Goal: Task Accomplishment & Management: Manage account settings

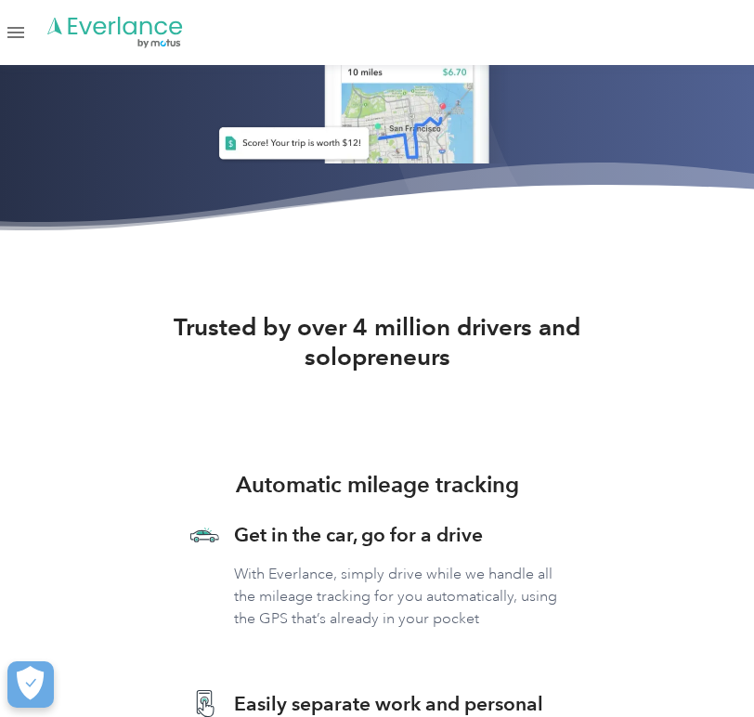
scroll to position [924, 0]
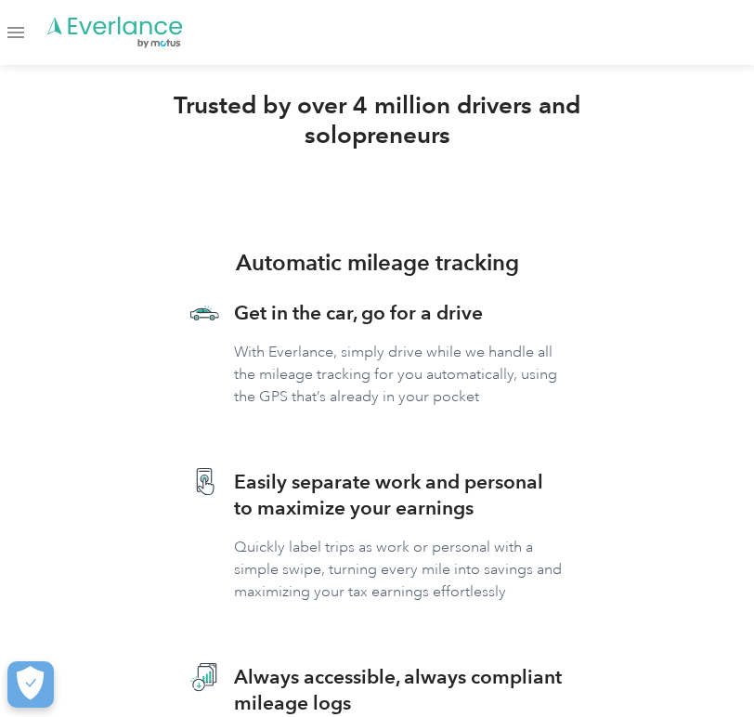
click at [18, 32] on div "Open Menu" at bounding box center [15, 33] width 17 height 2
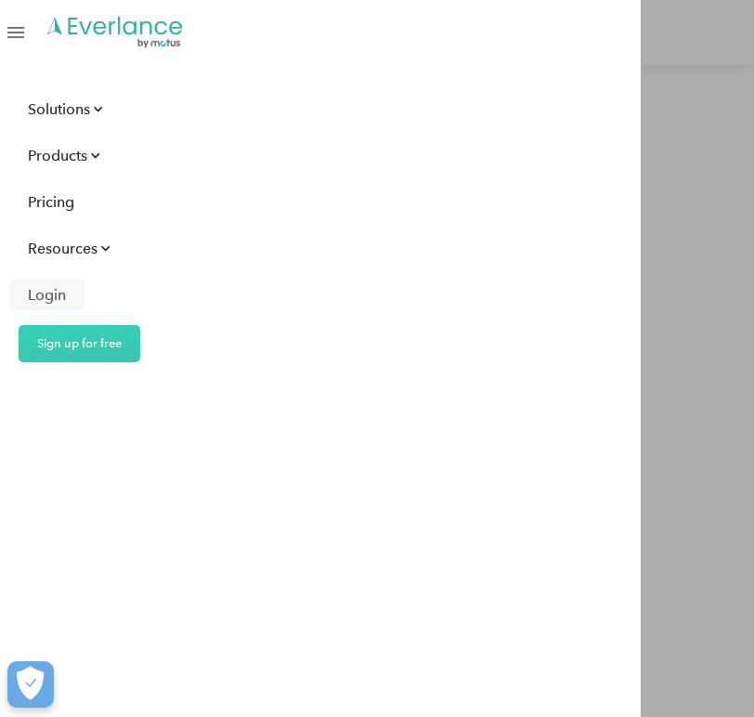
click at [43, 295] on div "Login" at bounding box center [47, 294] width 38 height 23
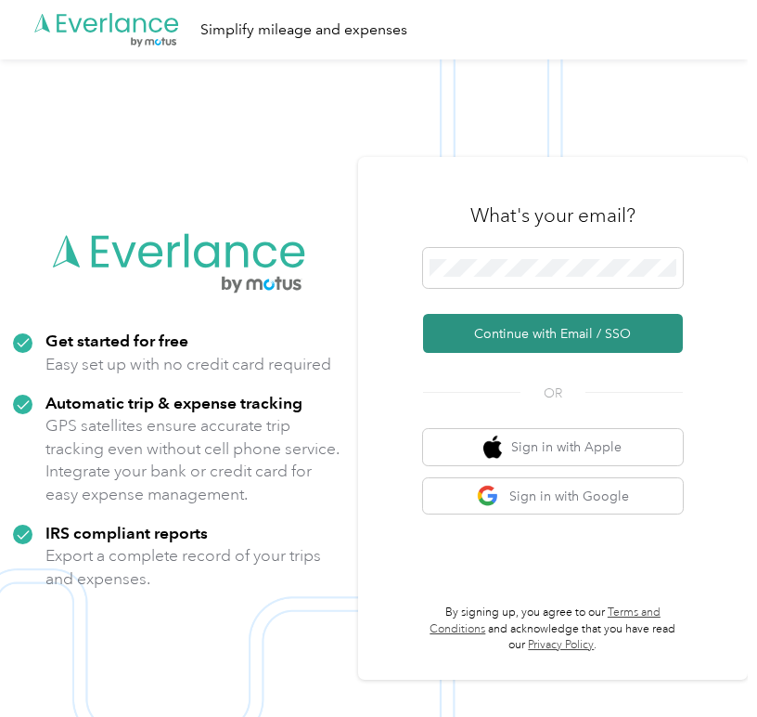
click at [577, 341] on button "Continue with Email / SSO" at bounding box center [553, 333] width 260 height 39
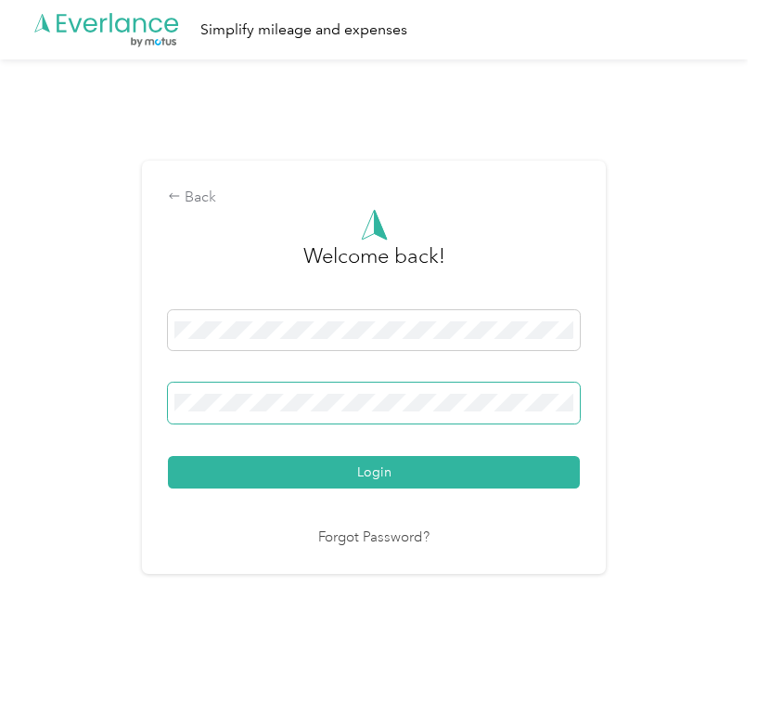
click at [379, 471] on button "Login" at bounding box center [374, 472] width 412 height 32
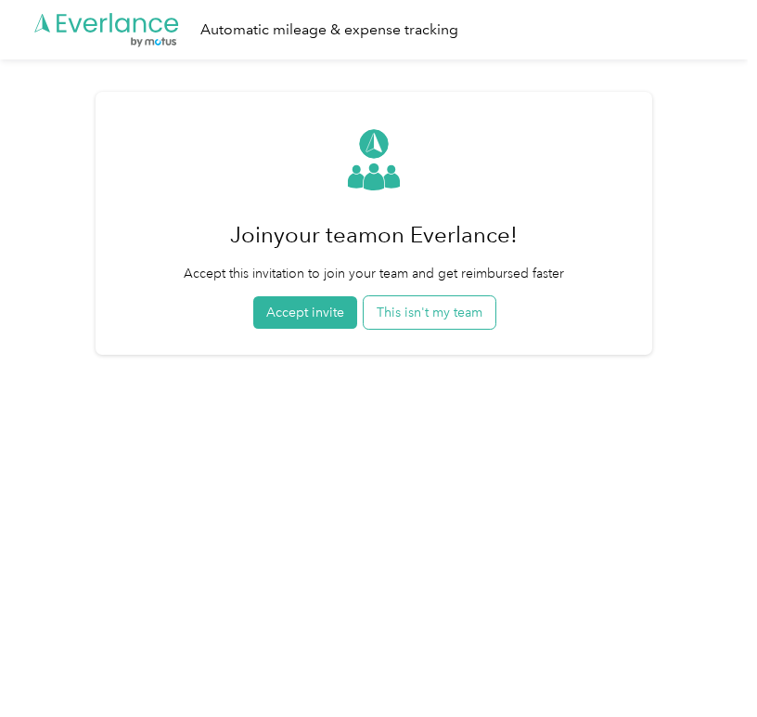
click at [403, 316] on button "This isn't my team" at bounding box center [430, 312] width 132 height 32
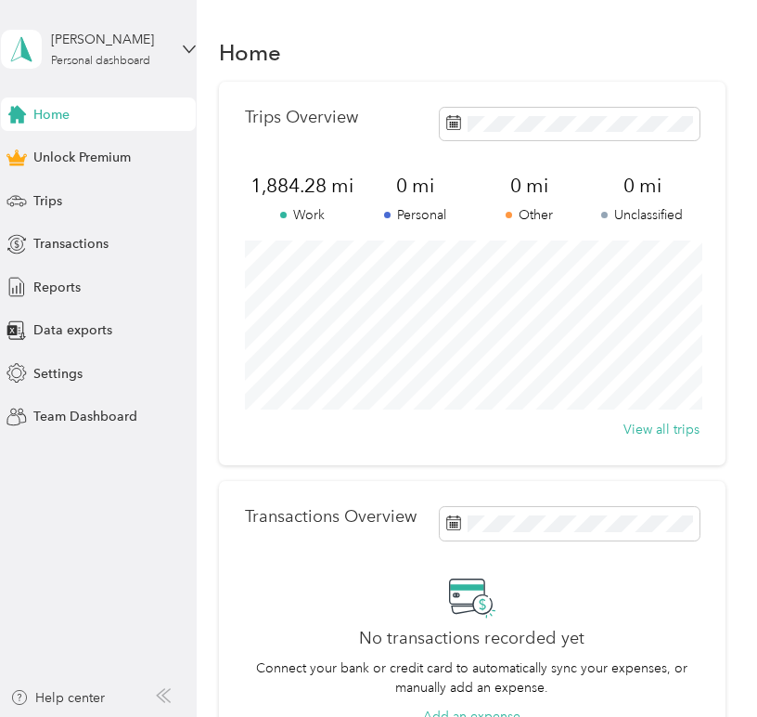
click at [541, 51] on div "Home" at bounding box center [472, 51] width 506 height 39
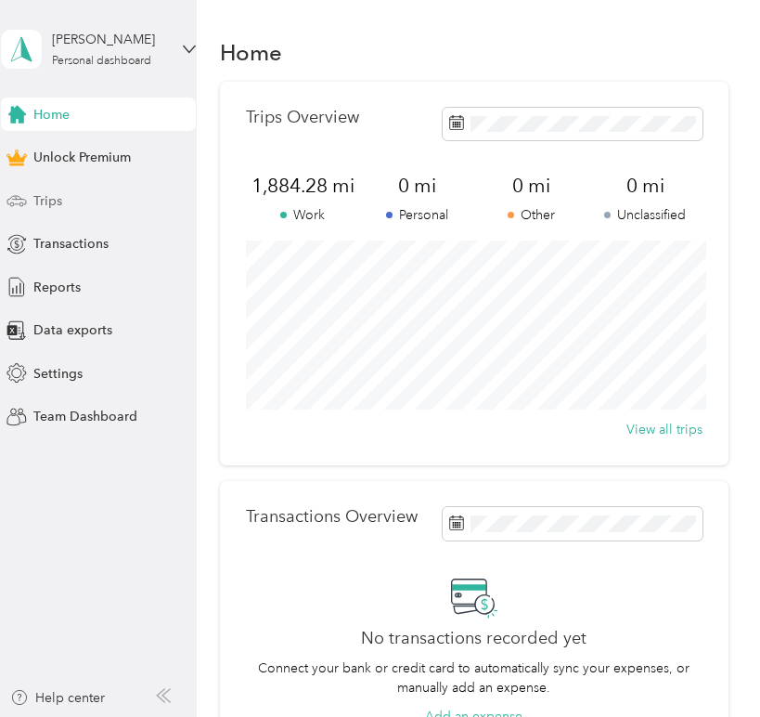
click at [52, 205] on span "Trips" at bounding box center [47, 200] width 29 height 19
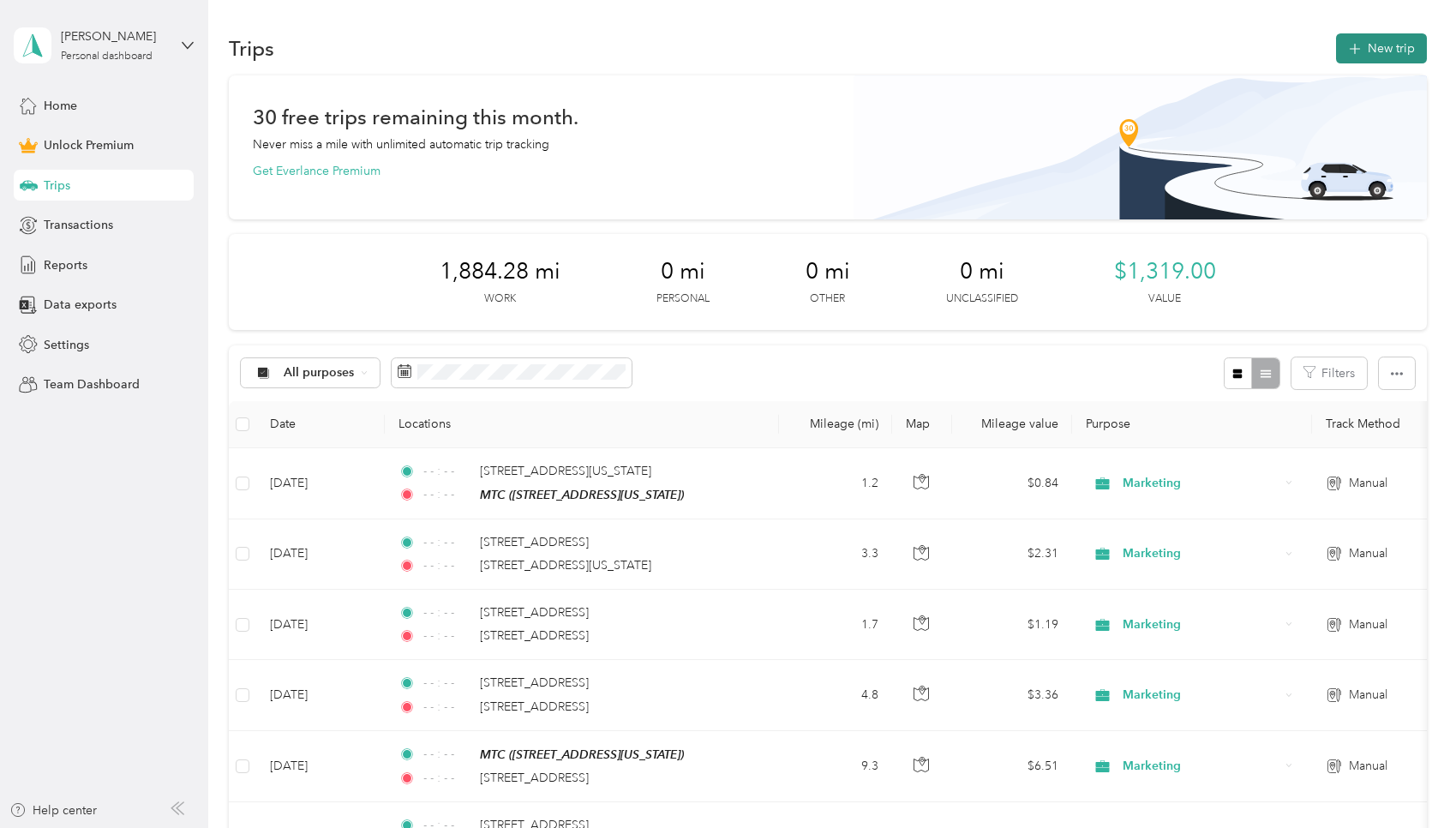
click at [698, 36] on button "New trip" at bounding box center [1381, 48] width 90 height 30
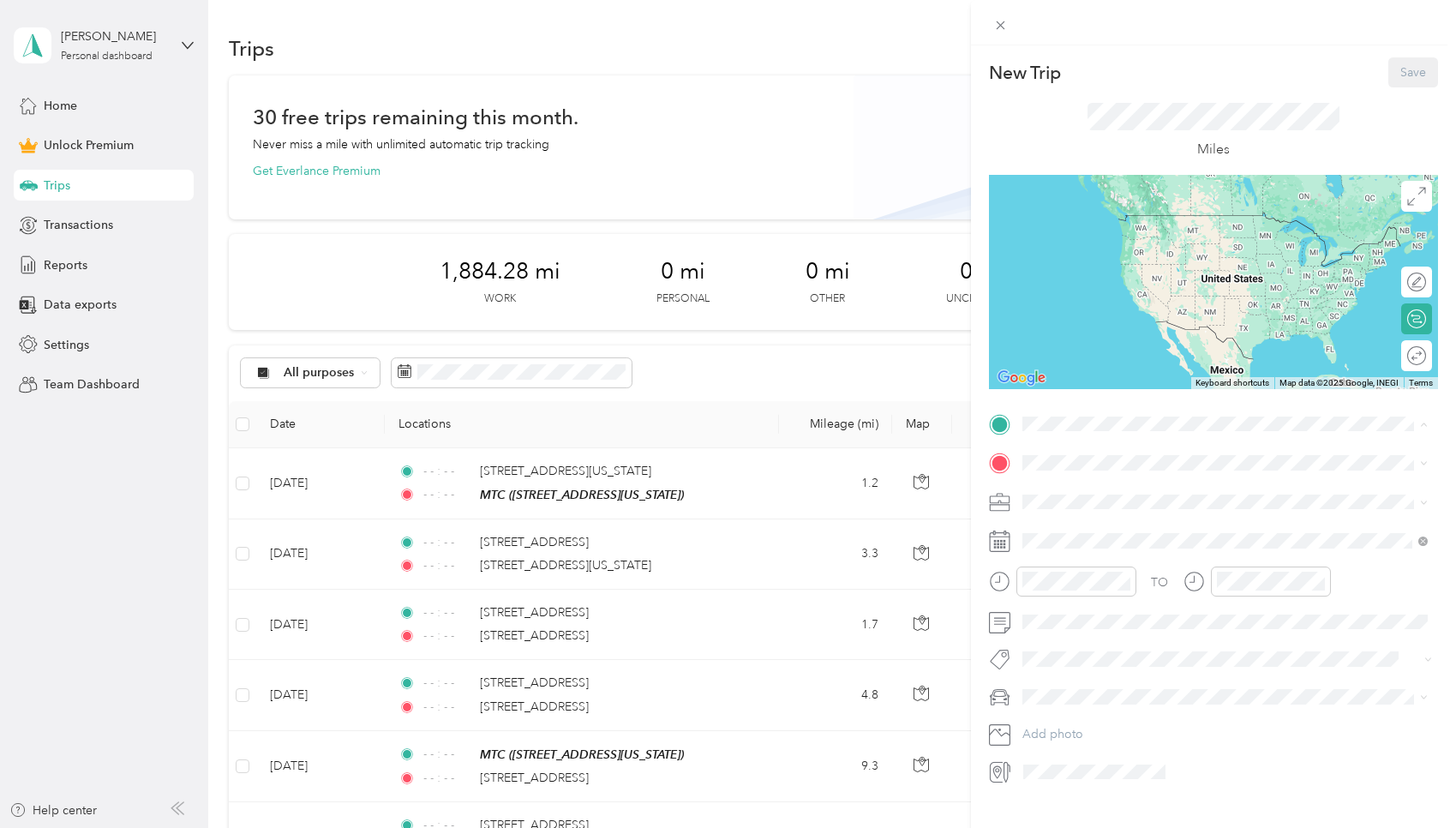
click at [698, 504] on span "2990 Richmond Avenue, Houston, 77098, Houston, Texas, United States" at bounding box center [1140, 510] width 172 height 15
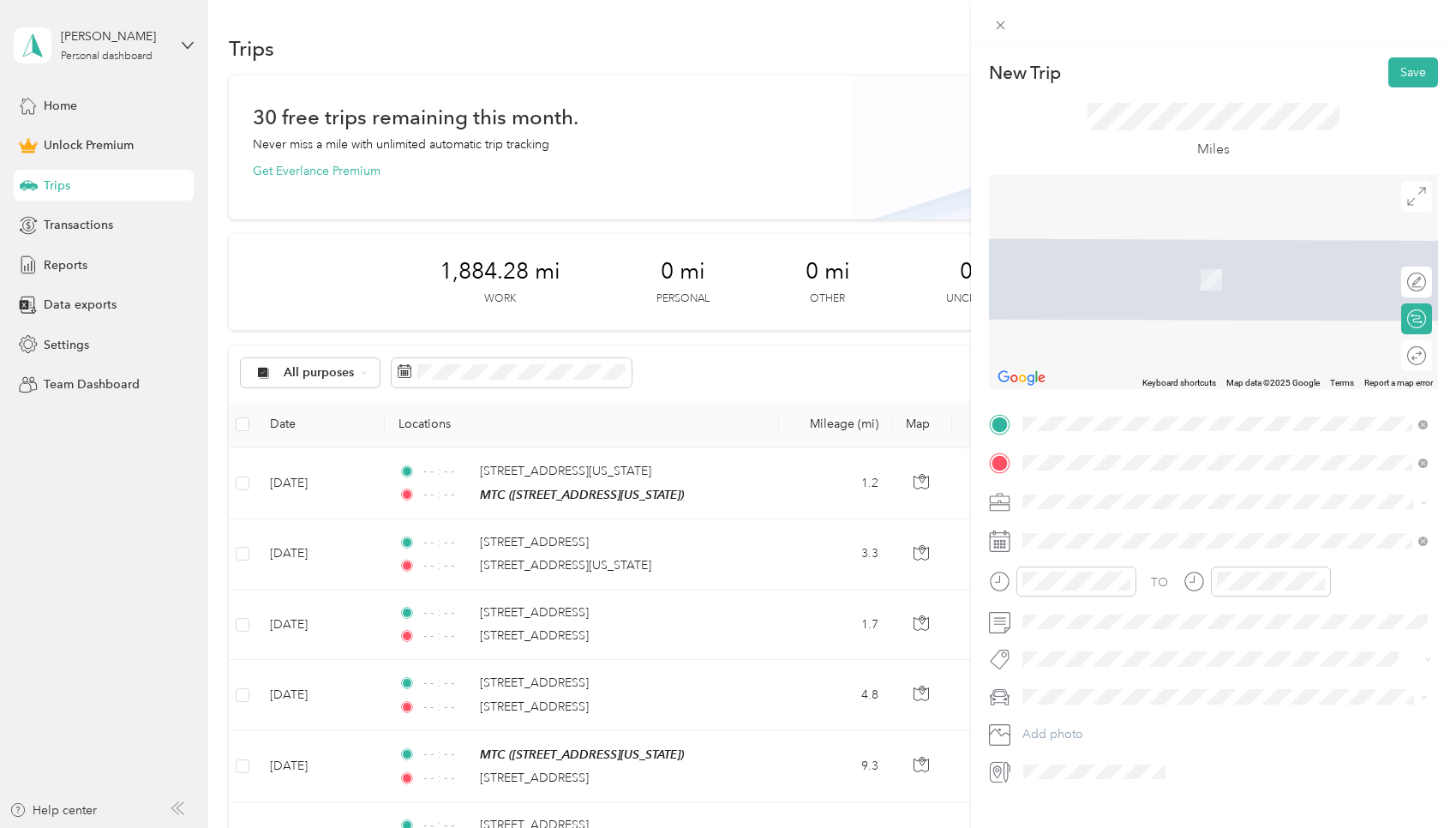
click at [698, 517] on span "1430 Pasadena Boulevard Pasadena, Texas 77502, United States" at bounding box center [1140, 524] width 172 height 16
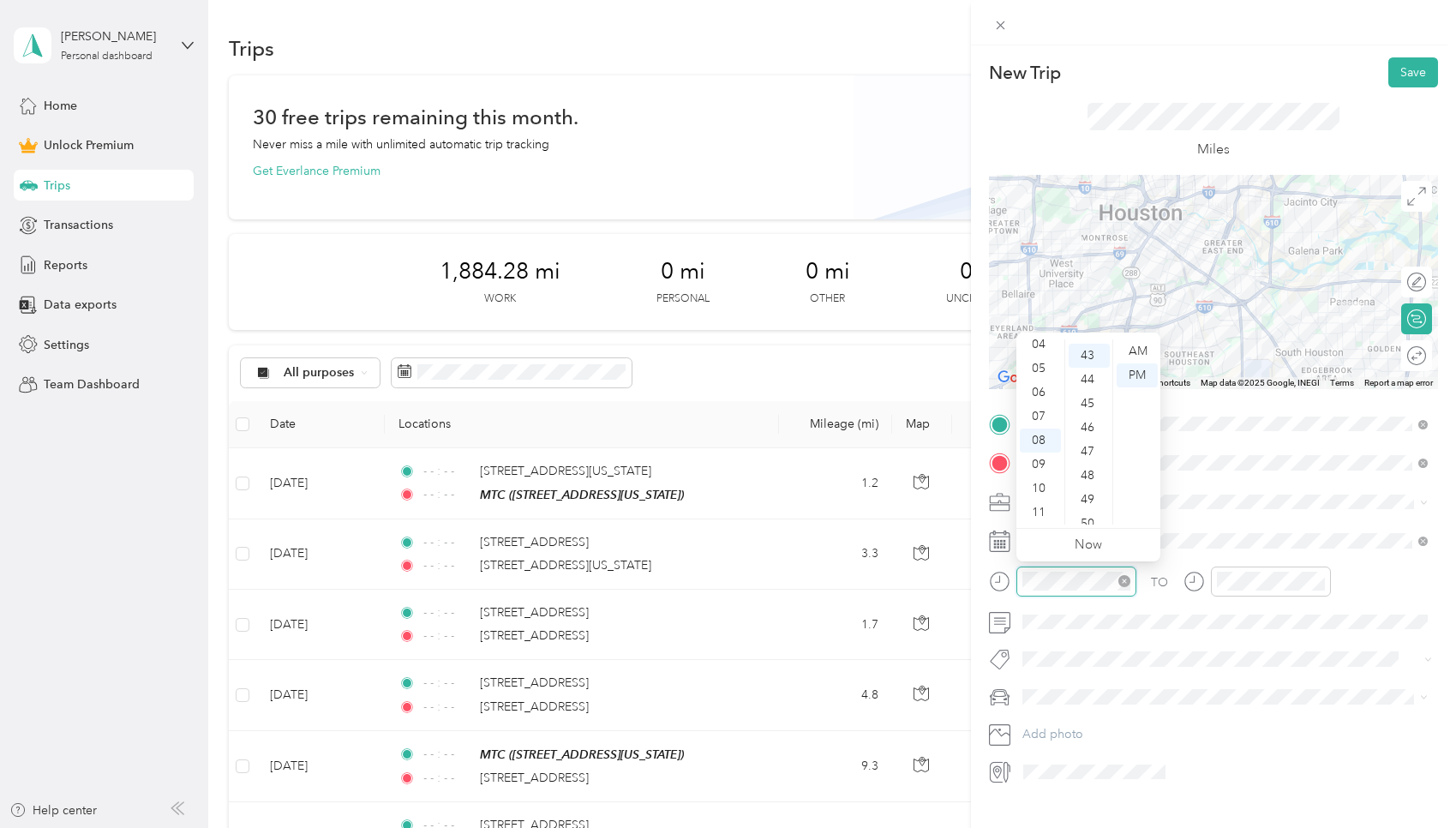
scroll to position [1030, 0]
click at [698, 584] on div at bounding box center [1077, 582] width 120 height 30
click at [698, 582] on icon "close-circle" at bounding box center [1124, 581] width 12 height 12
click at [698, 583] on icon "close-circle" at bounding box center [1318, 581] width 12 height 12
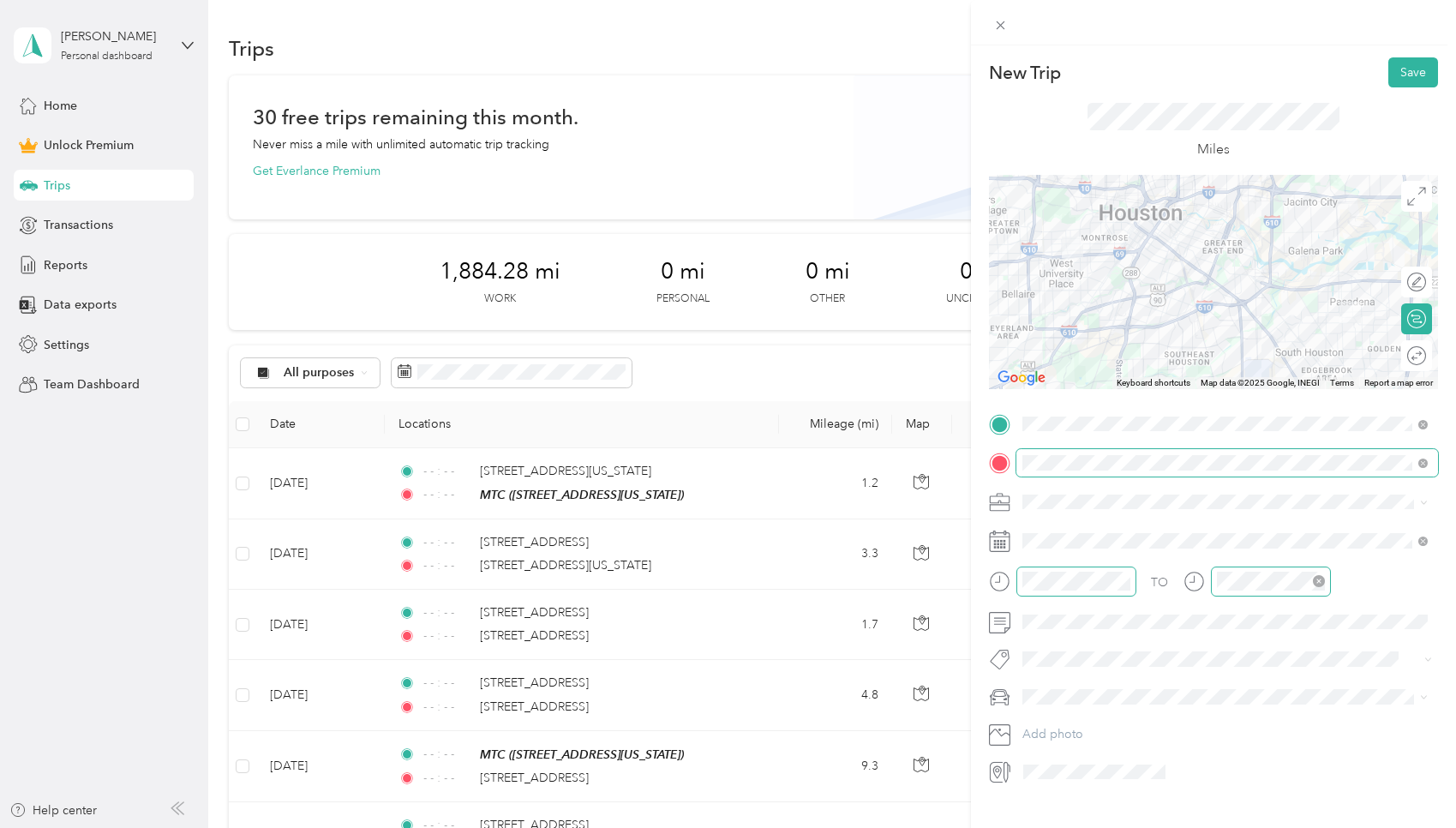
click at [698, 470] on span at bounding box center [1227, 462] width 422 height 28
click at [698, 80] on button "Save" at bounding box center [1414, 72] width 50 height 30
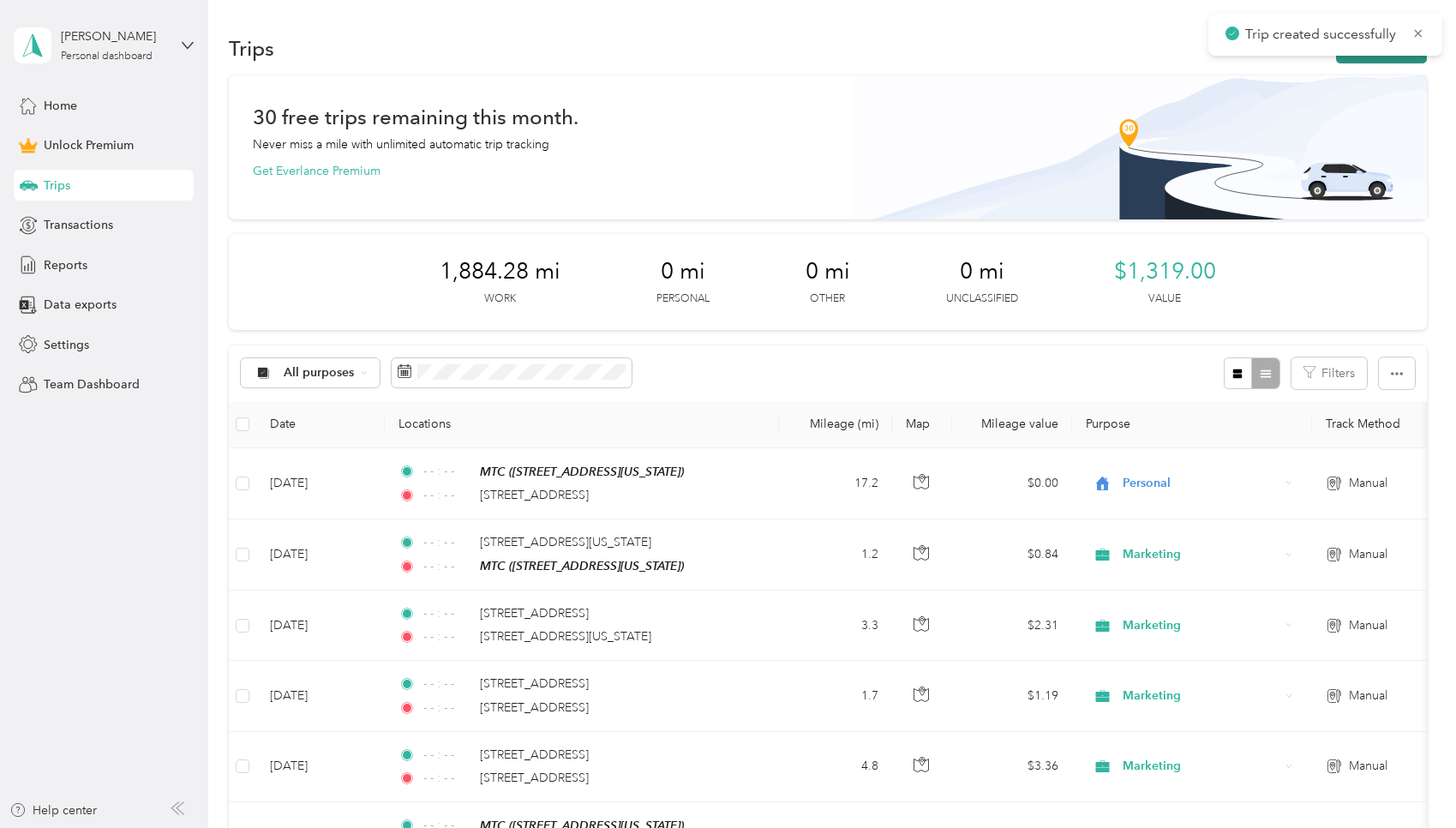
click at [698, 60] on button "New trip" at bounding box center [1381, 48] width 90 height 30
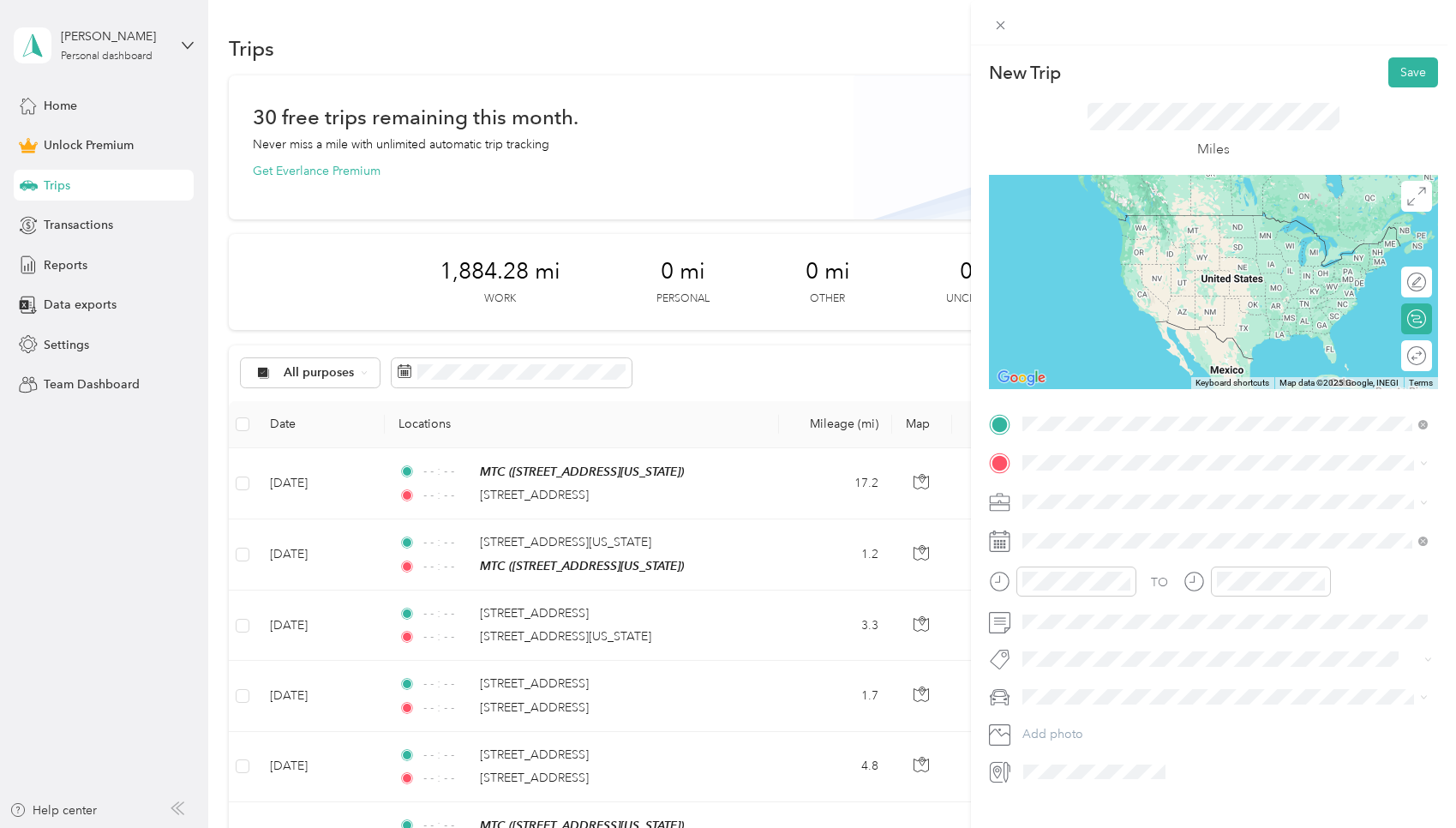
click at [698, 493] on span "1430 Pasadena Boulevard Pasadena, Texas 77502, United States" at bounding box center [1140, 485] width 172 height 16
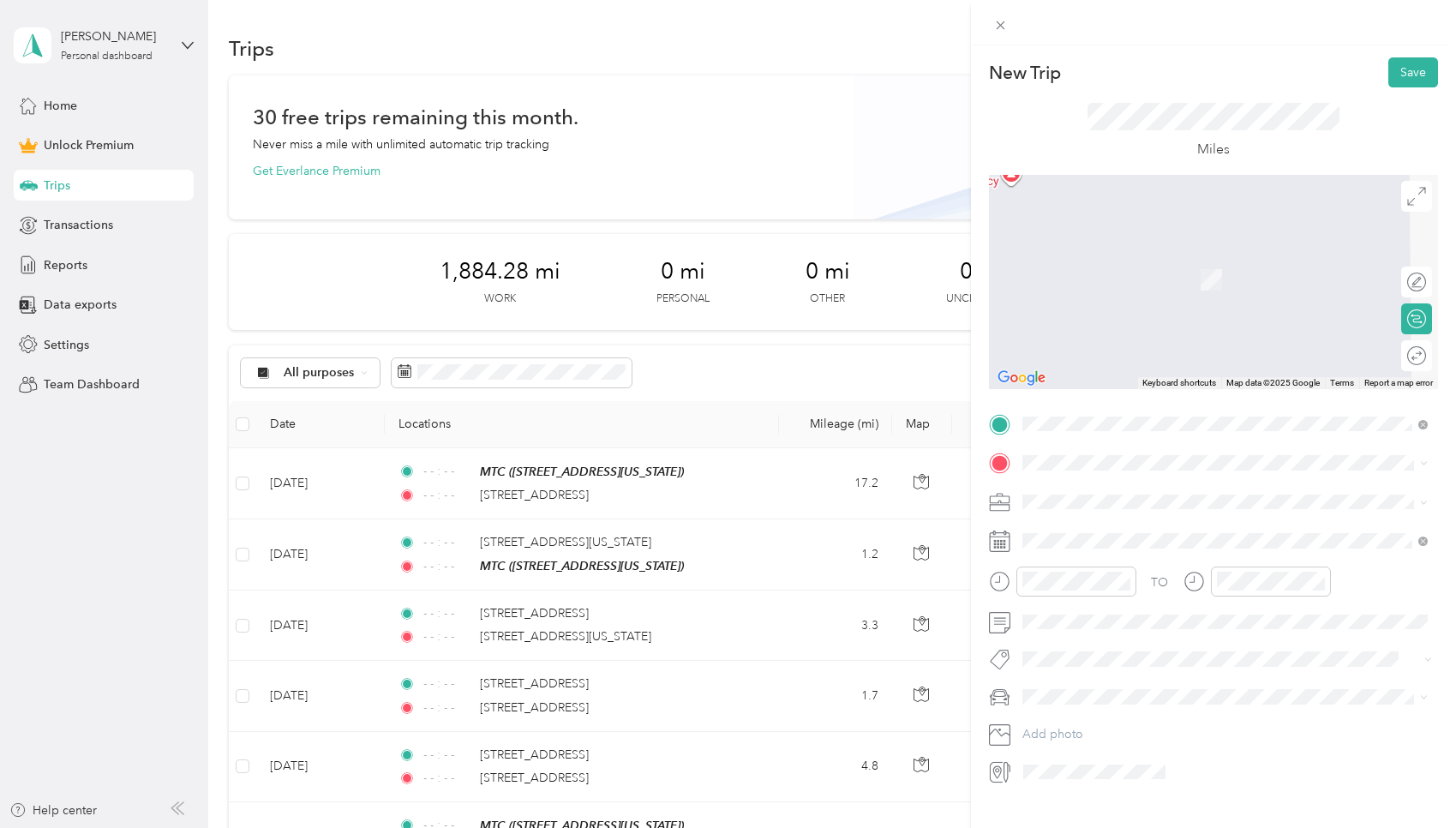
click at [698, 554] on div "UTMB Pasadena 3737 Red Bluff Road, Pasadena, 77503, Pasadena, Texas, United Sta…" at bounding box center [1140, 535] width 172 height 36
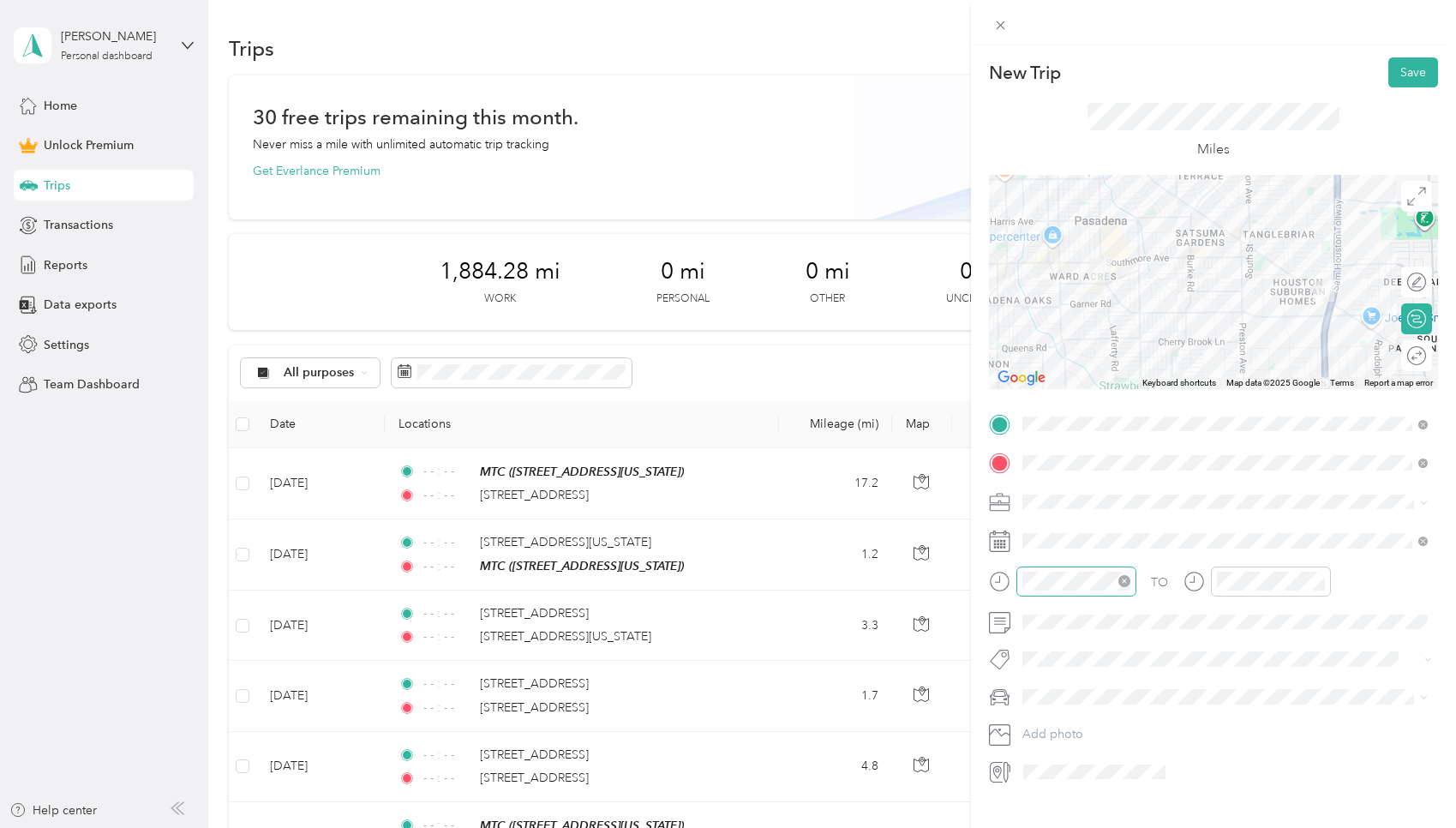
click at [698, 579] on icon "close-circle" at bounding box center [1124, 581] width 12 height 12
click at [698, 578] on icon "close-circle" at bounding box center [1318, 581] width 12 height 12
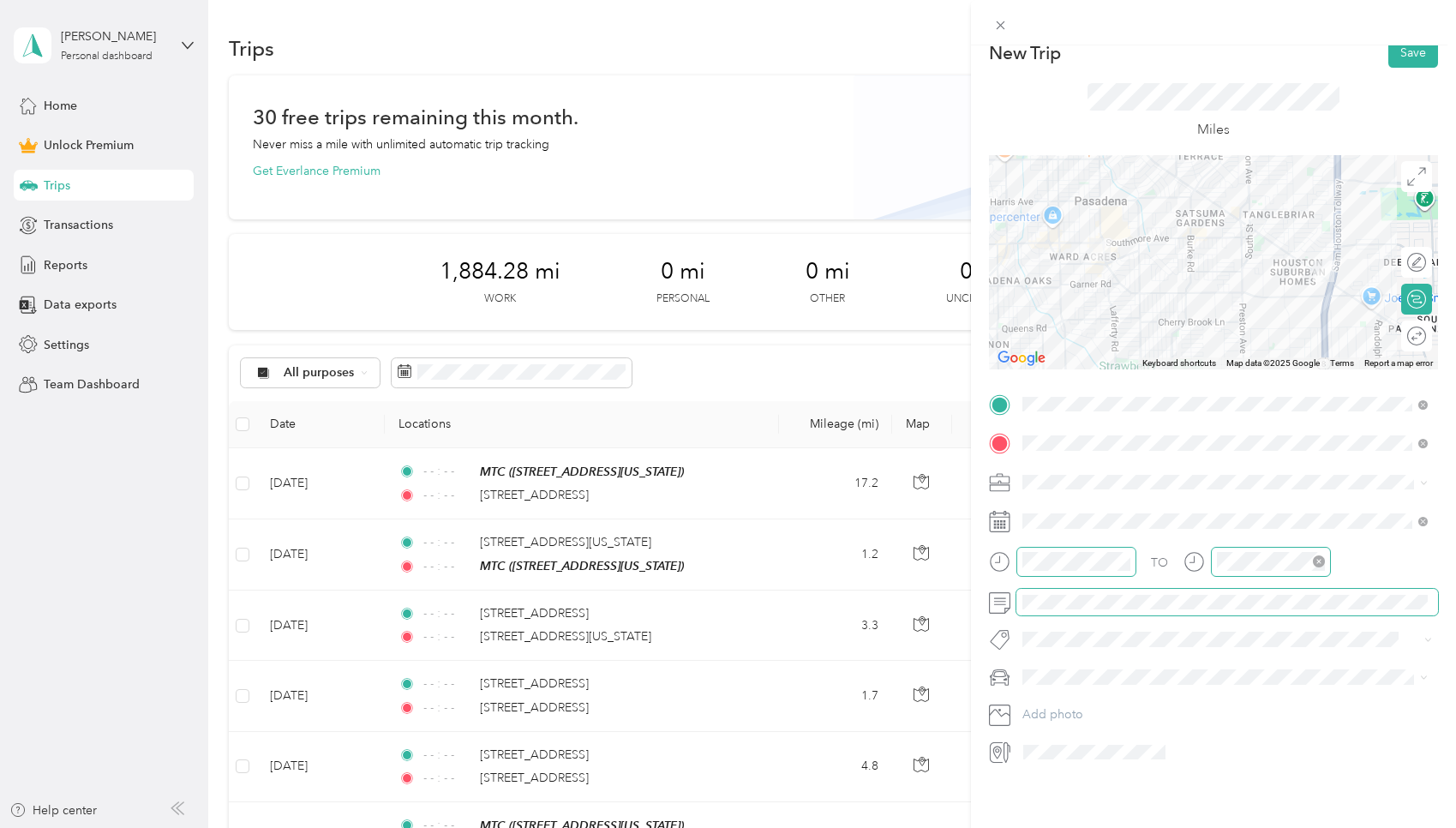
scroll to position [0, 0]
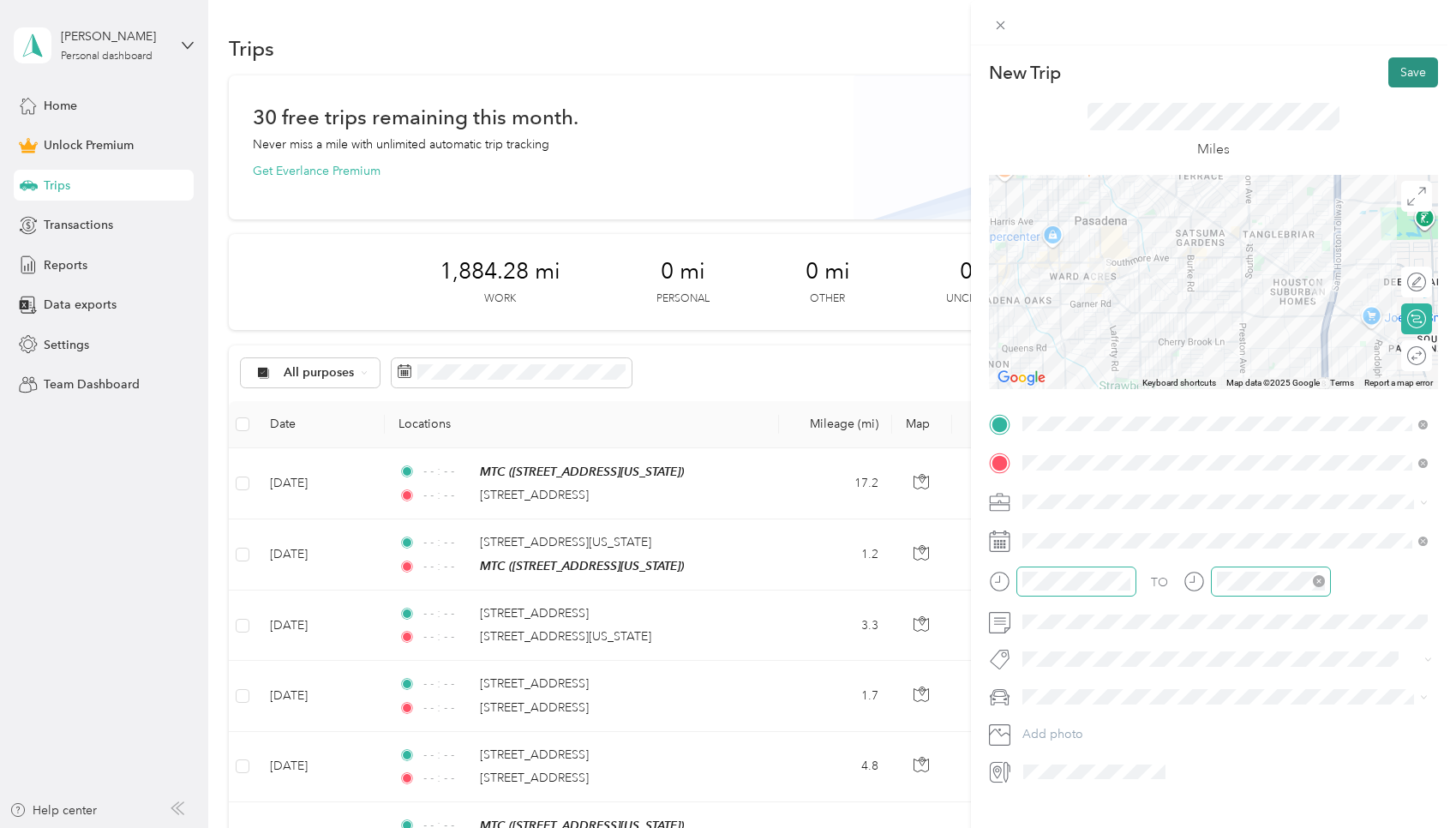
click at [698, 66] on button "Save" at bounding box center [1414, 72] width 50 height 30
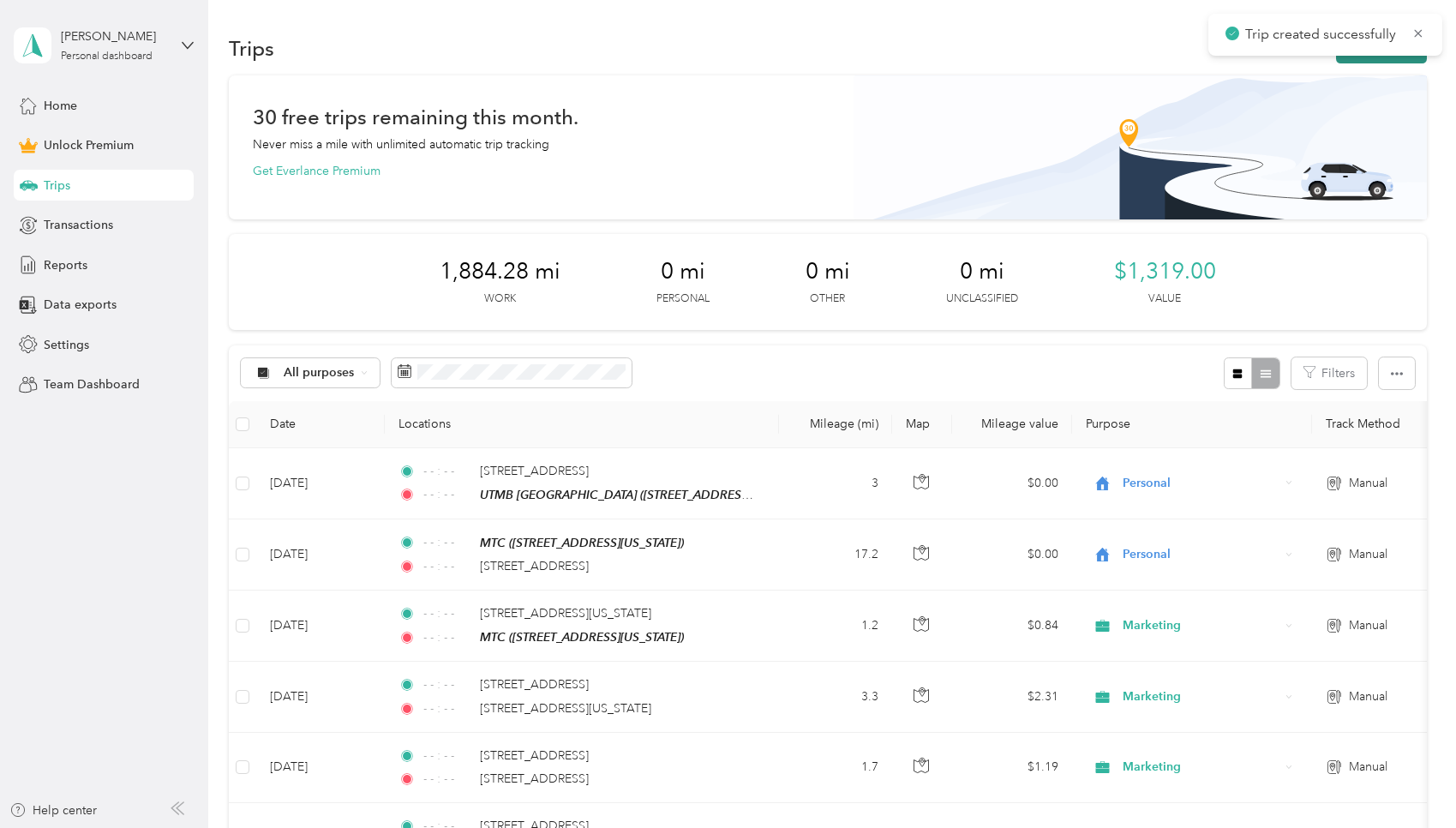
click at [698, 61] on button "New trip" at bounding box center [1381, 48] width 90 height 30
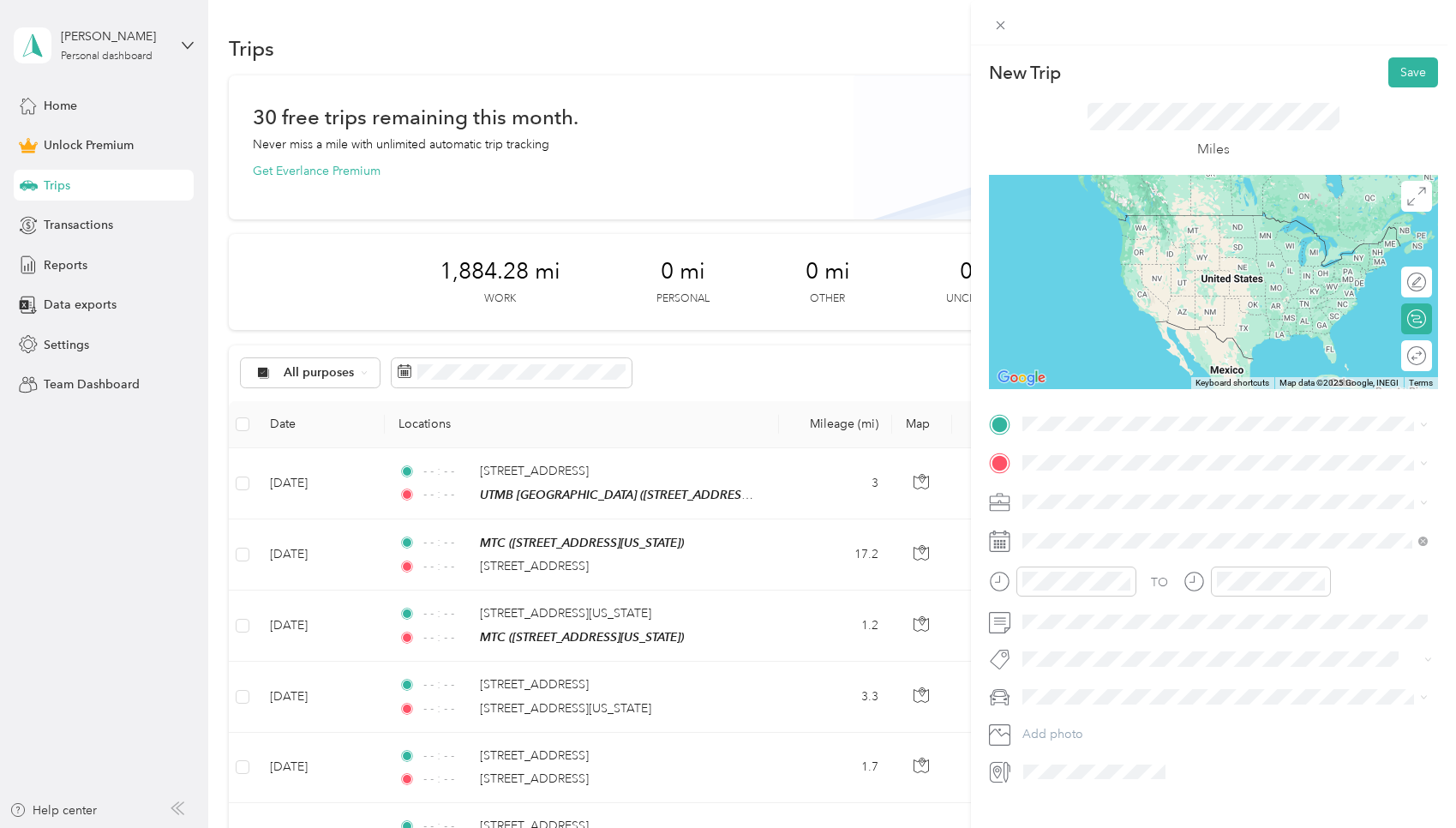
click at [698, 491] on div "UTMB Pasadena" at bounding box center [1140, 489] width 172 height 16
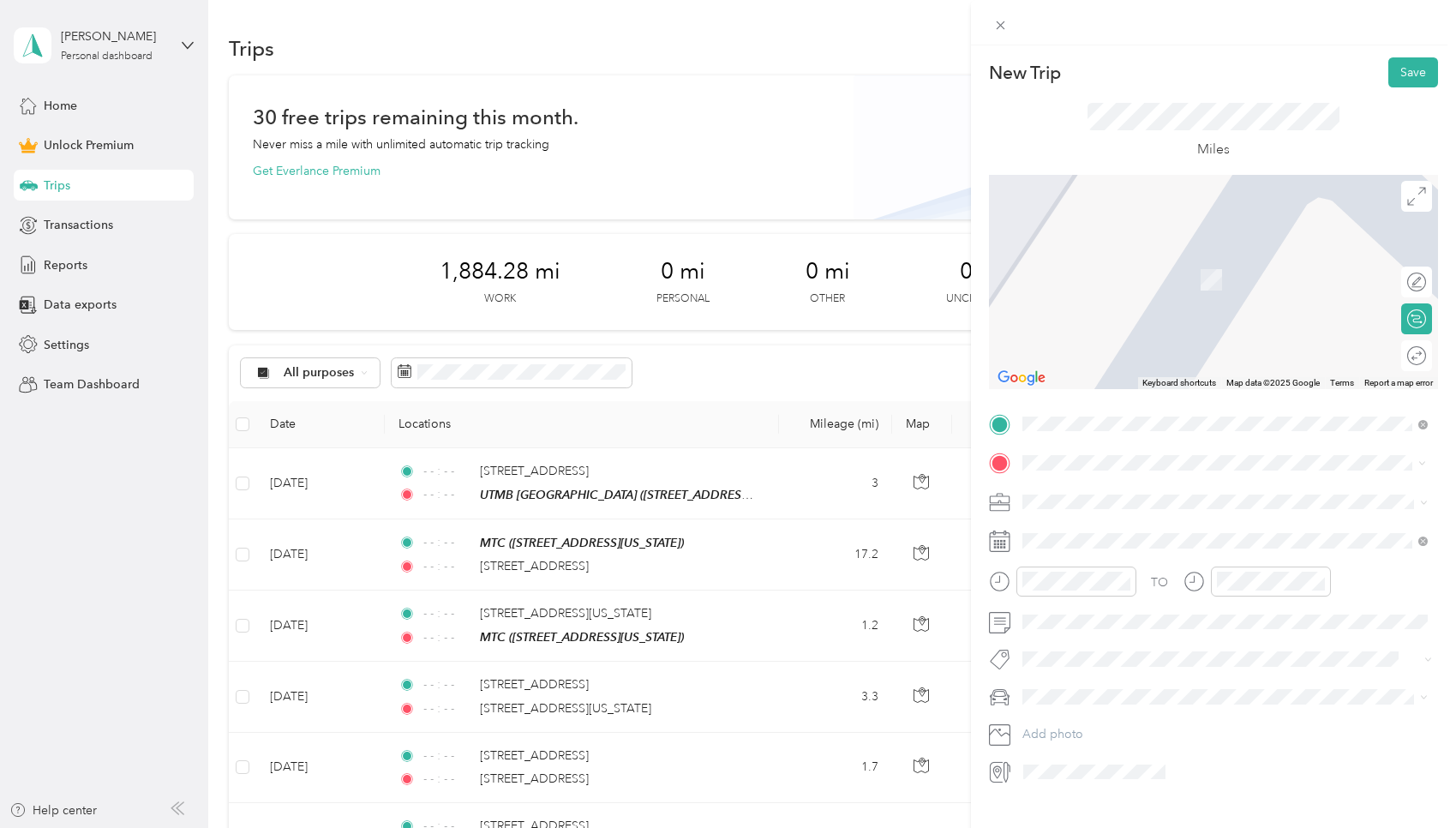
click at [698, 519] on span "3315 Burke Road Pasadena, Texas 77504, United States" at bounding box center [1187, 524] width 267 height 16
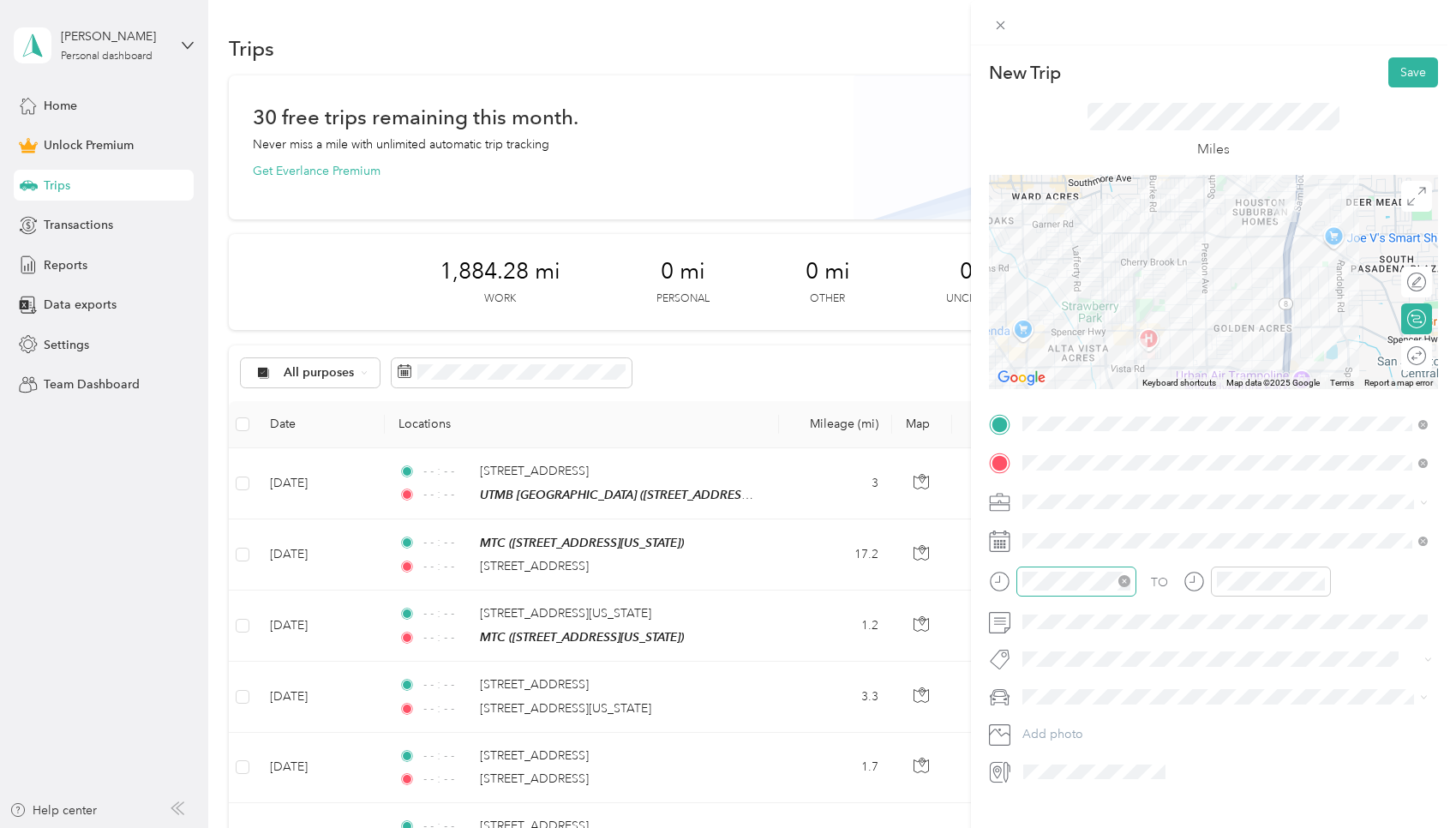
click at [698, 582] on icon "close-circle" at bounding box center [1124, 581] width 12 height 12
click at [698, 582] on icon "close-circle" at bounding box center [1318, 581] width 12 height 12
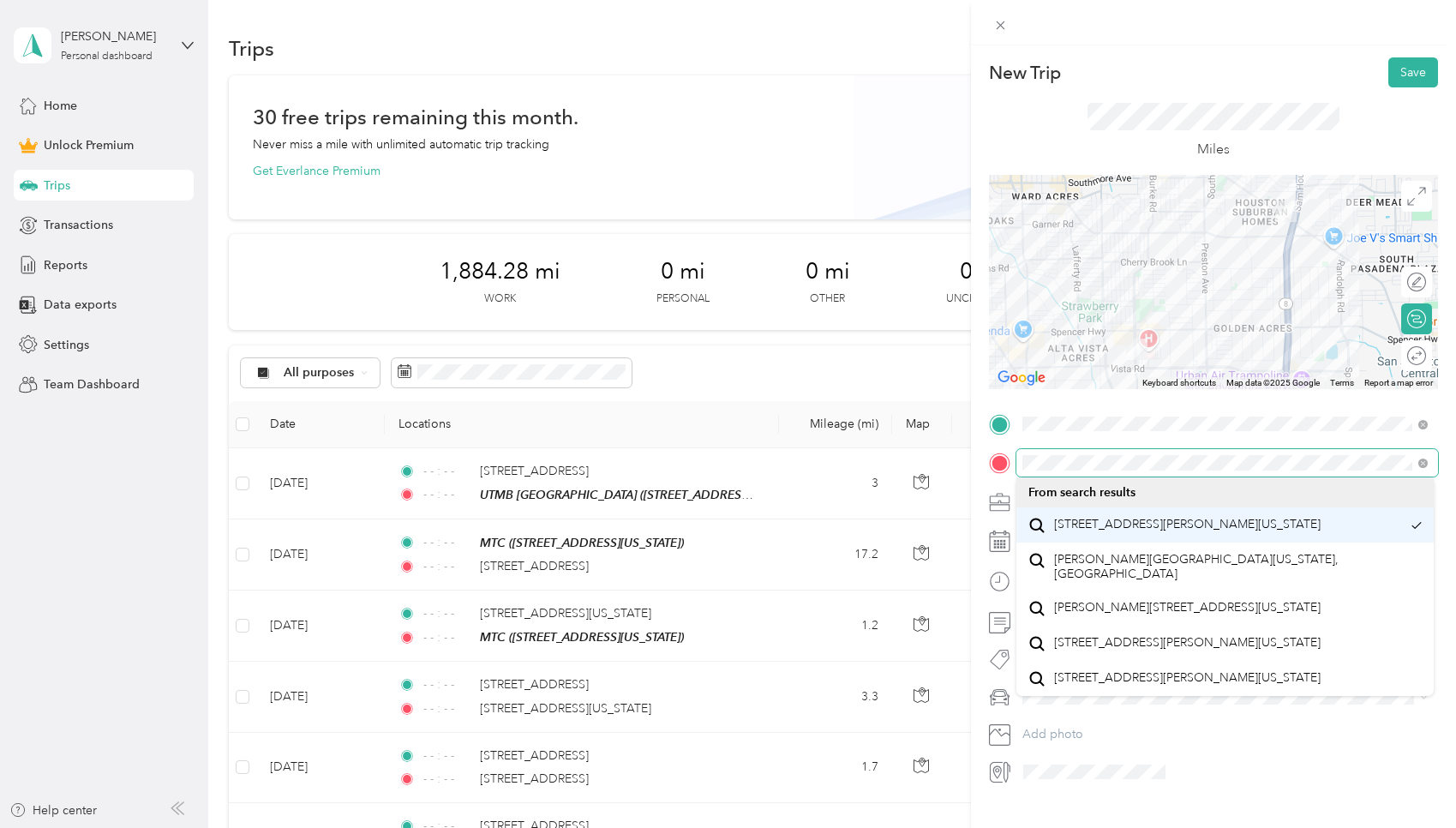
scroll to position [18, 0]
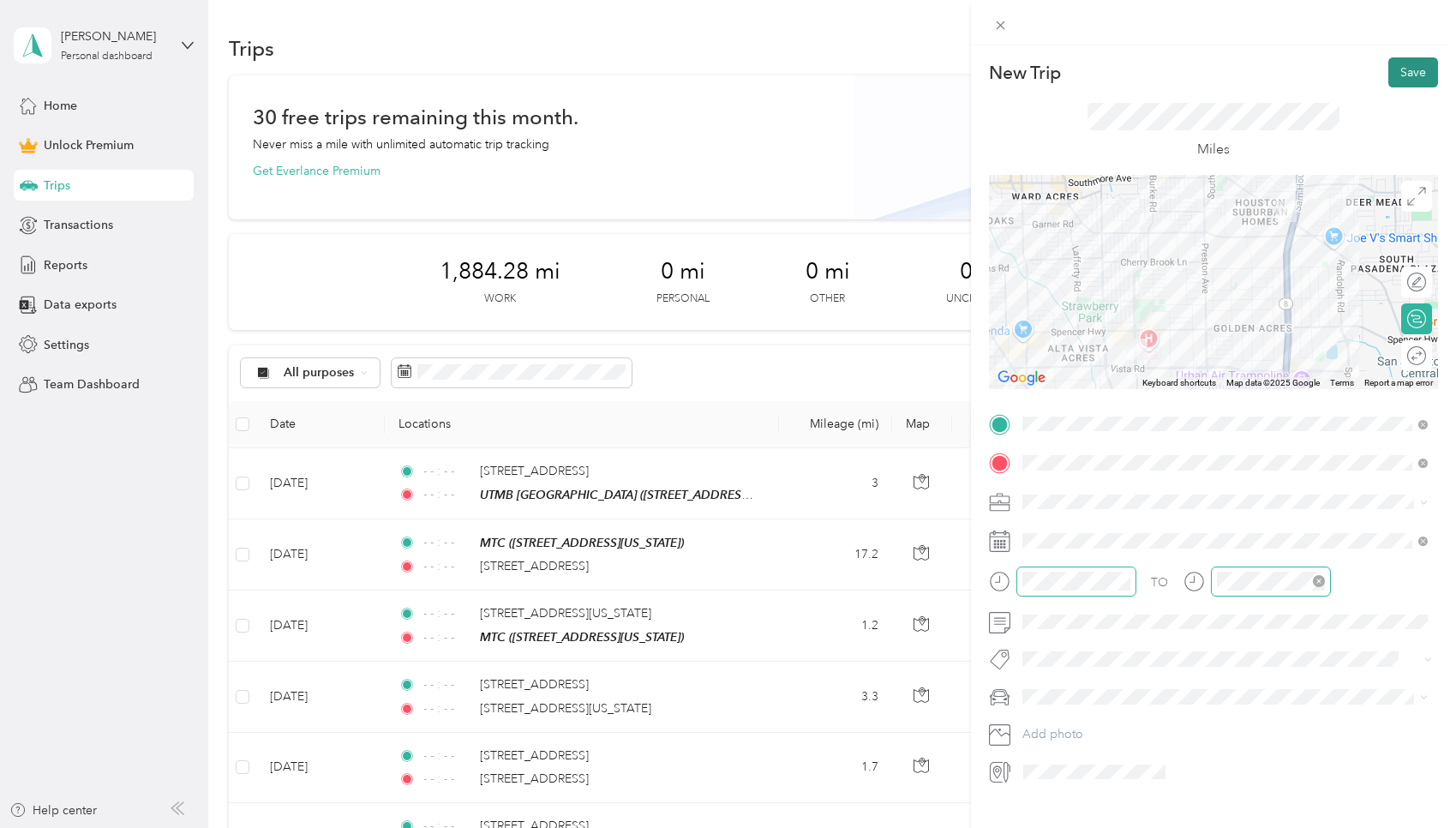
click at [698, 78] on button "Save" at bounding box center [1414, 72] width 50 height 30
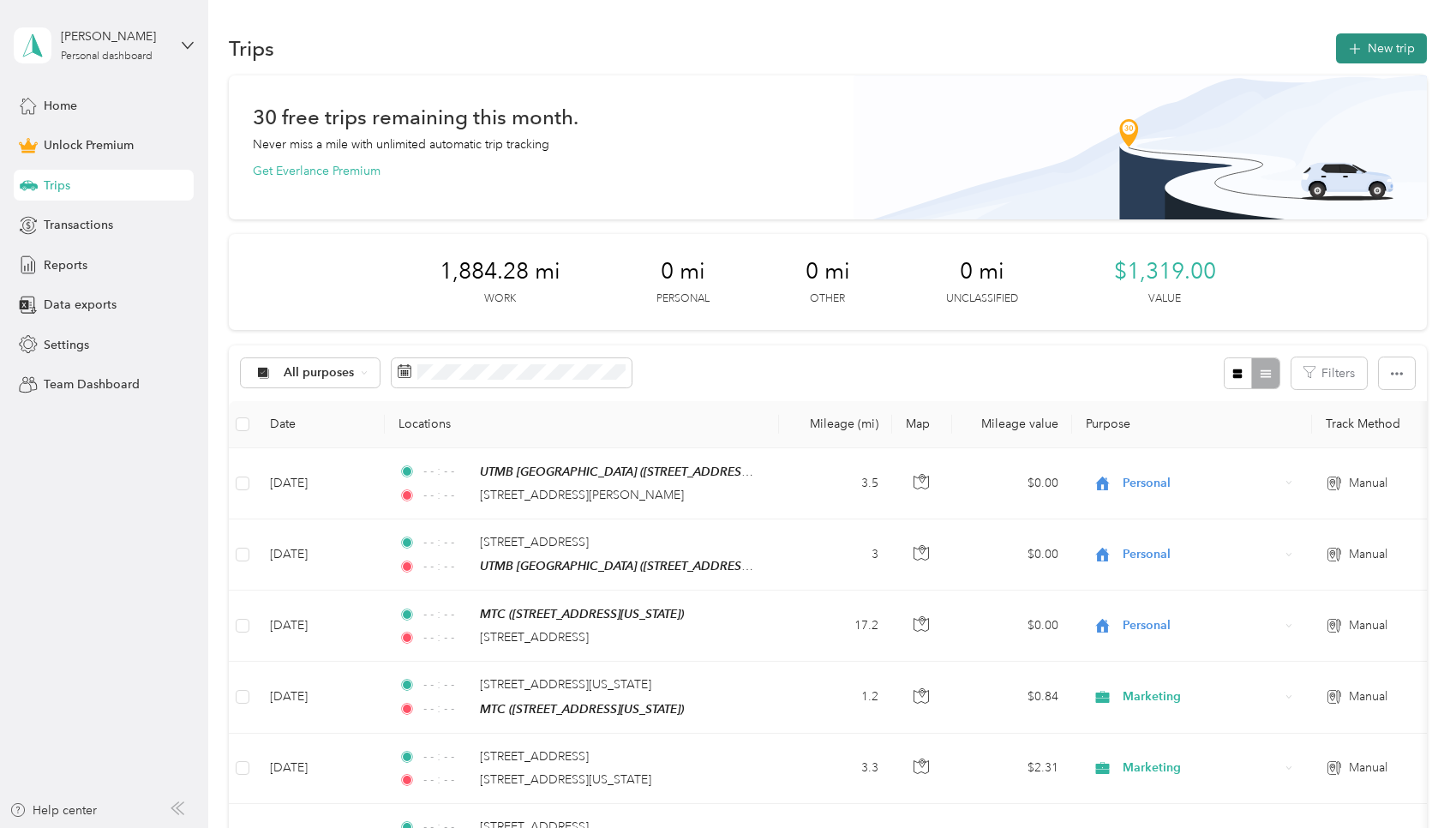
click at [698, 54] on button "New trip" at bounding box center [1381, 48] width 90 height 30
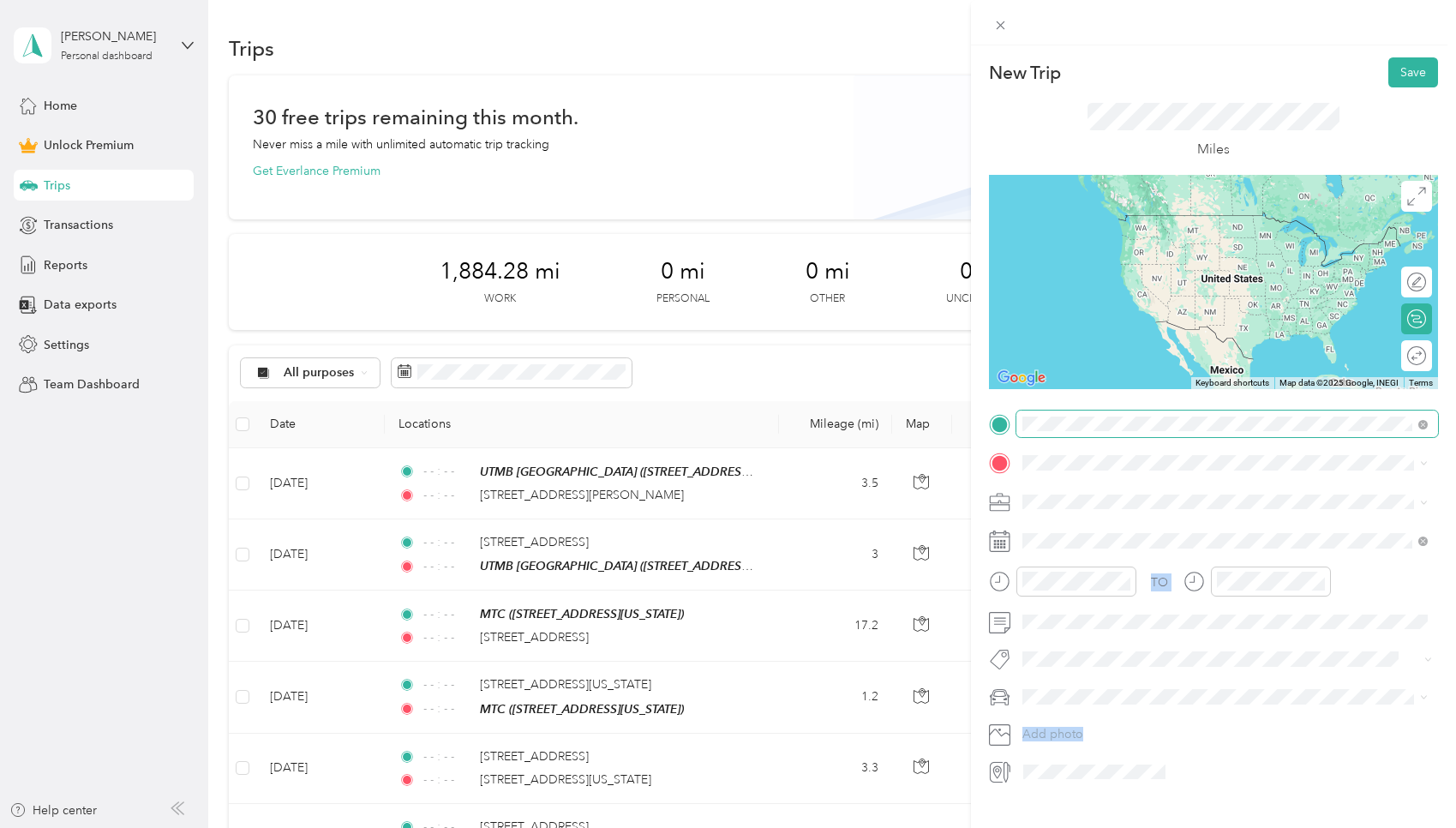
drag, startPoint x: 1164, startPoint y: 450, endPoint x: 1149, endPoint y: 411, distance: 41.8
click at [698, 661] on div "New Trip Save This trip cannot be edited because it is either under review, app…" at bounding box center [724, 828] width 1448 height 0
click at [698, 411] on span at bounding box center [1227, 425] width 422 height 28
click at [698, 431] on span at bounding box center [1227, 425] width 422 height 28
click at [698, 498] on div "Children's Clinic 3315 Burke Road, Pasadena, 77504, Pasadena, Texas, United Sta…" at bounding box center [1187, 501] width 267 height 36
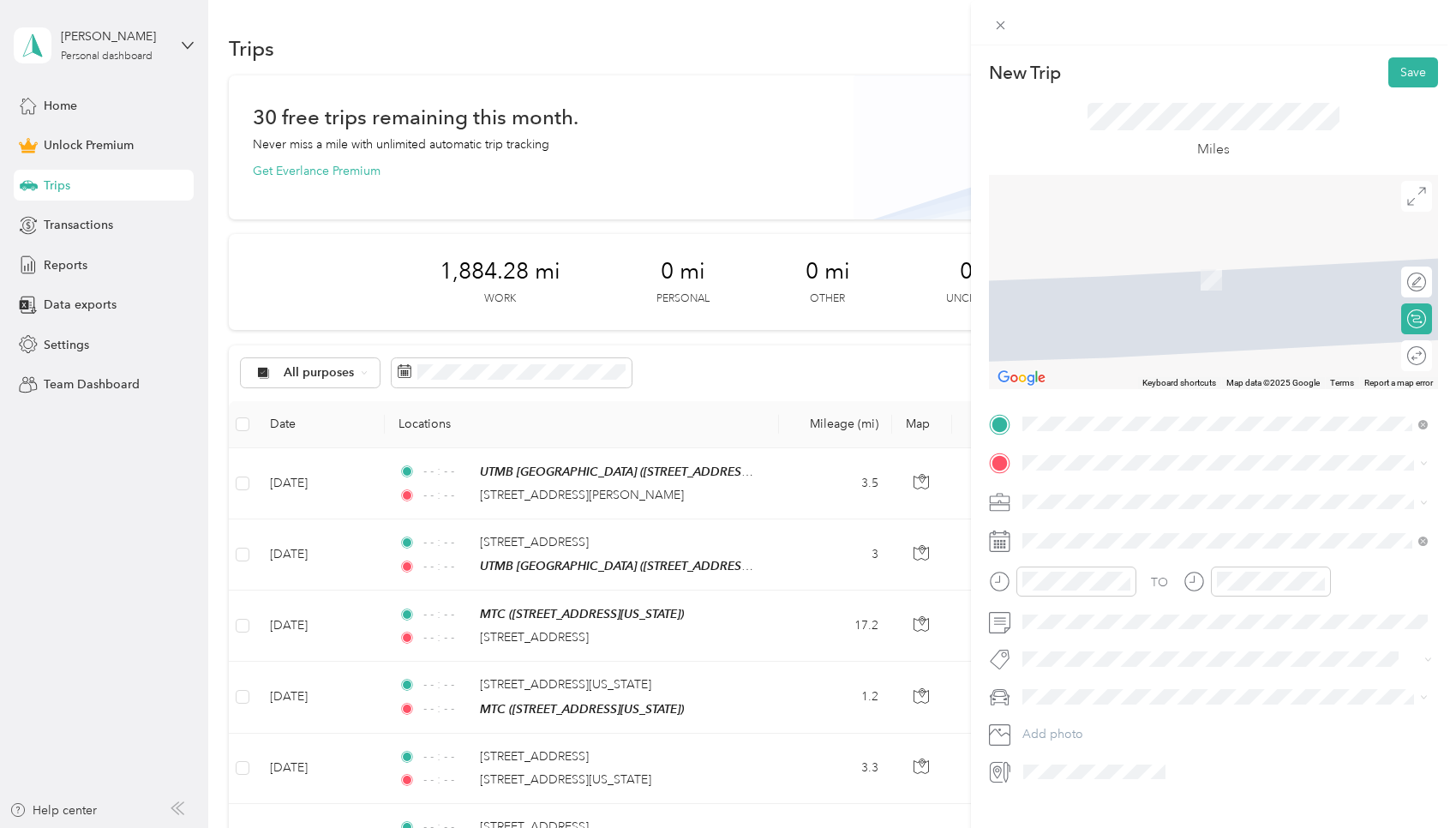
click at [698, 475] on div "TO Add photo" at bounding box center [1213, 598] width 449 height 376
click at [698, 548] on div "Nasa Pediatrics 4014 Woodlawn Avenue, Pasadena, 77504, Pasadena, Texas, United …" at bounding box center [1140, 533] width 172 height 36
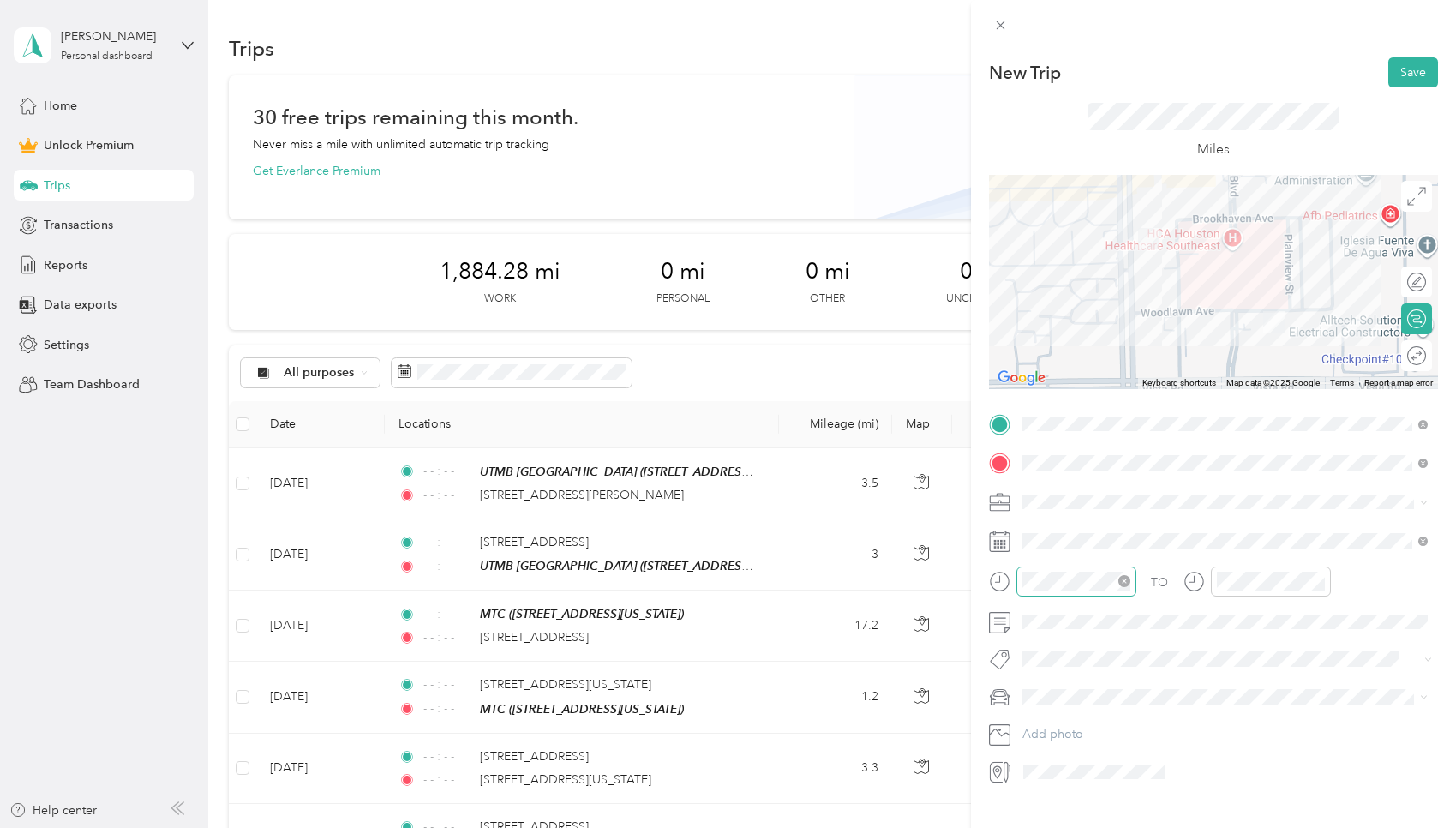
click at [698, 579] on icon "close-circle" at bounding box center [1124, 581] width 12 height 12
click at [698, 580] on icon "close-circle" at bounding box center [1318, 581] width 12 height 12
click at [698, 78] on button "Save" at bounding box center [1414, 72] width 50 height 30
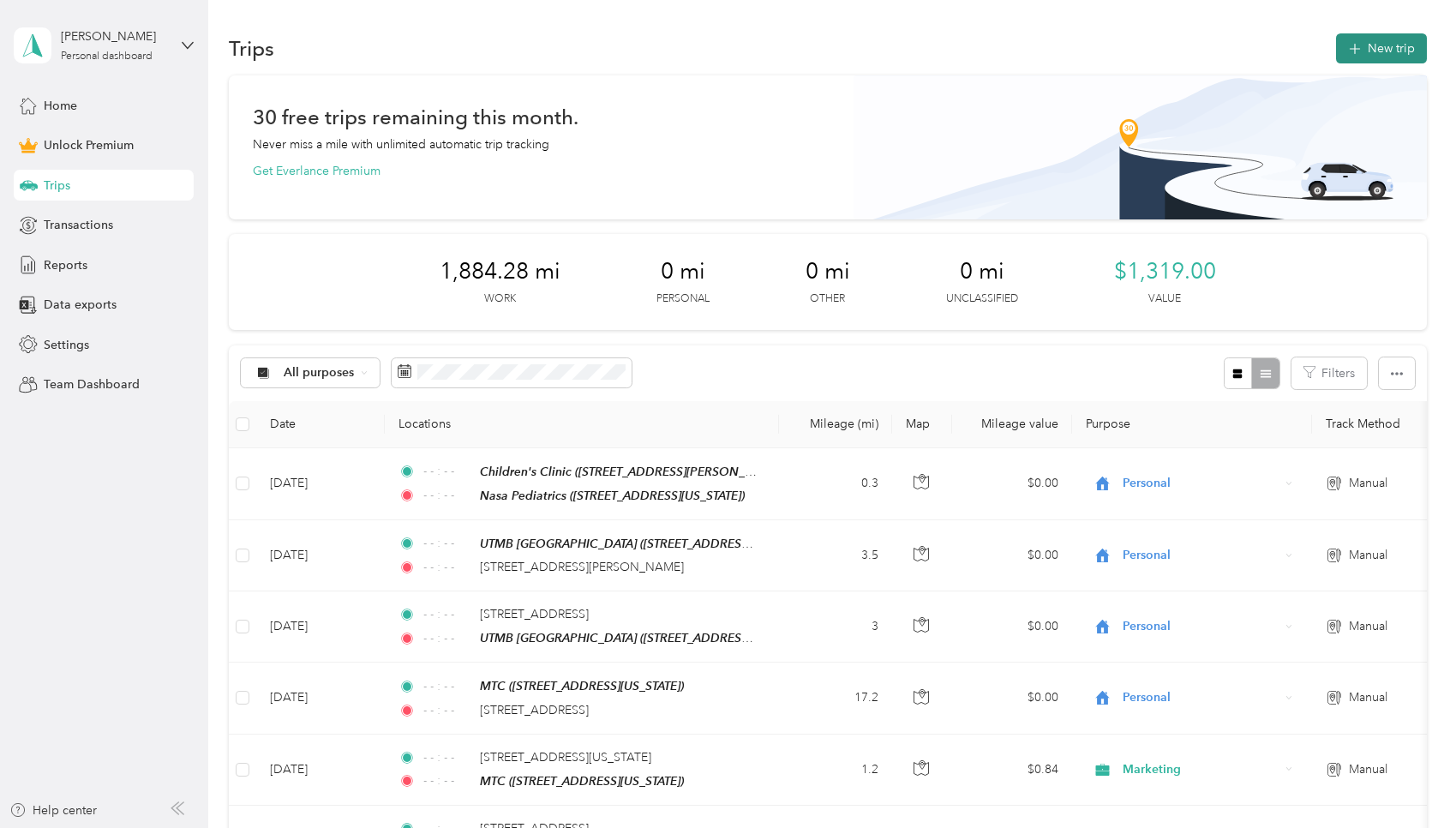
click at [698, 54] on button "New trip" at bounding box center [1381, 48] width 90 height 30
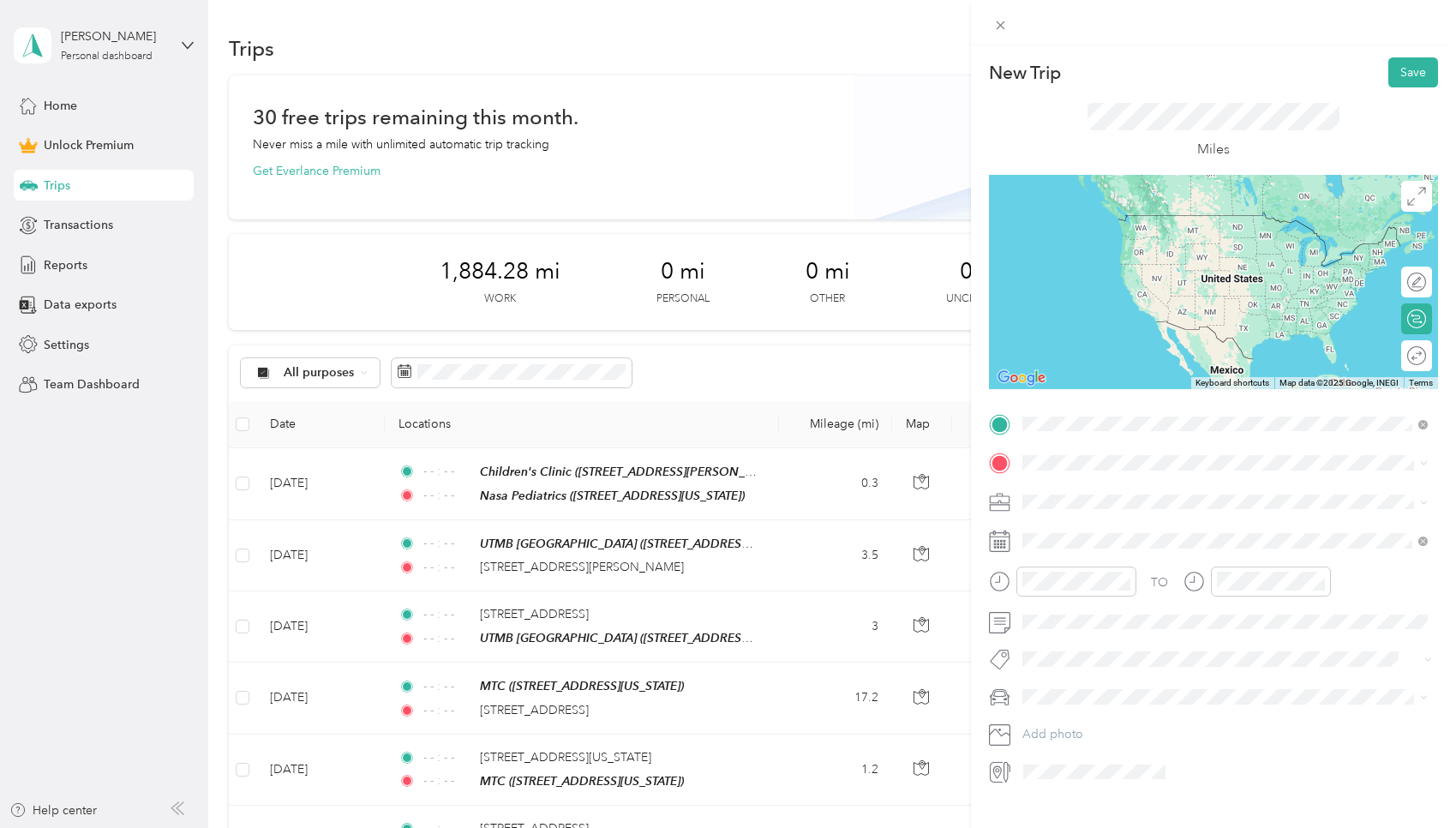
click at [698, 516] on div "Nasa Pediatrics 4014 Woodlawn Avenue, Pasadena, 77504, Pasadena, Texas, United …" at bounding box center [1140, 501] width 172 height 36
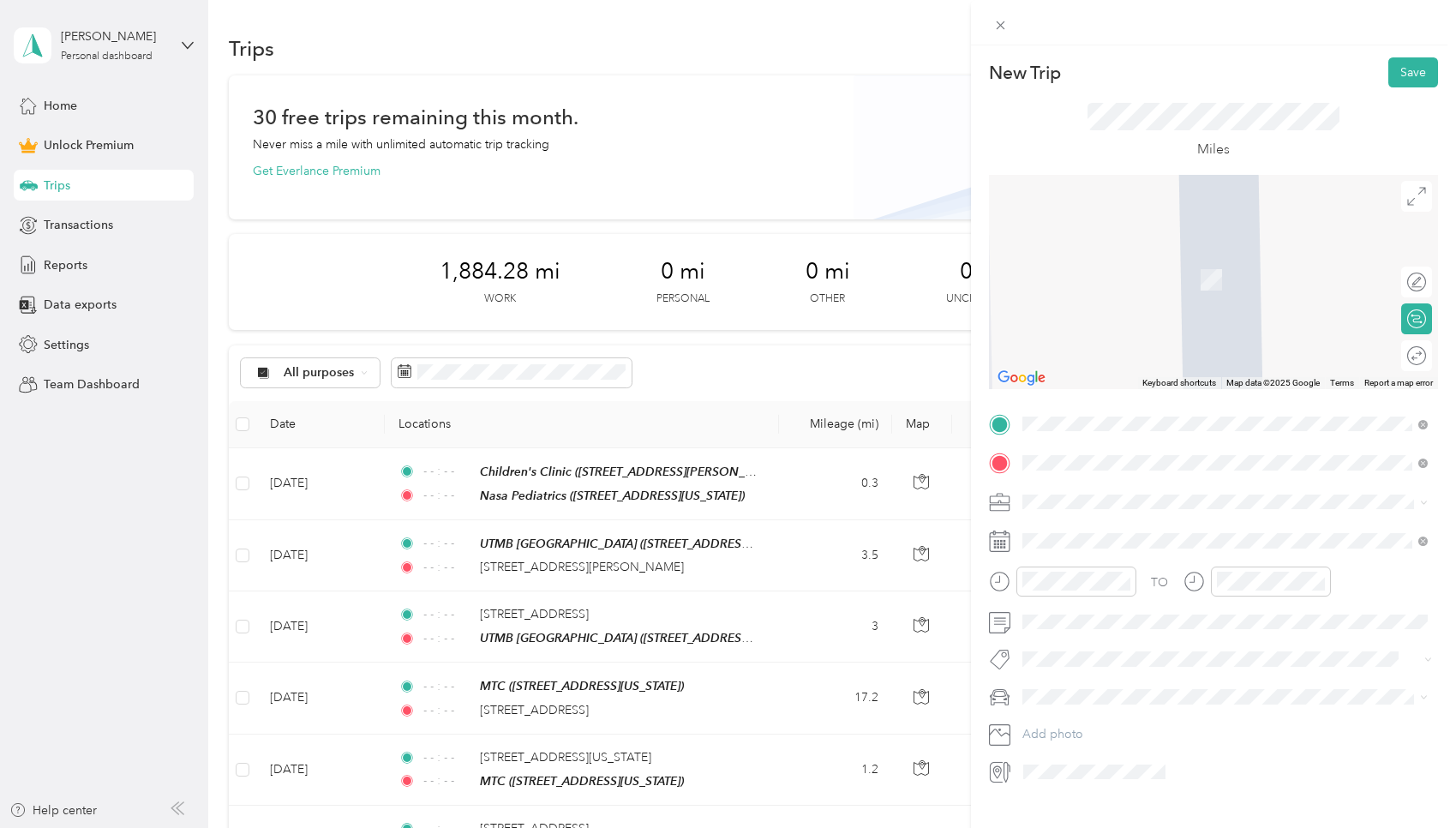
drag, startPoint x: 1203, startPoint y: 392, endPoint x: 1165, endPoint y: 529, distance: 142.2
click at [698, 529] on span "3301 Plainview Street Pasadena, Texas 77504, United States" at bounding box center [1140, 524] width 172 height 16
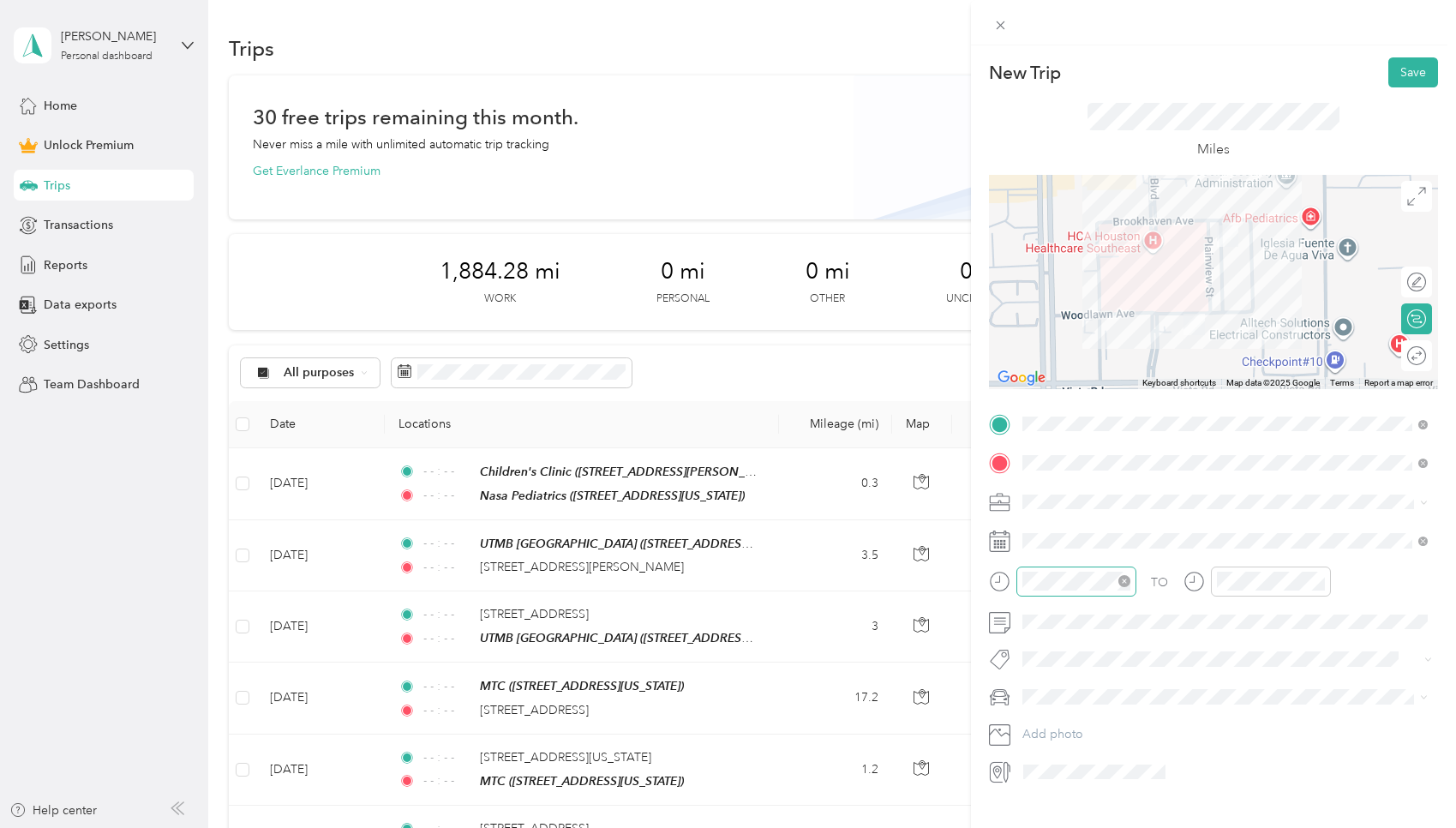
click at [698, 579] on icon "close-circle" at bounding box center [1124, 581] width 12 height 12
click at [698, 582] on icon "close-circle" at bounding box center [1318, 581] width 12 height 12
click at [698, 77] on button "Save" at bounding box center [1414, 72] width 50 height 30
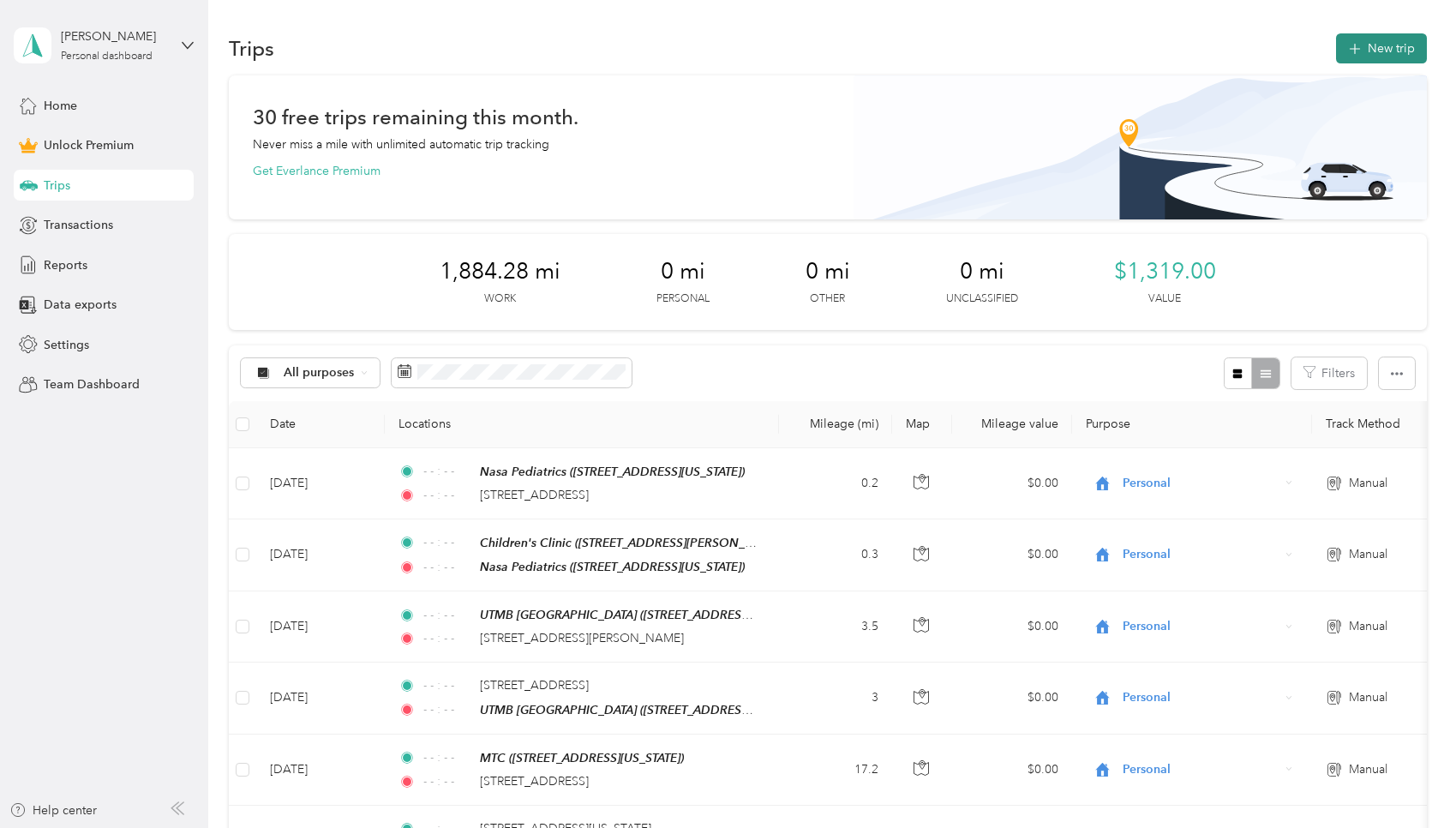
click at [698, 47] on button "New trip" at bounding box center [1381, 48] width 90 height 30
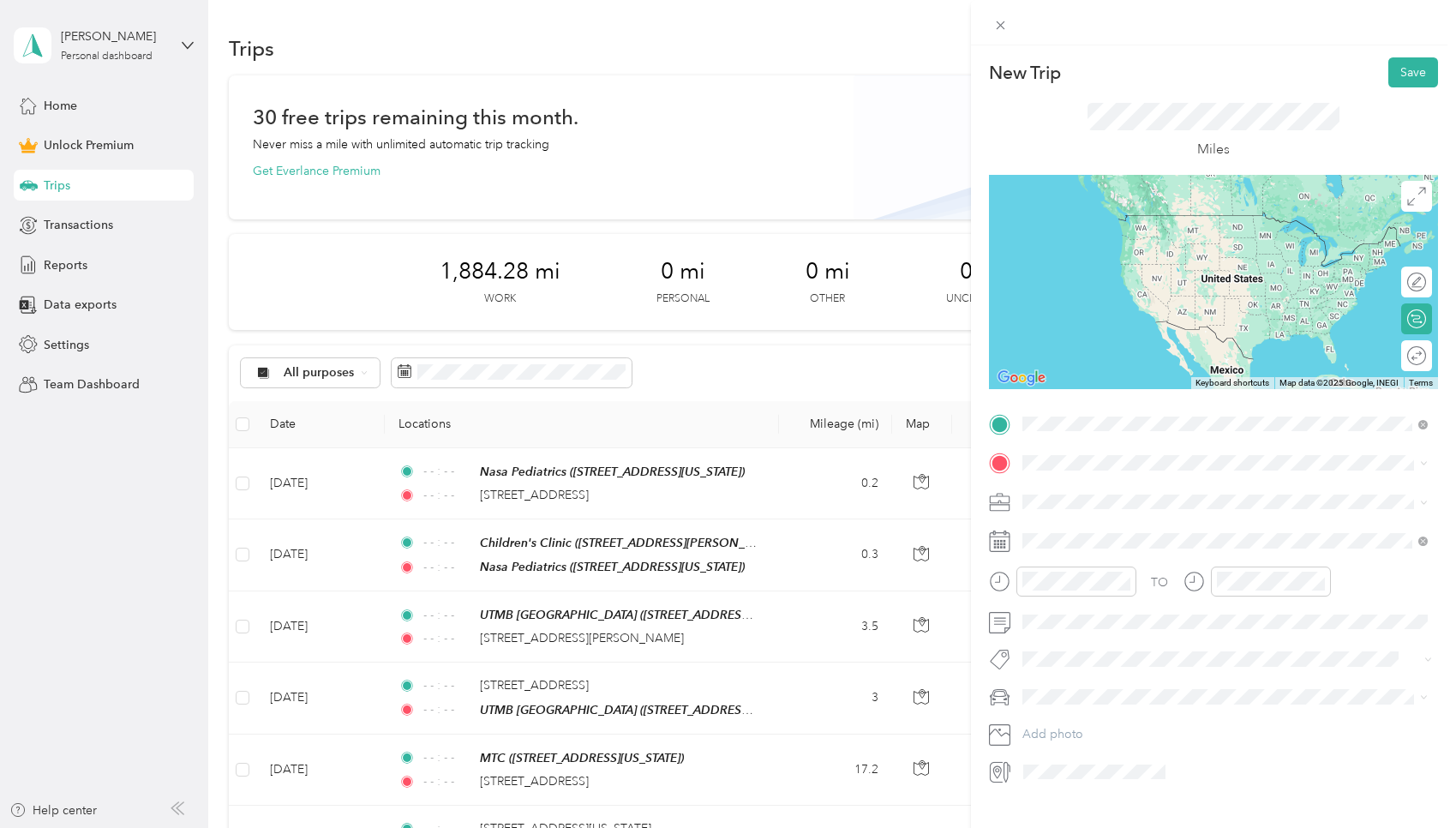
click at [698, 489] on span "3301 Plainview Street Pasadena, Texas 77504, United States" at bounding box center [1140, 485] width 172 height 16
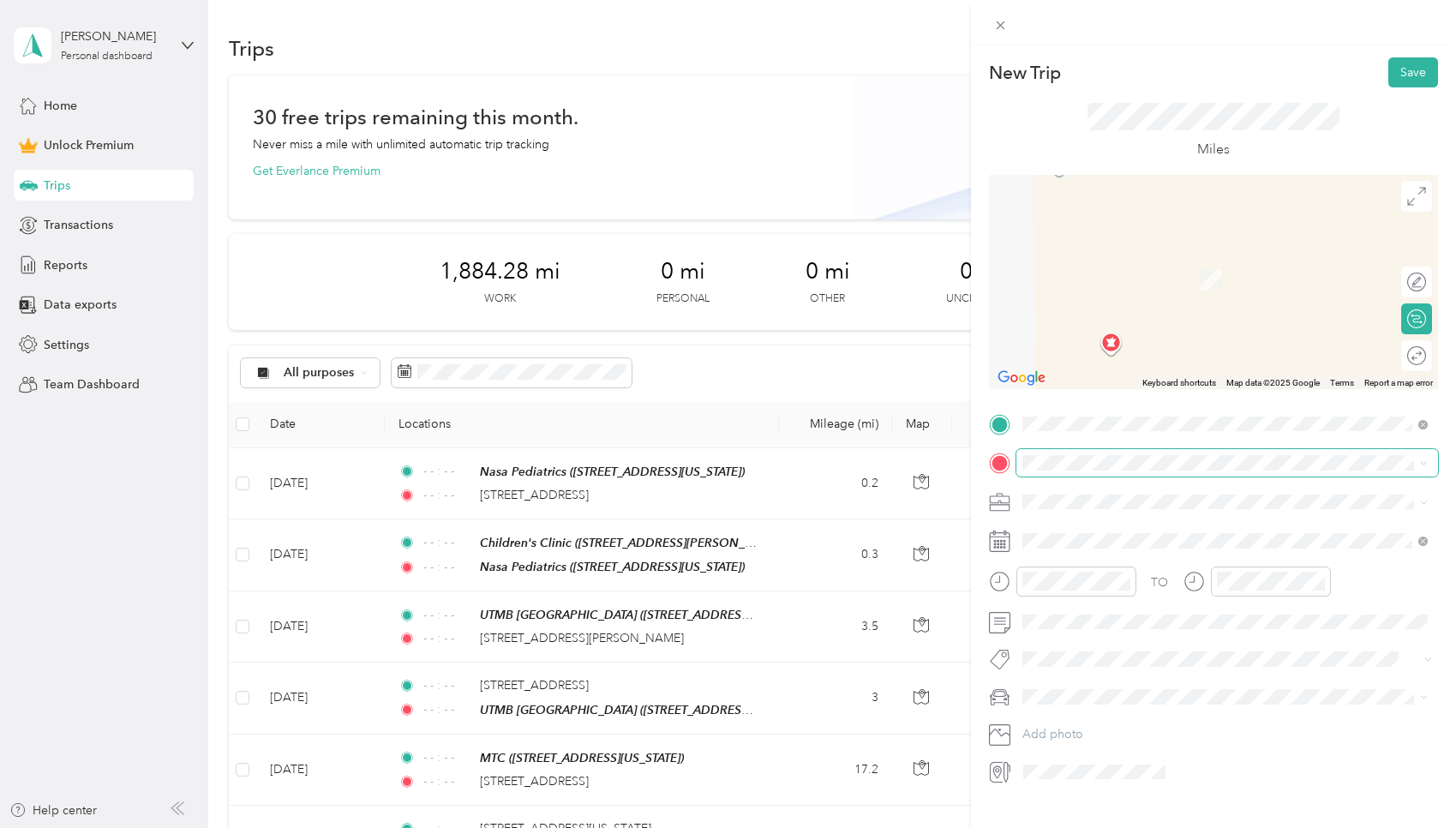
click at [698, 471] on span at bounding box center [1227, 462] width 422 height 28
click at [698, 517] on span "3100 Richmond Avenue Houston, Texas 77098, United States" at bounding box center [1140, 524] width 172 height 16
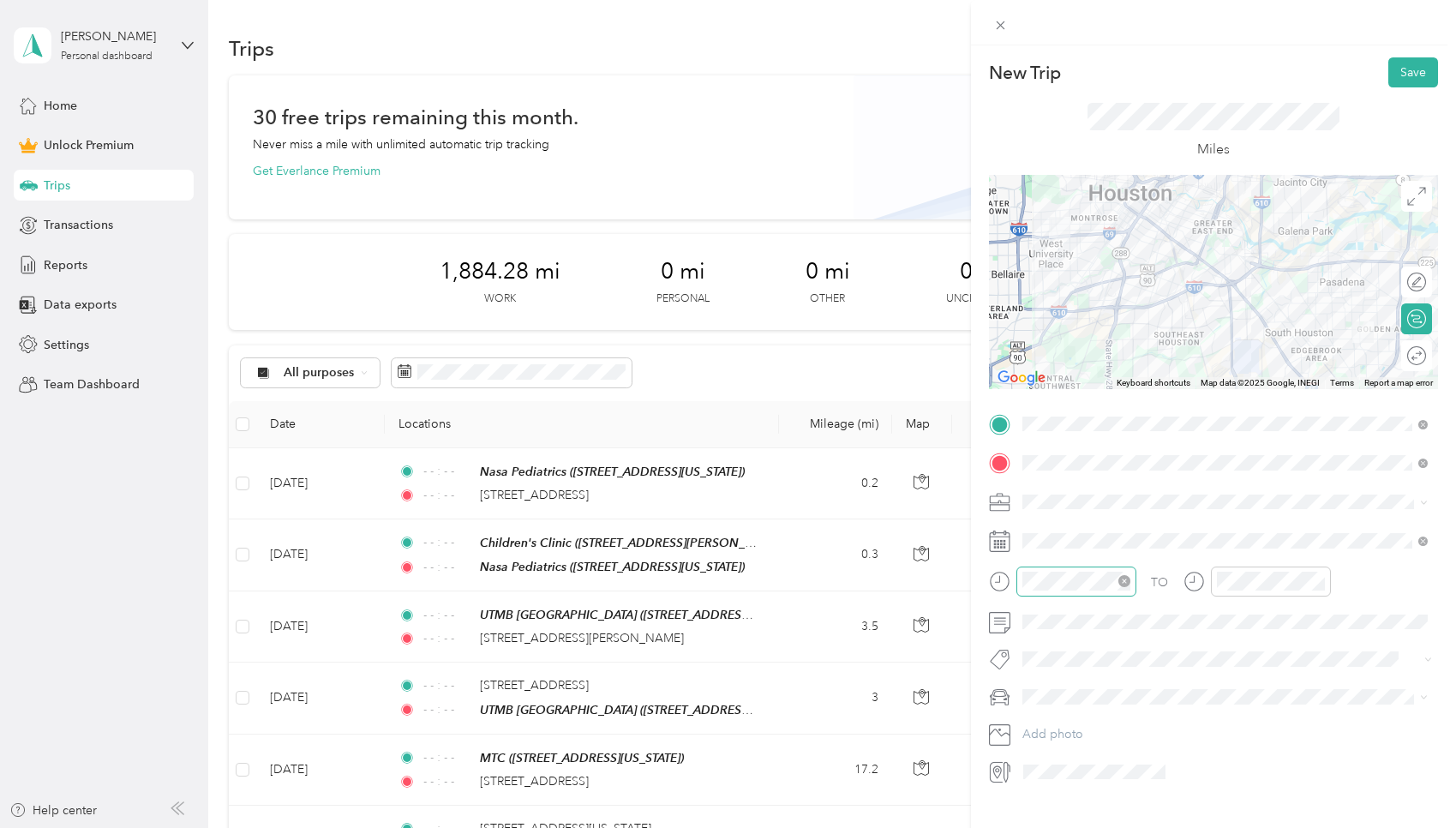
click at [698, 580] on icon "close-circle" at bounding box center [1124, 581] width 12 height 12
click at [698, 581] on icon "close-circle" at bounding box center [1318, 581] width 12 height 12
click at [698, 74] on button "Save" at bounding box center [1414, 72] width 50 height 30
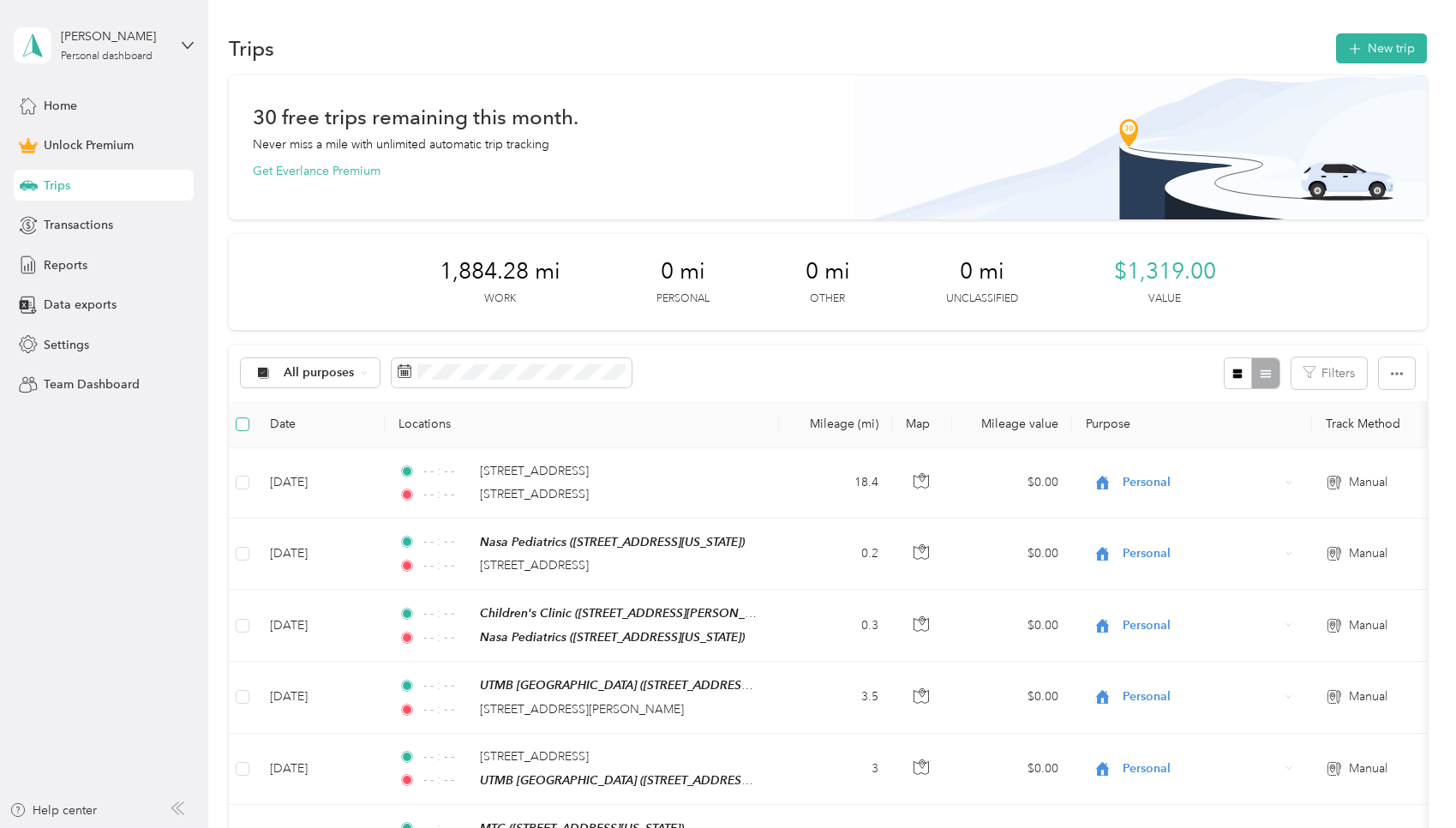
click at [247, 422] on span at bounding box center [242, 424] width 14 height 14
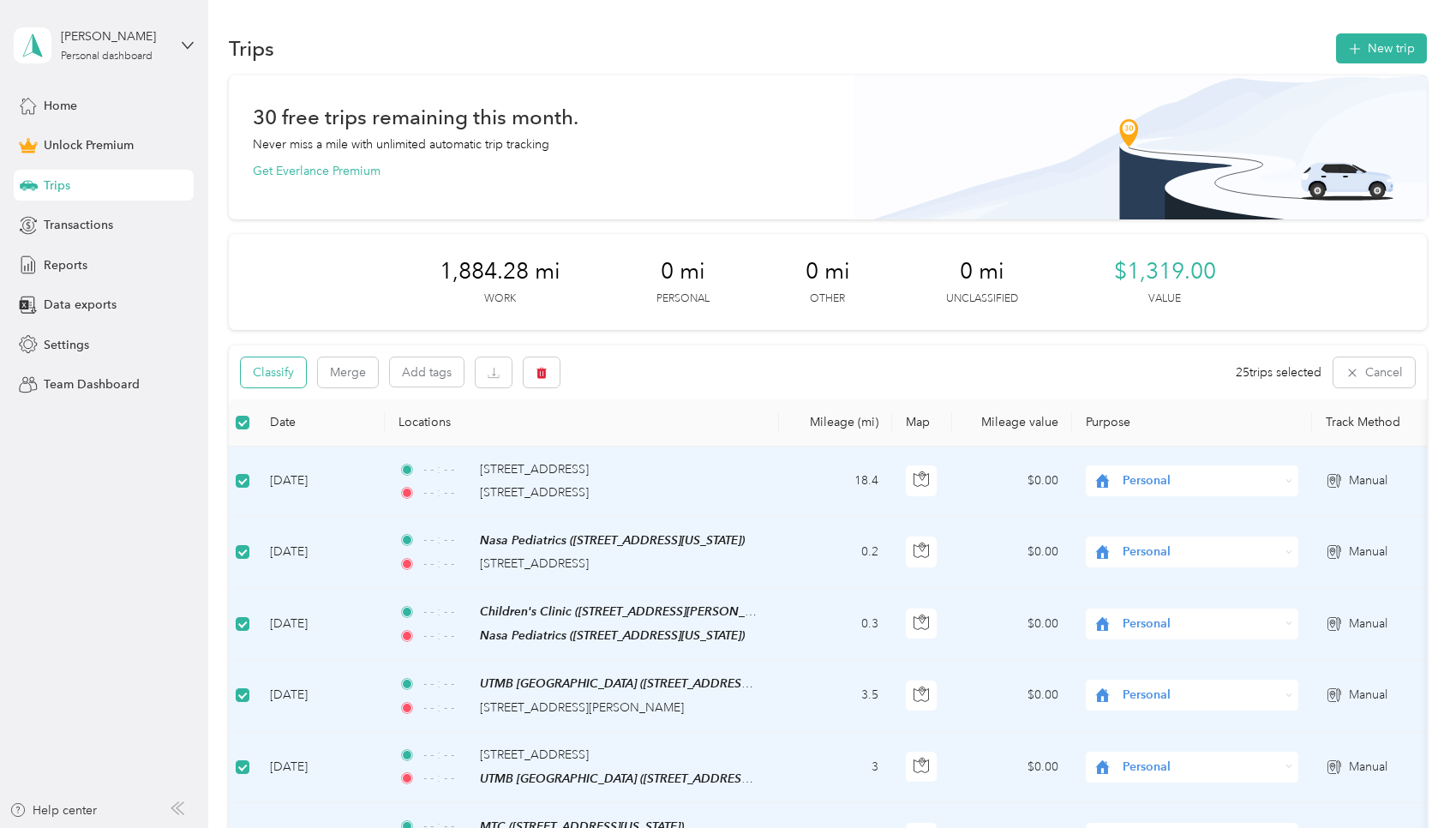
click at [288, 371] on button "Classify" at bounding box center [273, 372] width 66 height 30
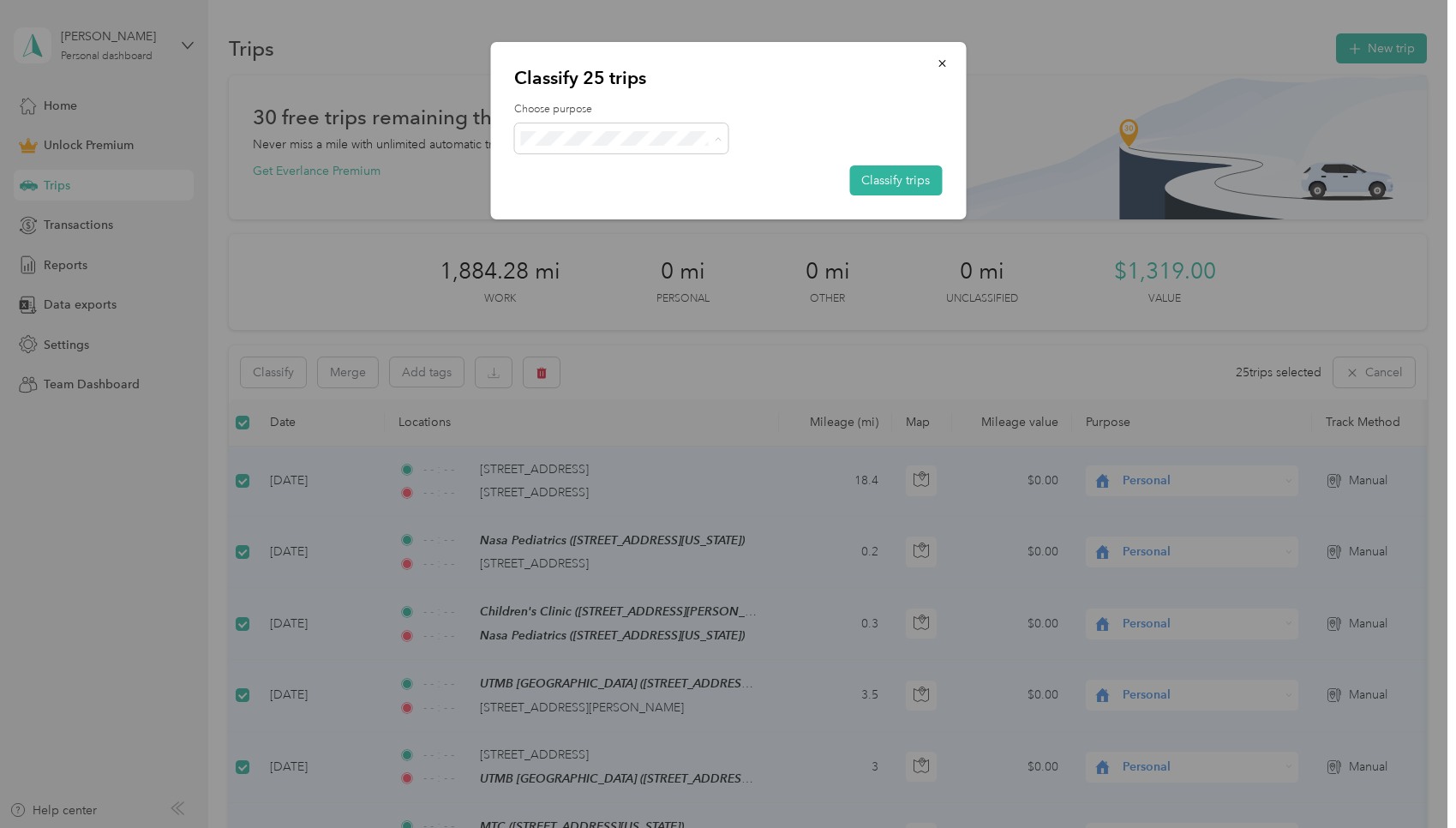
click at [606, 170] on span "Work" at bounding box center [636, 169] width 160 height 18
click at [698, 189] on button "Classify trips" at bounding box center [896, 180] width 92 height 30
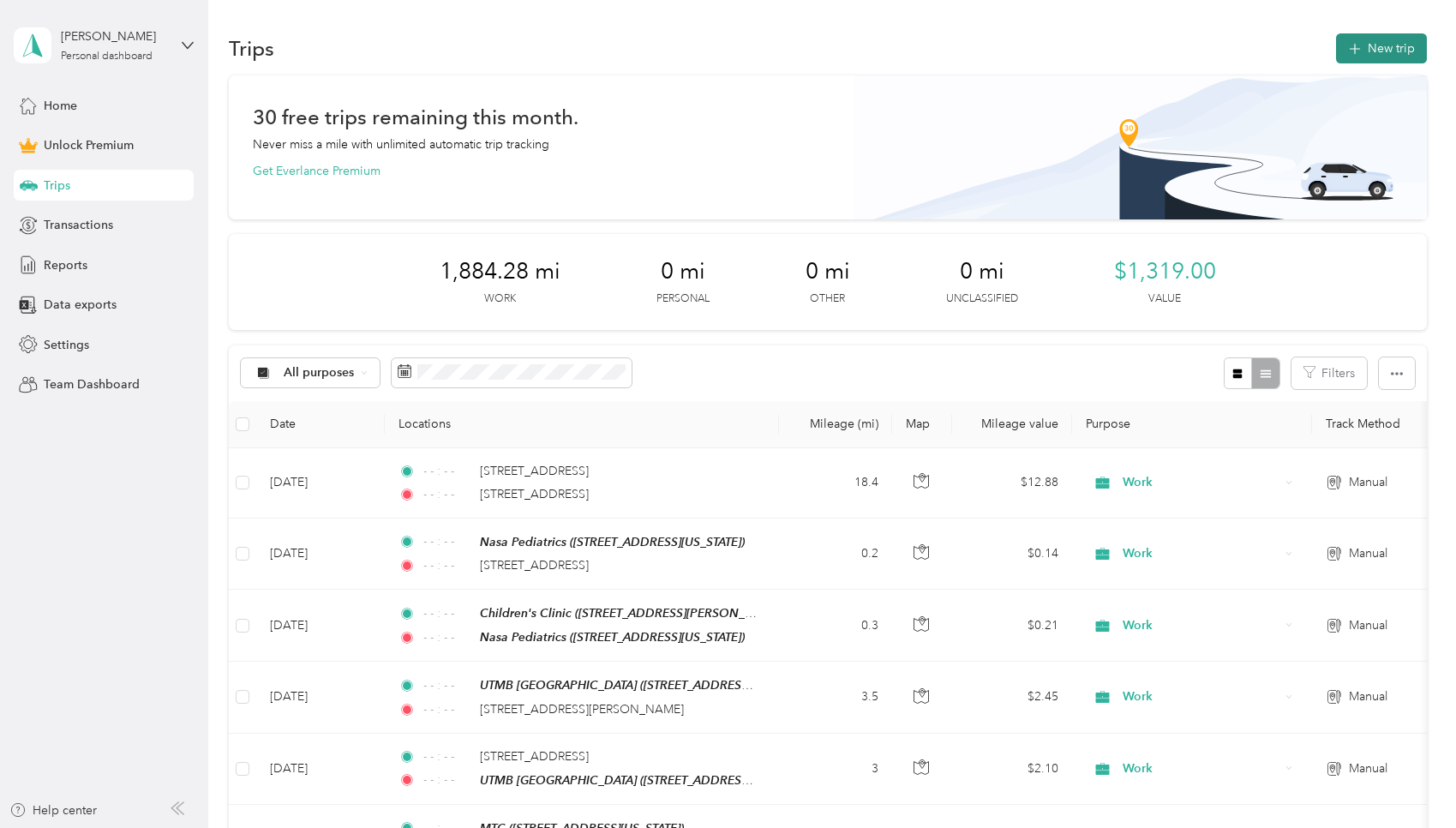
click at [698, 51] on button "New trip" at bounding box center [1381, 48] width 90 height 30
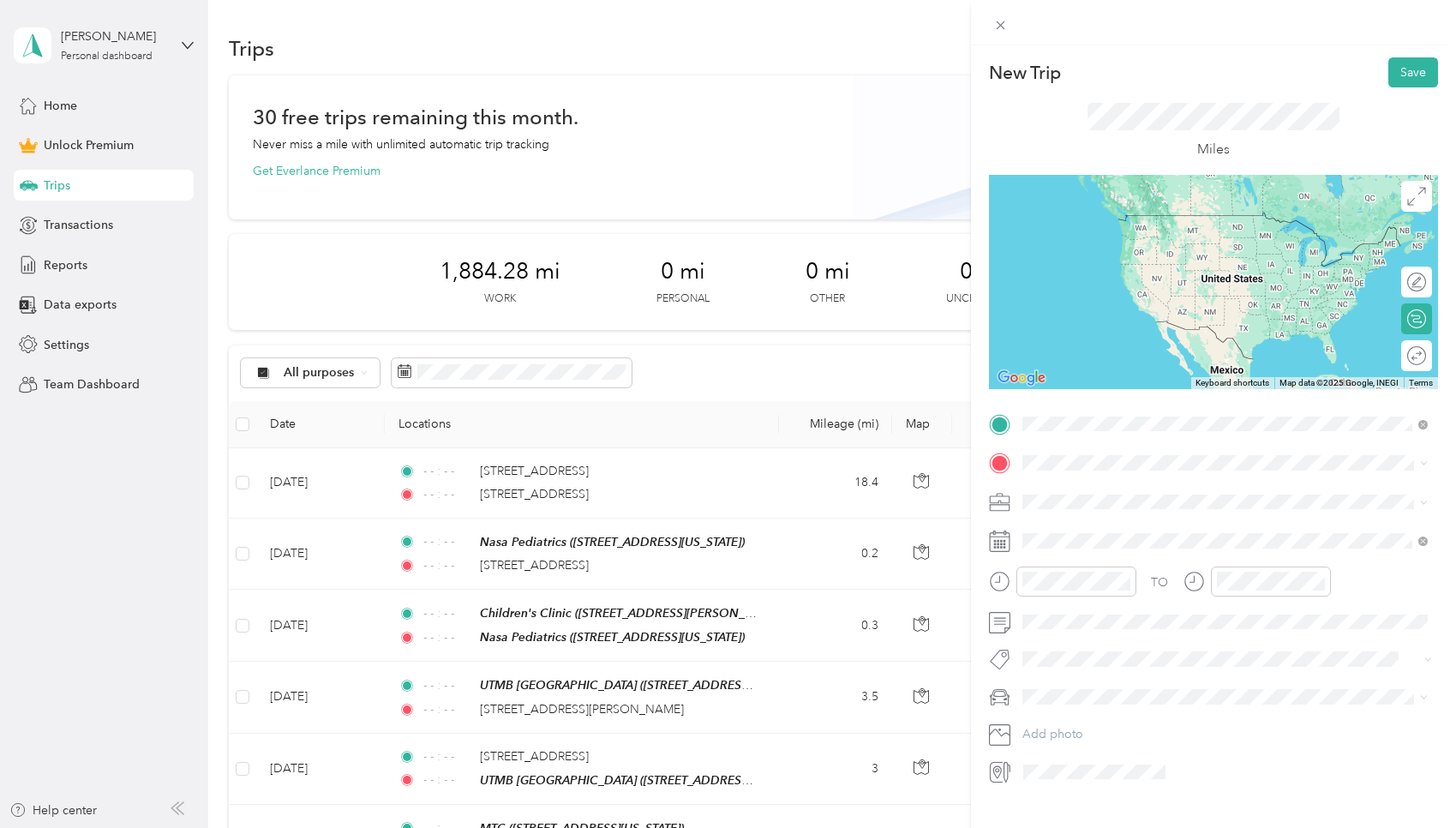
drag, startPoint x: 1163, startPoint y: 384, endPoint x: 1166, endPoint y: 503, distance: 119.0
click at [698, 498] on div "3100 Richmond Avenue Houston, Texas 77098, United States" at bounding box center [1225, 486] width 393 height 23
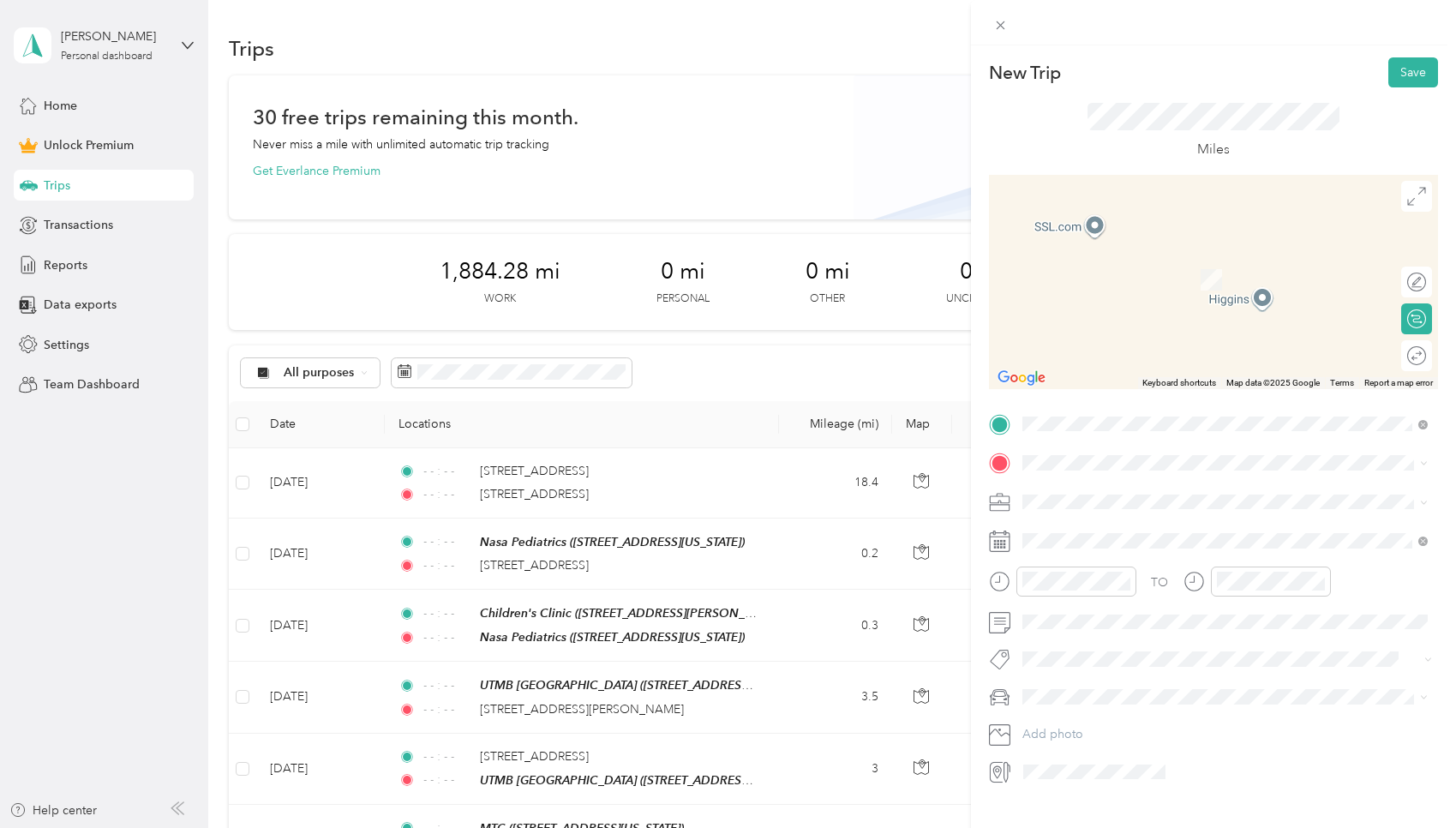
click at [698, 523] on div "MTC" at bounding box center [1140, 530] width 172 height 16
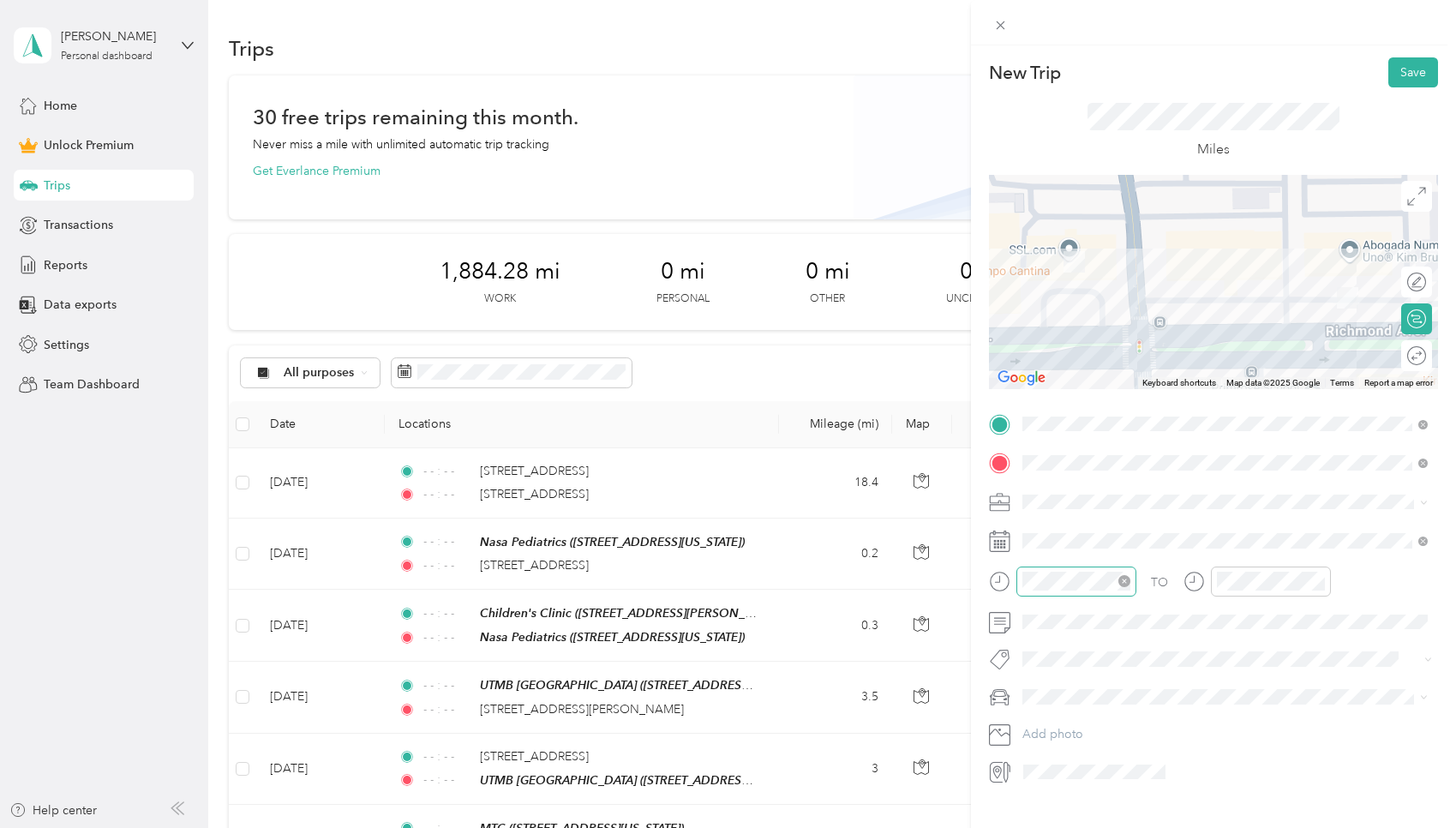
click at [698, 582] on icon "close-circle" at bounding box center [1124, 581] width 12 height 12
click at [698, 585] on icon "close-circle" at bounding box center [1318, 581] width 12 height 12
click at [698, 59] on button "Save" at bounding box center [1414, 72] width 50 height 30
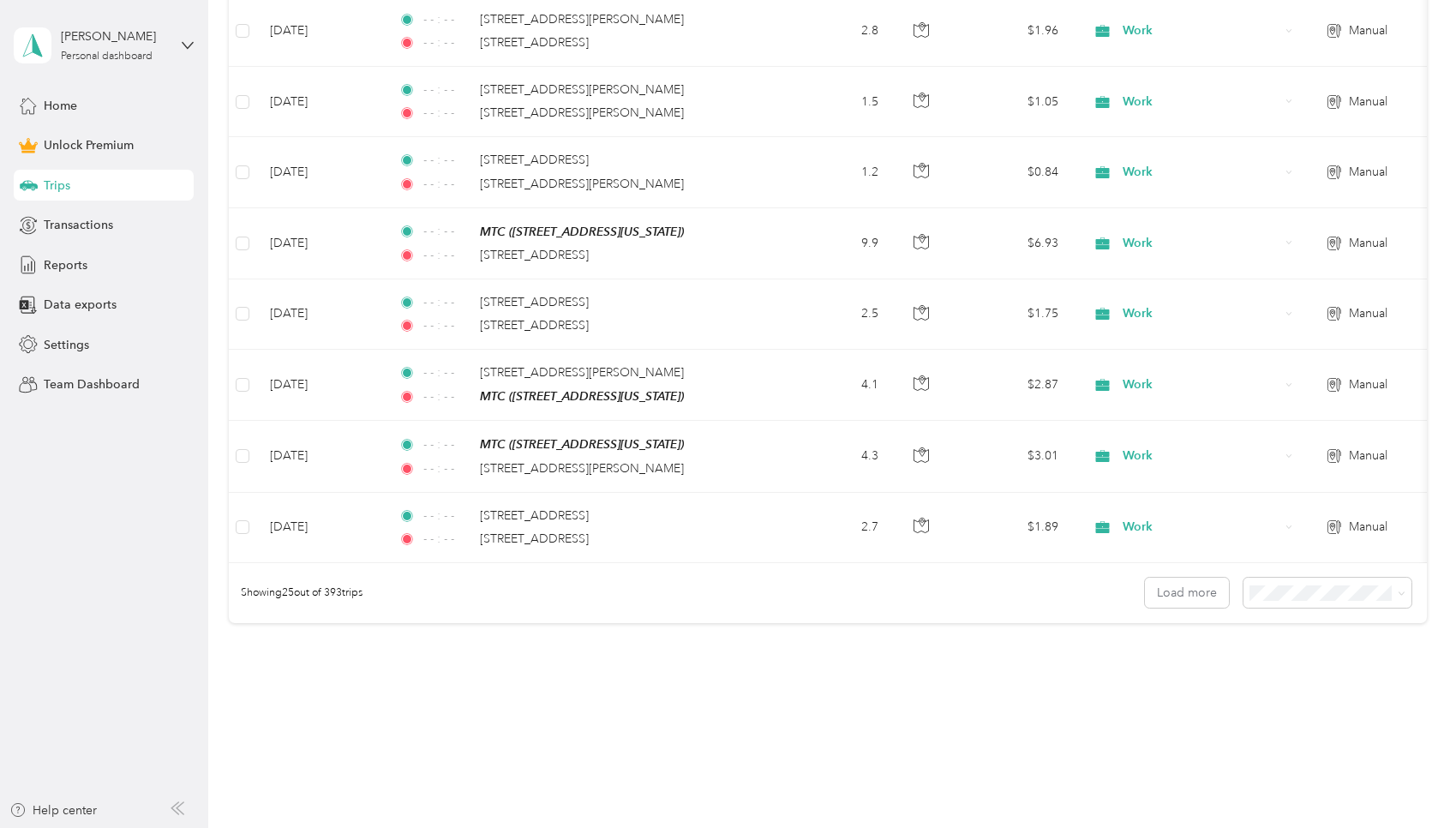
scroll to position [1682, 0]
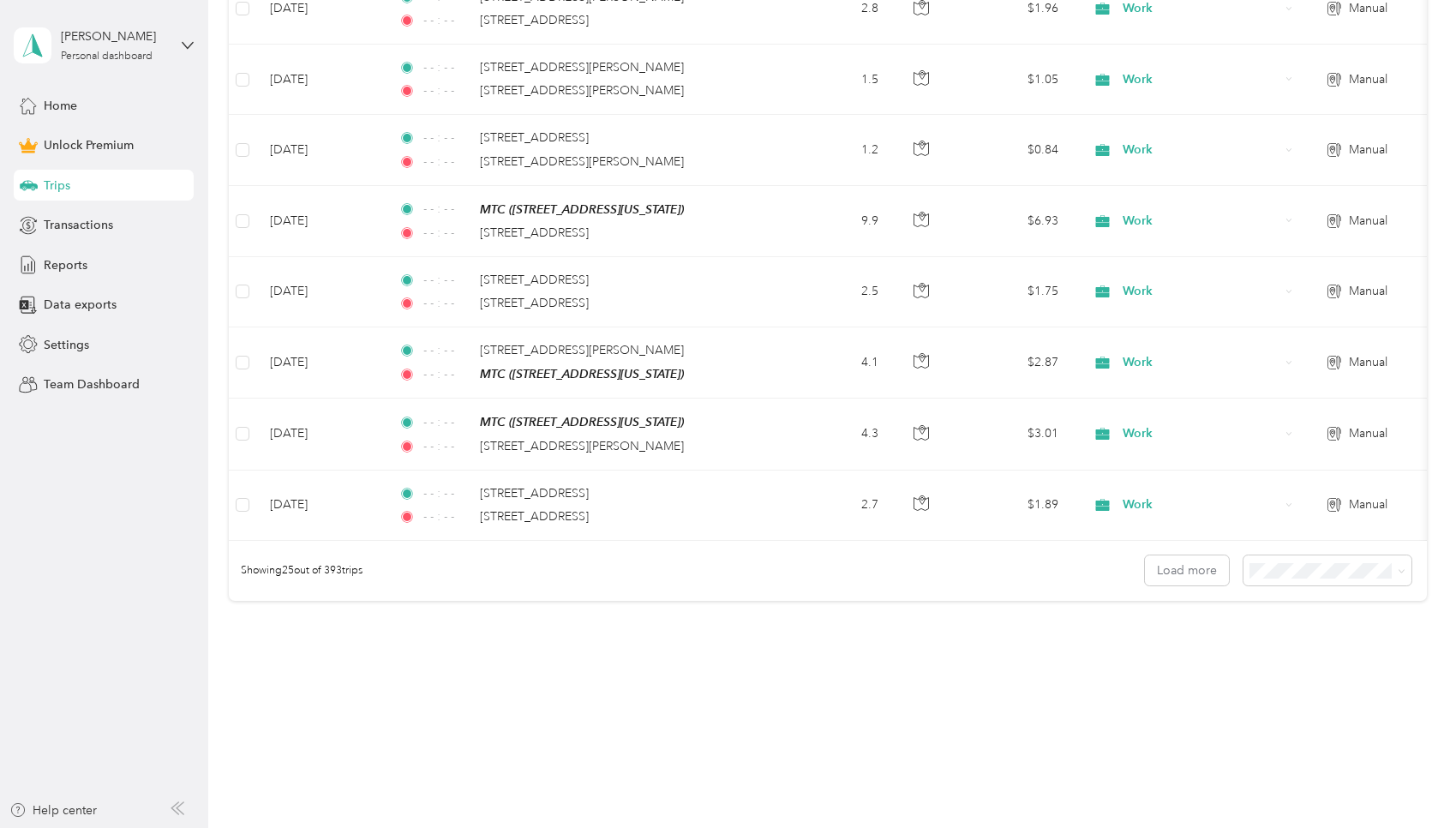
click at [698, 624] on span "50 per load" at bounding box center [1291, 622] width 64 height 15
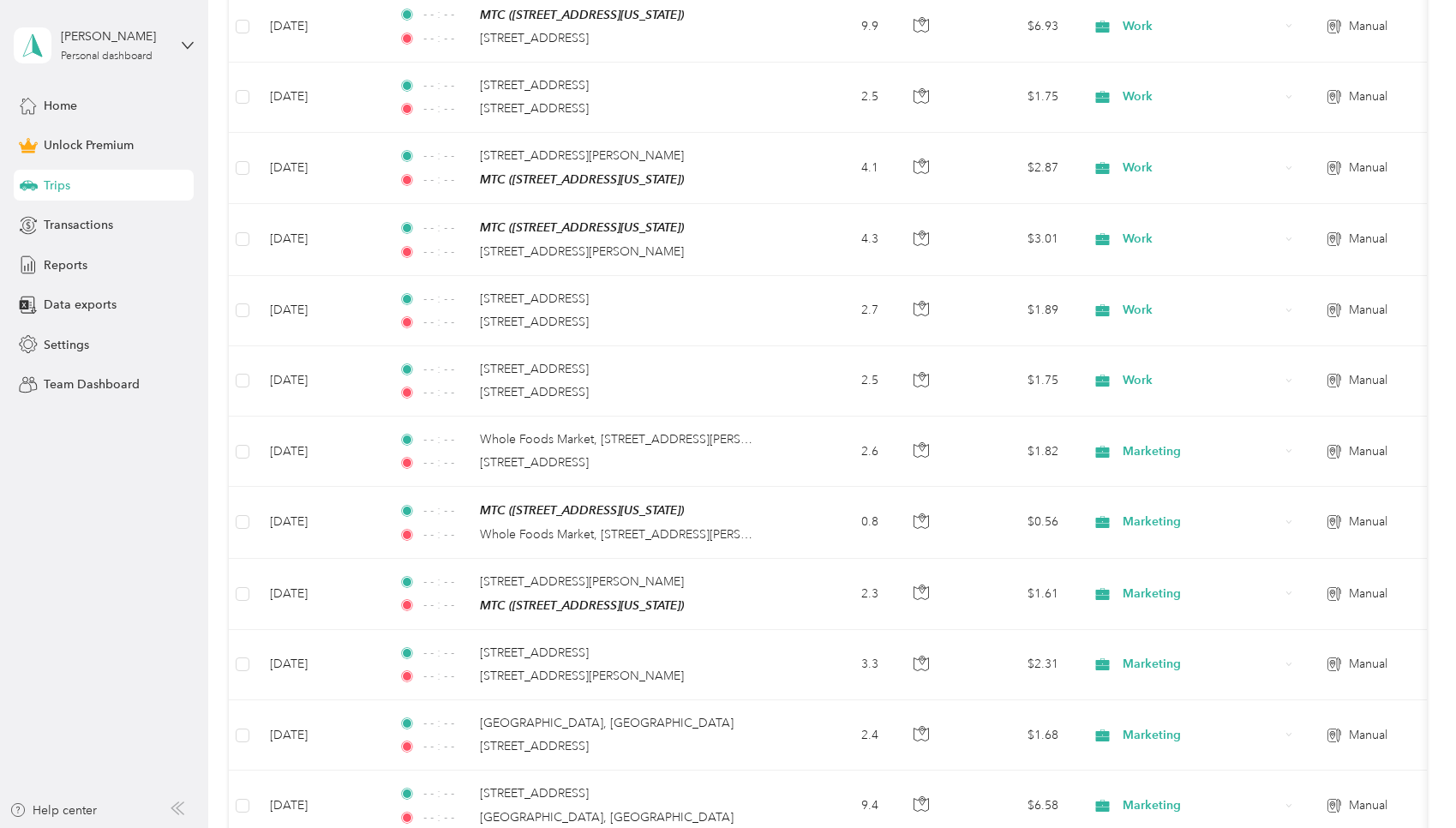
scroll to position [1941, 0]
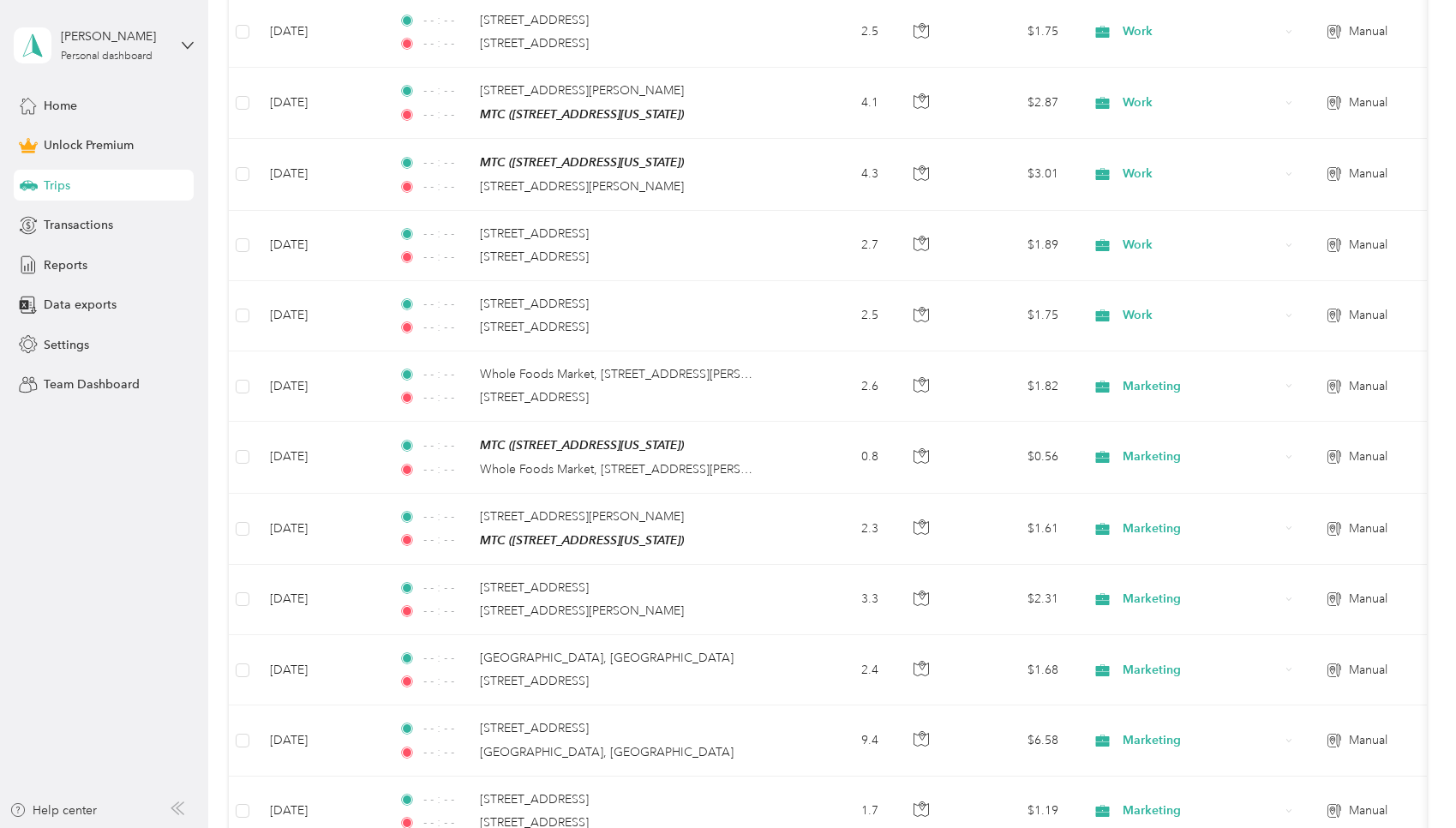
click at [698, 306] on icon "button" at bounding box center [922, 310] width 6 height 8
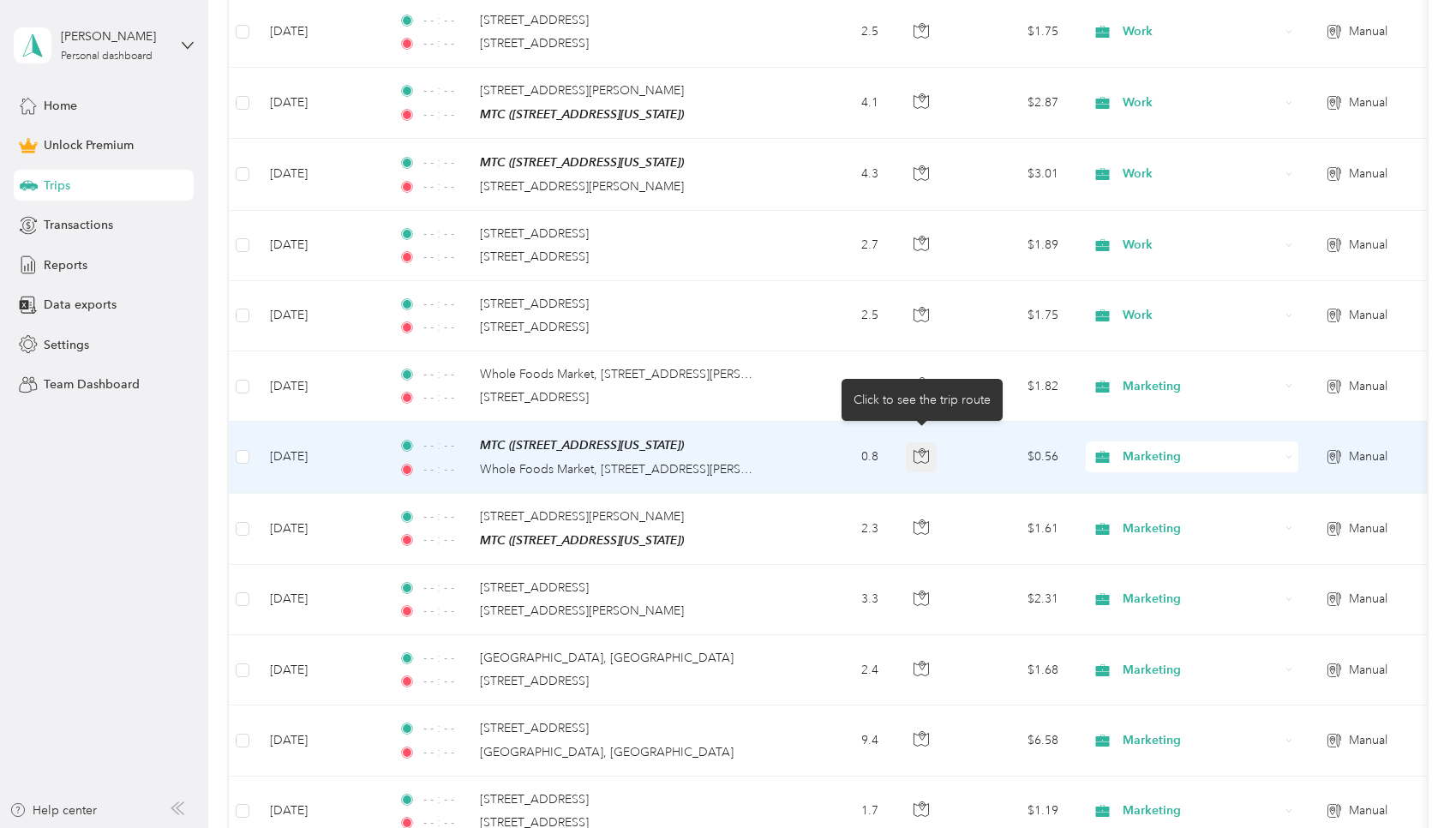
click at [698, 448] on icon "button" at bounding box center [921, 455] width 16 height 16
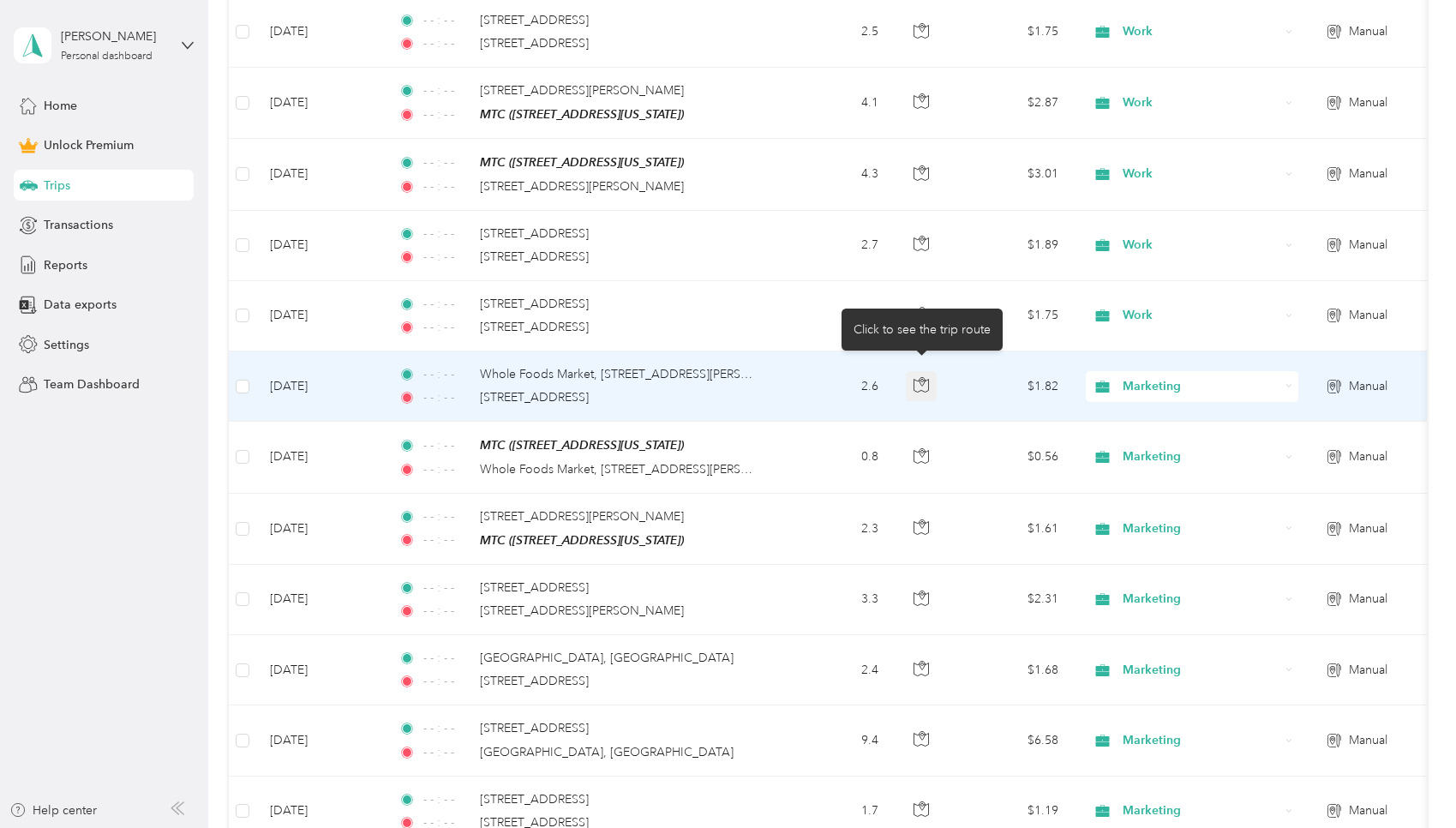
click at [698, 377] on icon "button" at bounding box center [921, 384] width 16 height 16
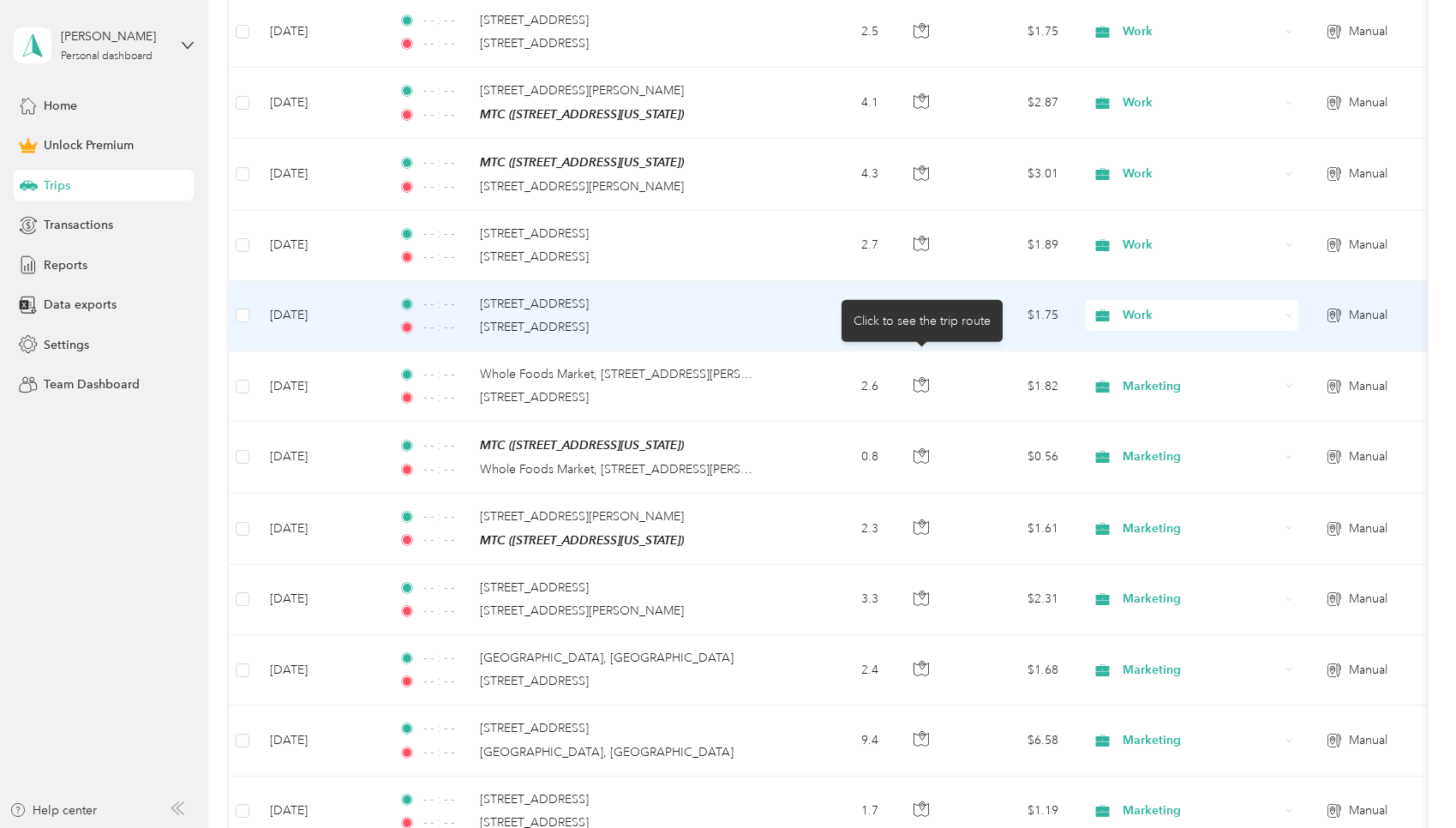
click at [698, 308] on icon "button" at bounding box center [922, 309] width 3 height 3
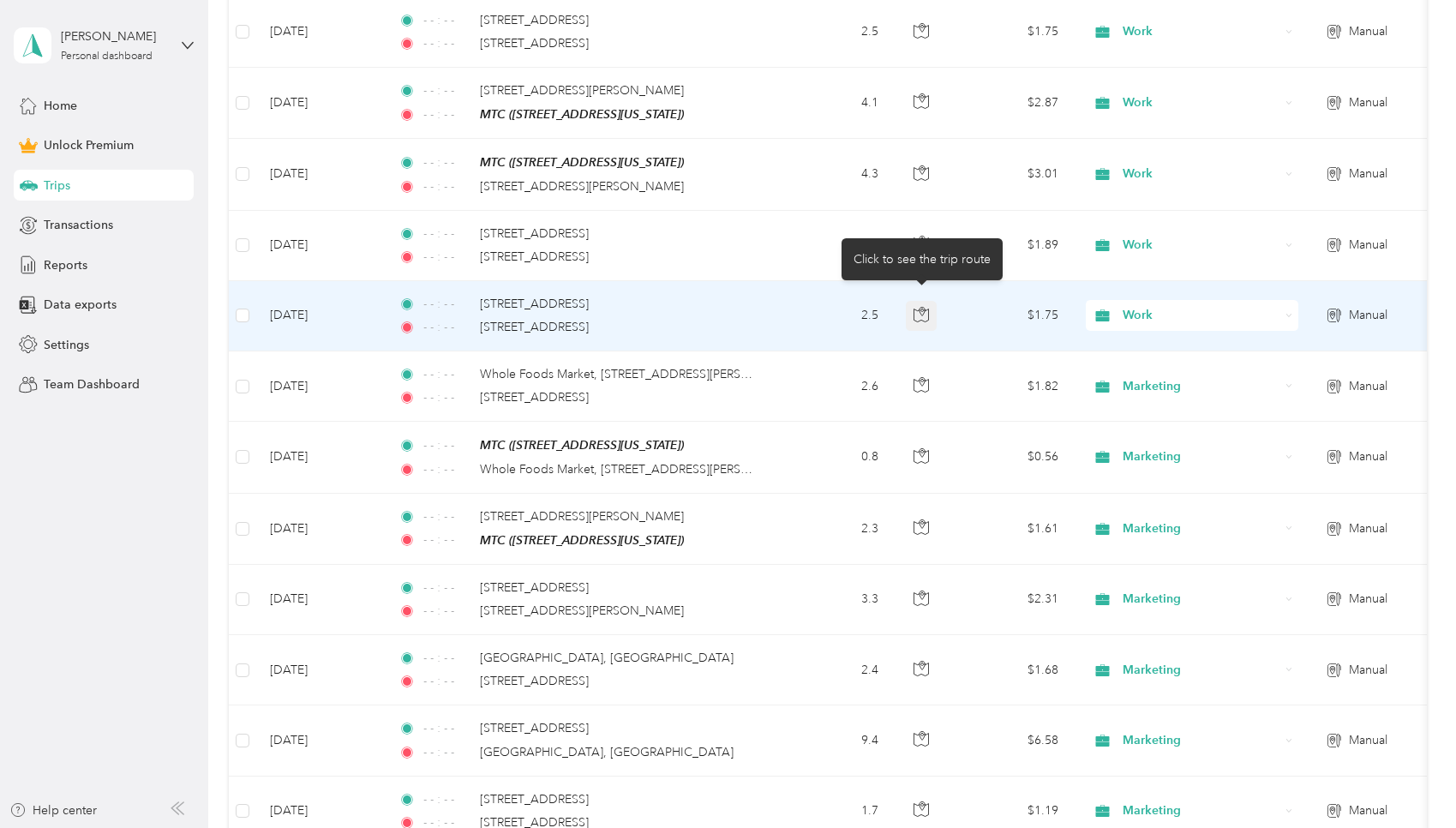
click at [698, 308] on icon "button" at bounding box center [922, 309] width 3 height 3
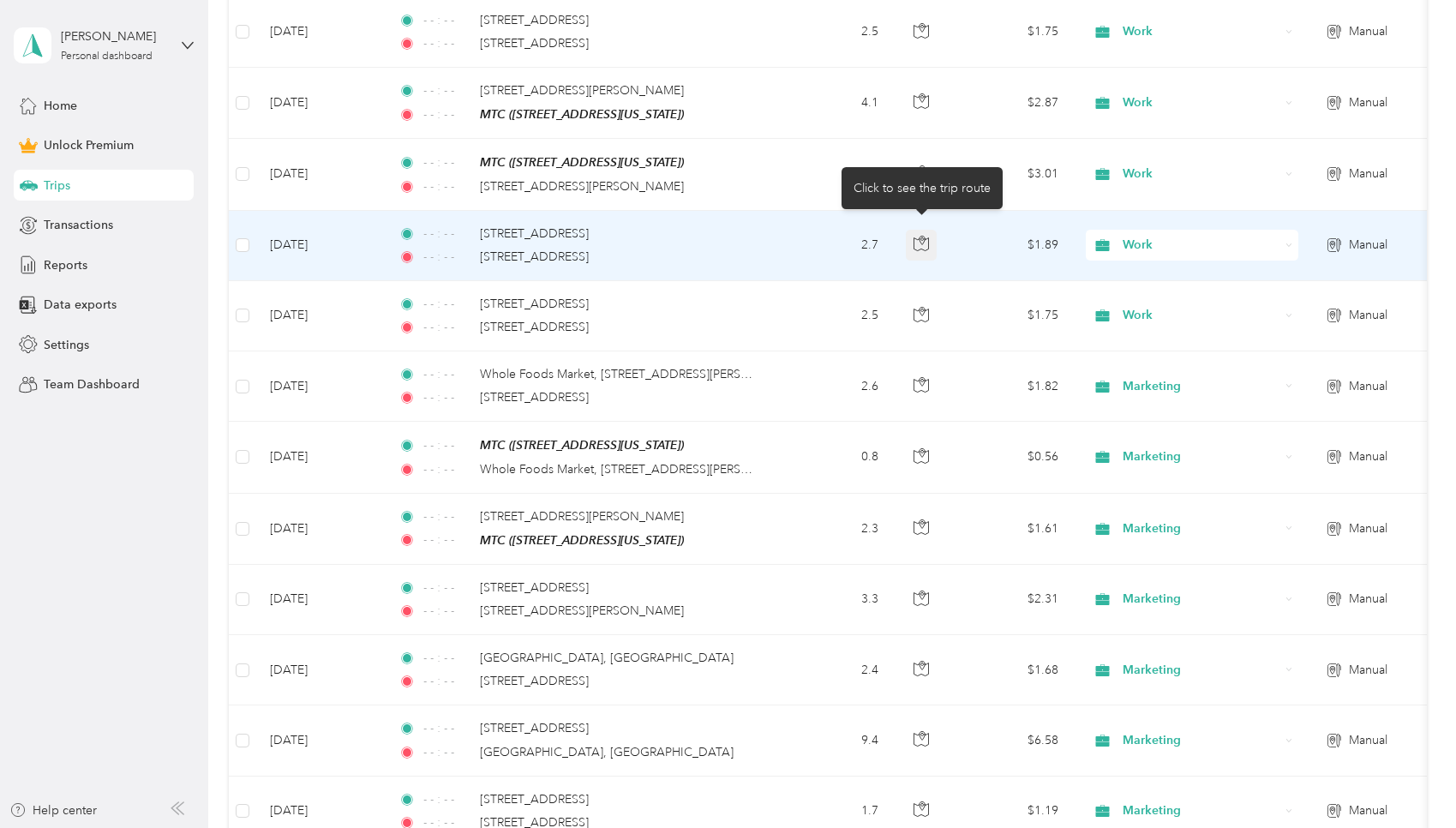
click at [698, 235] on icon "button" at bounding box center [921, 243] width 16 height 16
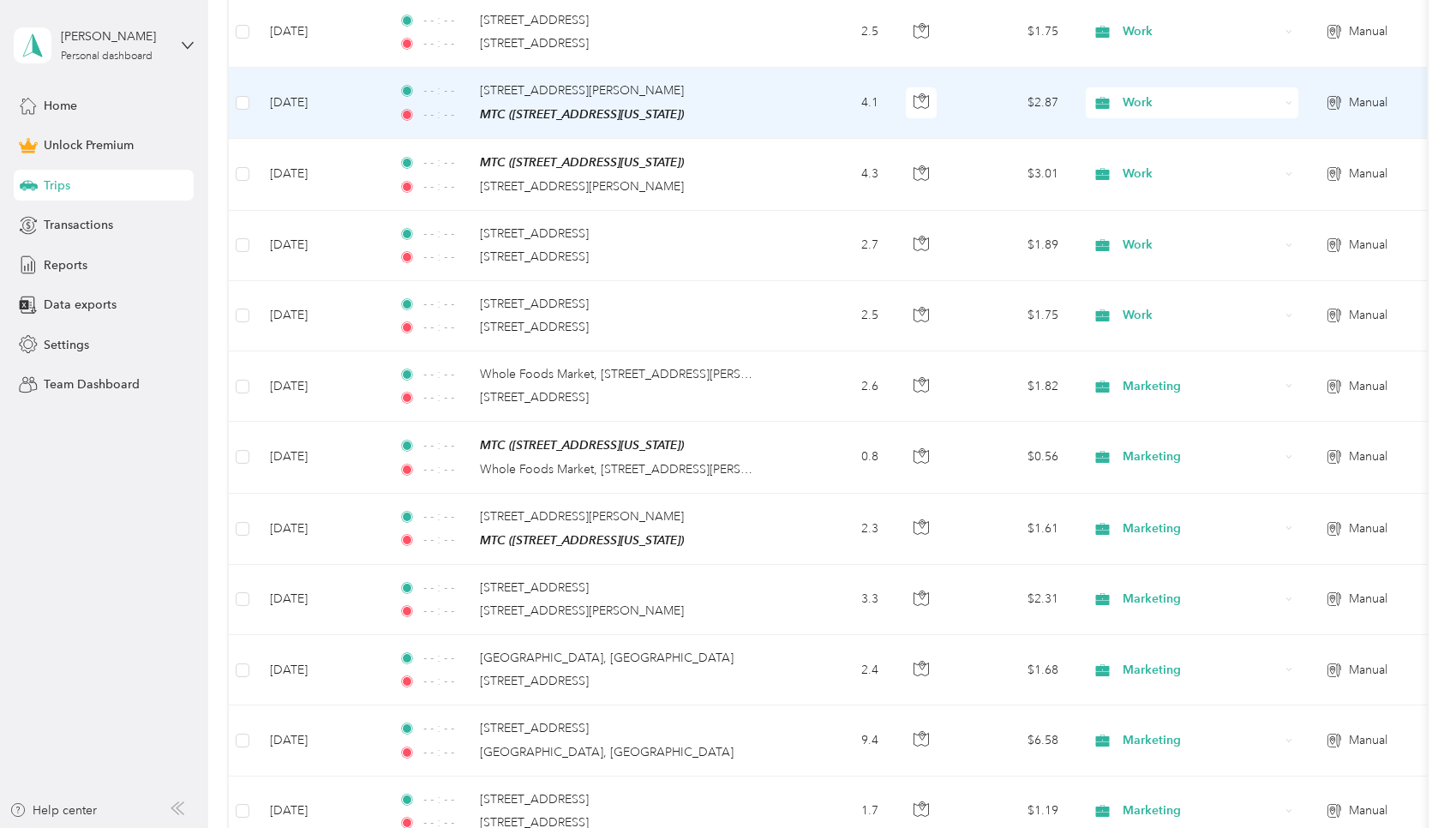
click at [698, 67] on td "Work" at bounding box center [1192, 102] width 240 height 71
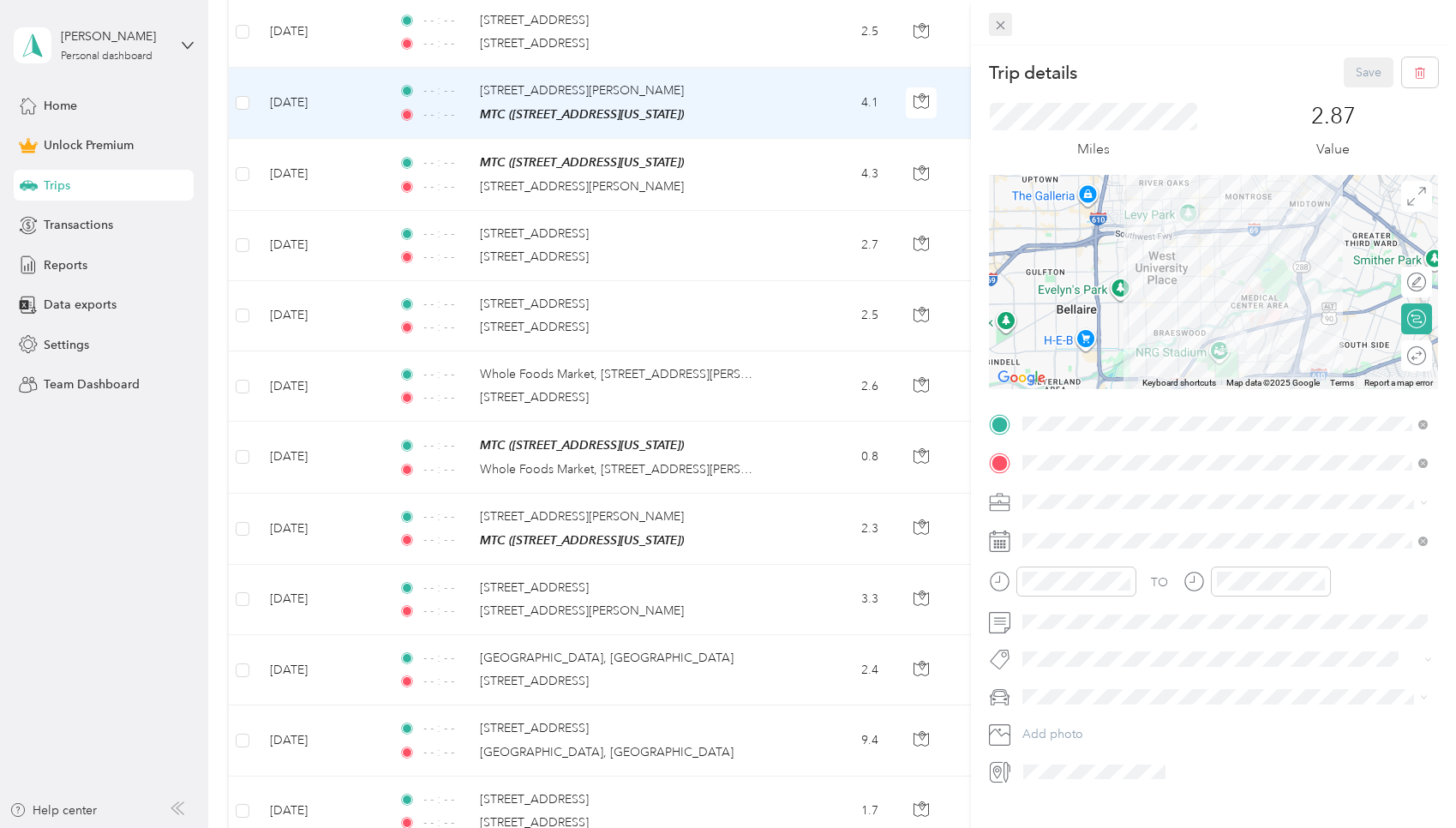
click at [698, 28] on icon at bounding box center [1001, 25] width 15 height 15
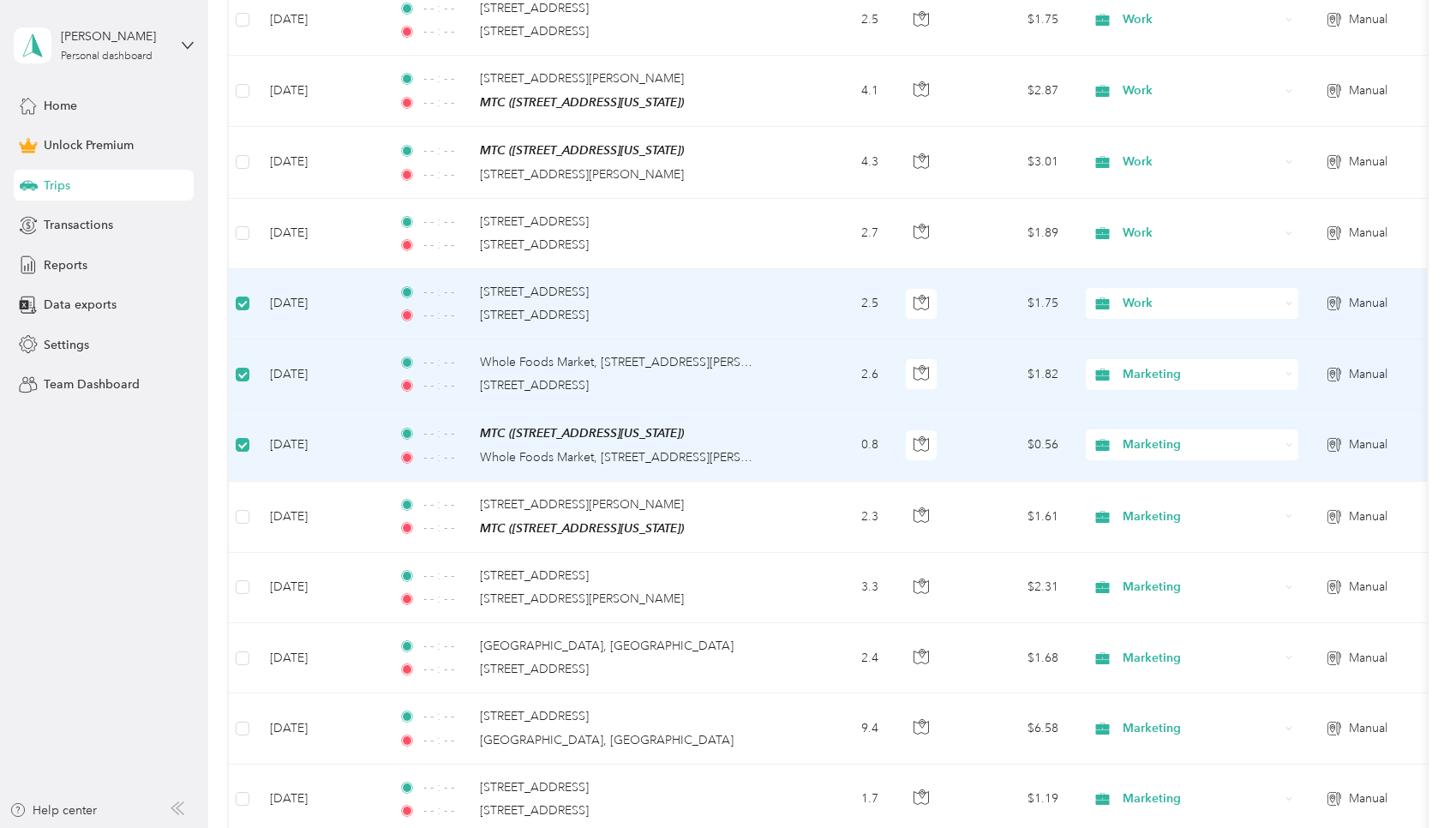
scroll to position [1861, 0]
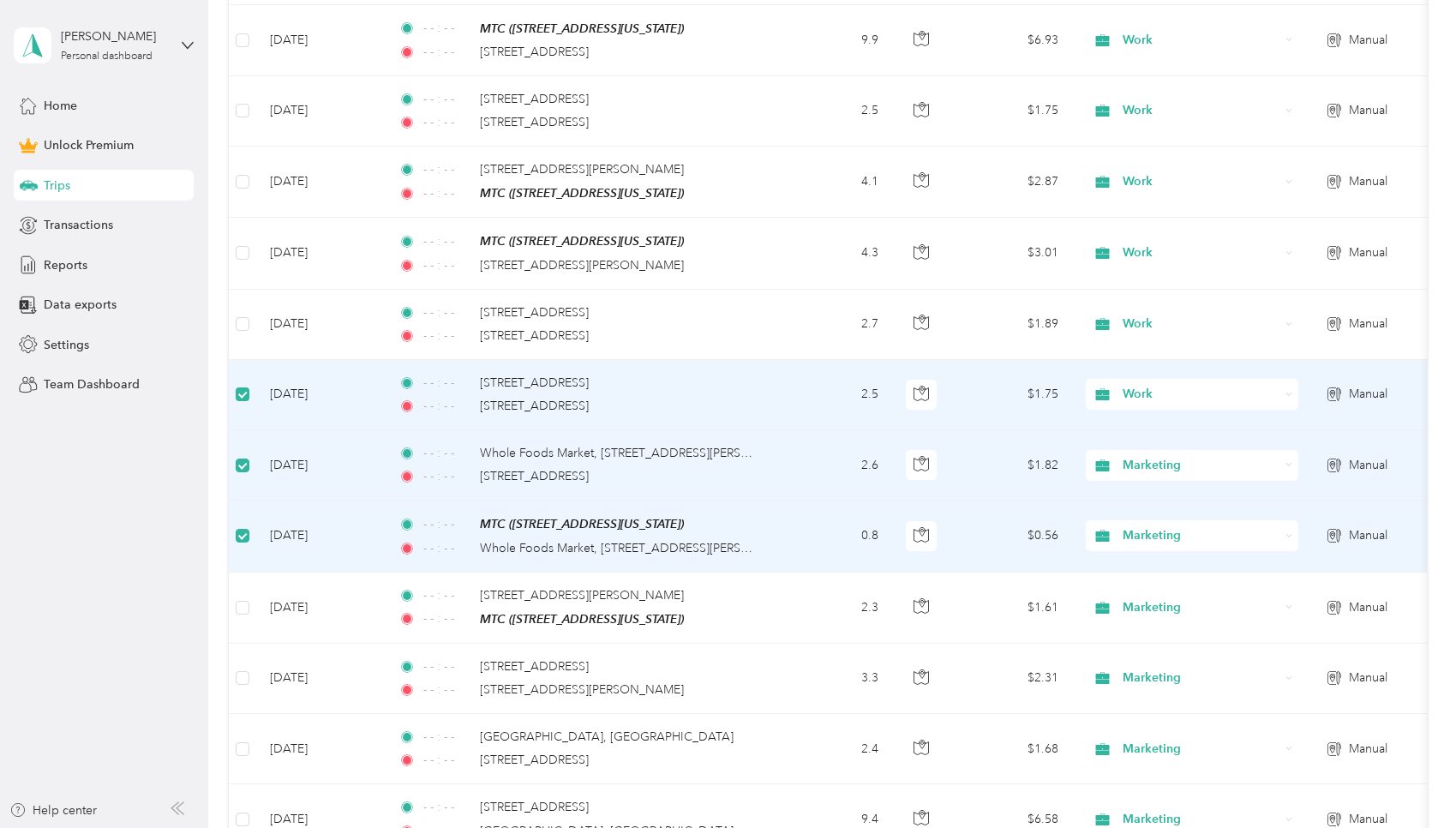
click at [241, 388] on label at bounding box center [242, 394] width 14 height 18
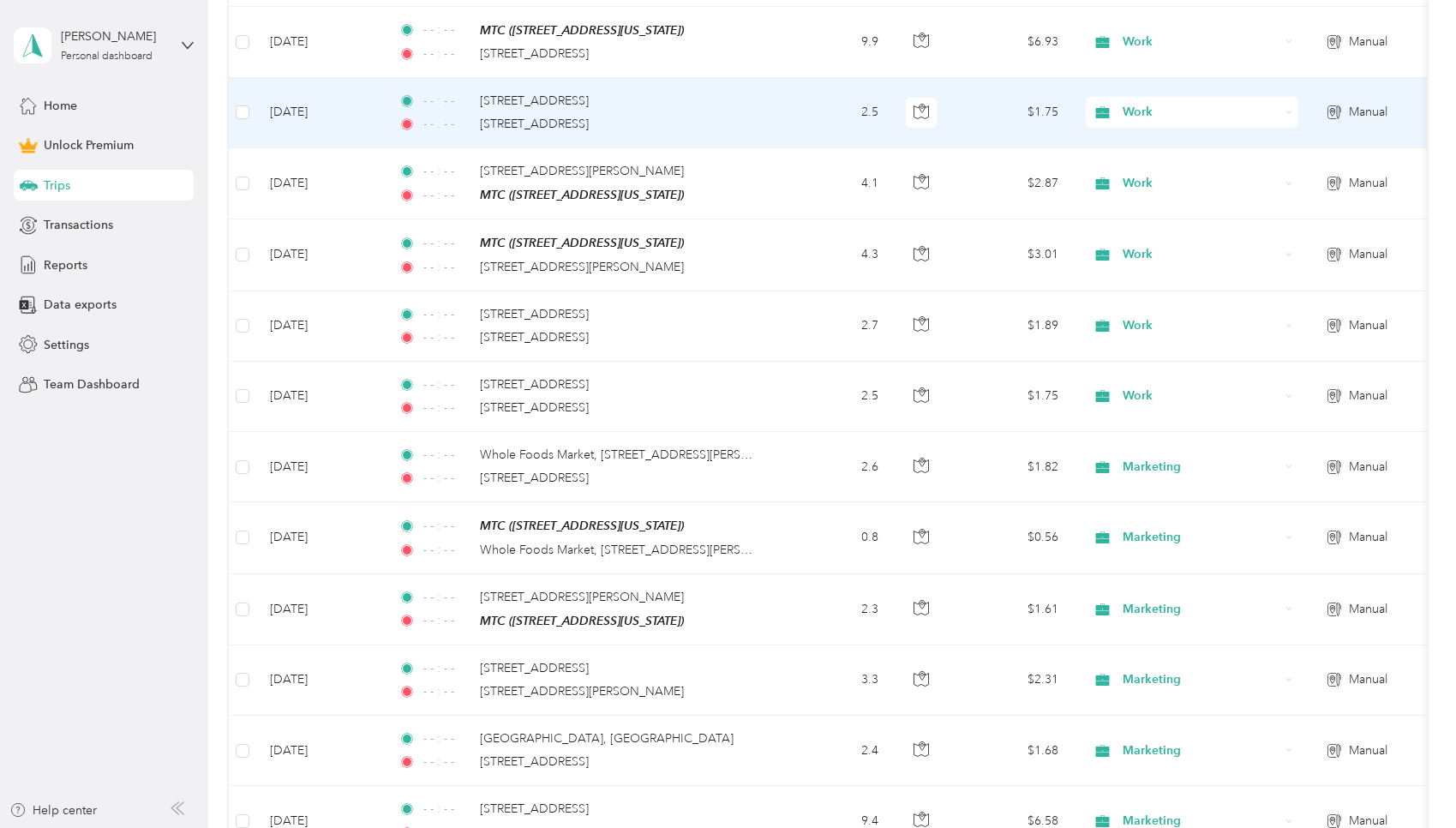
click at [305, 113] on td "Sep 12, 2025" at bounding box center [320, 113] width 128 height 70
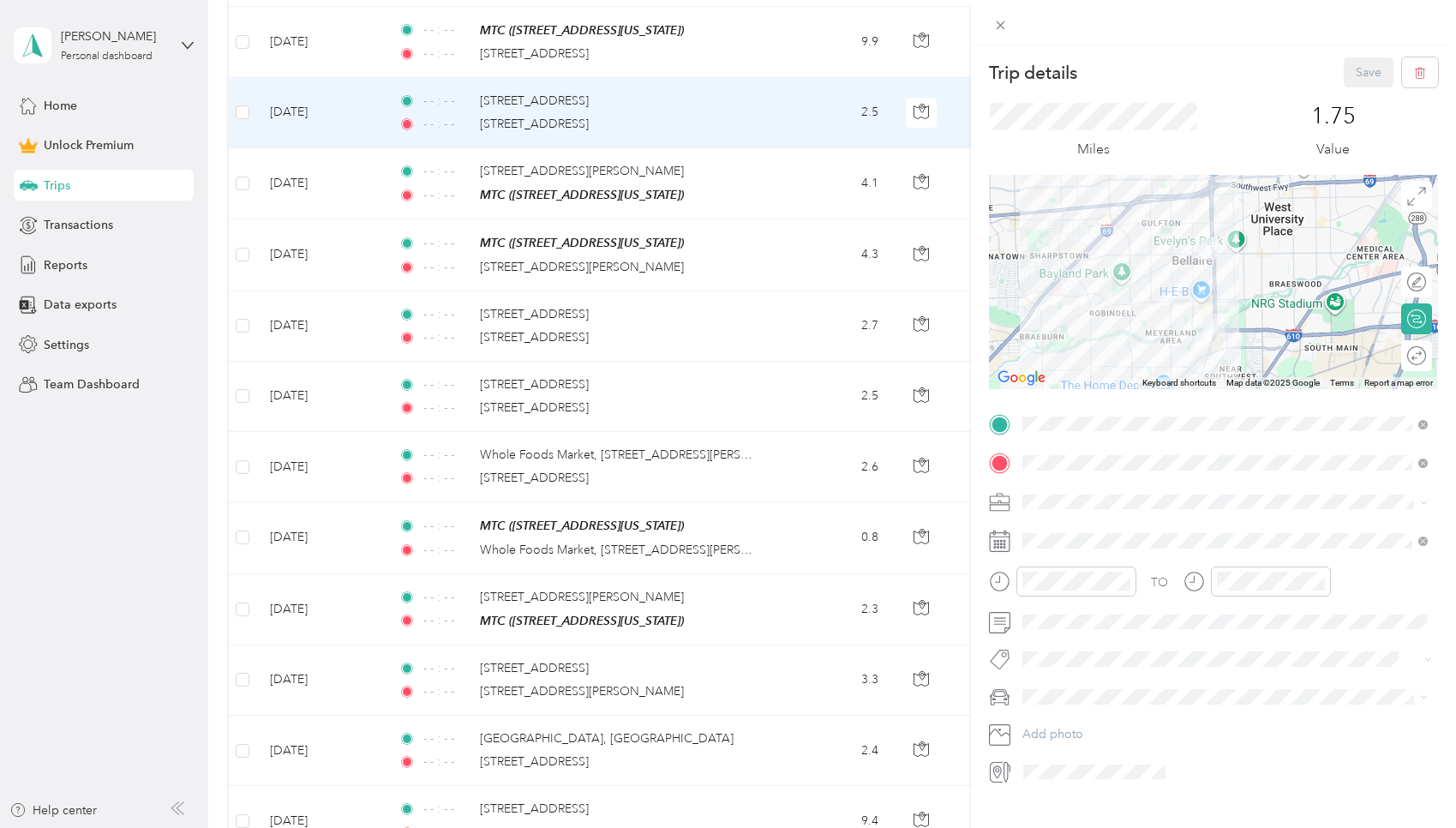
click at [698, 546] on icon at bounding box center [999, 541] width 21 height 21
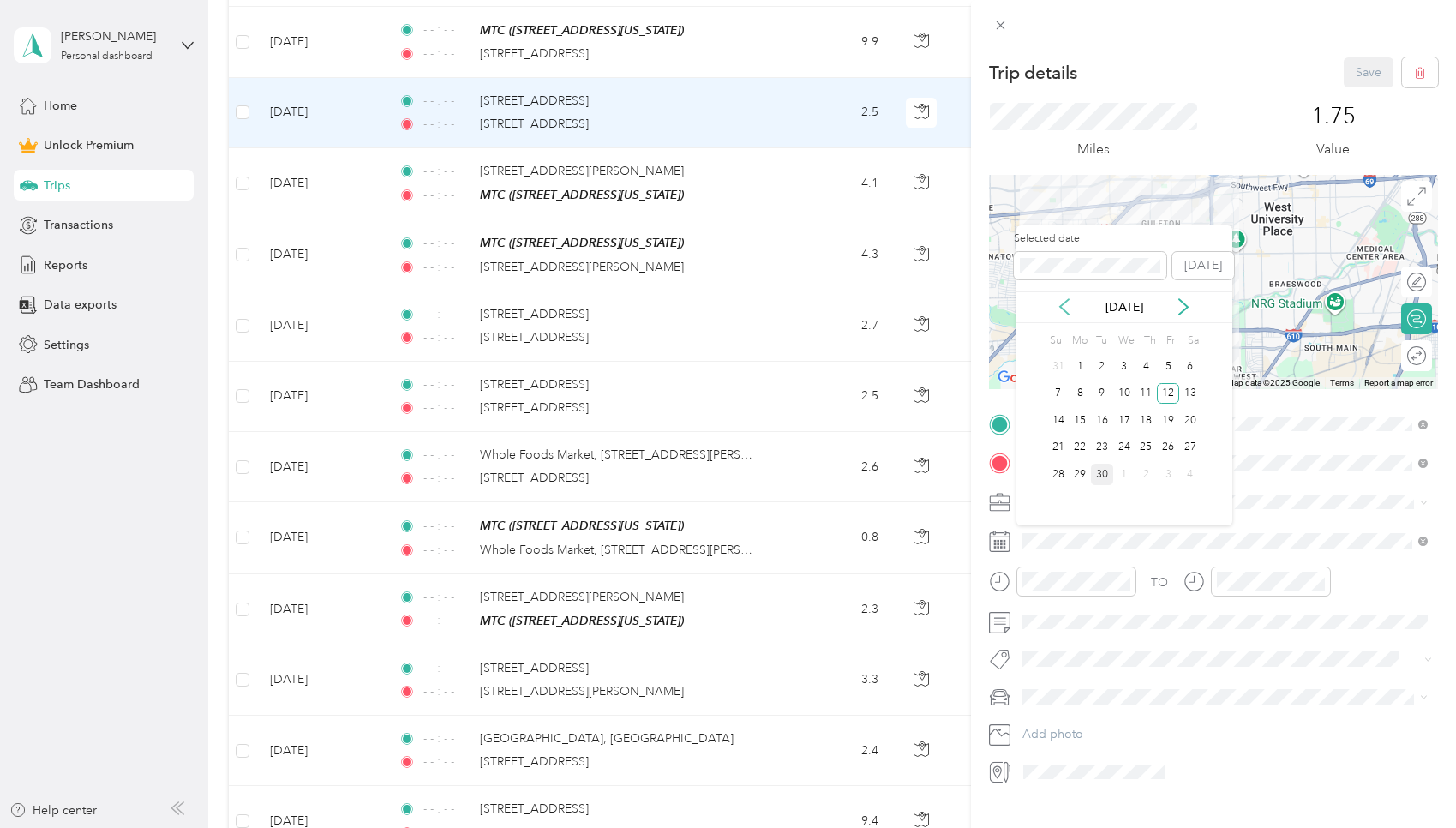
click at [698, 311] on icon at bounding box center [1065, 306] width 18 height 18
click at [698, 472] on div "28" at bounding box center [1147, 474] width 22 height 21
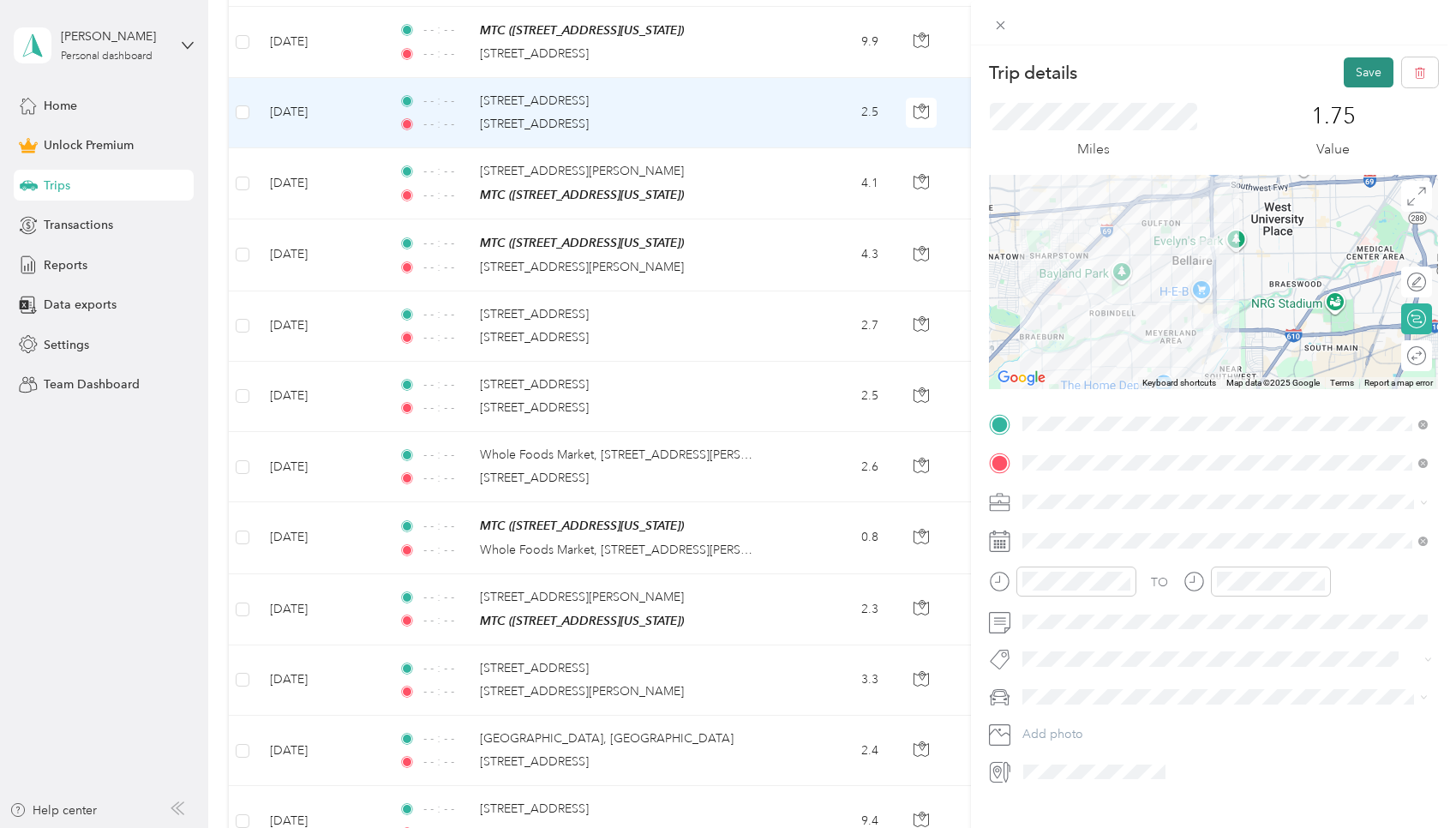
click at [698, 74] on button "Save" at bounding box center [1368, 72] width 50 height 30
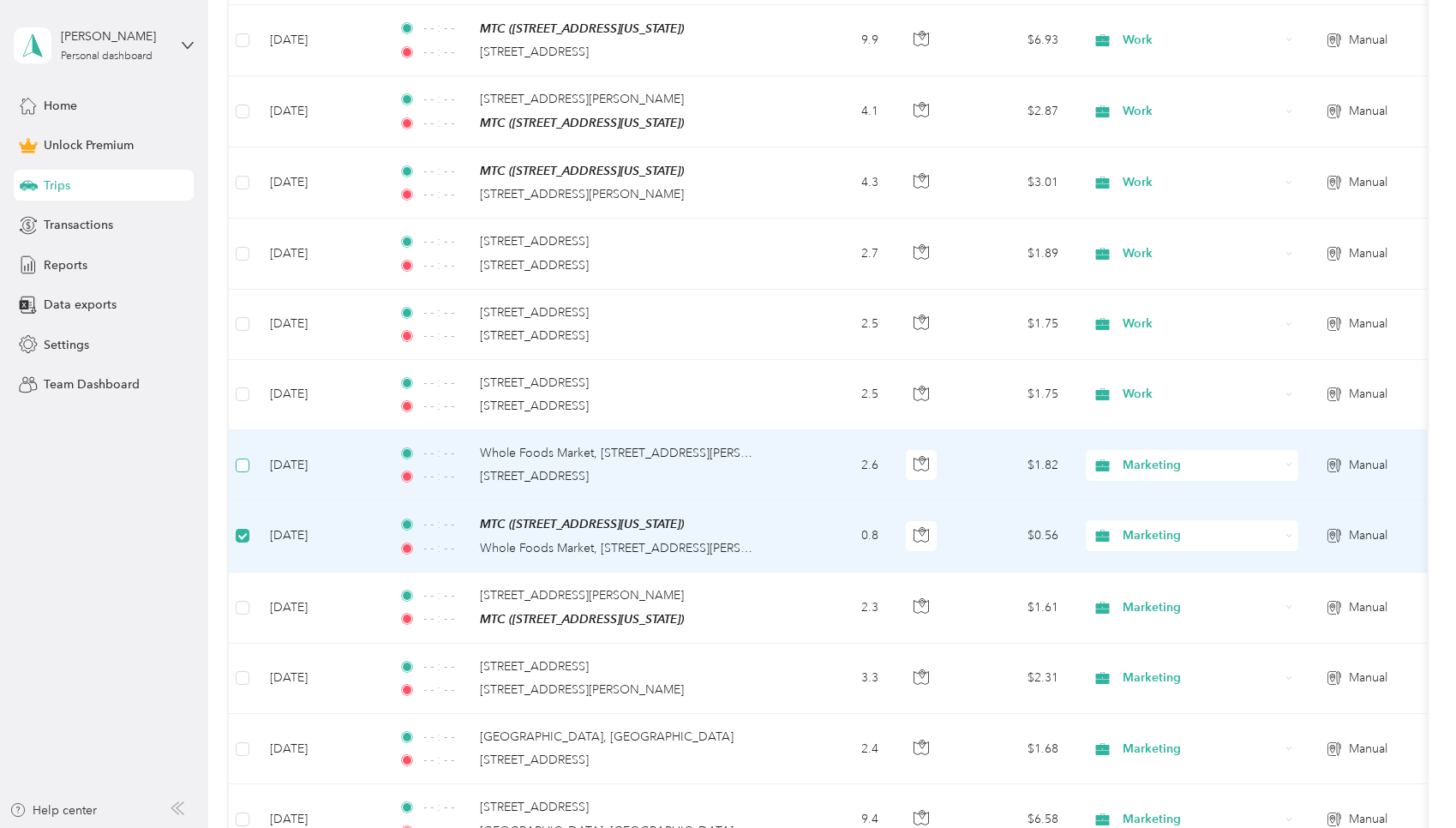
click at [249, 459] on label at bounding box center [242, 465] width 14 height 18
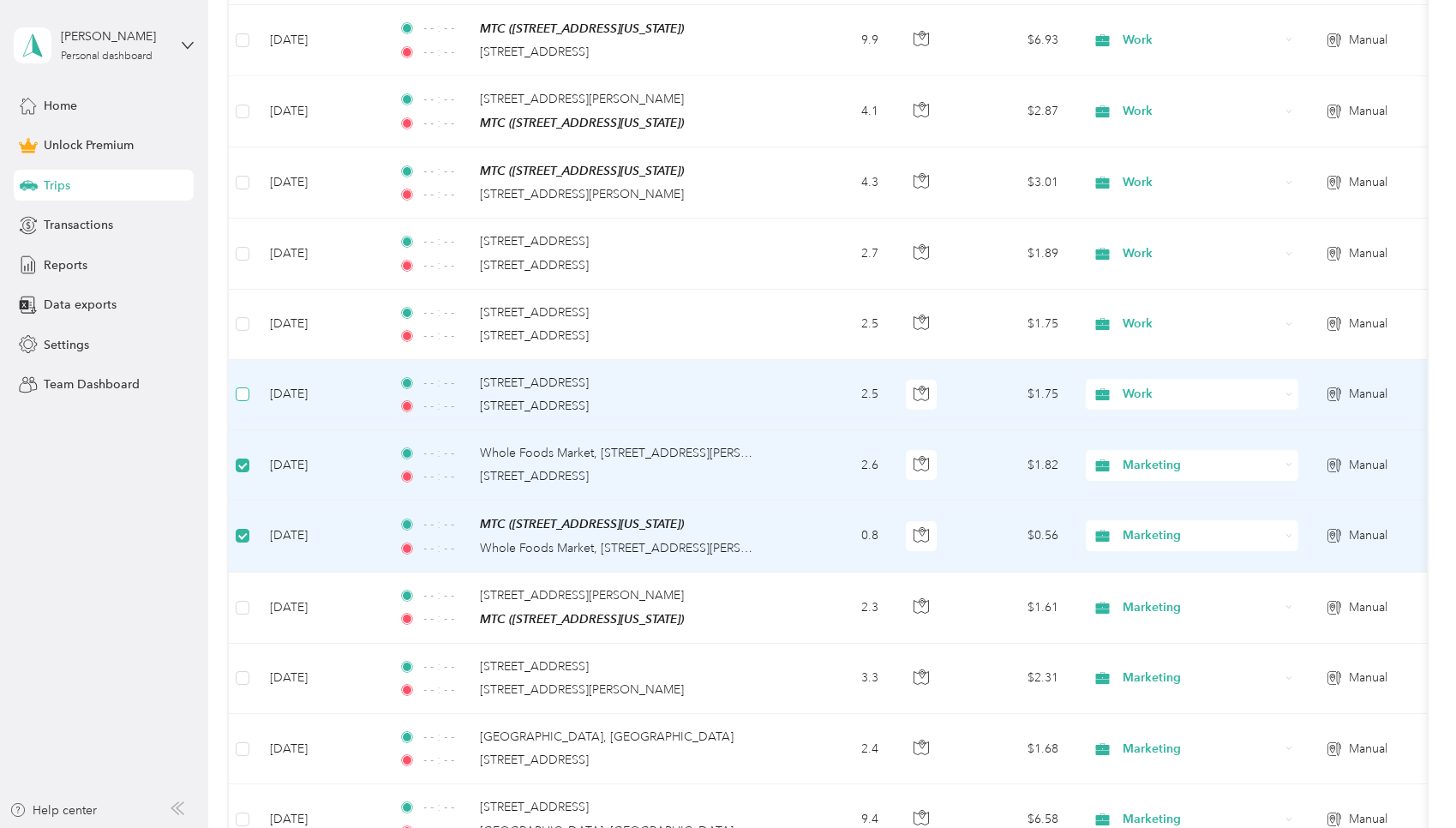
click at [248, 381] on td at bounding box center [243, 395] width 28 height 70
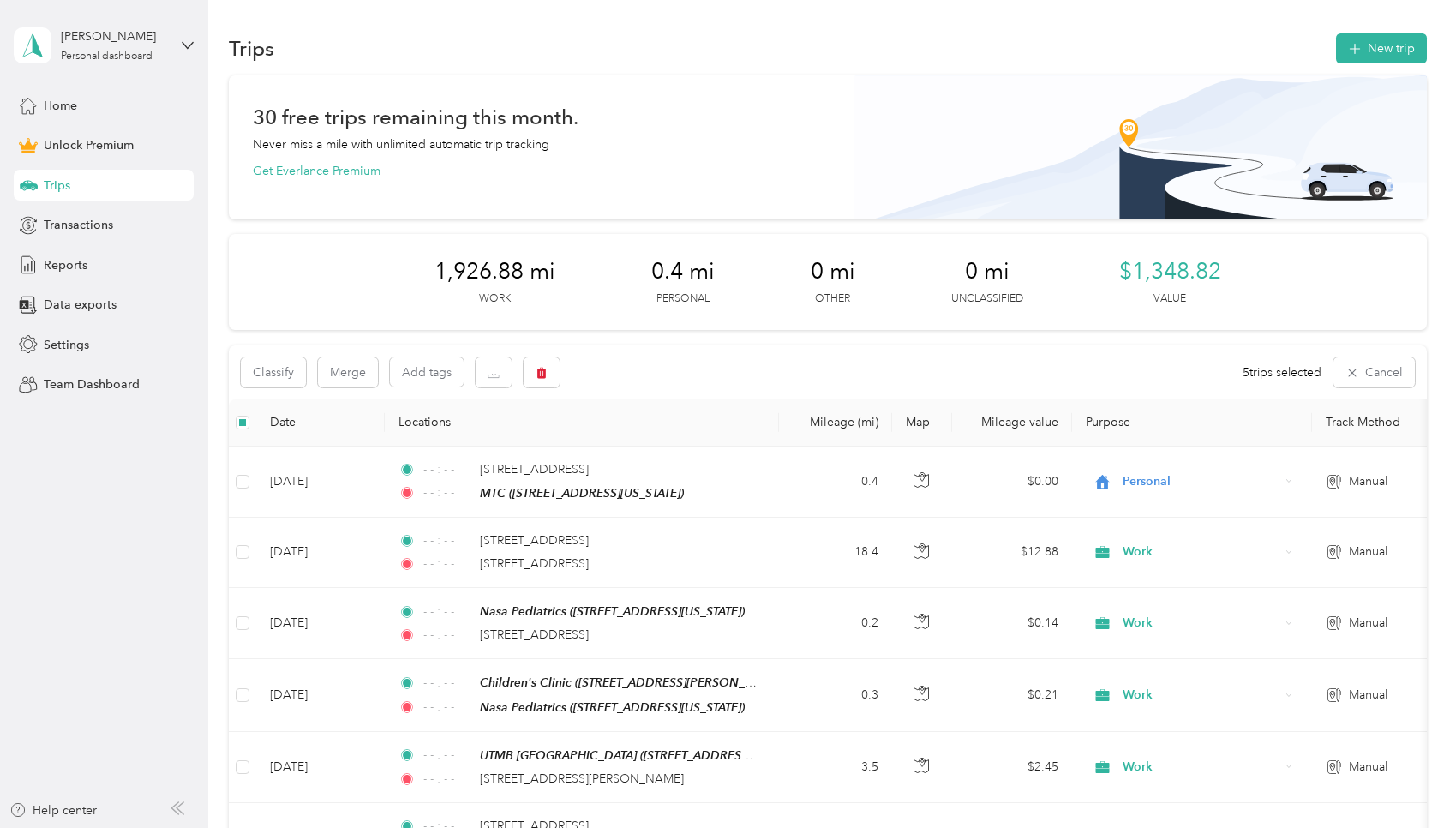
click at [698, 44] on button "New trip" at bounding box center [1381, 48] width 90 height 30
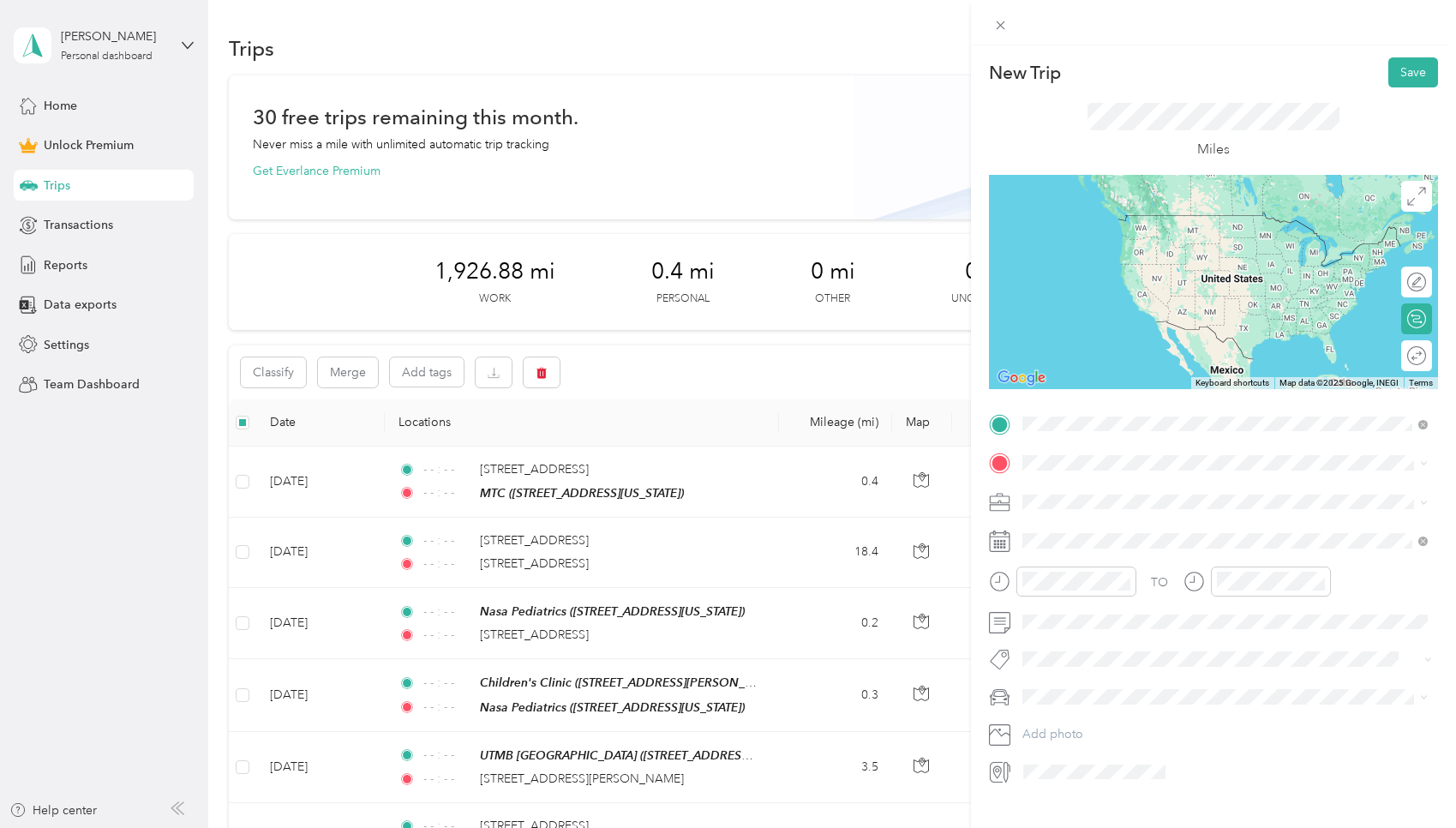
click at [698, 487] on span "4110 Bellaire Boulevard Houston, Texas 77025, United States" at bounding box center [1140, 485] width 172 height 16
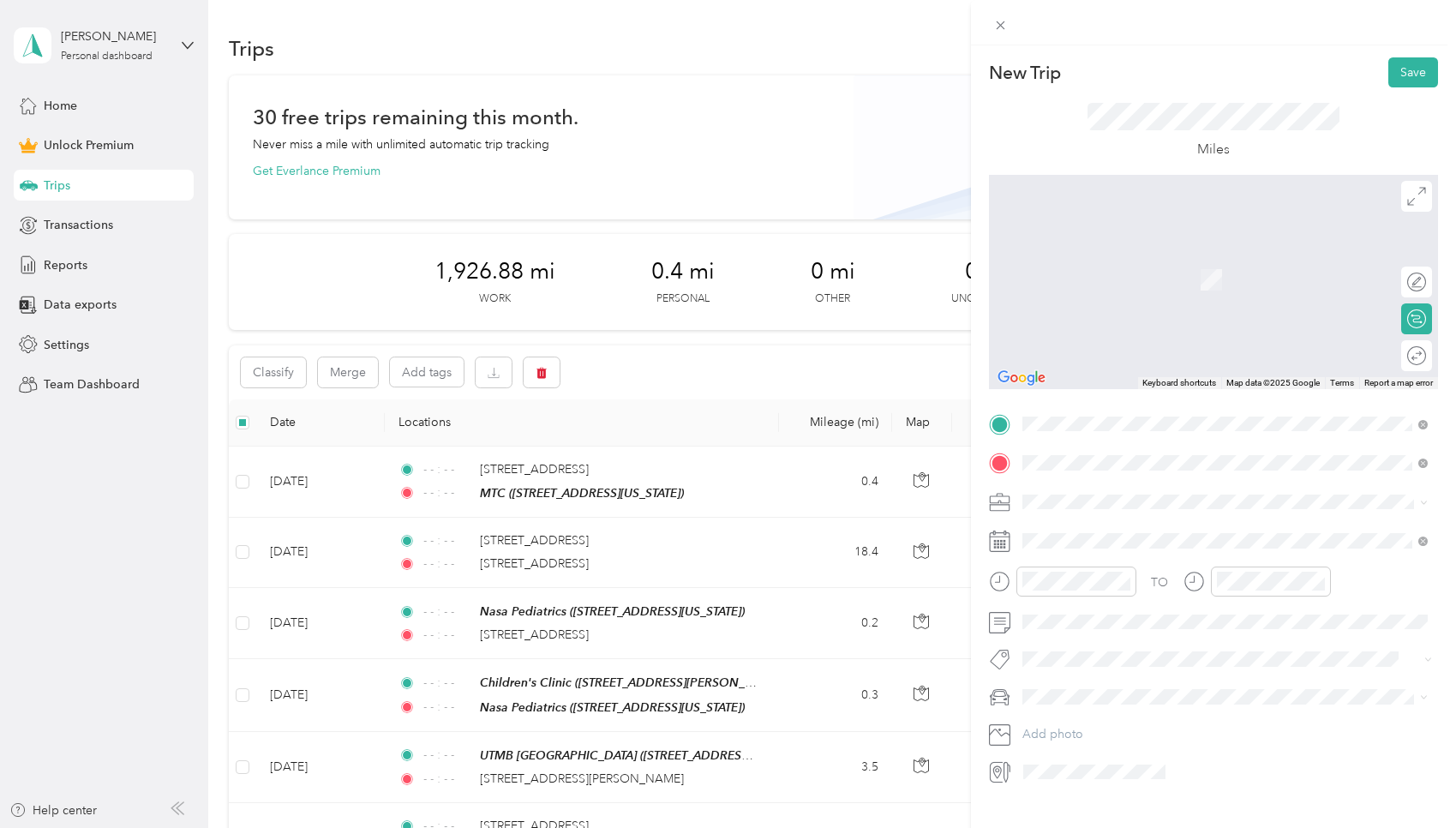
click at [698, 532] on span "3525 West Holcombe Boulevard Houston, Texas 77025, United States" at bounding box center [1187, 524] width 267 height 16
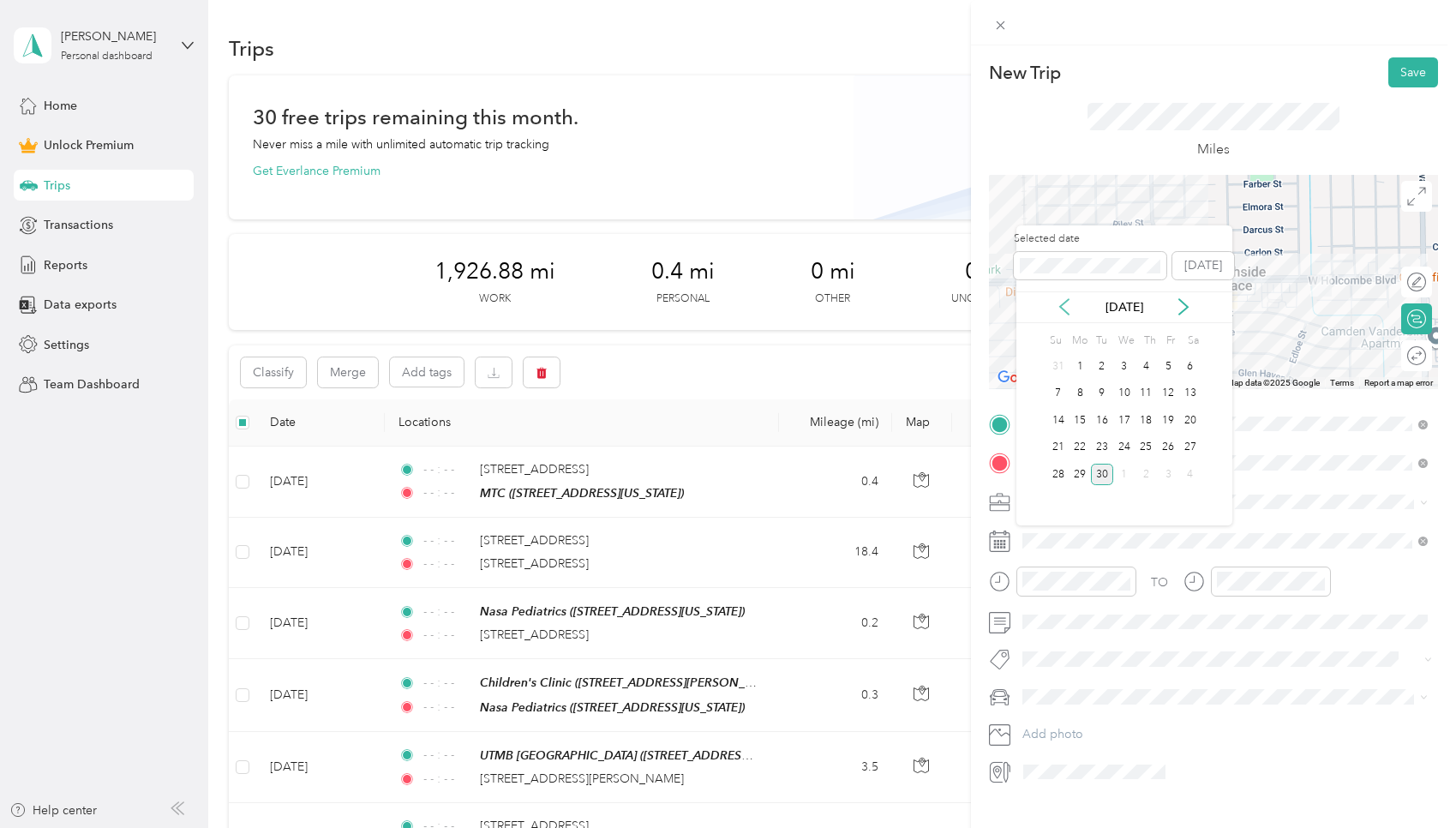
click at [698, 311] on icon at bounding box center [1065, 306] width 18 height 18
click at [698, 468] on div "28" at bounding box center [1147, 474] width 22 height 21
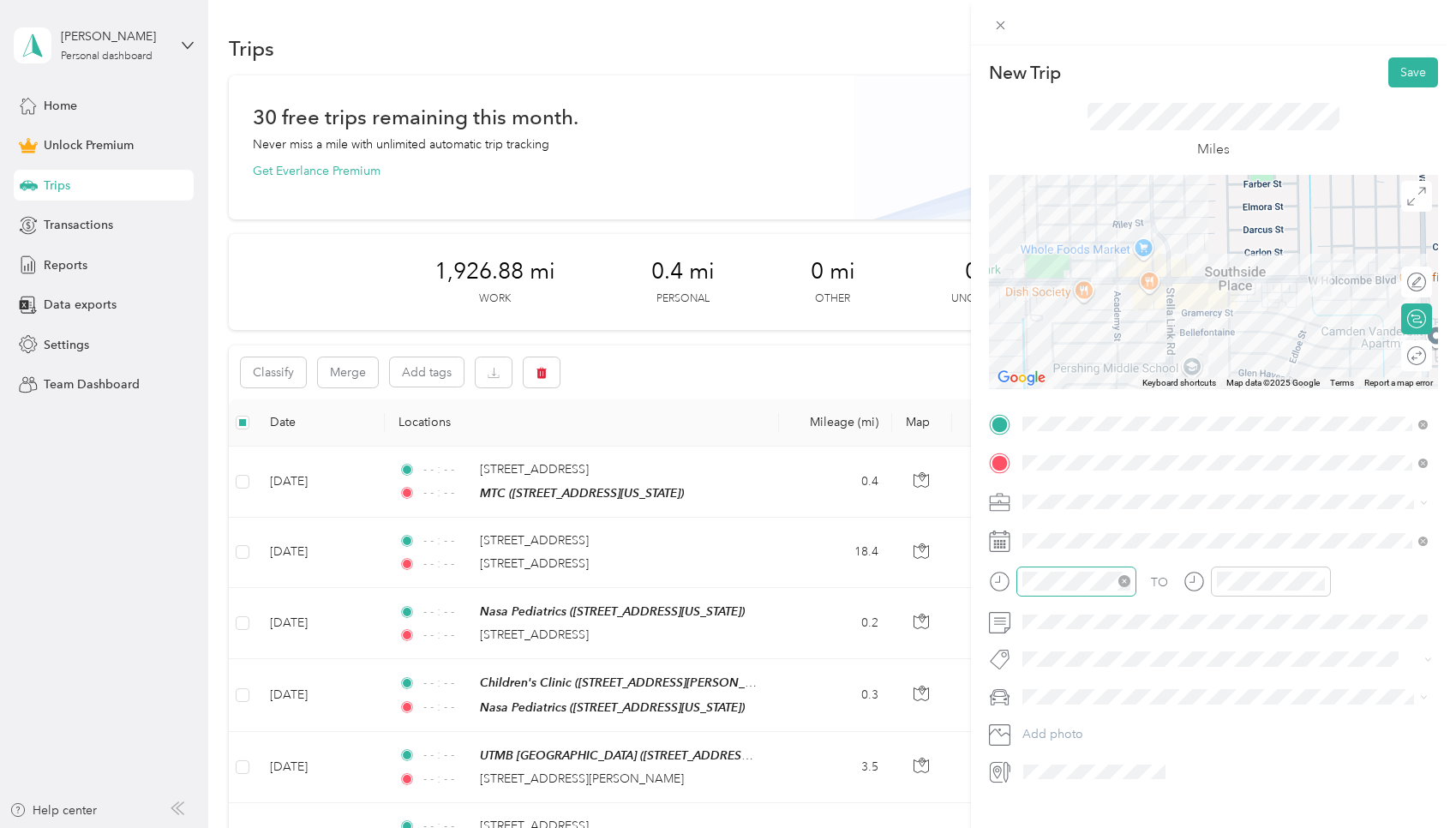
click at [698, 582] on icon "close-circle" at bounding box center [1124, 581] width 12 height 12
click at [698, 579] on icon "close-circle" at bounding box center [1318, 581] width 12 height 12
click at [698, 75] on button "Save" at bounding box center [1414, 72] width 50 height 30
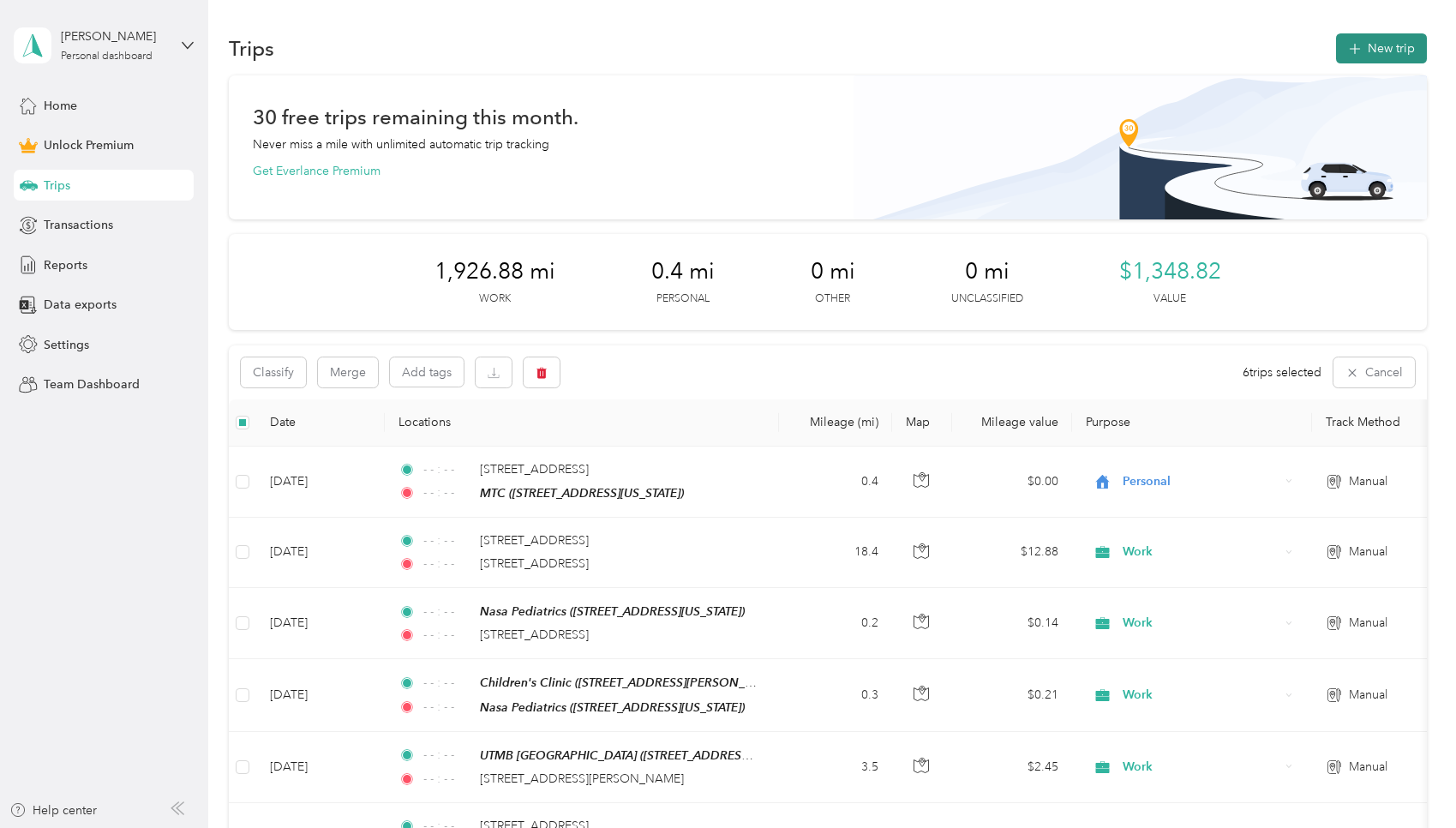
click at [698, 50] on button "New trip" at bounding box center [1381, 48] width 90 height 30
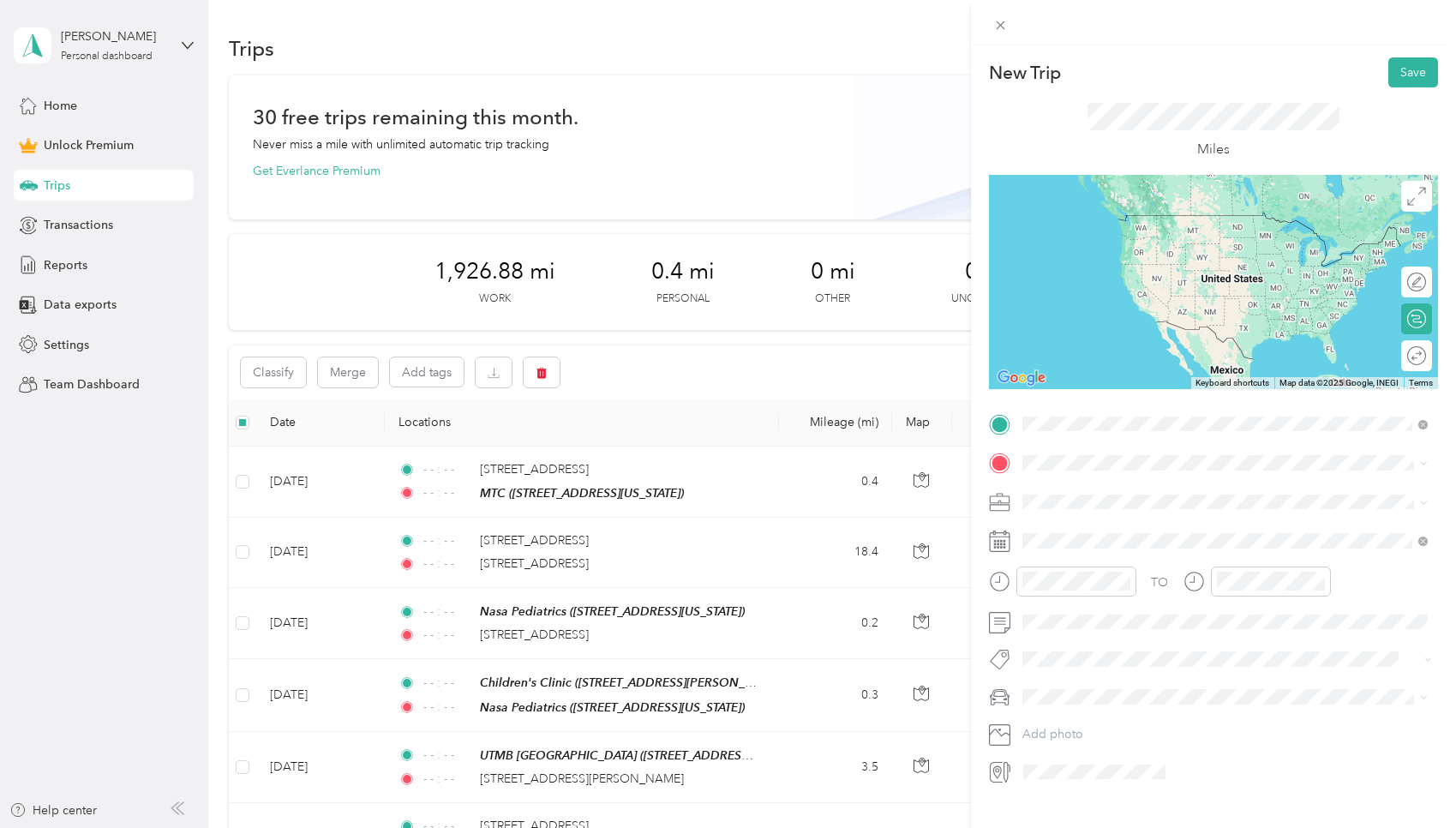
click at [698, 487] on span "3525 West Holcombe Boulevard Houston, Texas 77025, United States" at bounding box center [1187, 485] width 267 height 16
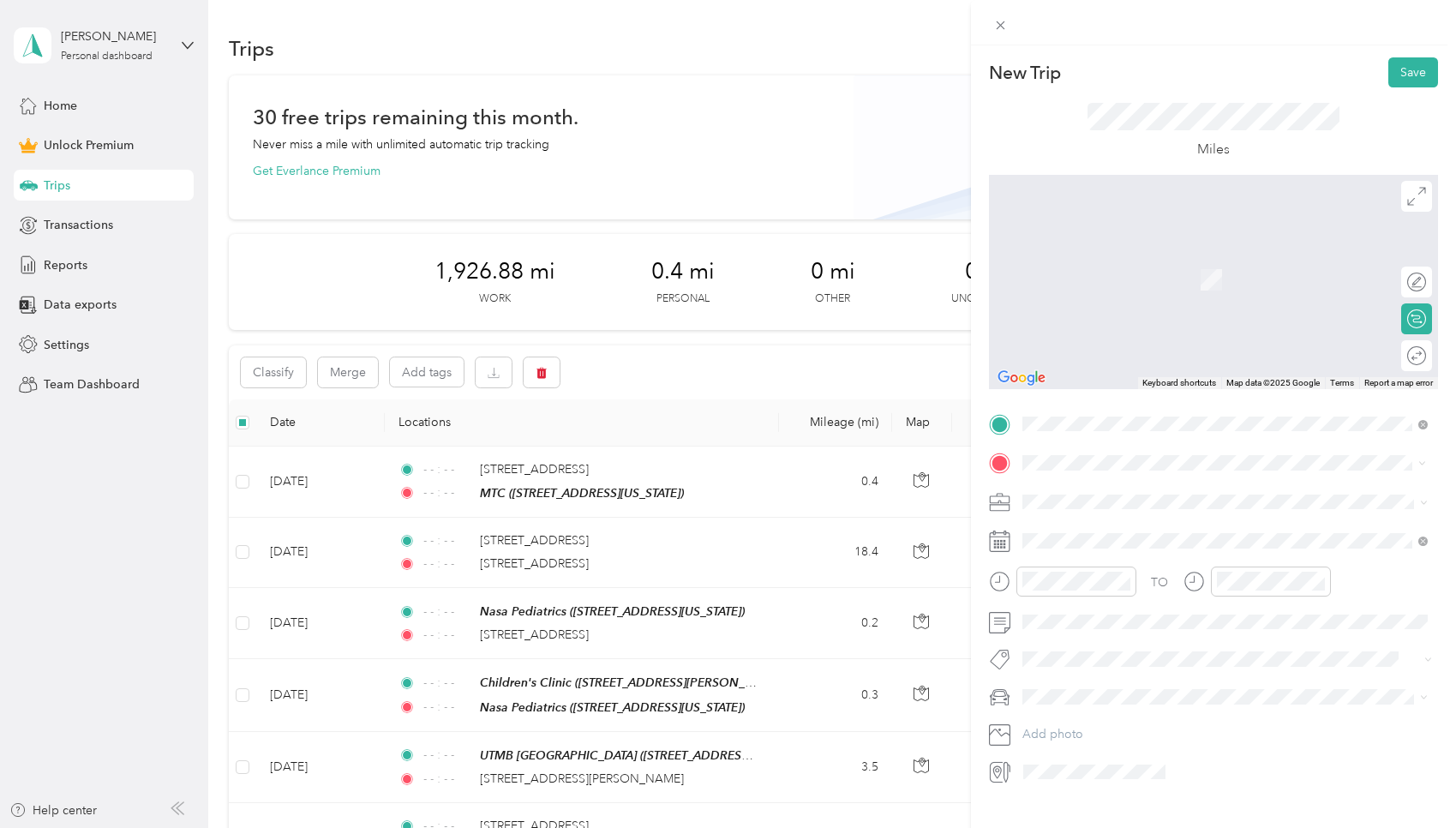
click at [698, 529] on span "10455 Briar Forest Drive Houston, Texas 77042, United States" at bounding box center [1140, 524] width 172 height 16
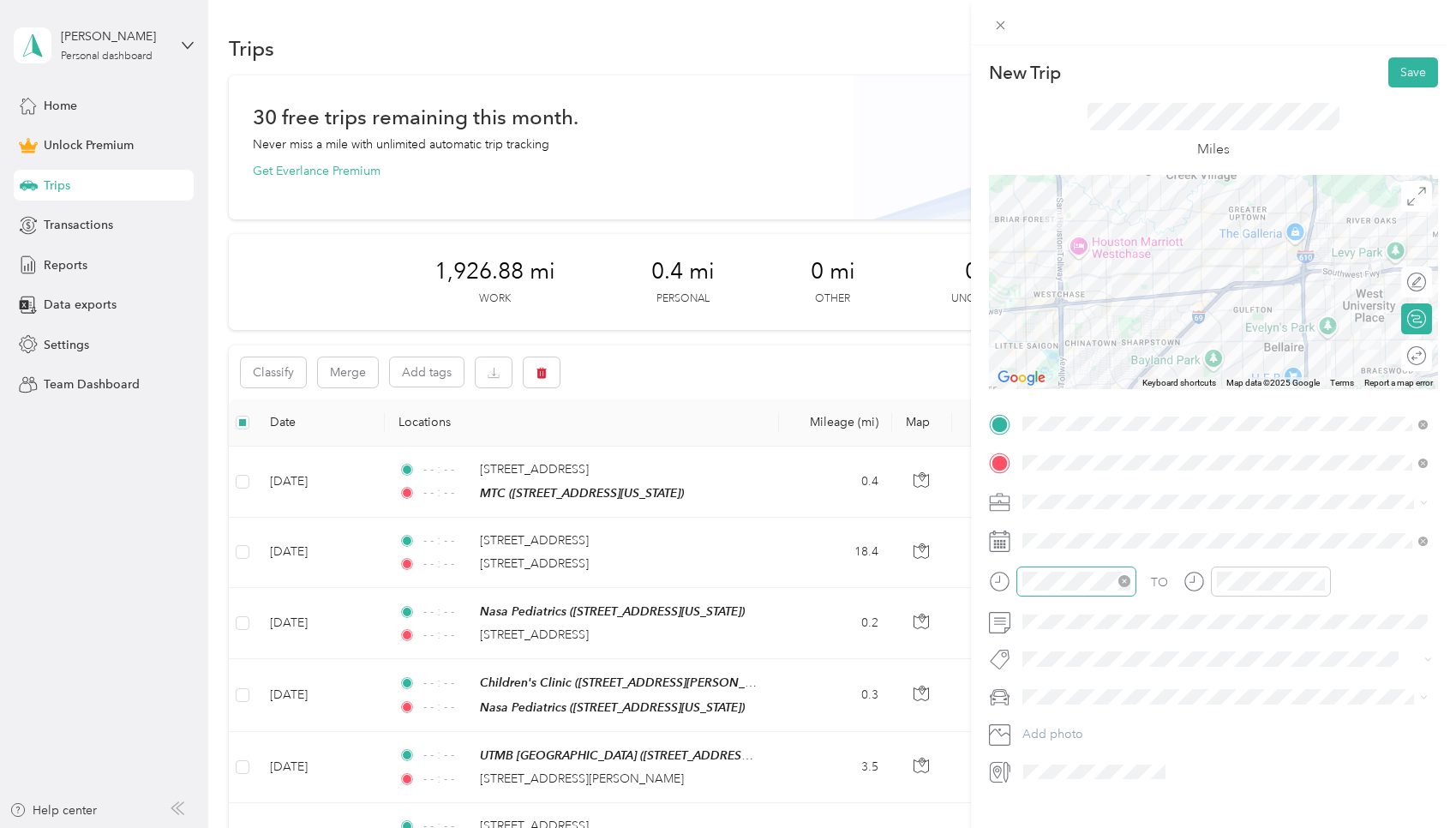
click at [698, 579] on icon "close-circle" at bounding box center [1124, 581] width 12 height 12
click at [698, 580] on icon "close-circle" at bounding box center [1318, 581] width 12 height 12
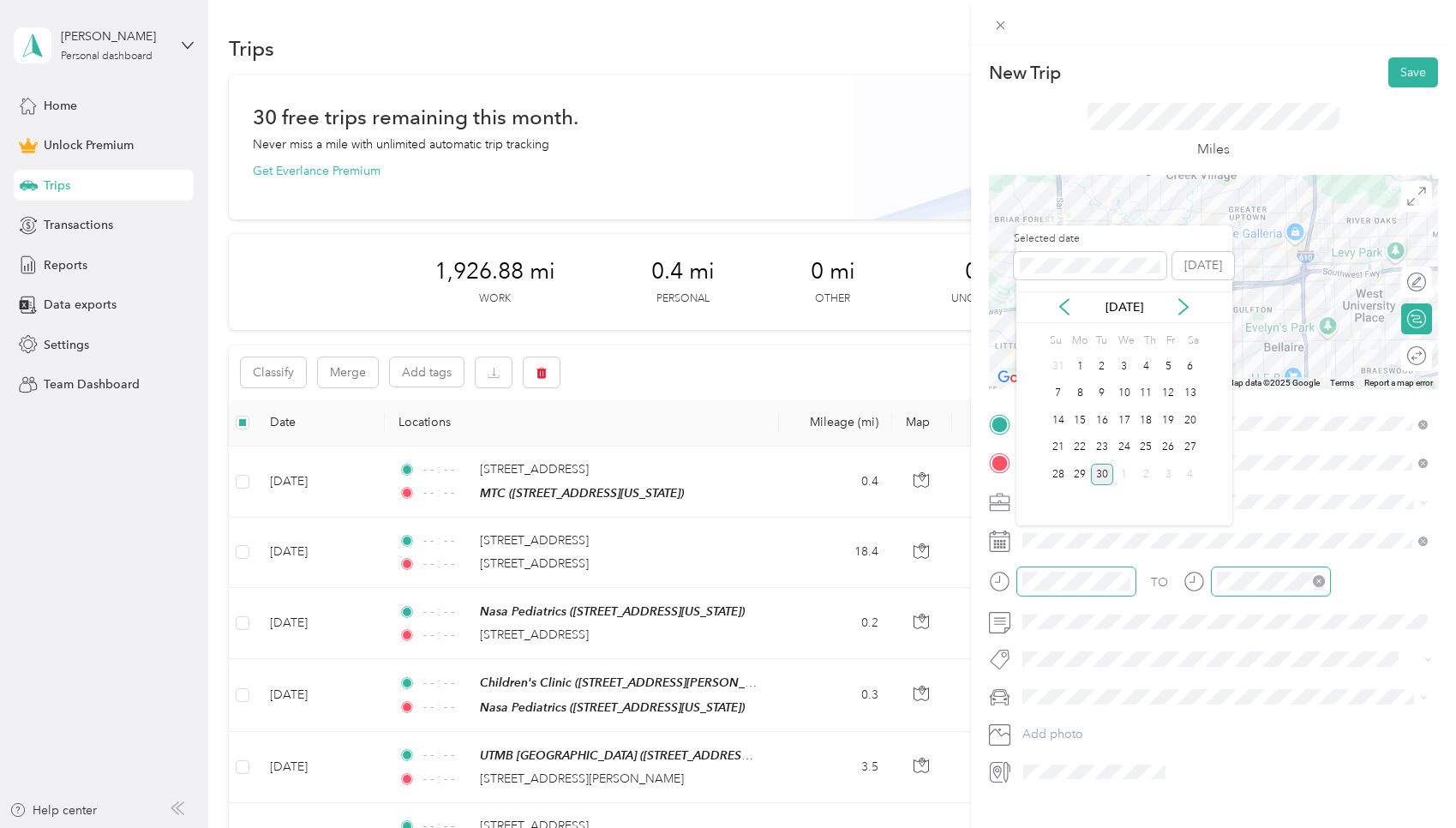
click at [698, 309] on div "Sep 2025" at bounding box center [1125, 306] width 216 height 18
click at [698, 308] on icon at bounding box center [1064, 306] width 8 height 16
click at [698, 476] on div "28" at bounding box center [1147, 474] width 22 height 21
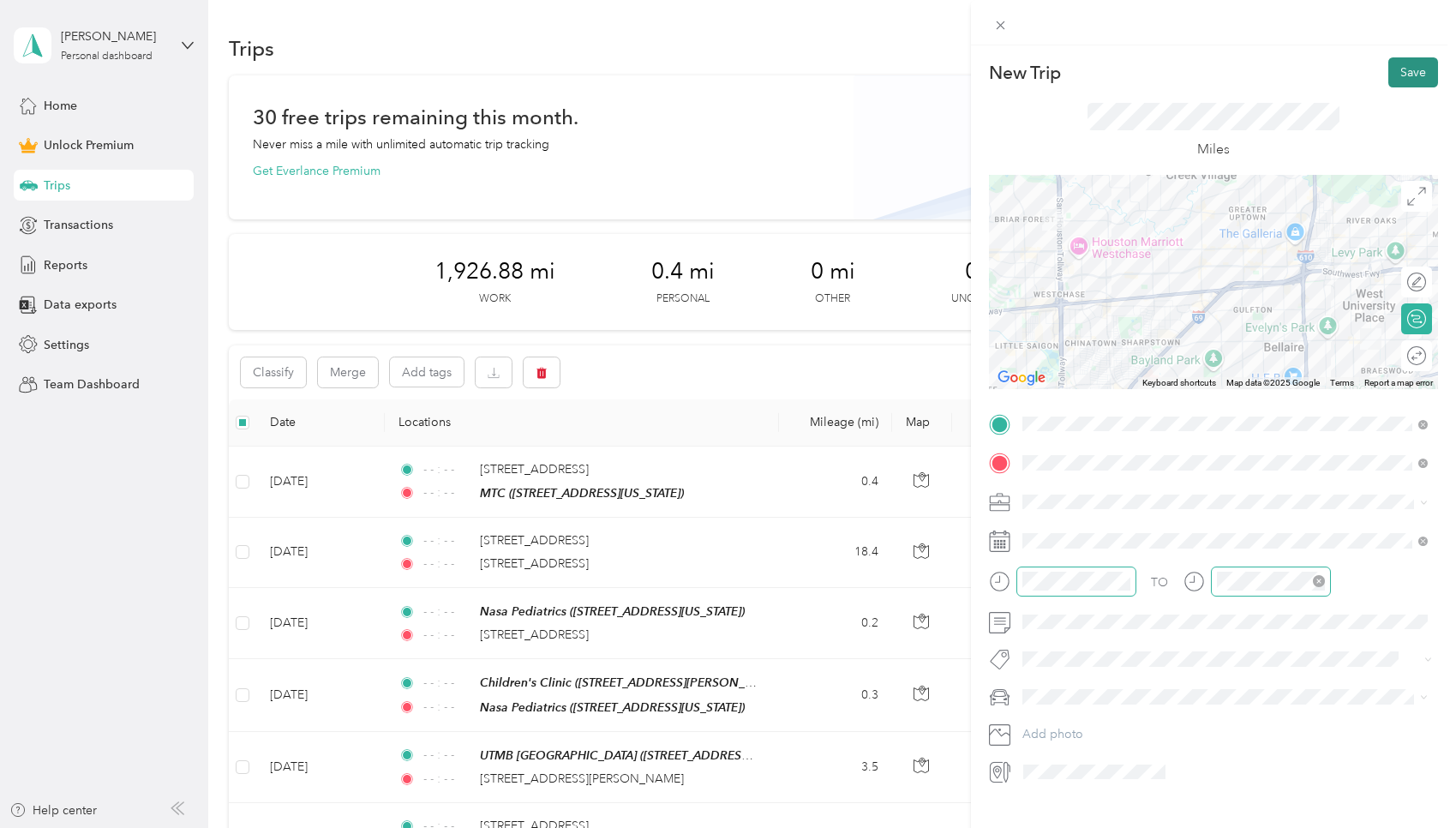
click at [698, 73] on button "Save" at bounding box center [1414, 72] width 50 height 30
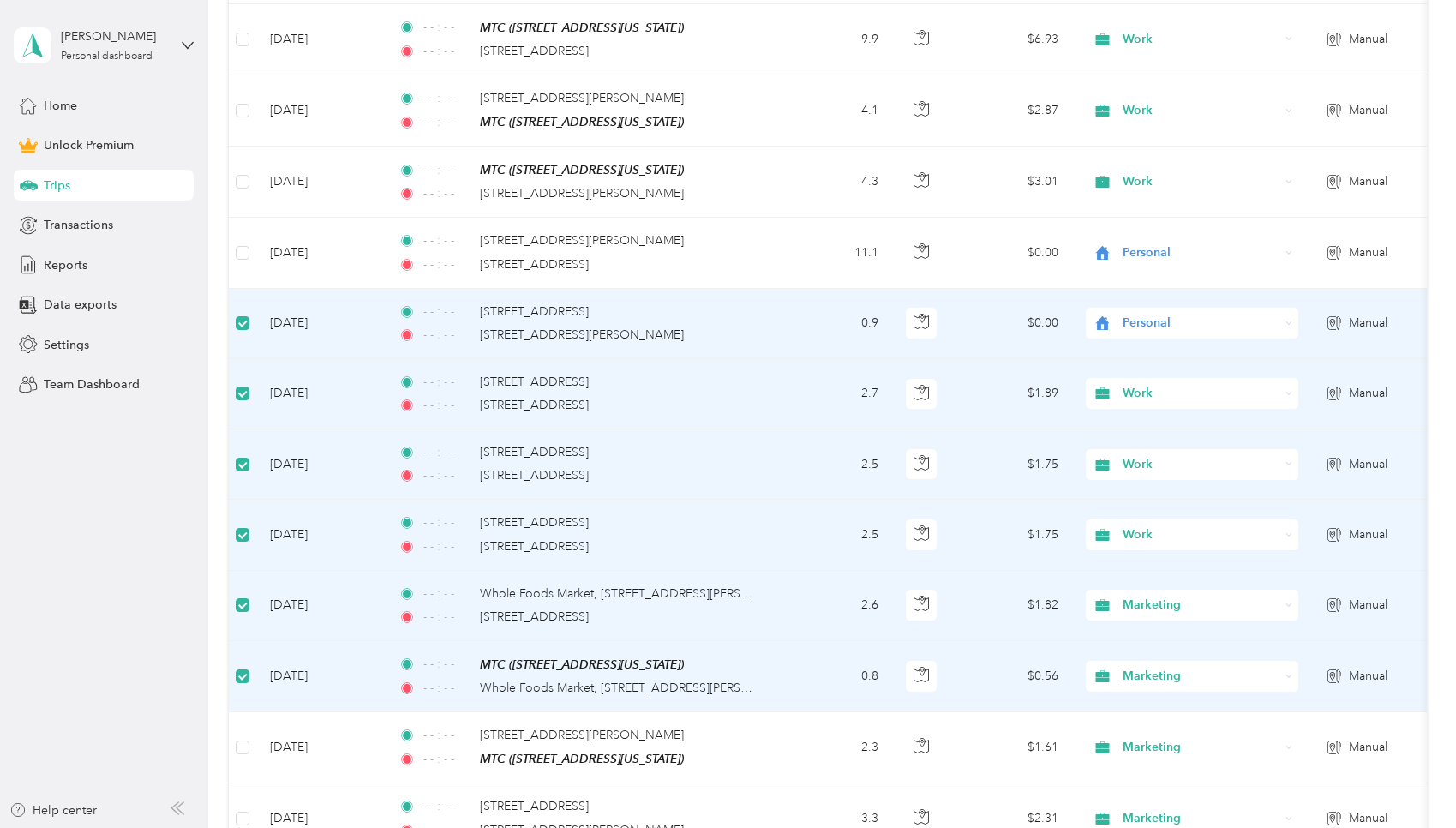
scroll to position [1726, 0]
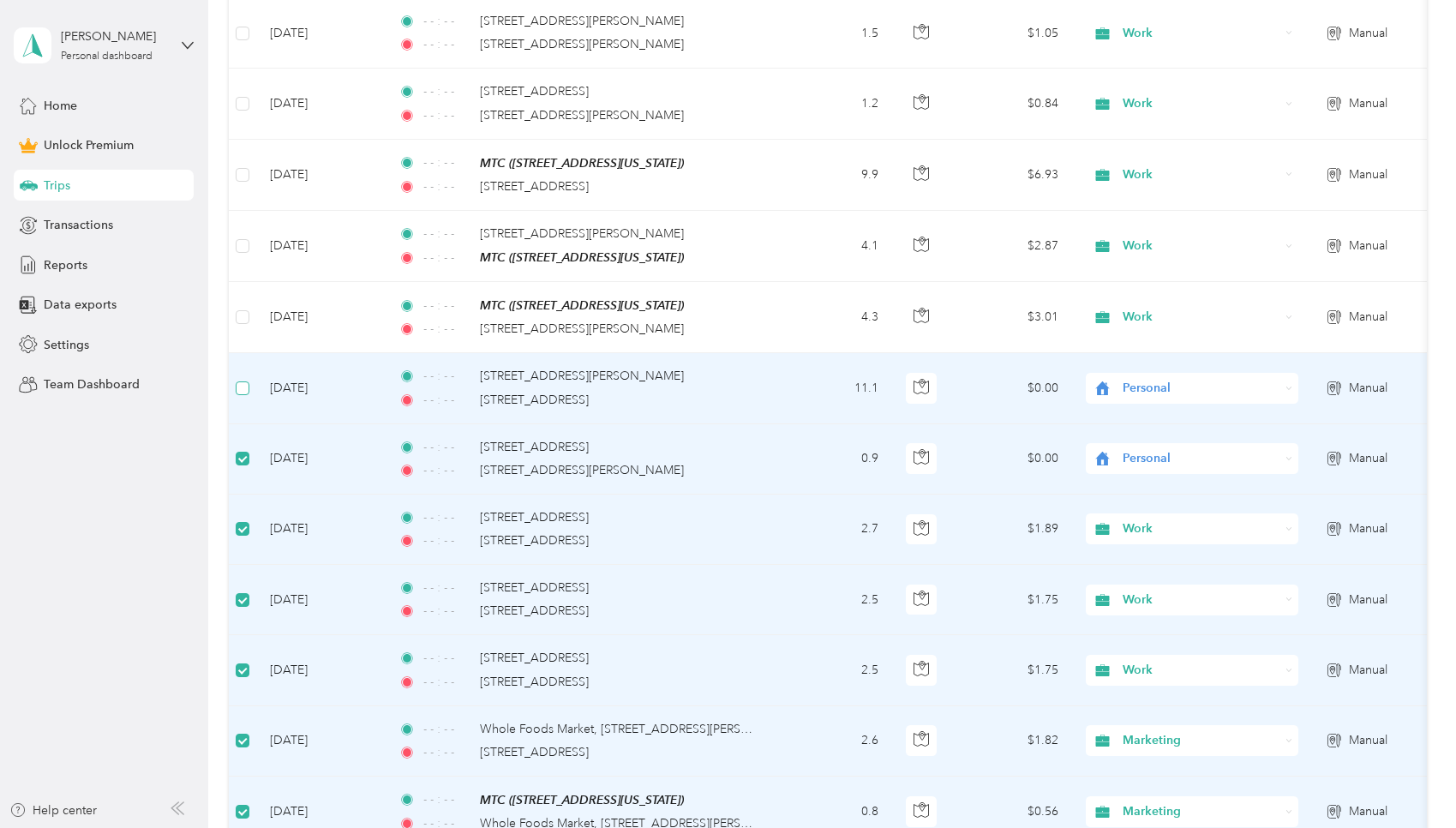
click at [247, 381] on span at bounding box center [242, 388] width 14 height 14
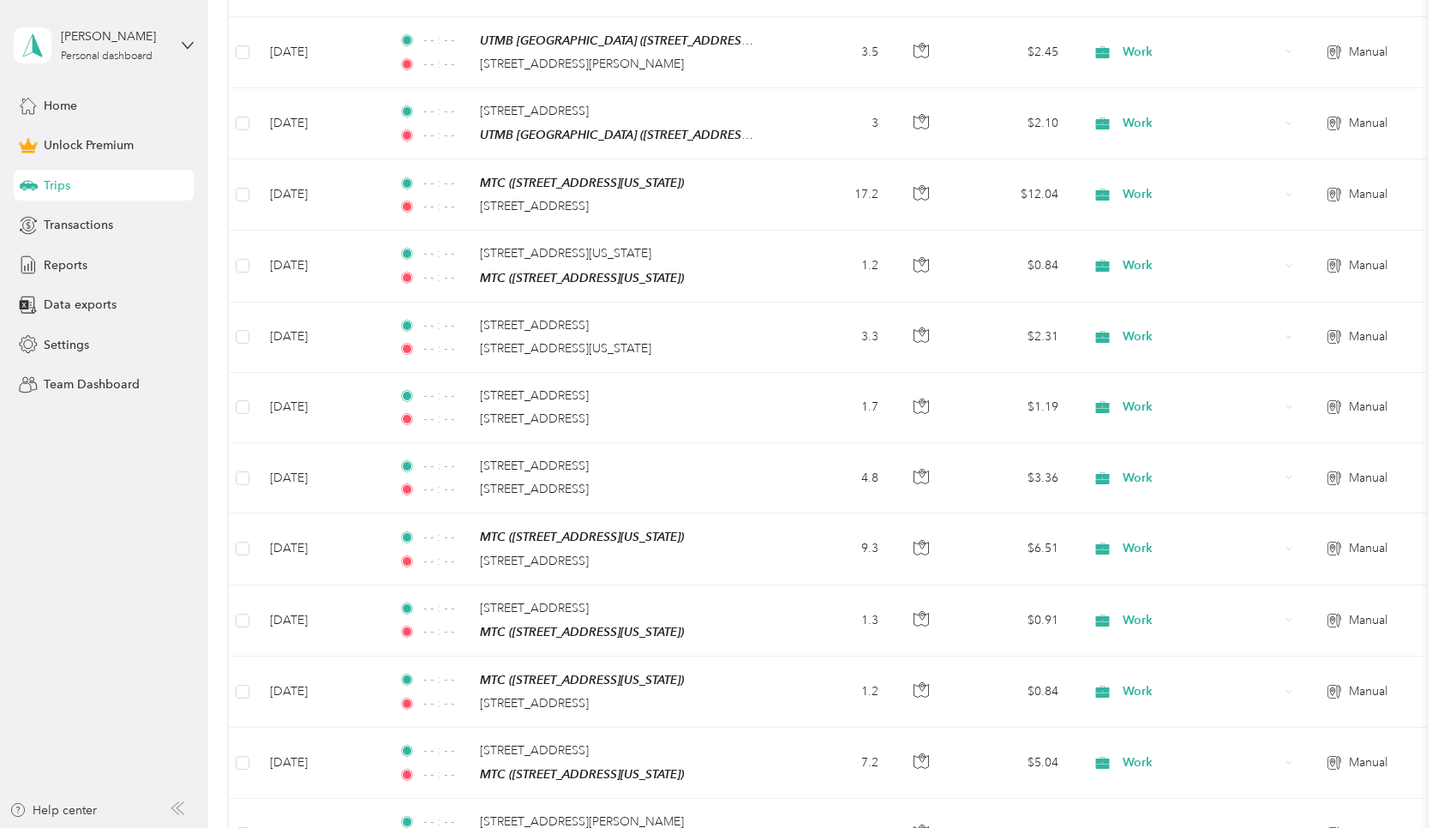
scroll to position [0, 0]
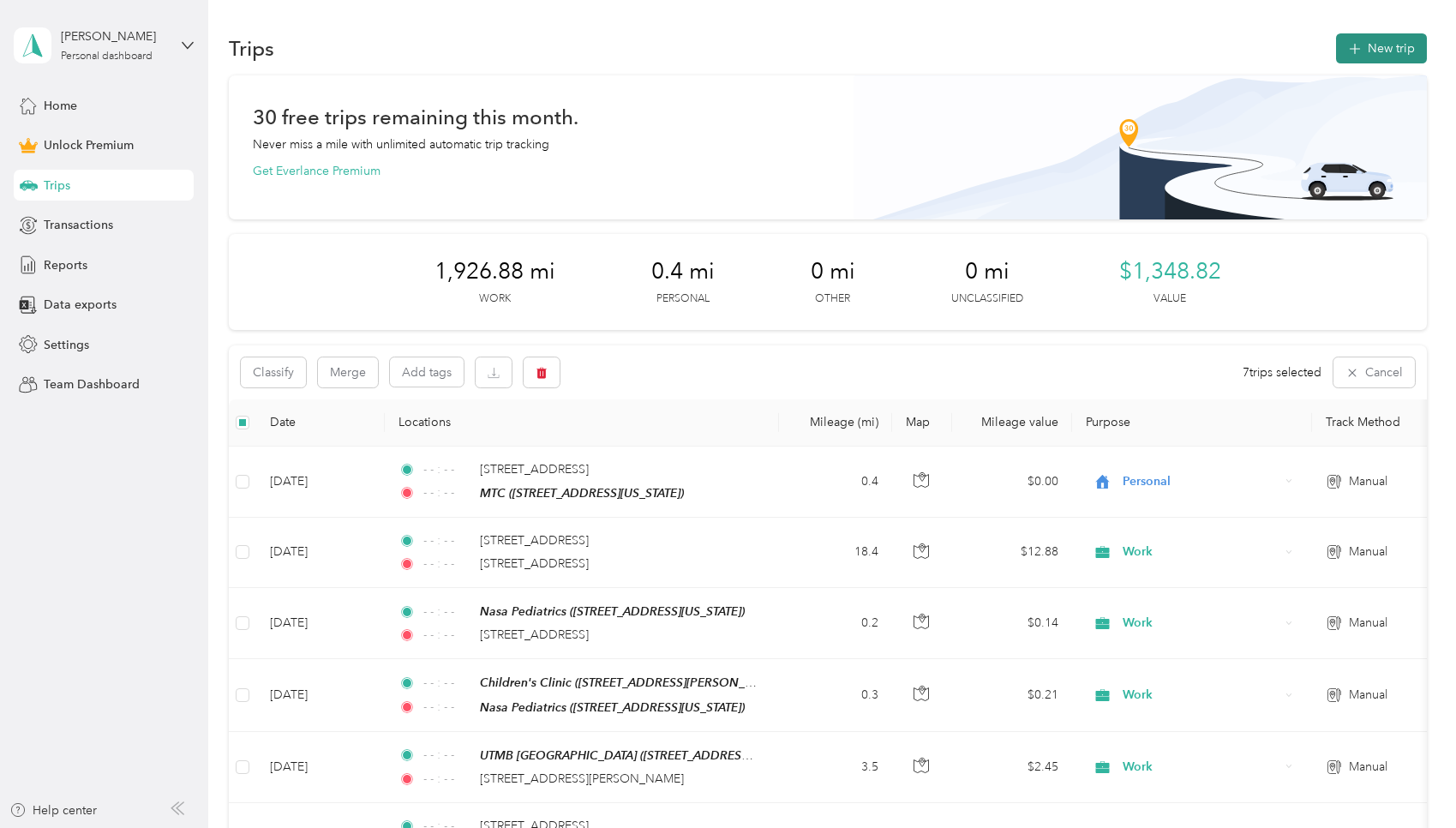
click at [698, 54] on button "New trip" at bounding box center [1381, 48] width 90 height 30
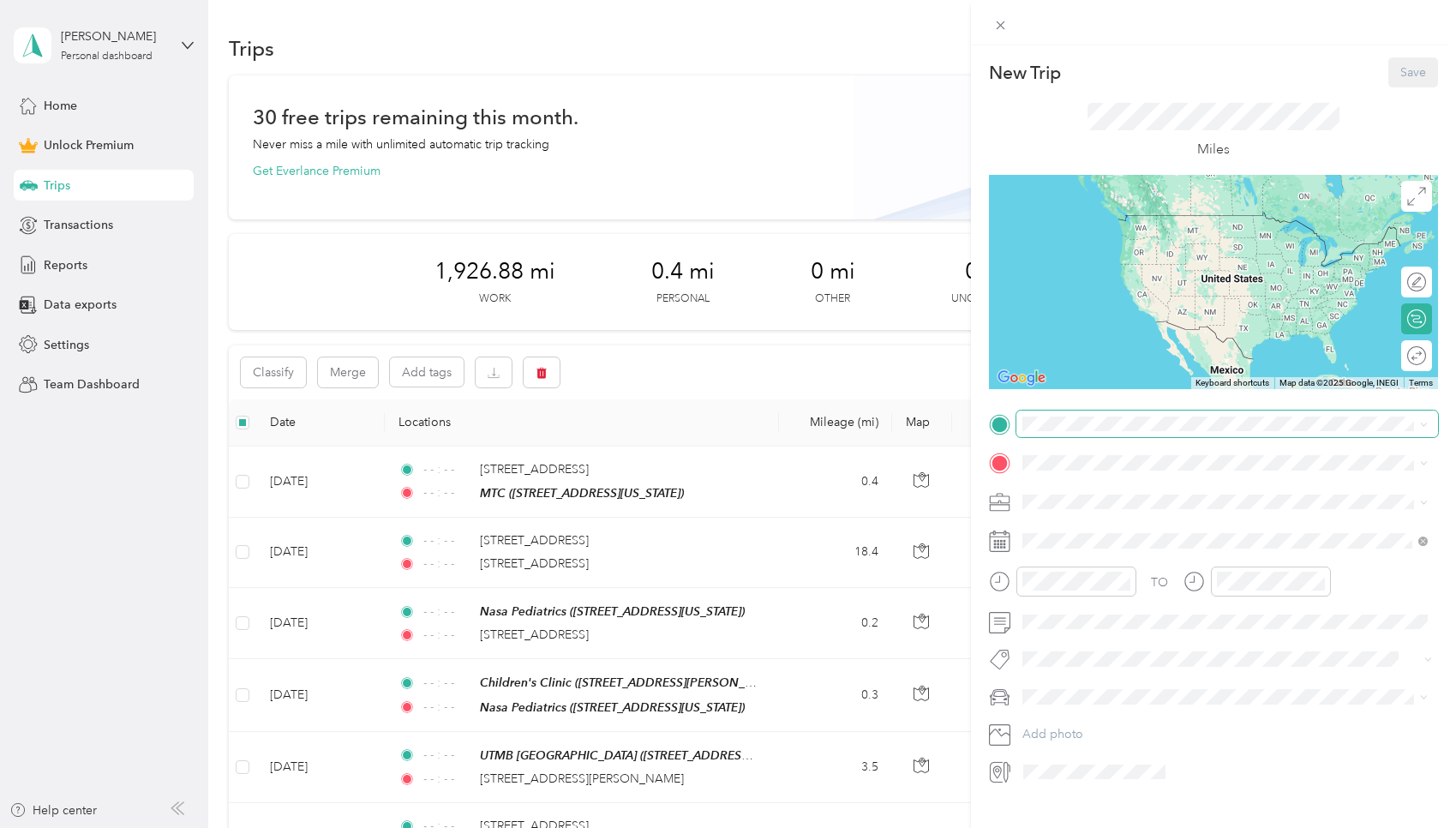
click at [698, 434] on span at bounding box center [1227, 425] width 422 height 28
click at [698, 486] on span "10455 Briar Forest Drive Houston, Texas 77042, United States" at bounding box center [1140, 485] width 172 height 16
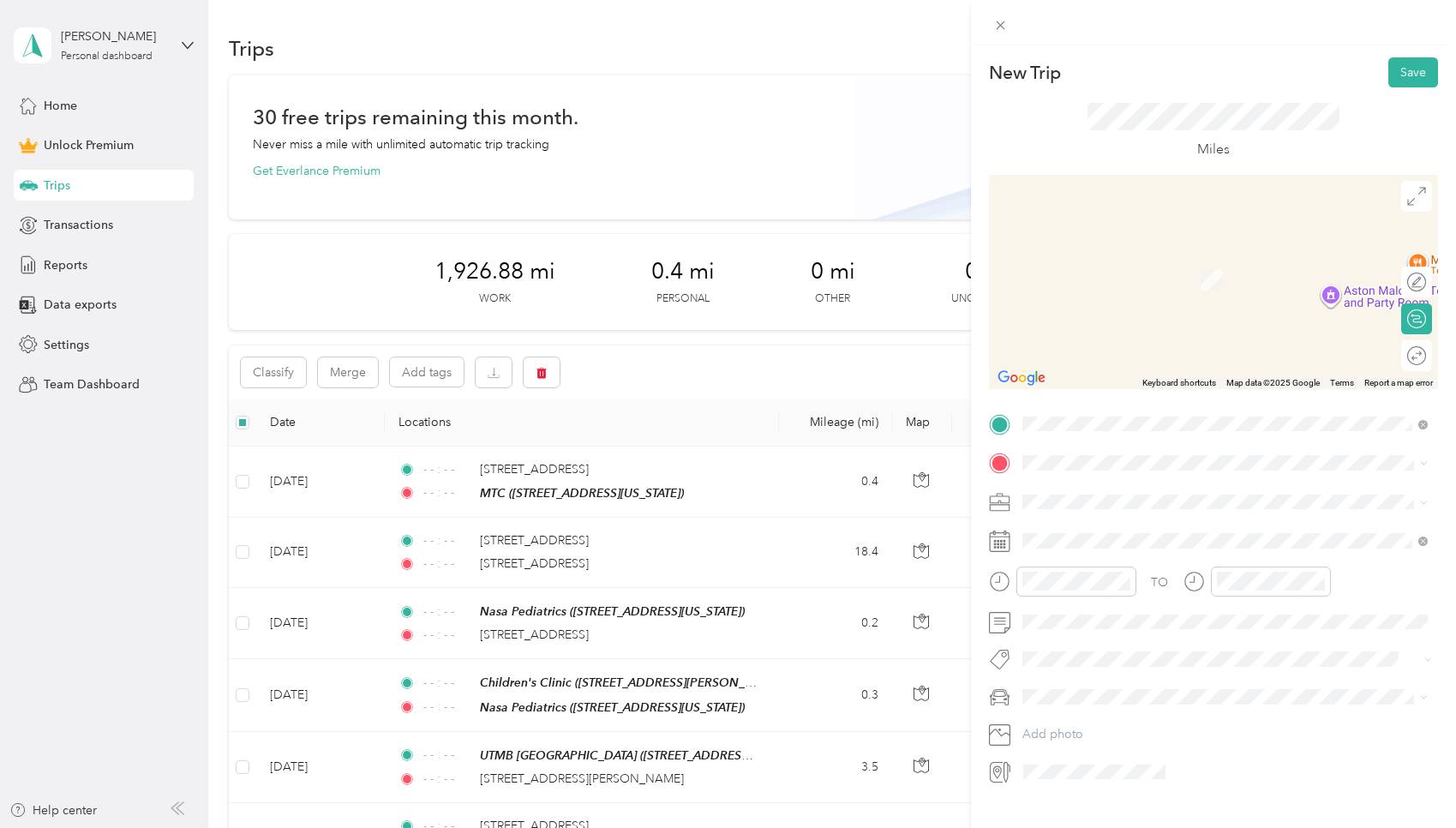
click at [698, 526] on span "13930 Bellaire Boulevard Houston, Texas 77083, United States" at bounding box center [1140, 522] width 172 height 16
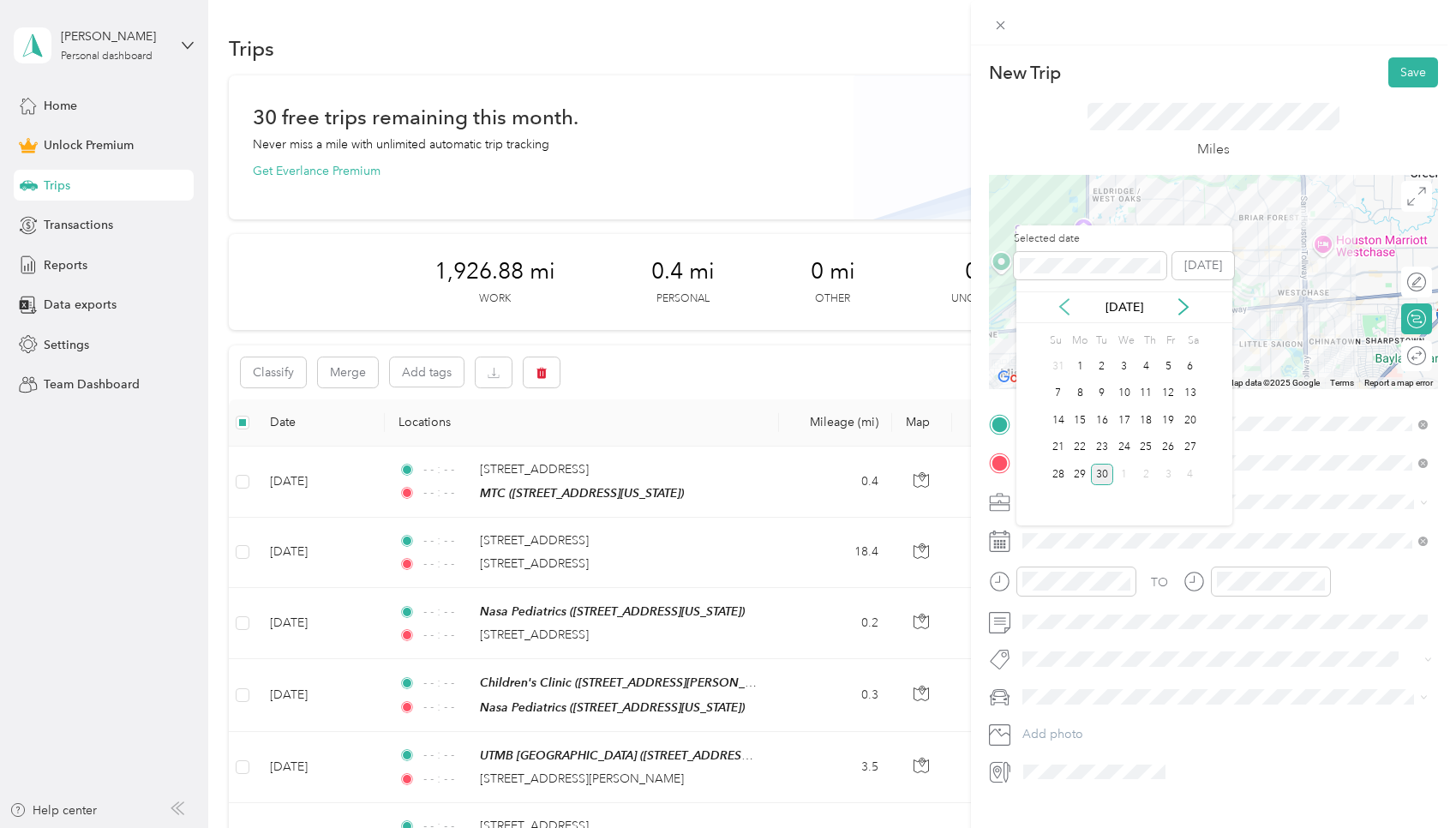
click at [698, 301] on icon at bounding box center [1065, 306] width 18 height 18
click at [698, 472] on div "28" at bounding box center [1147, 474] width 22 height 21
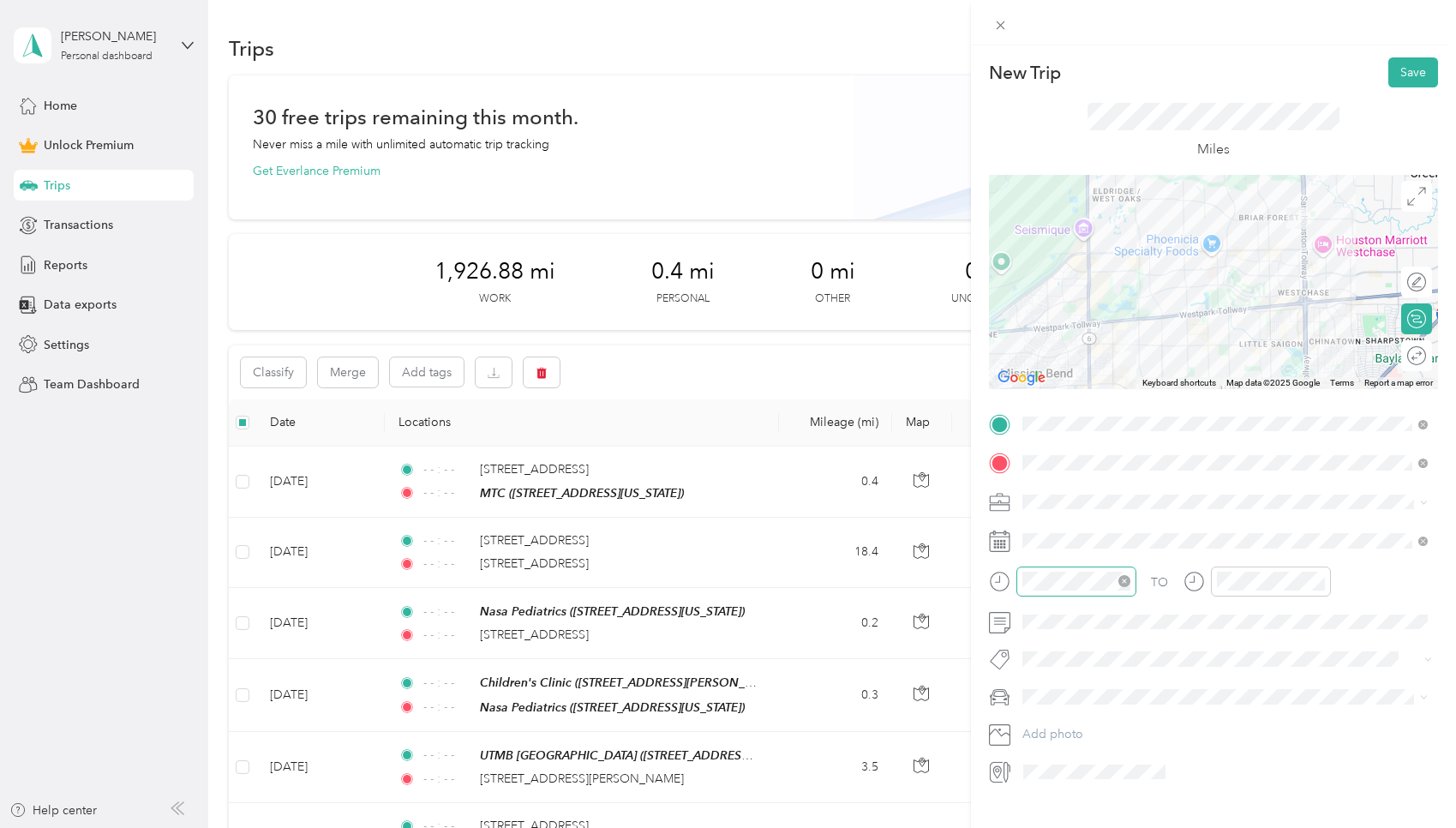
click at [698, 583] on icon "close-circle" at bounding box center [1124, 581] width 12 height 12
click at [698, 582] on icon "close-circle" at bounding box center [1318, 581] width 12 height 12
click at [698, 66] on button "Save" at bounding box center [1414, 72] width 50 height 30
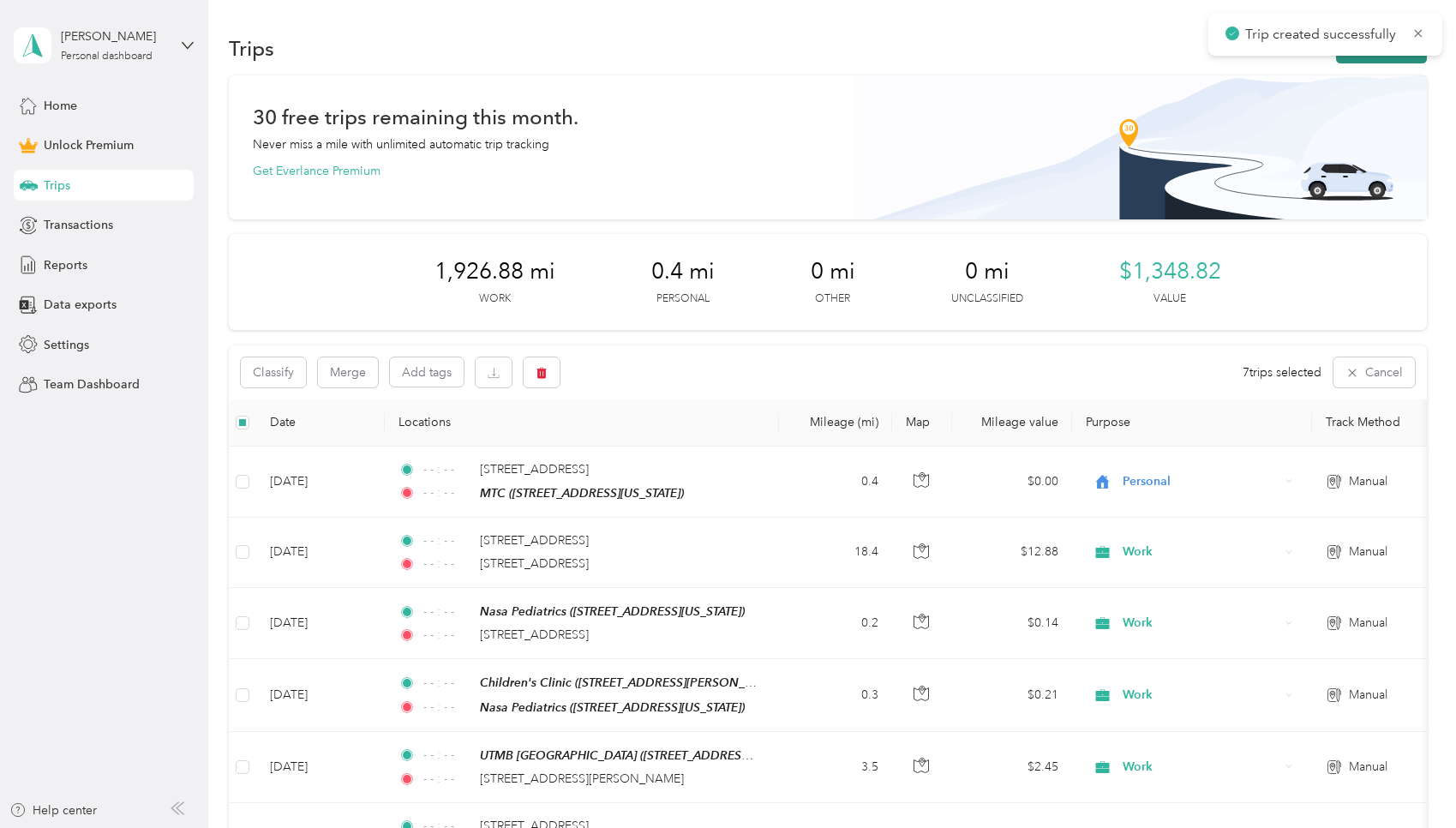
click at [698, 55] on button "New trip" at bounding box center [1381, 48] width 90 height 30
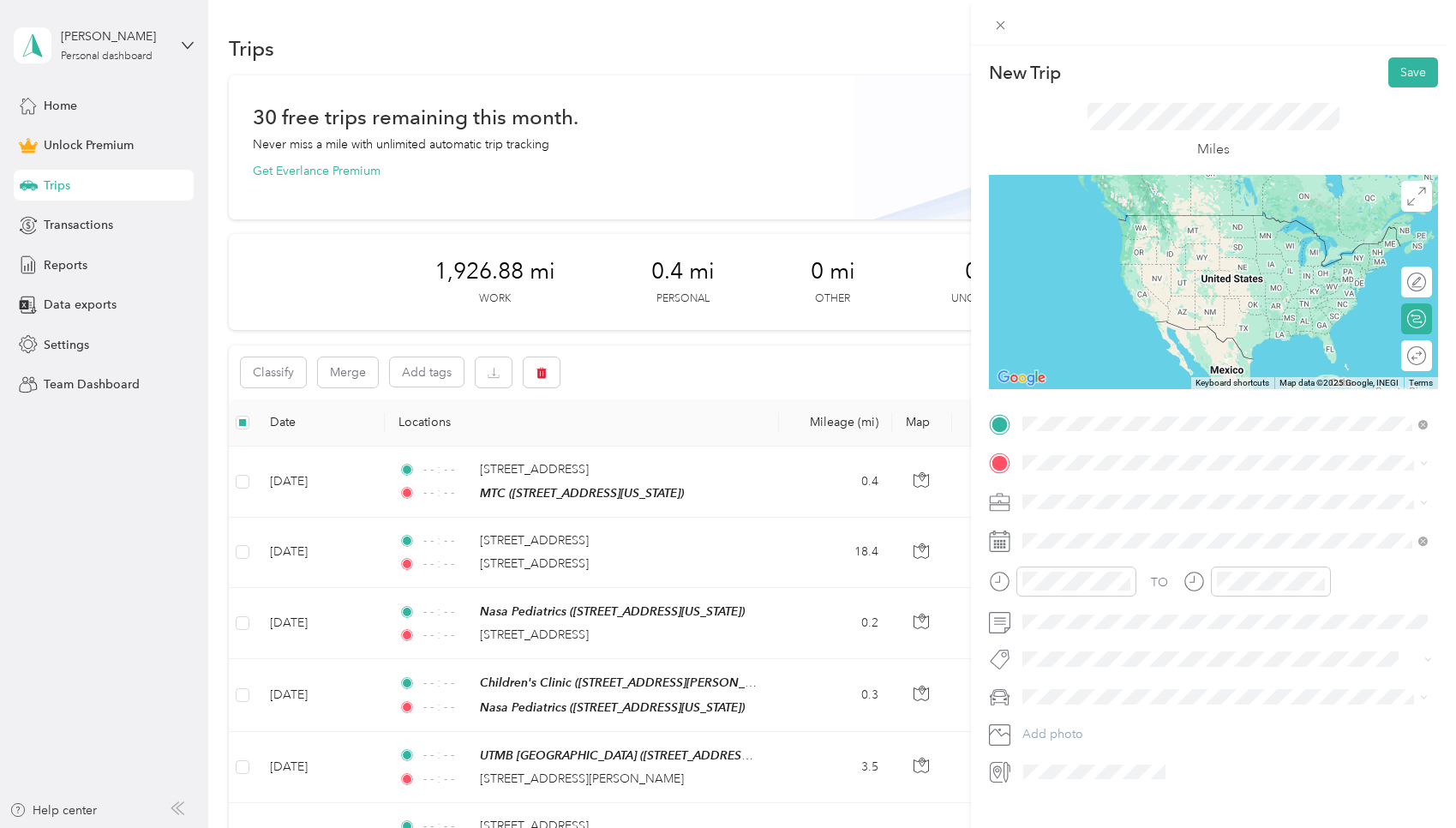
click at [698, 477] on span "13930 Bellaire Boulevard Houston, Texas 77083, United States" at bounding box center [1140, 485] width 172 height 16
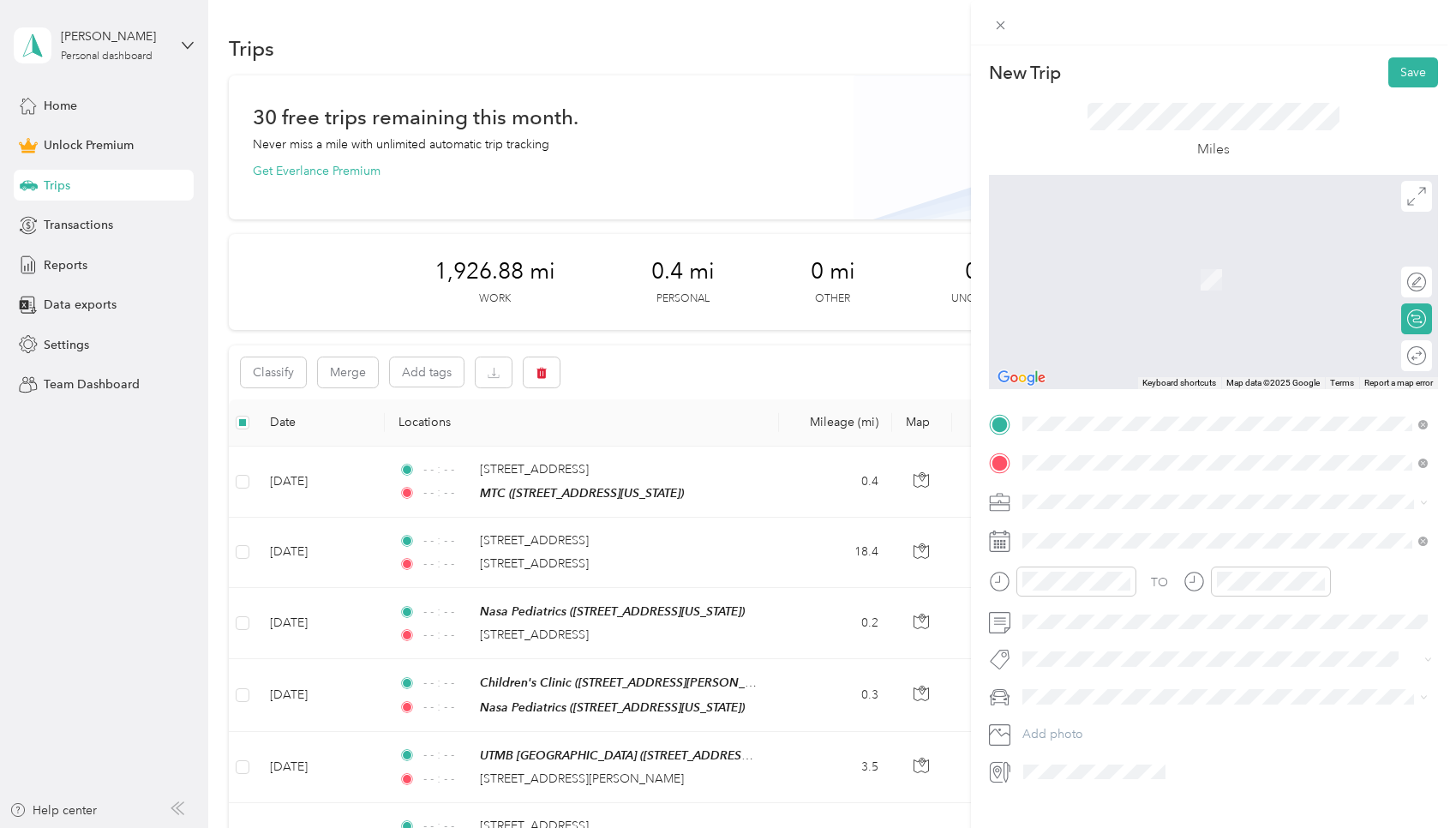
click at [698, 529] on span "27110 Cinco Ranch Boulevard Katy, Texas 77494, United States" at bounding box center [1140, 524] width 172 height 16
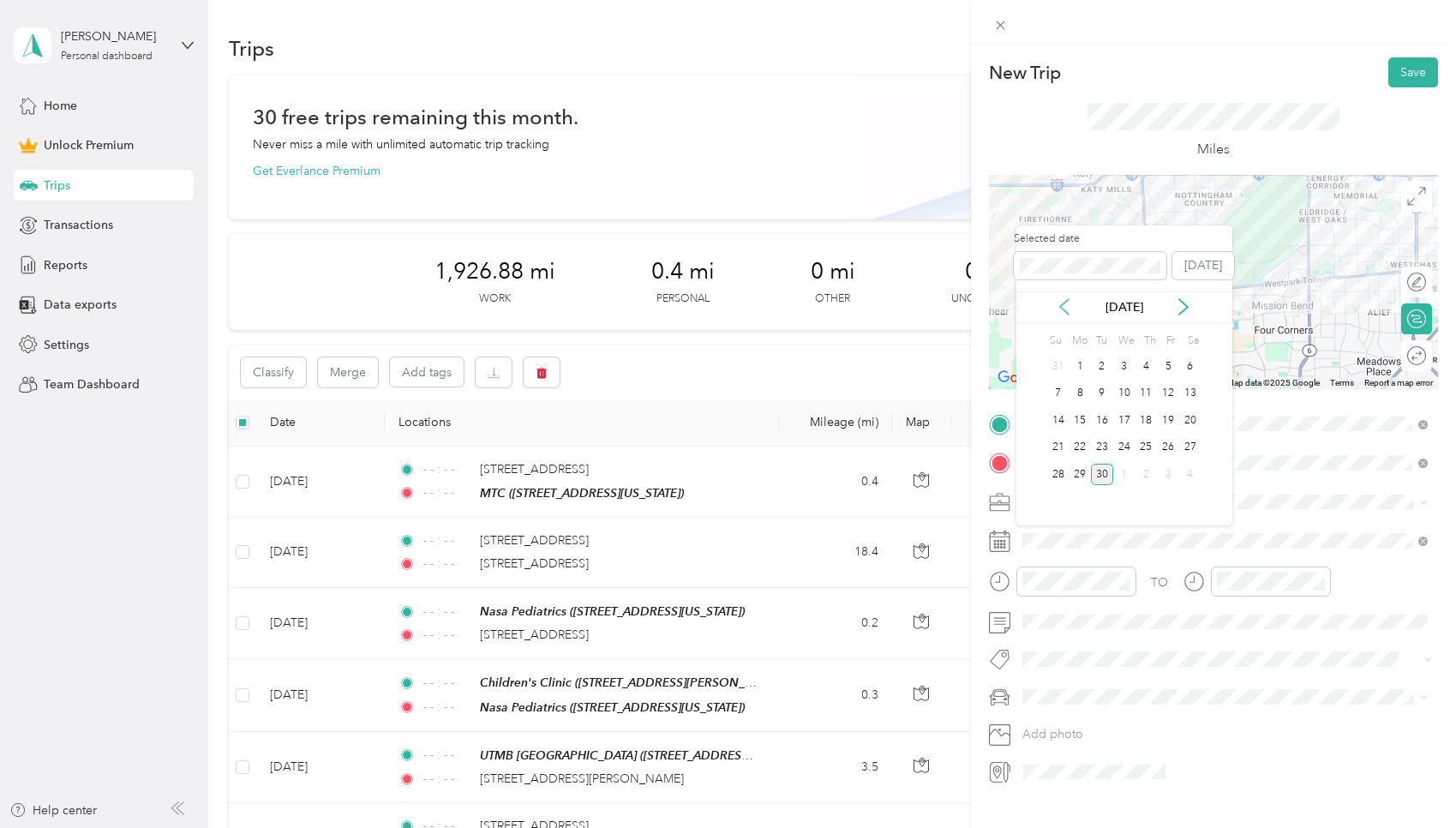
click at [698, 305] on icon at bounding box center [1065, 306] width 18 height 18
click at [698, 474] on div "28" at bounding box center [1147, 474] width 22 height 21
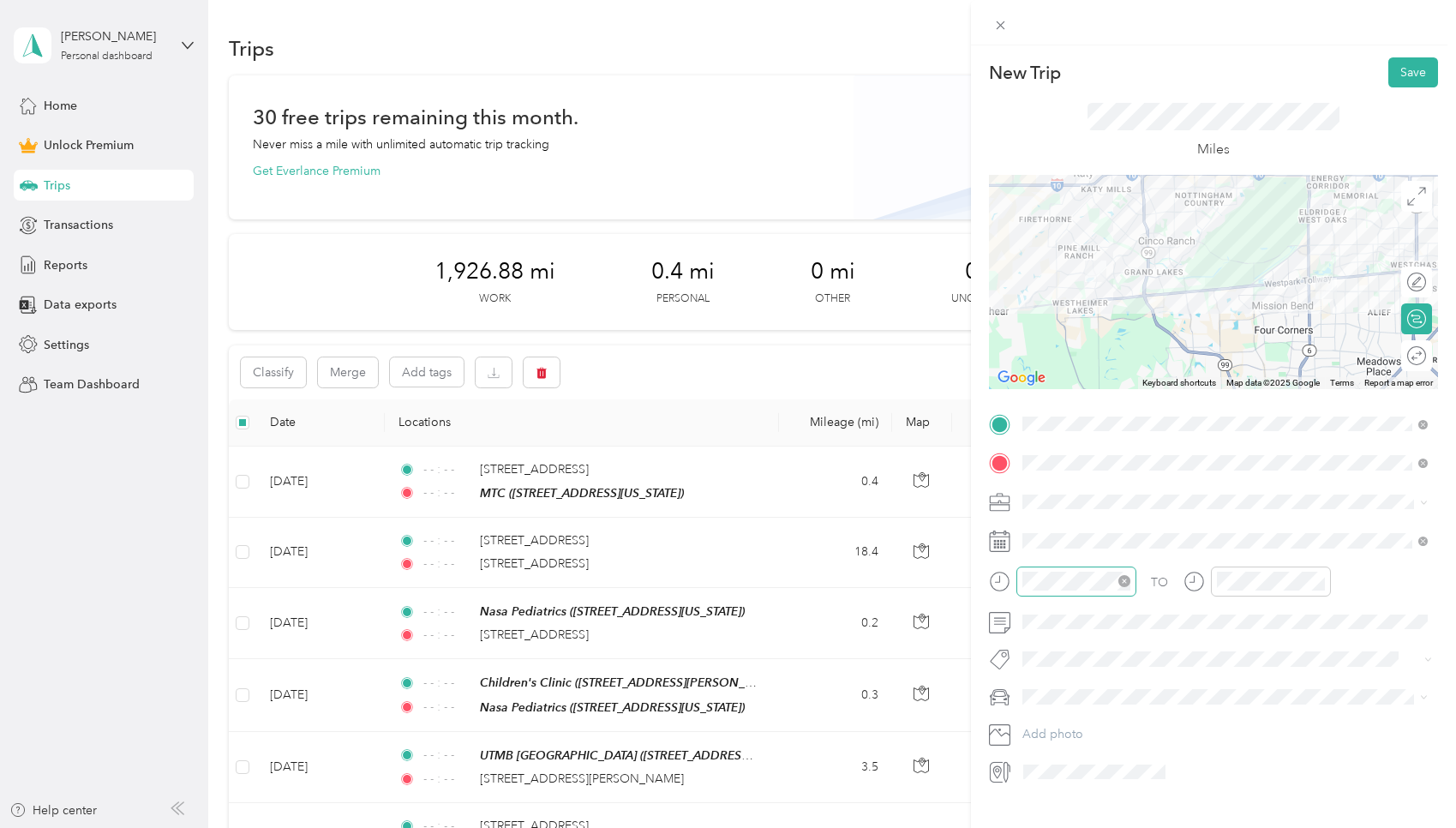
click at [698, 580] on icon "close-circle" at bounding box center [1124, 581] width 12 height 12
click at [698, 581] on icon "close-circle" at bounding box center [1318, 581] width 12 height 12
click at [698, 86] on button "Save" at bounding box center [1414, 72] width 50 height 30
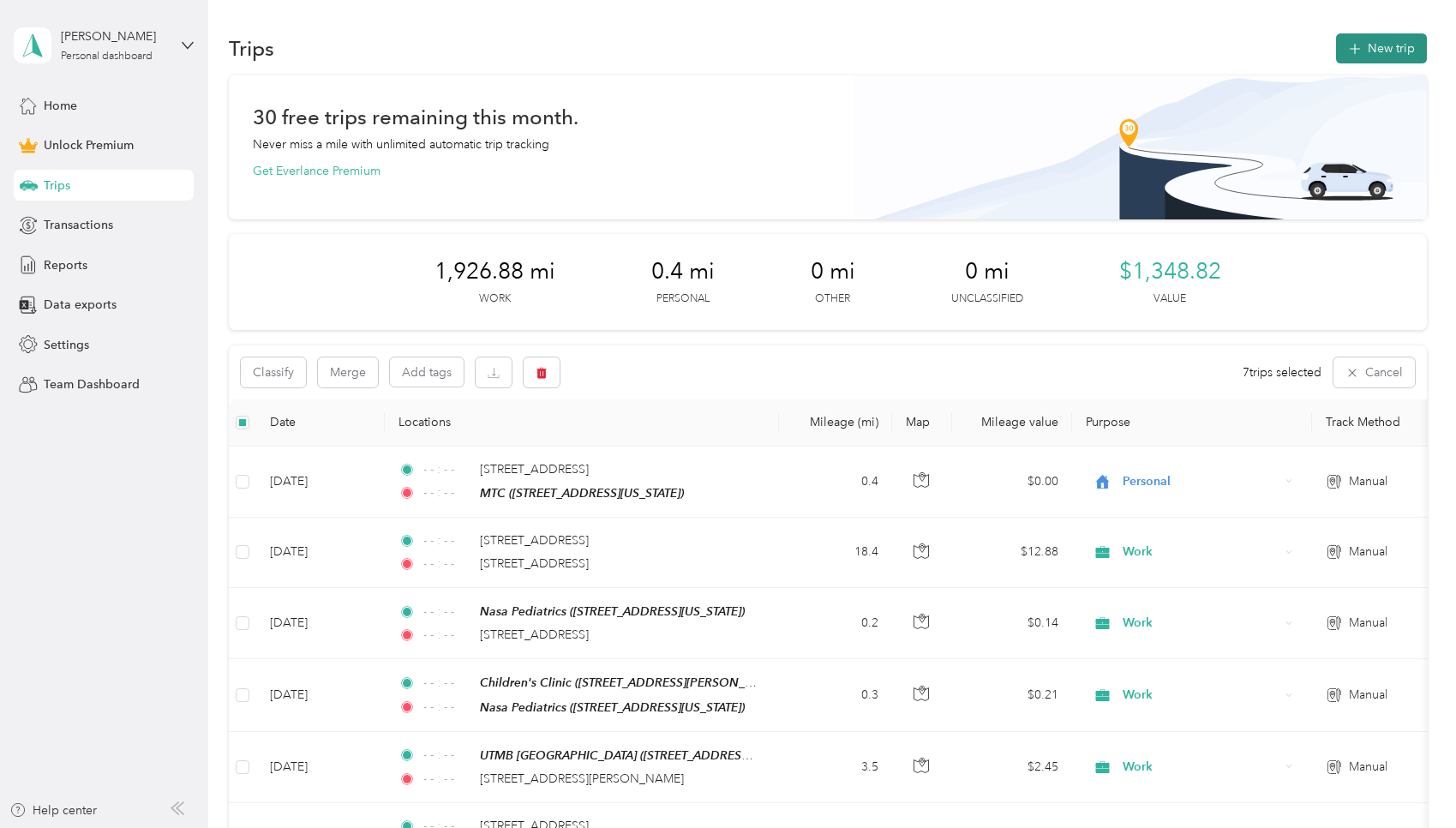
click at [698, 50] on icon "button" at bounding box center [1354, 49] width 19 height 19
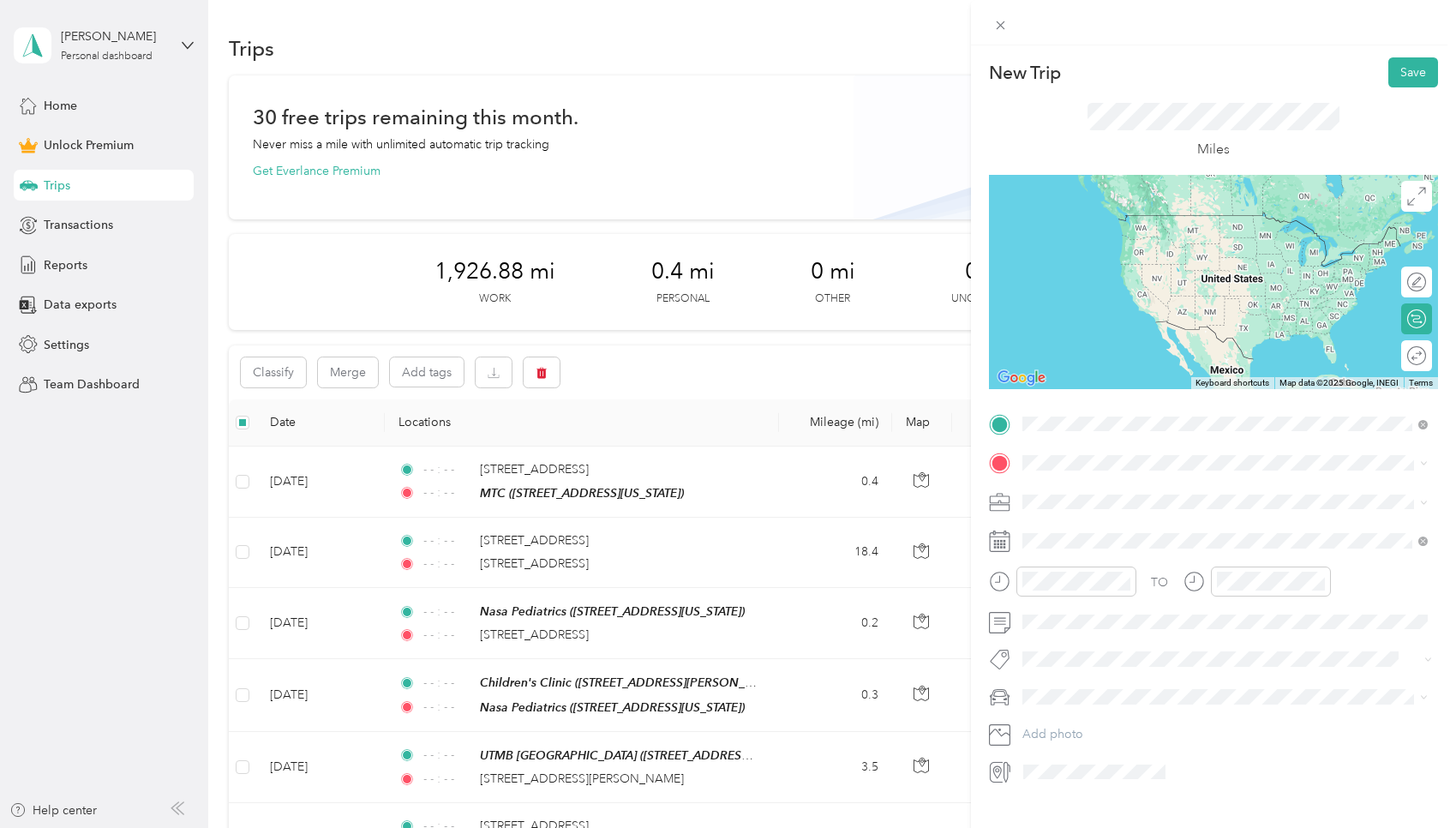
click at [698, 479] on span "27110 Cinco Ranch Boulevard Katy, Texas 77494, United States" at bounding box center [1140, 485] width 172 height 16
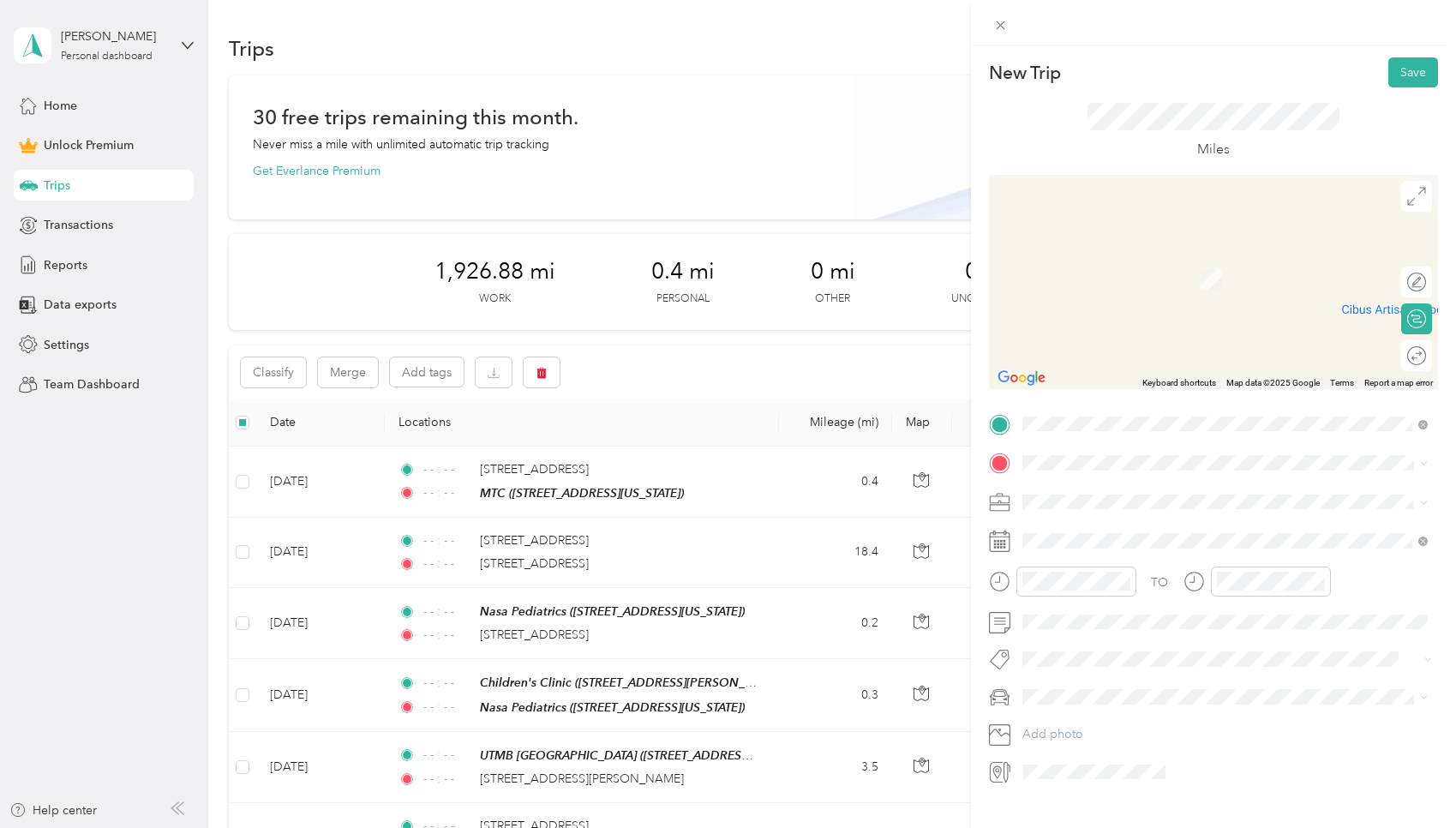
click at [698, 522] on span "2811 Mayfield Ridge Lane Katy, Texas 77494, United States" at bounding box center [1235, 515] width 362 height 16
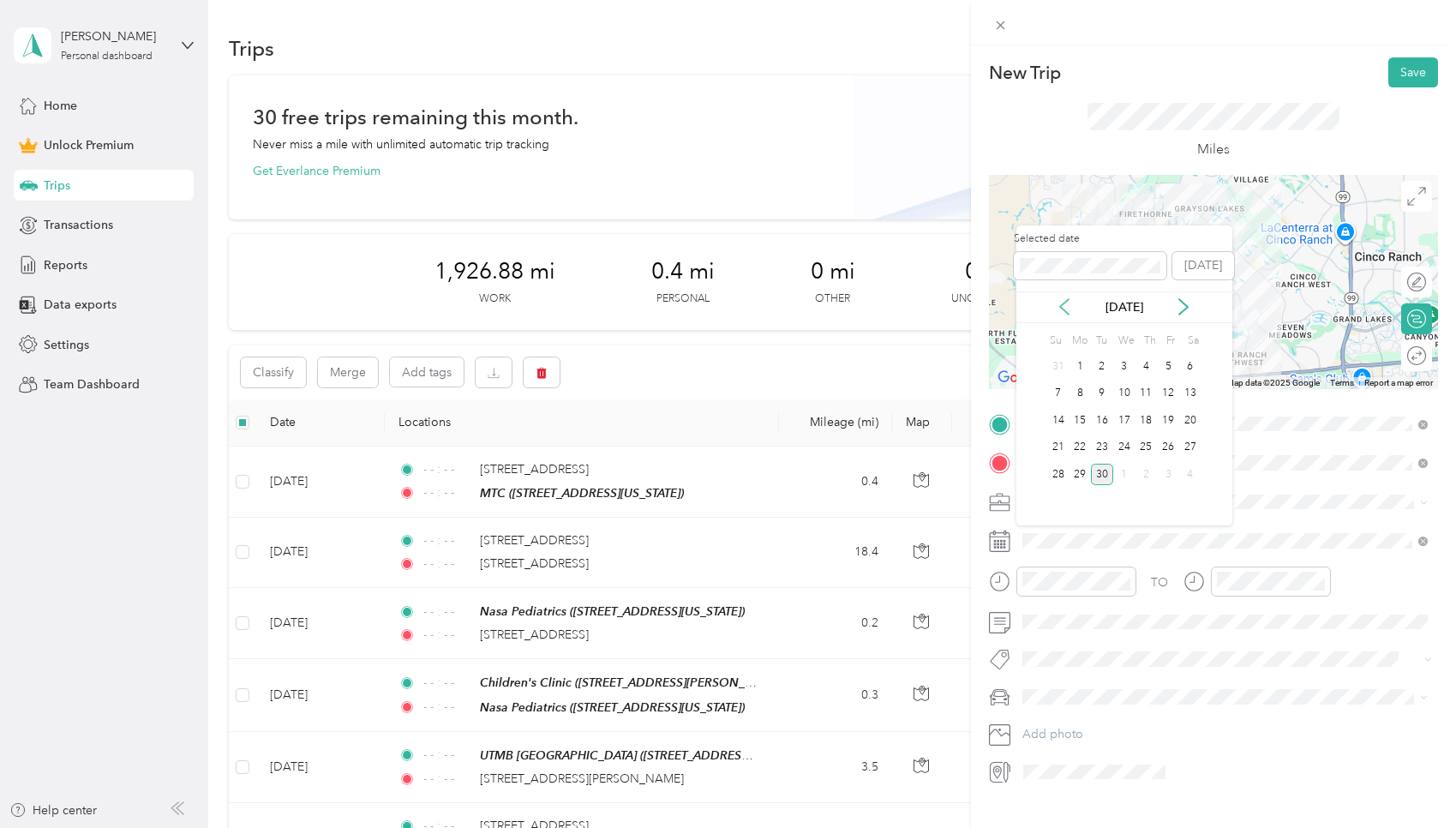
click at [698, 305] on icon at bounding box center [1065, 306] width 18 height 18
click at [698, 470] on div "28" at bounding box center [1147, 474] width 22 height 21
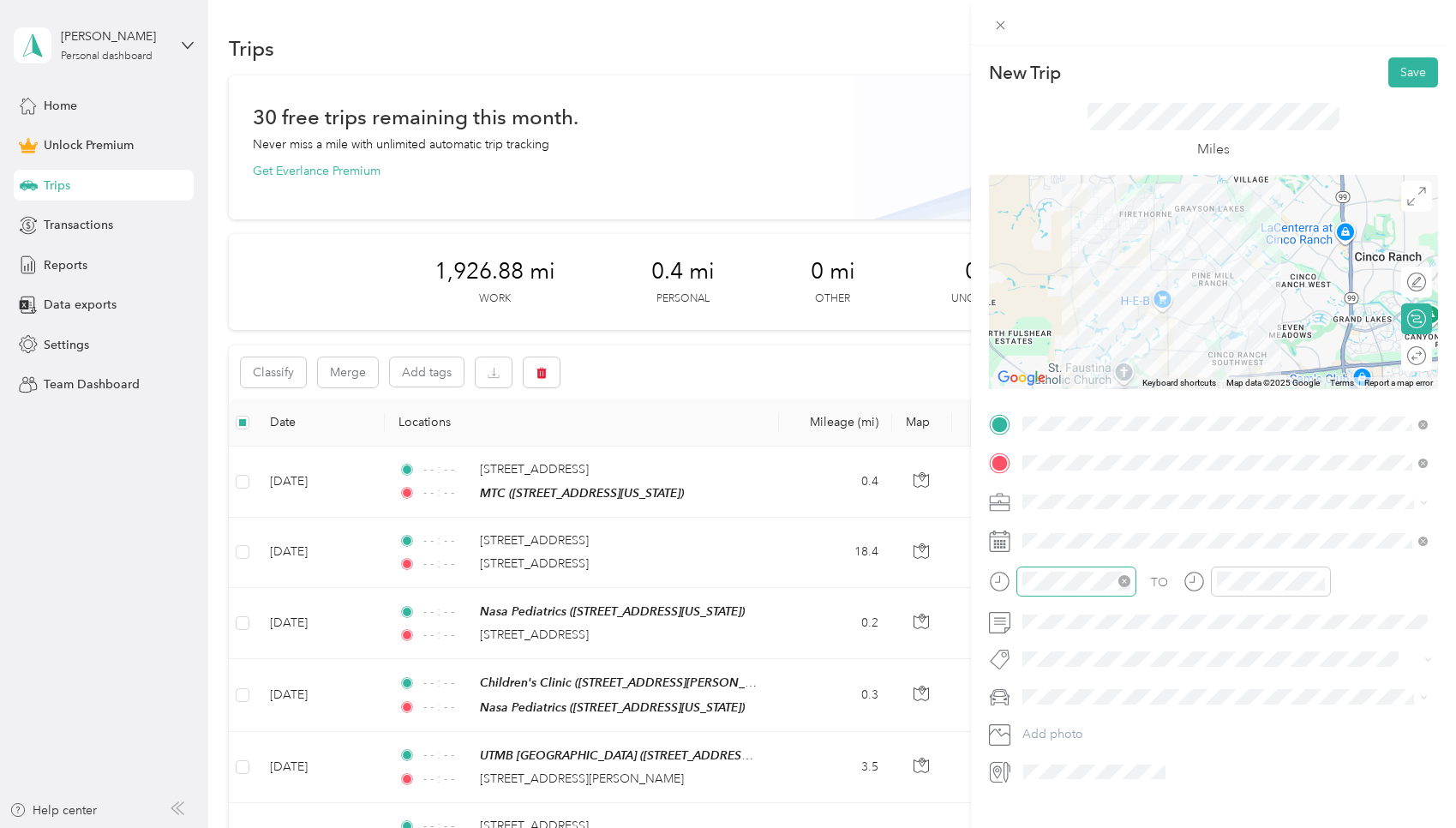
click at [698, 581] on icon "close-circle" at bounding box center [1124, 581] width 12 height 12
click at [698, 585] on icon "close-circle" at bounding box center [1318, 581] width 12 height 12
click at [698, 581] on icon "close-circle" at bounding box center [1318, 581] width 12 height 12
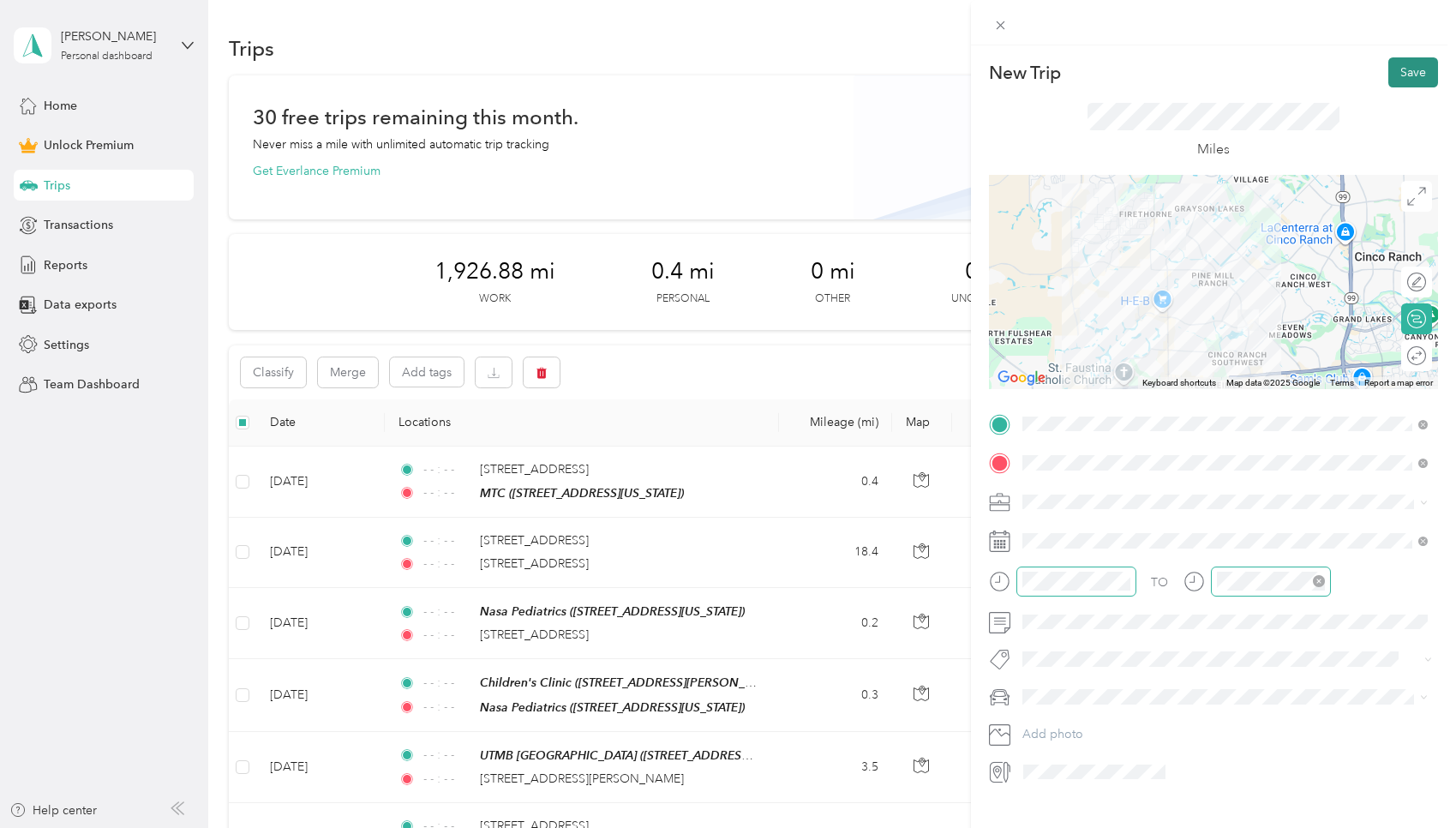
click at [698, 79] on button "Save" at bounding box center [1414, 72] width 50 height 30
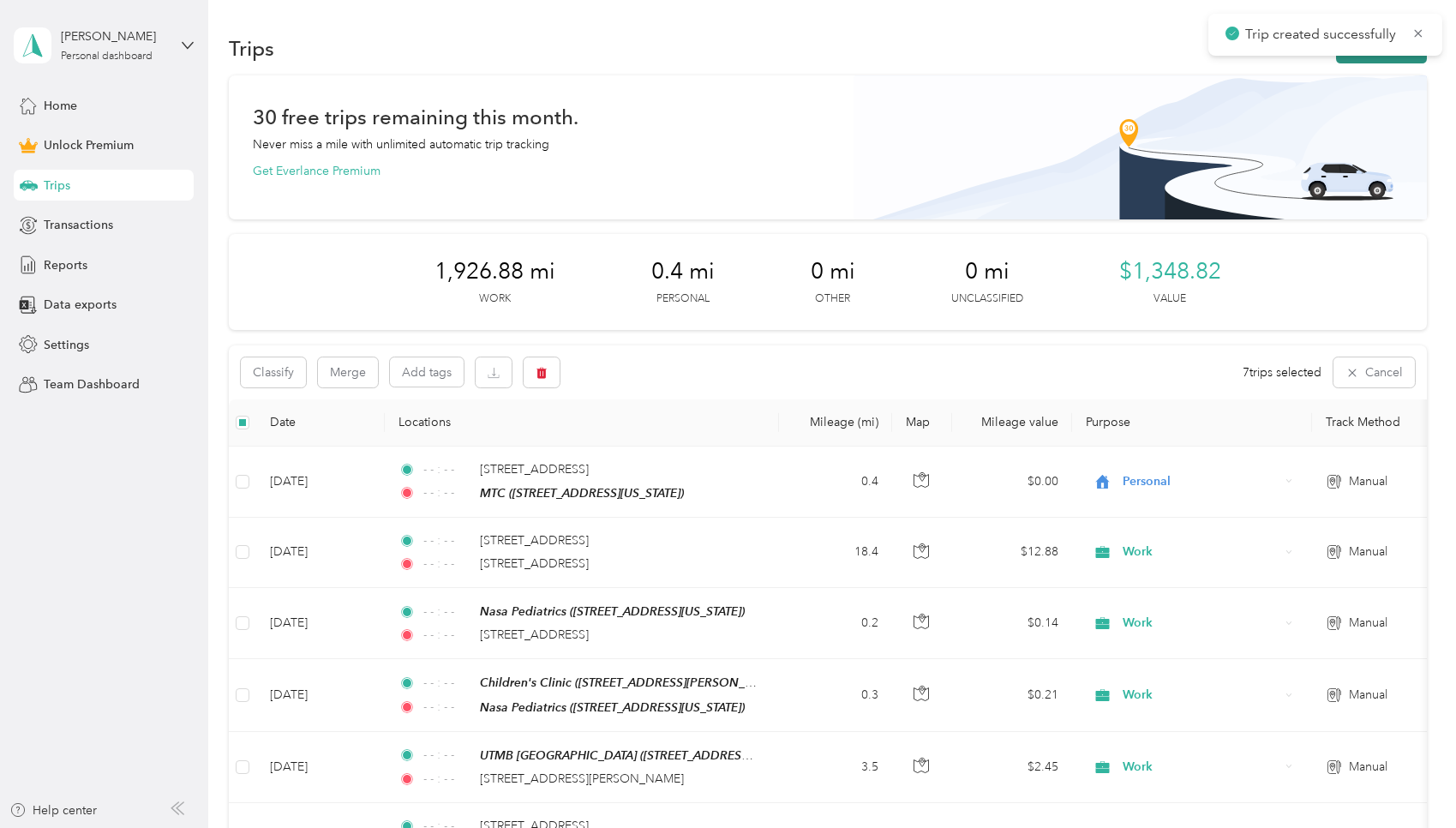
click at [698, 63] on button "New trip" at bounding box center [1381, 48] width 90 height 30
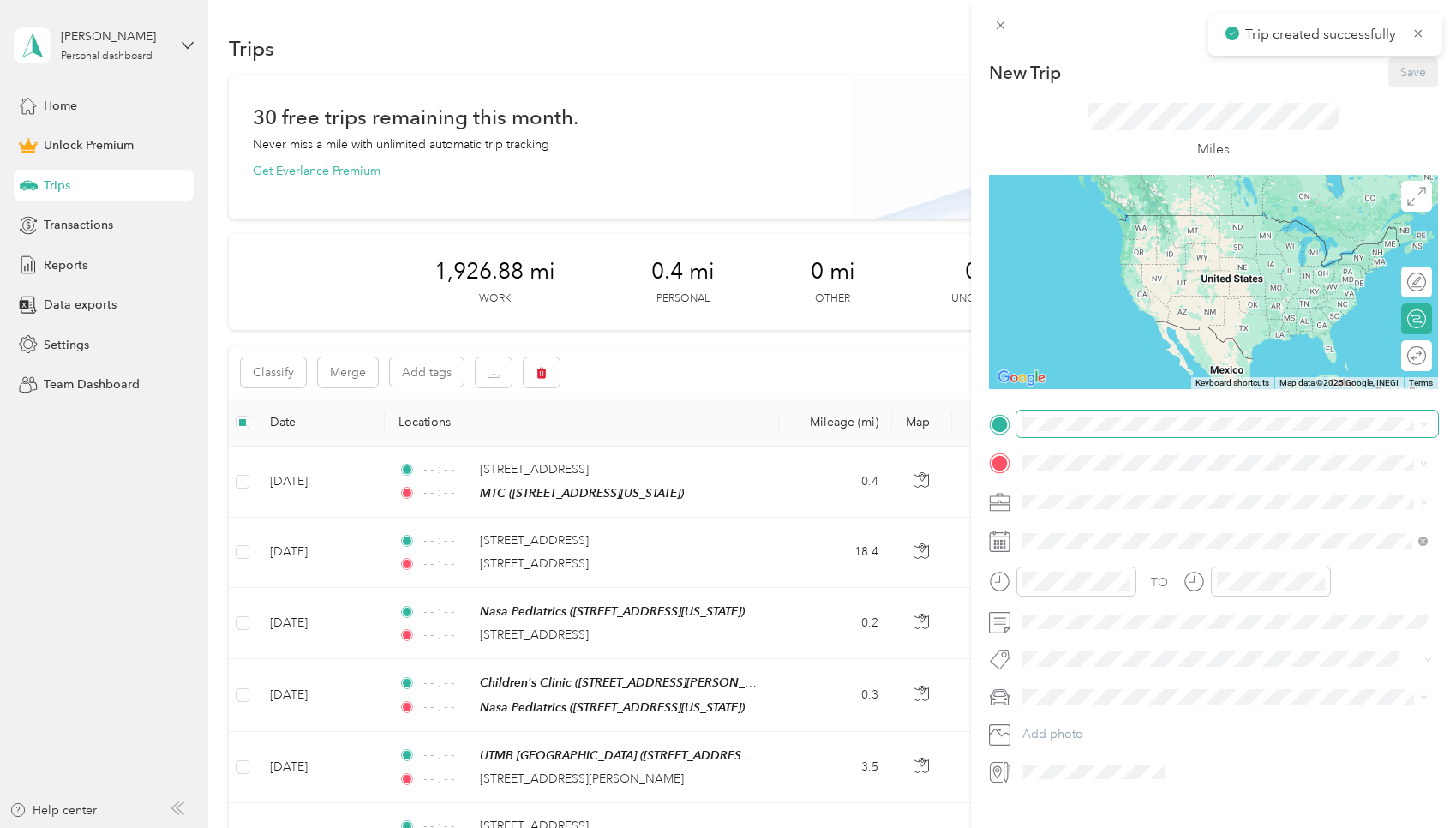
click at [698, 430] on span at bounding box center [1227, 425] width 422 height 28
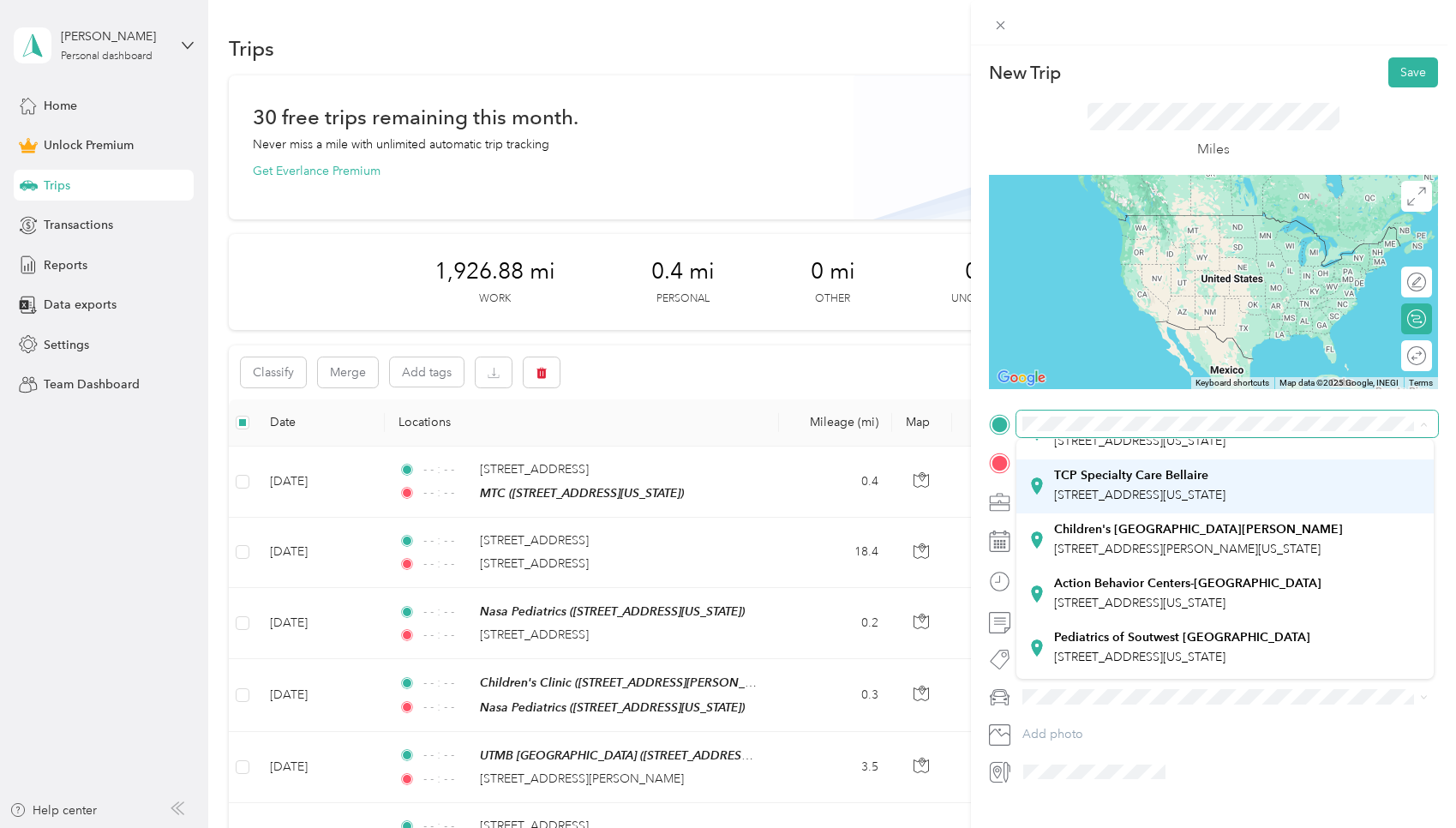
scroll to position [0, 0]
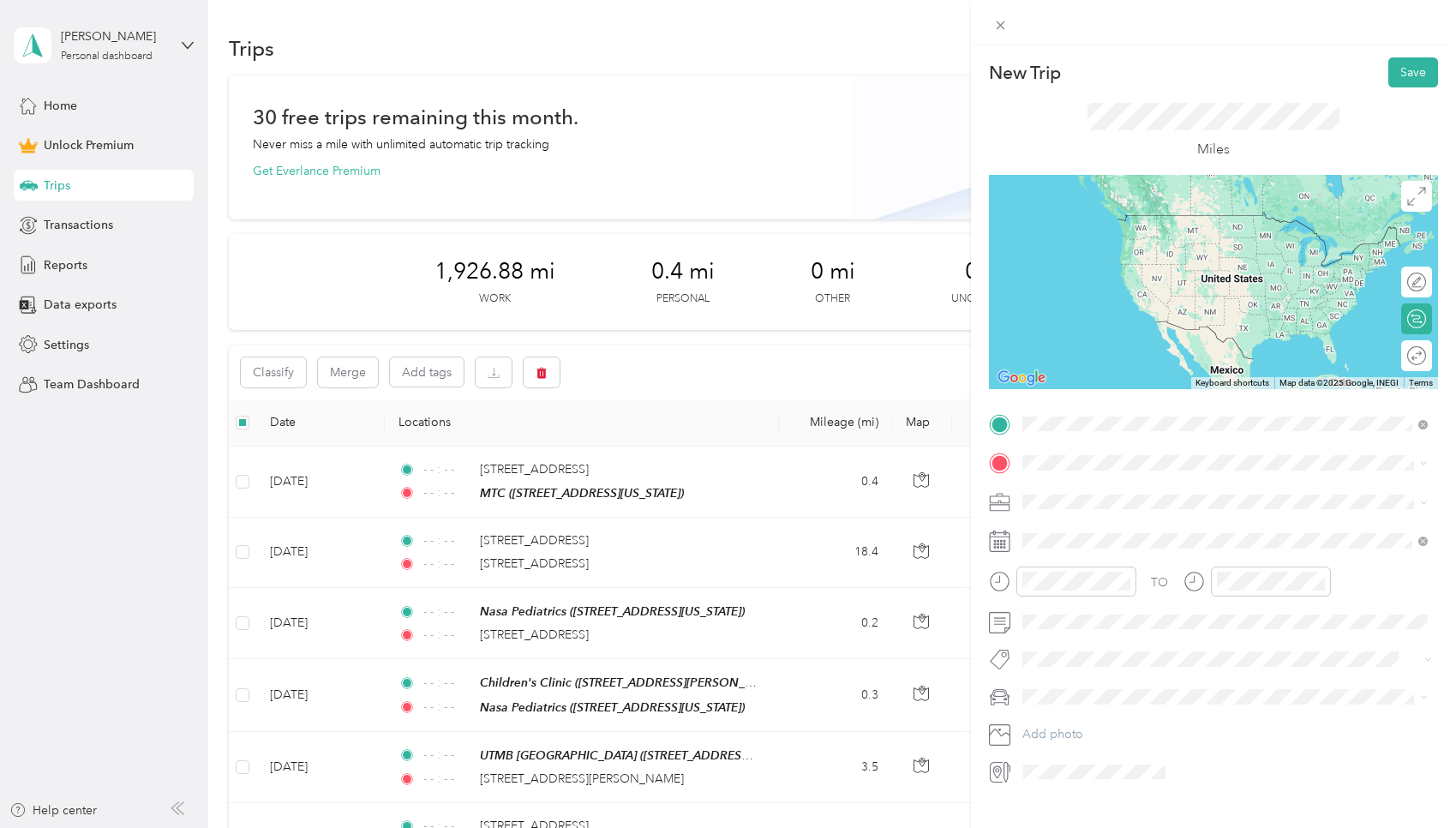
click at [698, 489] on span "2811 Mayfield Ridge Lane Katy, Texas 77494, United States" at bounding box center [1235, 485] width 362 height 16
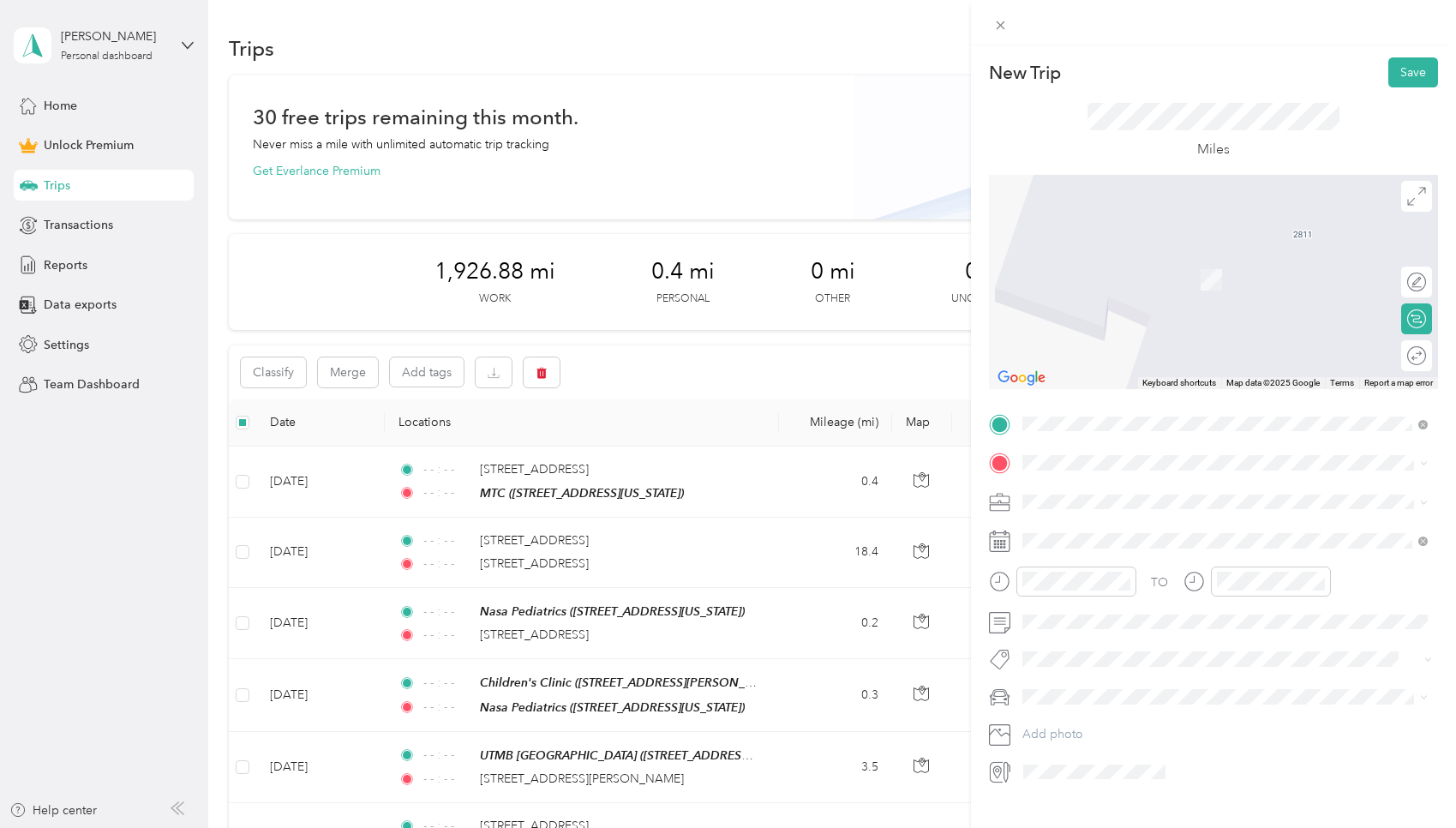
click at [698, 521] on div "MTC 2990 Richmond Avenue, Houston, 77098, Houston, Texas, United States" at bounding box center [1225, 538] width 393 height 42
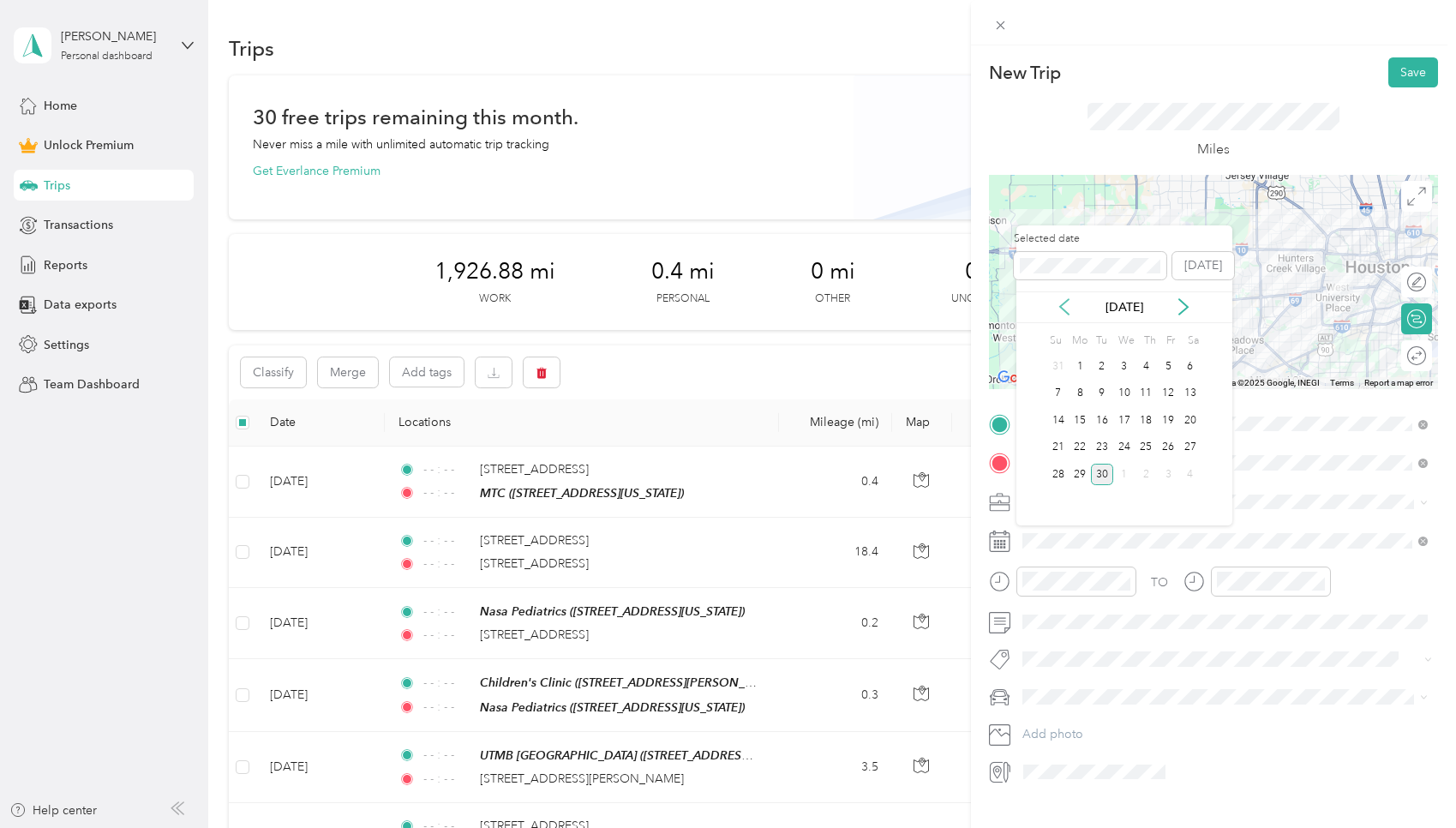
click at [698, 309] on icon at bounding box center [1065, 306] width 18 height 18
click at [698, 475] on div "28" at bounding box center [1147, 474] width 22 height 21
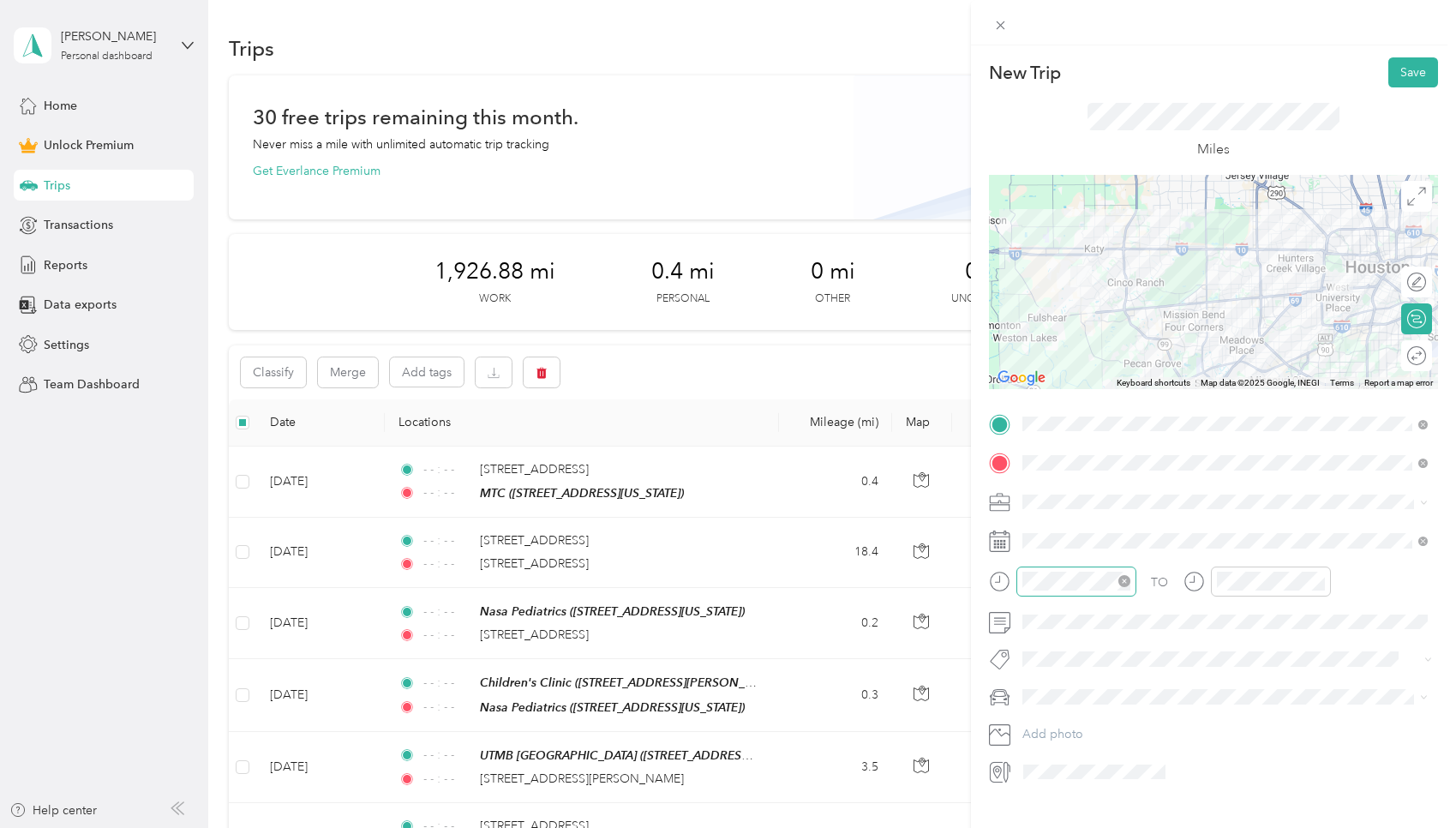
click at [698, 579] on icon "close-circle" at bounding box center [1124, 581] width 12 height 12
click at [698, 576] on icon "close-circle" at bounding box center [1318, 581] width 12 height 12
click at [698, 62] on button "Save" at bounding box center [1414, 72] width 50 height 30
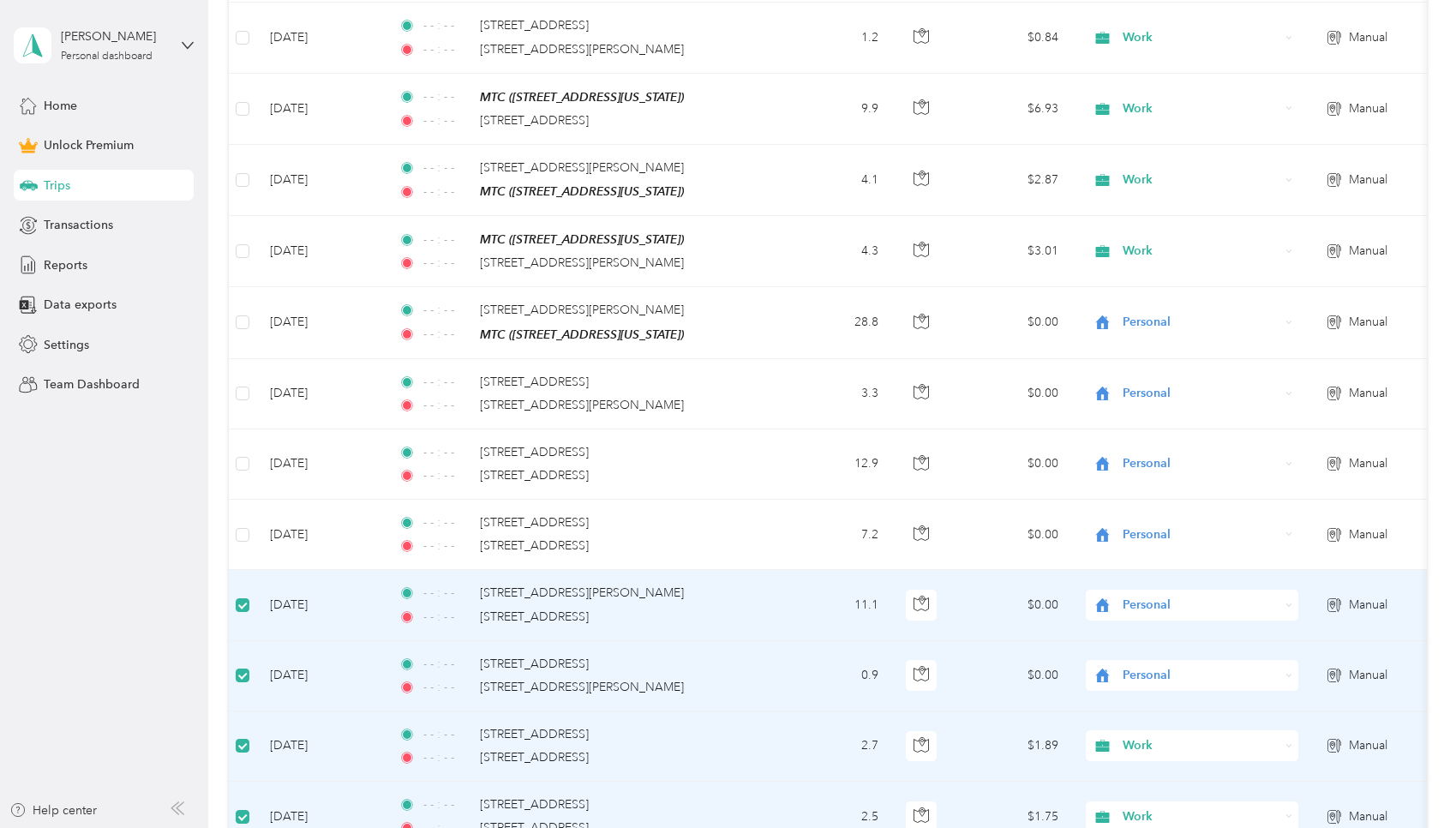
scroll to position [1826, 0]
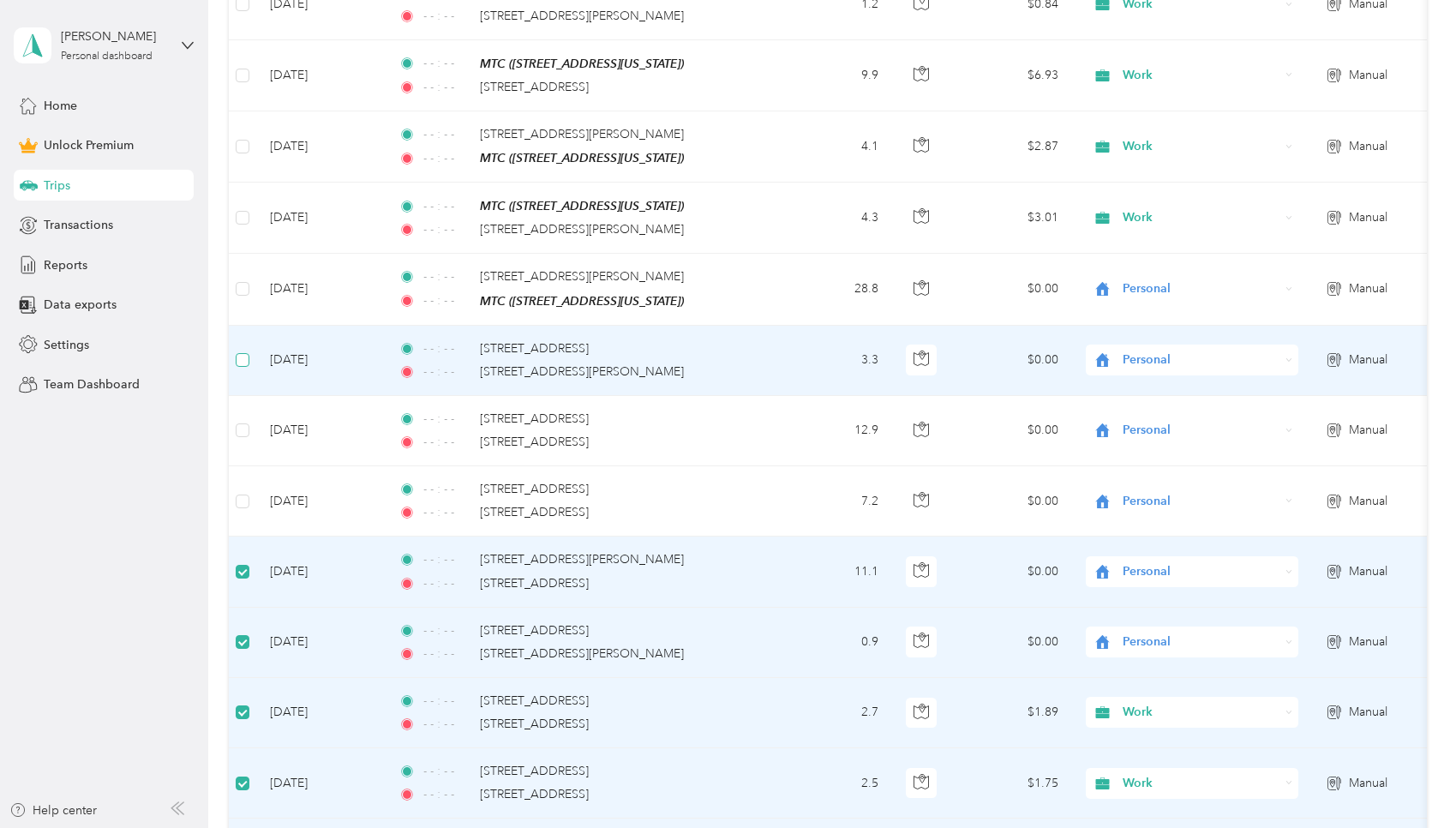
click at [245, 353] on span at bounding box center [242, 359] width 14 height 14
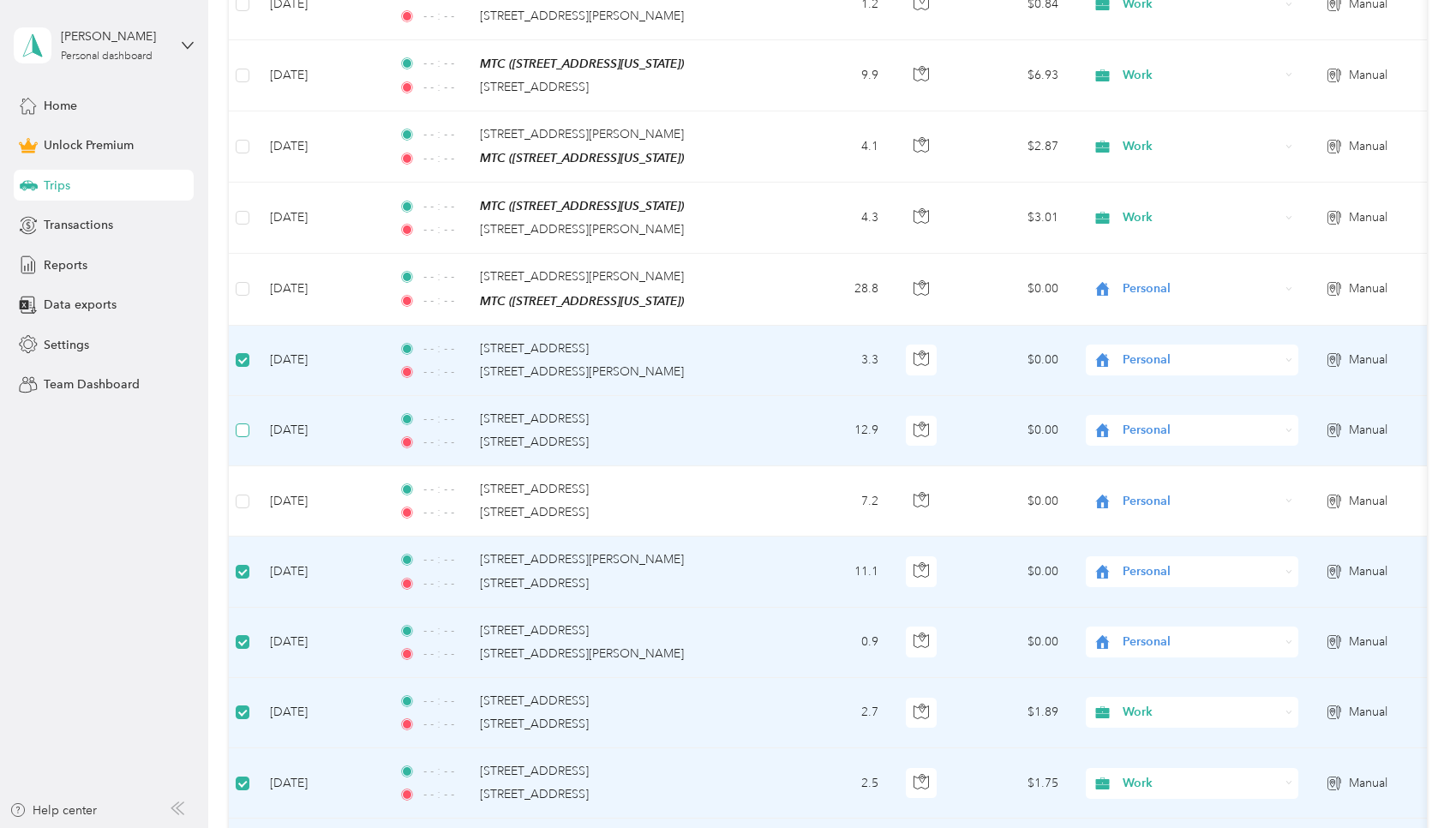
click at [247, 424] on span at bounding box center [242, 430] width 14 height 14
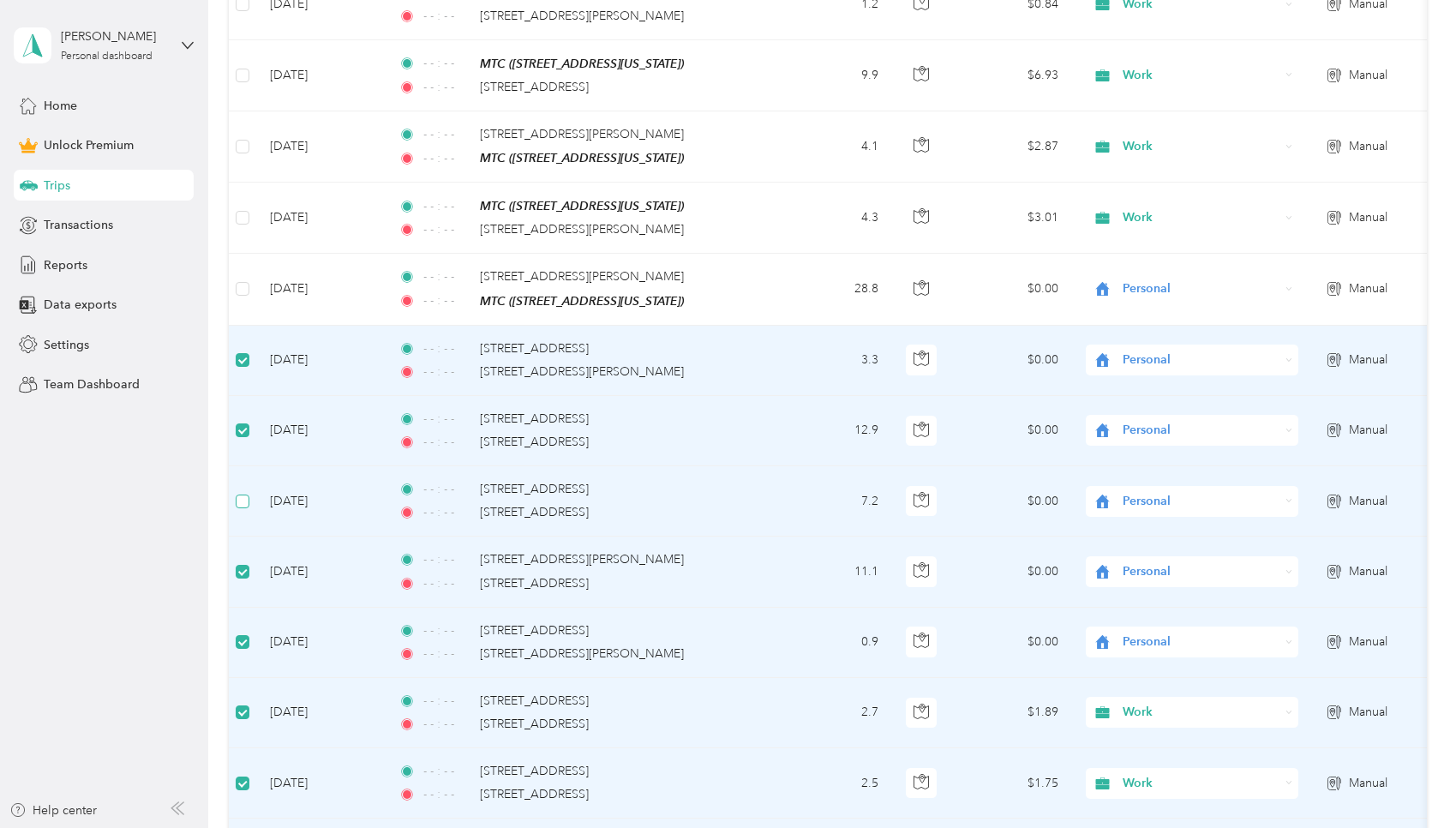
click at [244, 495] on span at bounding box center [242, 501] width 14 height 14
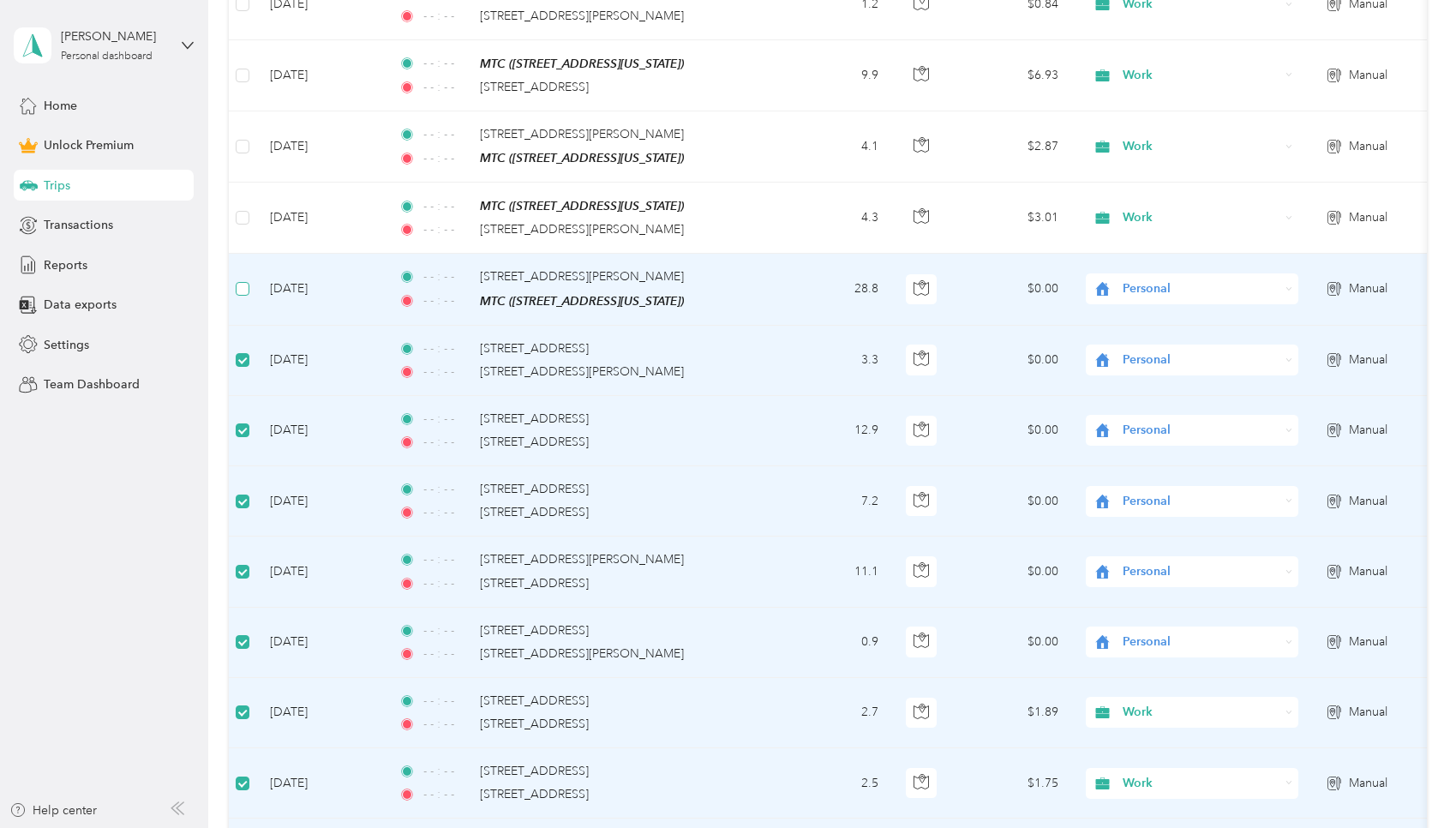
click at [245, 282] on span at bounding box center [242, 288] width 14 height 14
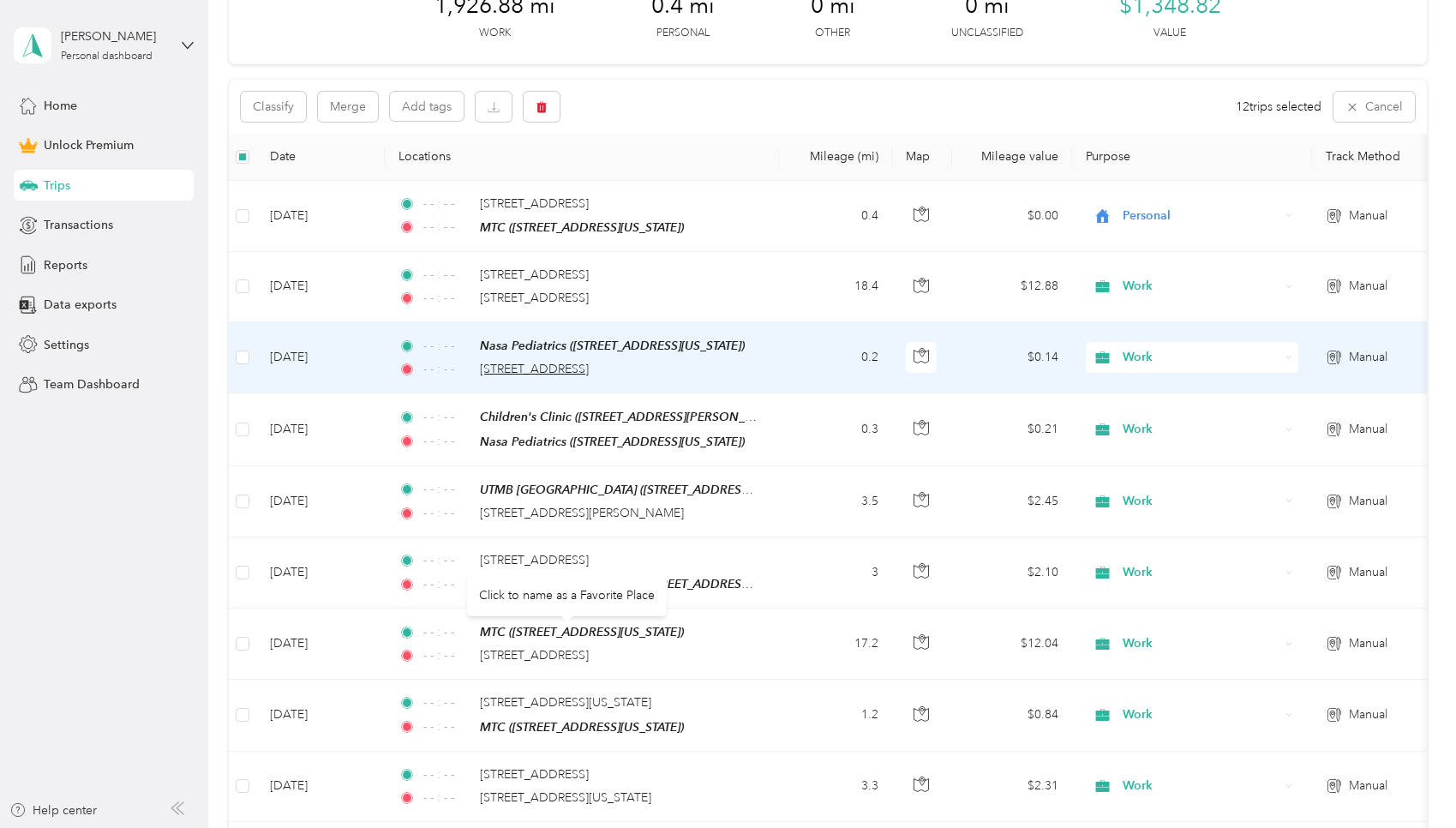
scroll to position [0, 0]
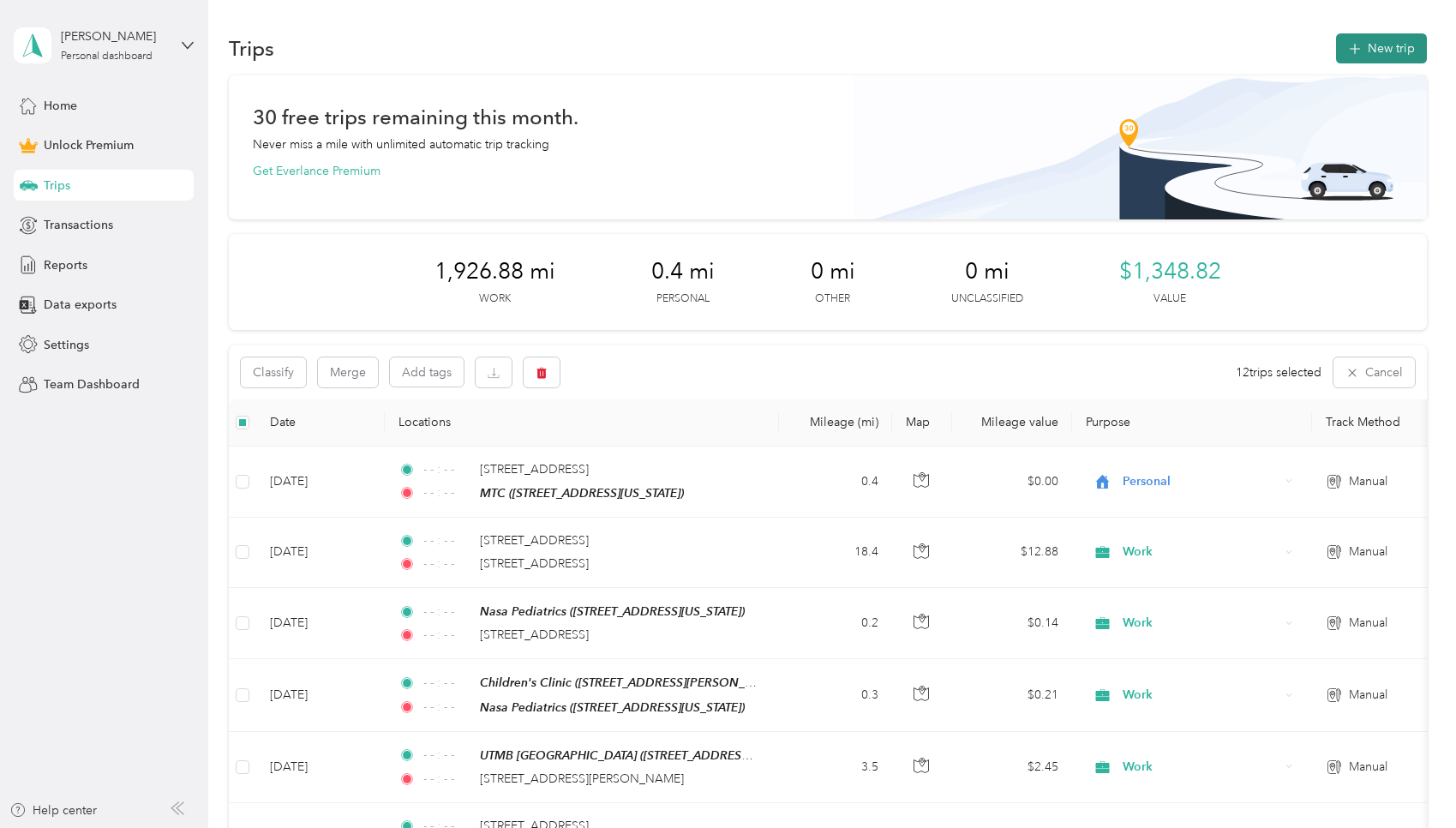
click at [698, 50] on icon "button" at bounding box center [1354, 49] width 11 height 11
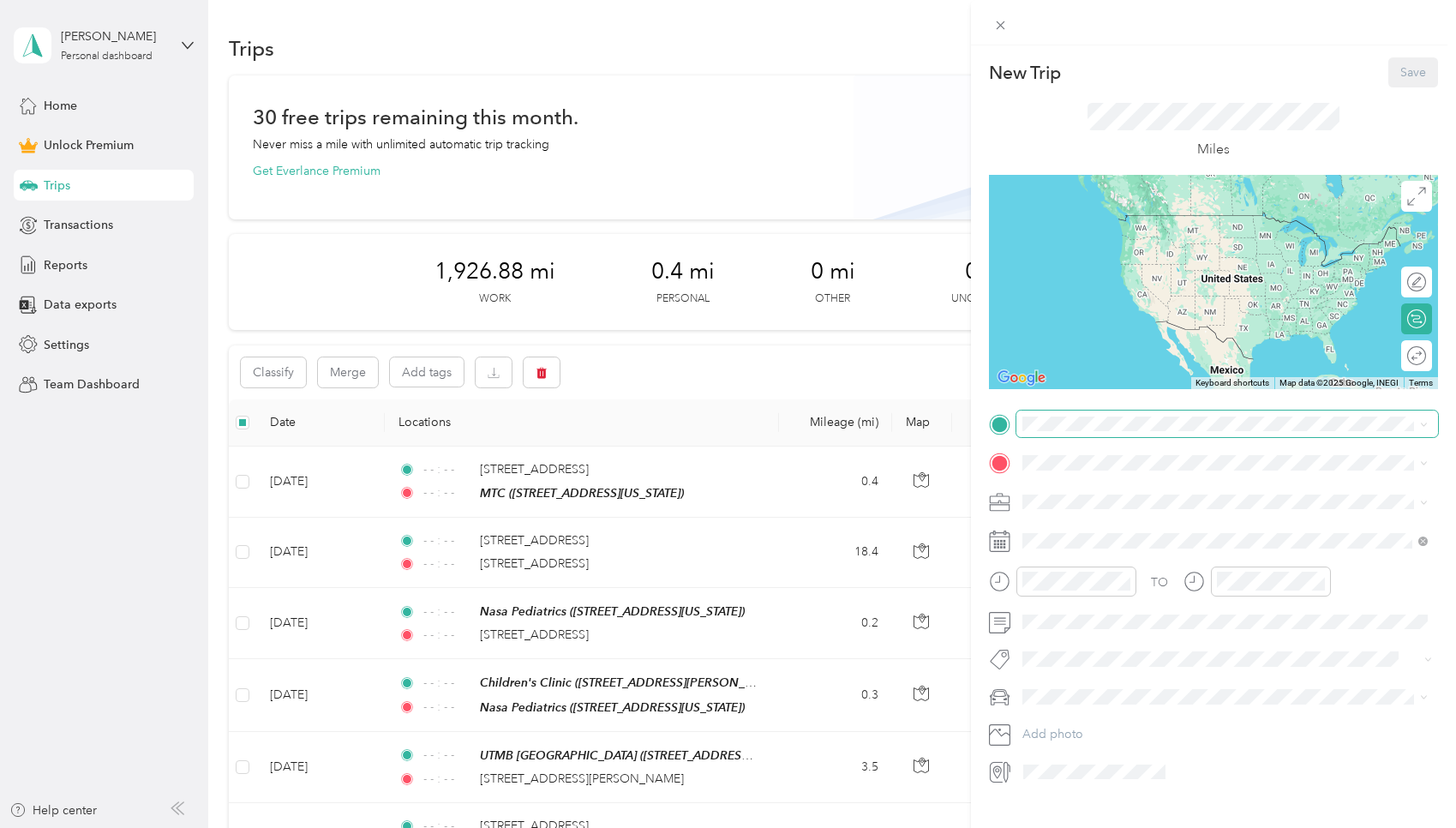
click at [698, 433] on span at bounding box center [1227, 425] width 422 height 28
click at [698, 517] on span "2990 Richmond Avenue, Houston, 77098, Houston, Texas, United States" at bounding box center [1140, 510] width 172 height 15
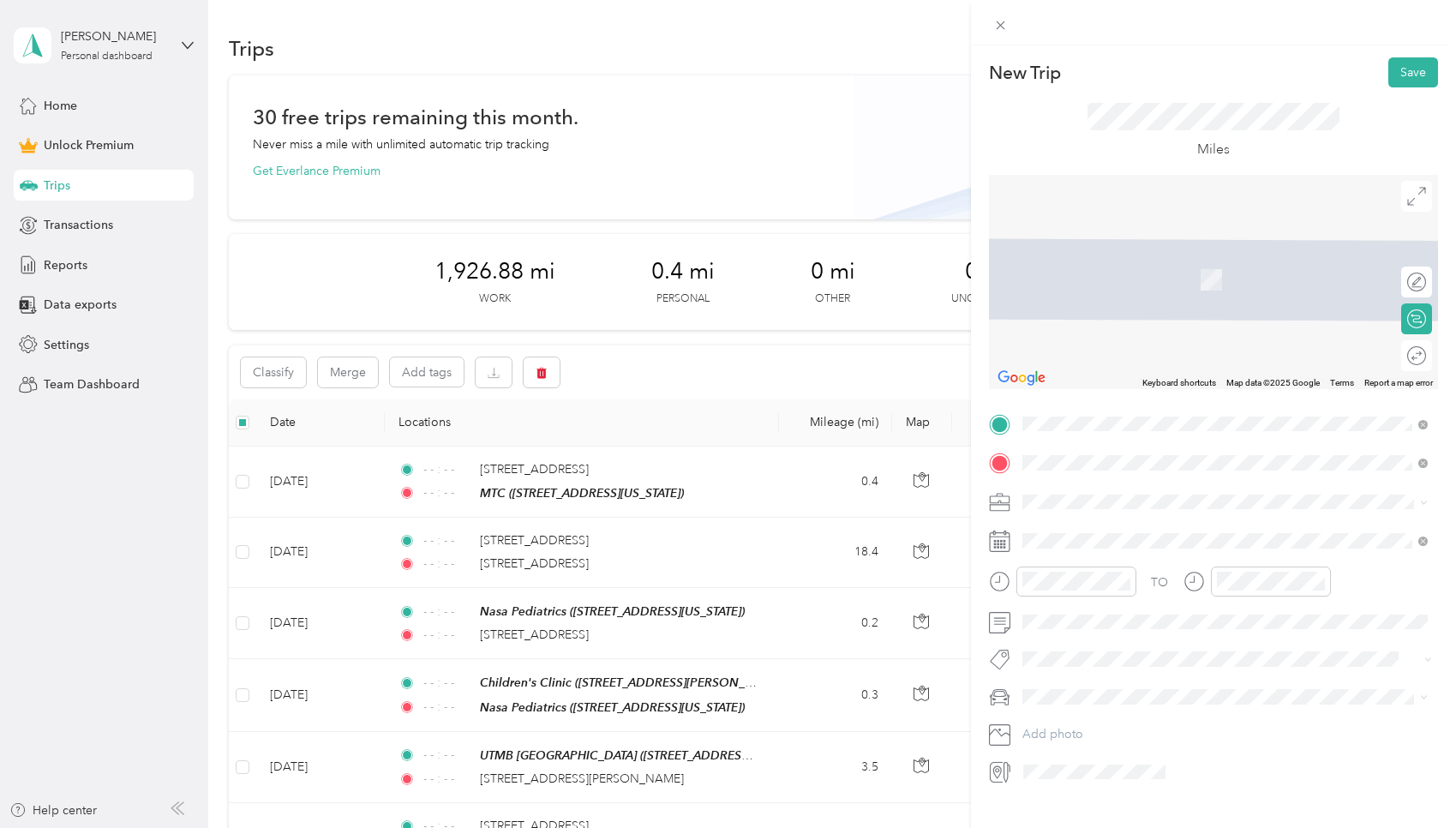
click at [698, 524] on span "2727 Gramercy Street Houston, Texas 77025, United States" at bounding box center [1140, 524] width 172 height 16
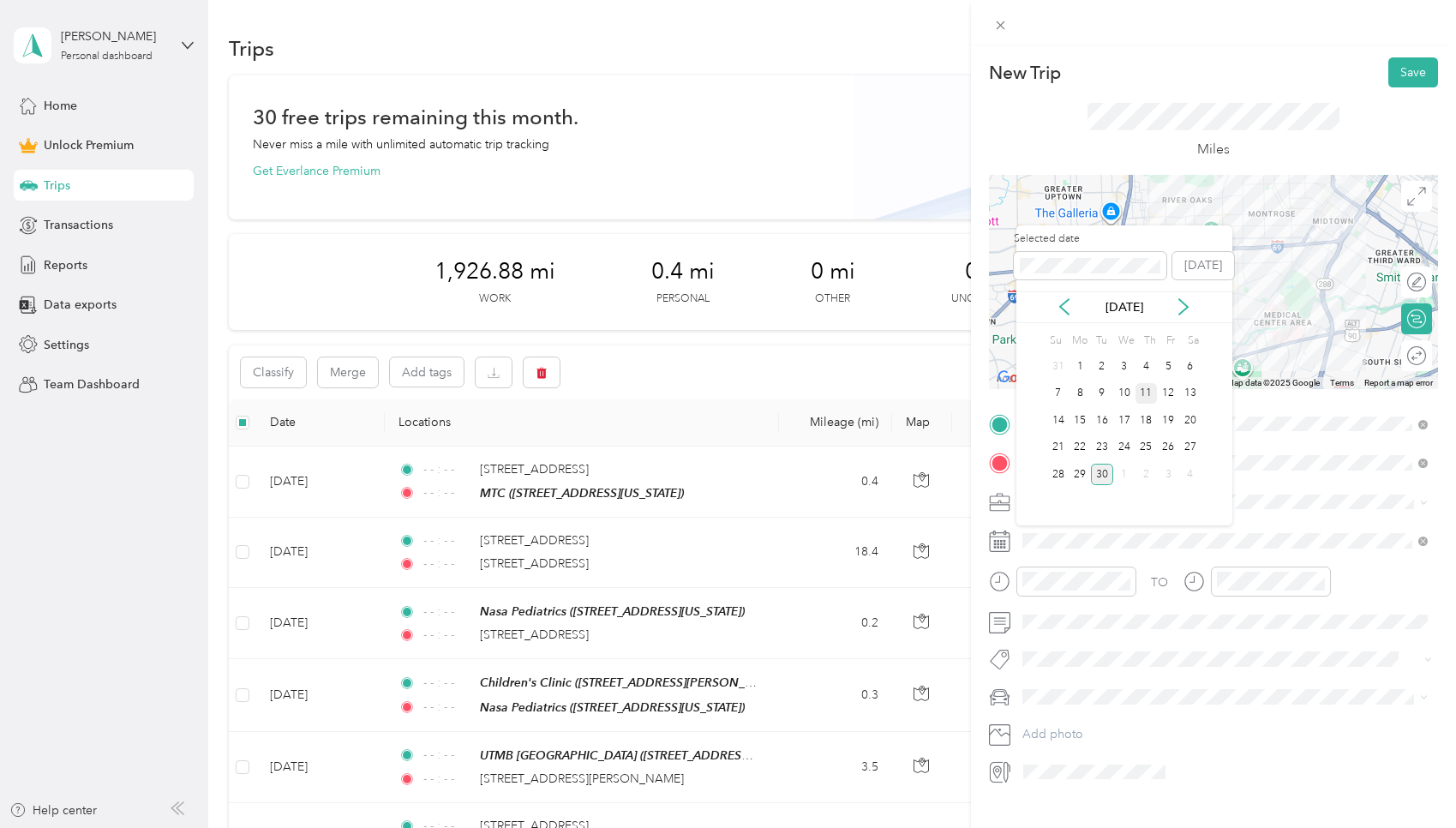
click at [698, 388] on div "11" at bounding box center [1147, 393] width 22 height 21
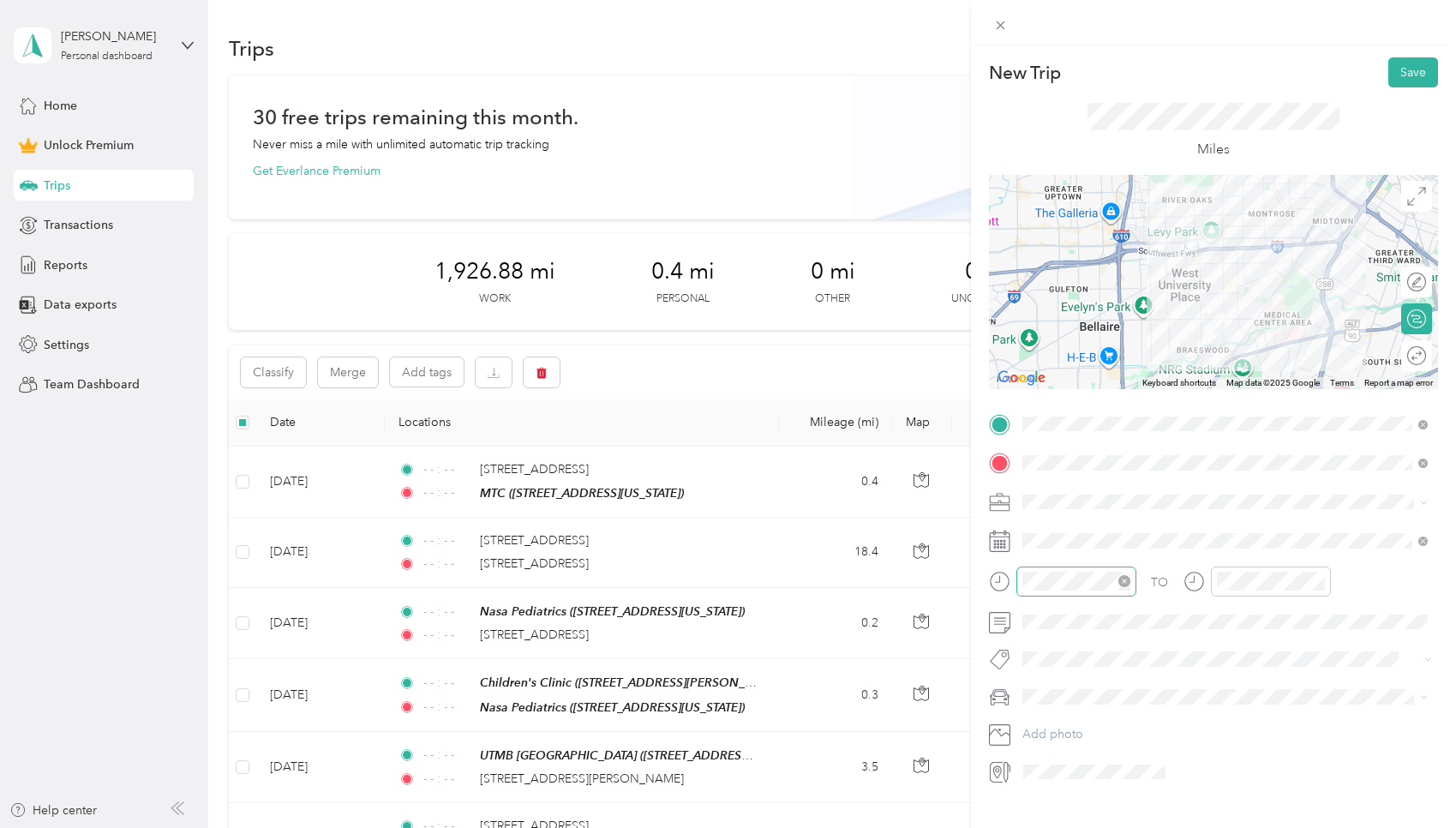
click at [698, 579] on icon "close-circle" at bounding box center [1124, 581] width 12 height 12
click at [698, 582] on icon "close-circle" at bounding box center [1318, 581] width 12 height 12
click at [698, 80] on button "Save" at bounding box center [1414, 72] width 50 height 30
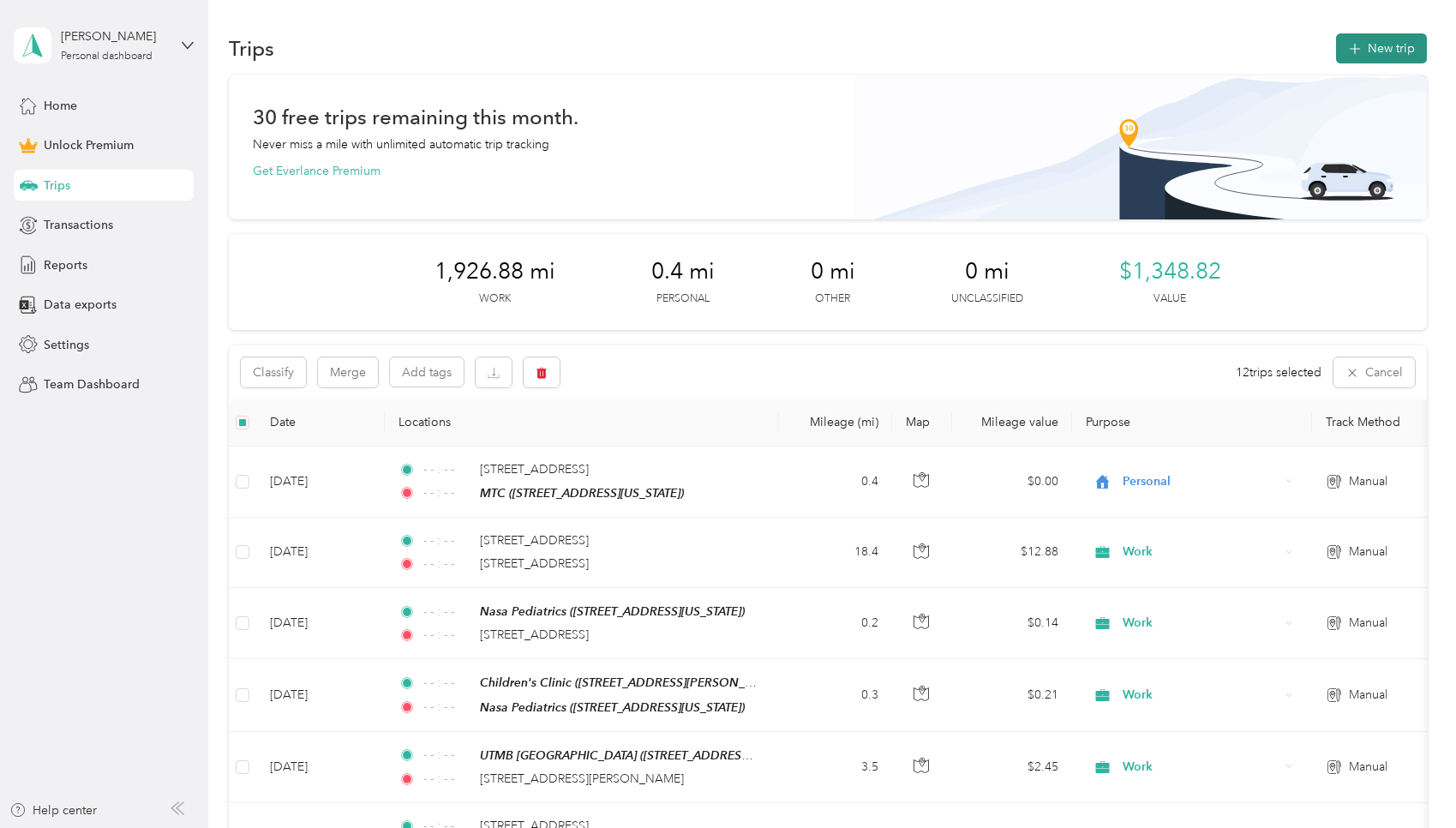
click at [698, 52] on button "New trip" at bounding box center [1381, 48] width 90 height 30
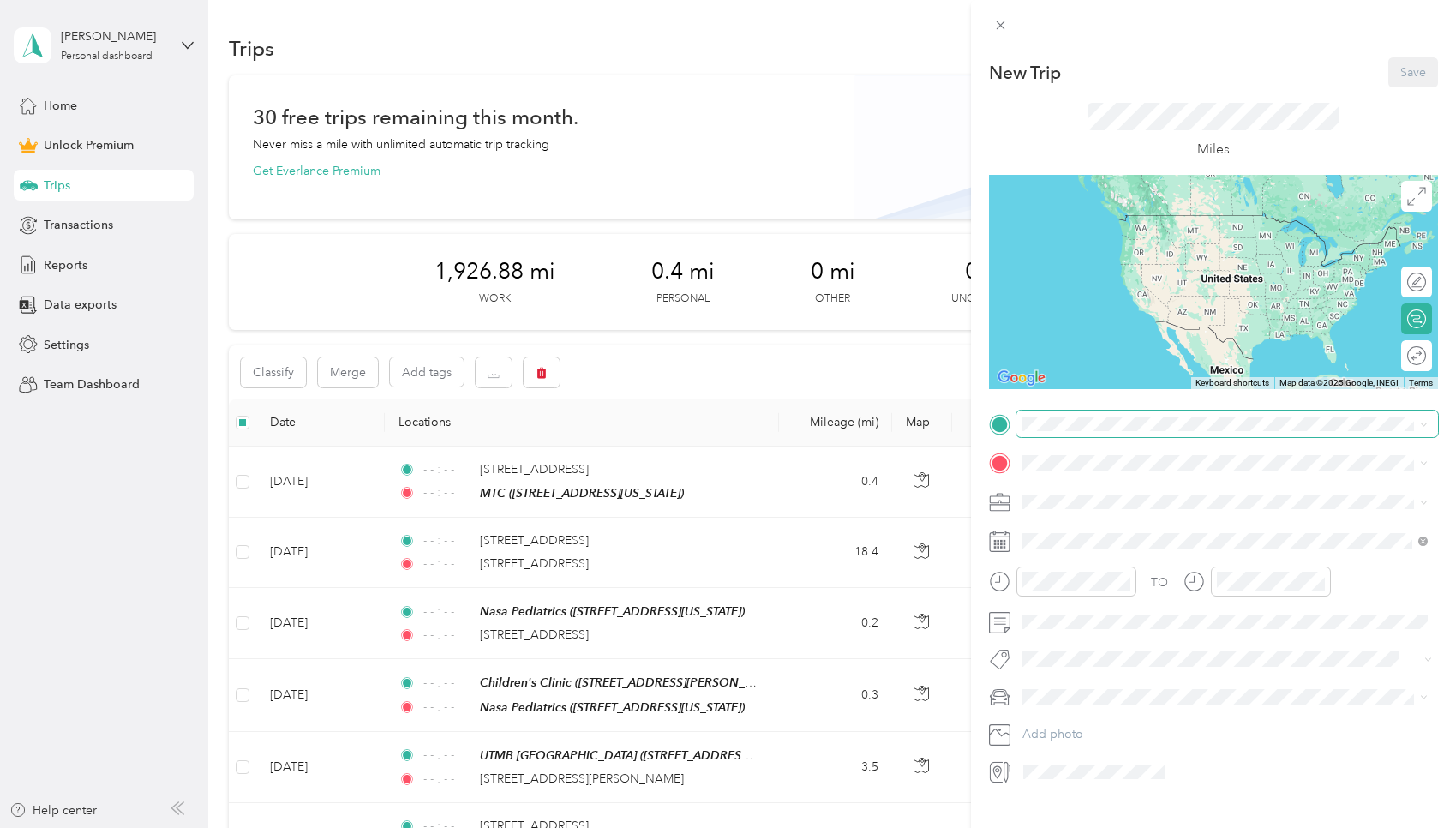
click at [698, 431] on span at bounding box center [1227, 425] width 422 height 28
click at [698, 474] on div "2727 Gramercy Street Houston, Texas 77025, United States" at bounding box center [1225, 486] width 393 height 23
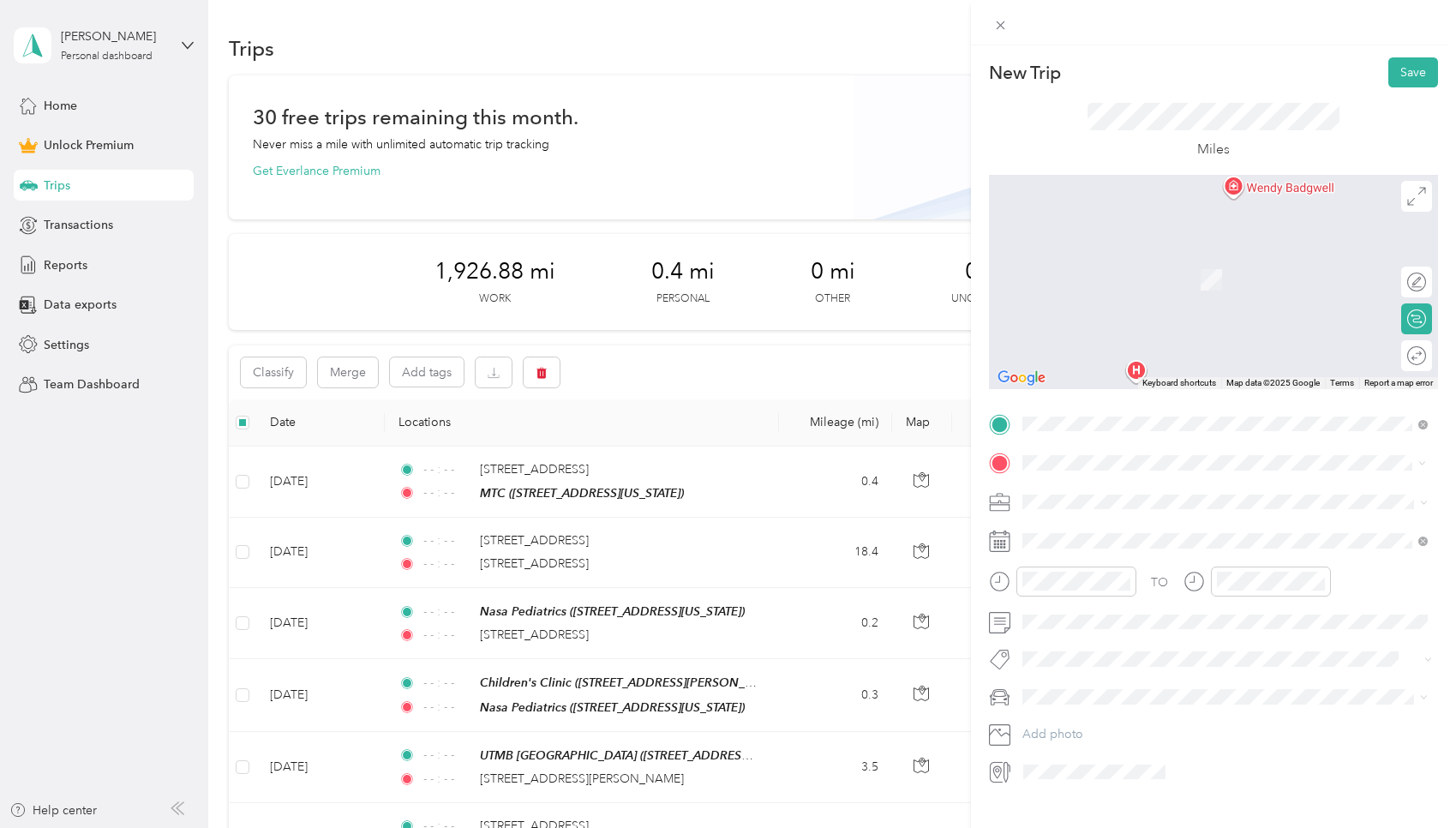
click at [698, 531] on div "2727 West Holcombe Boulevard Houston, Texas 77025, United States" at bounding box center [1225, 524] width 393 height 23
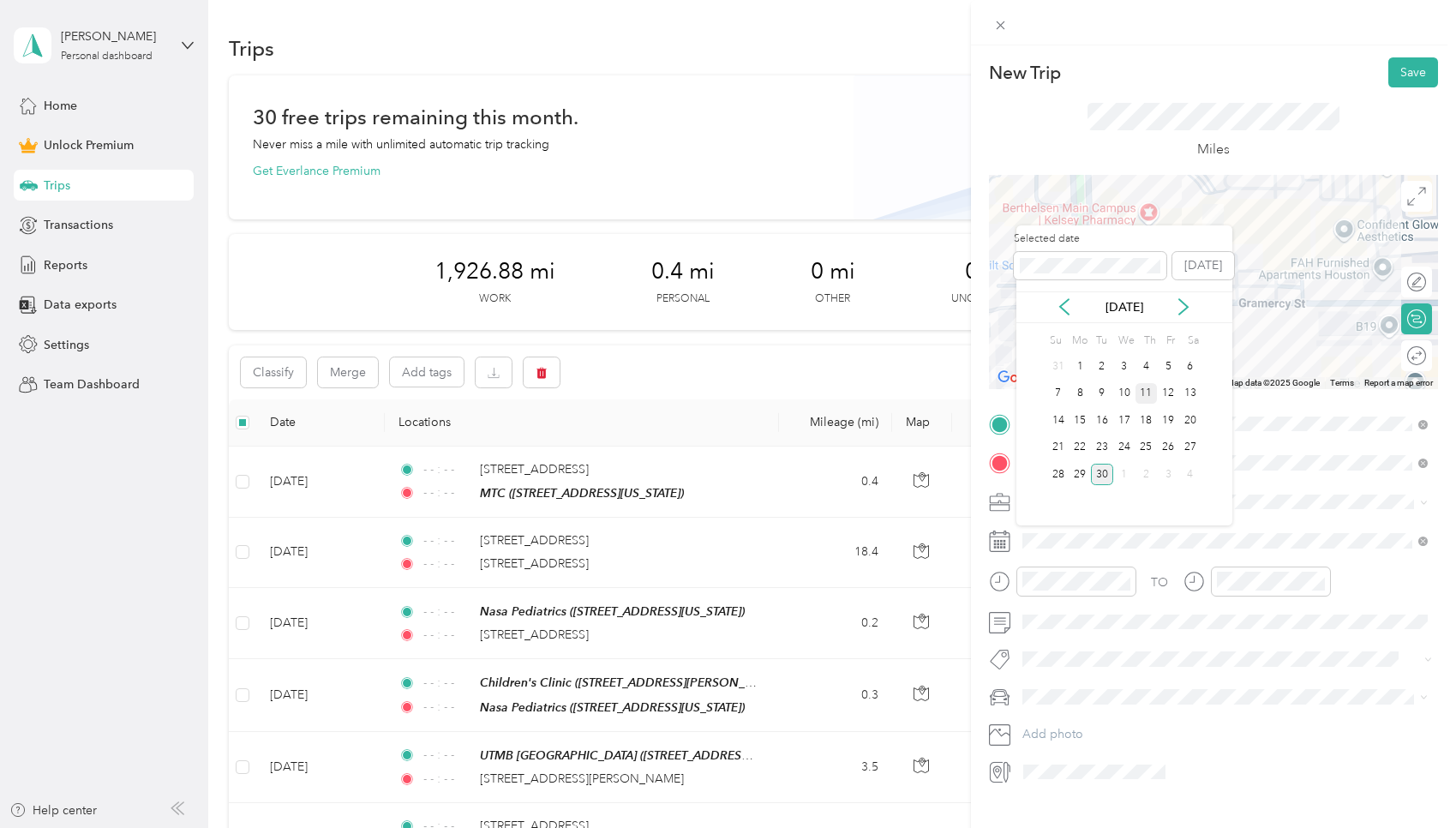
click at [698, 400] on div "11" at bounding box center [1147, 393] width 22 height 21
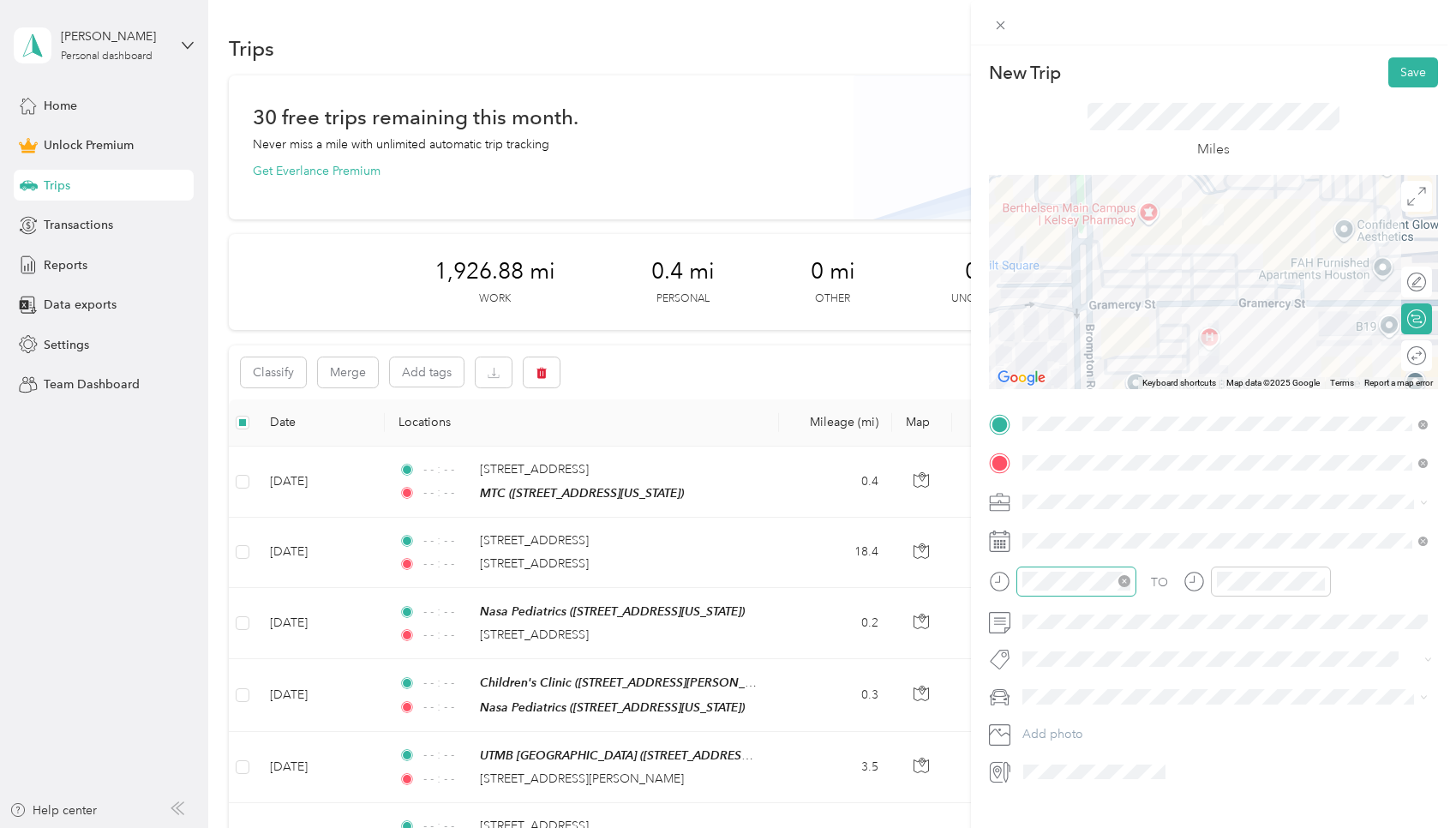
click at [698, 579] on icon "close-circle" at bounding box center [1124, 581] width 12 height 12
click at [698, 582] on icon "close-circle" at bounding box center [1318, 581] width 12 height 12
click at [698, 451] on span at bounding box center [1227, 462] width 422 height 28
click at [698, 76] on button "Save" at bounding box center [1414, 72] width 50 height 30
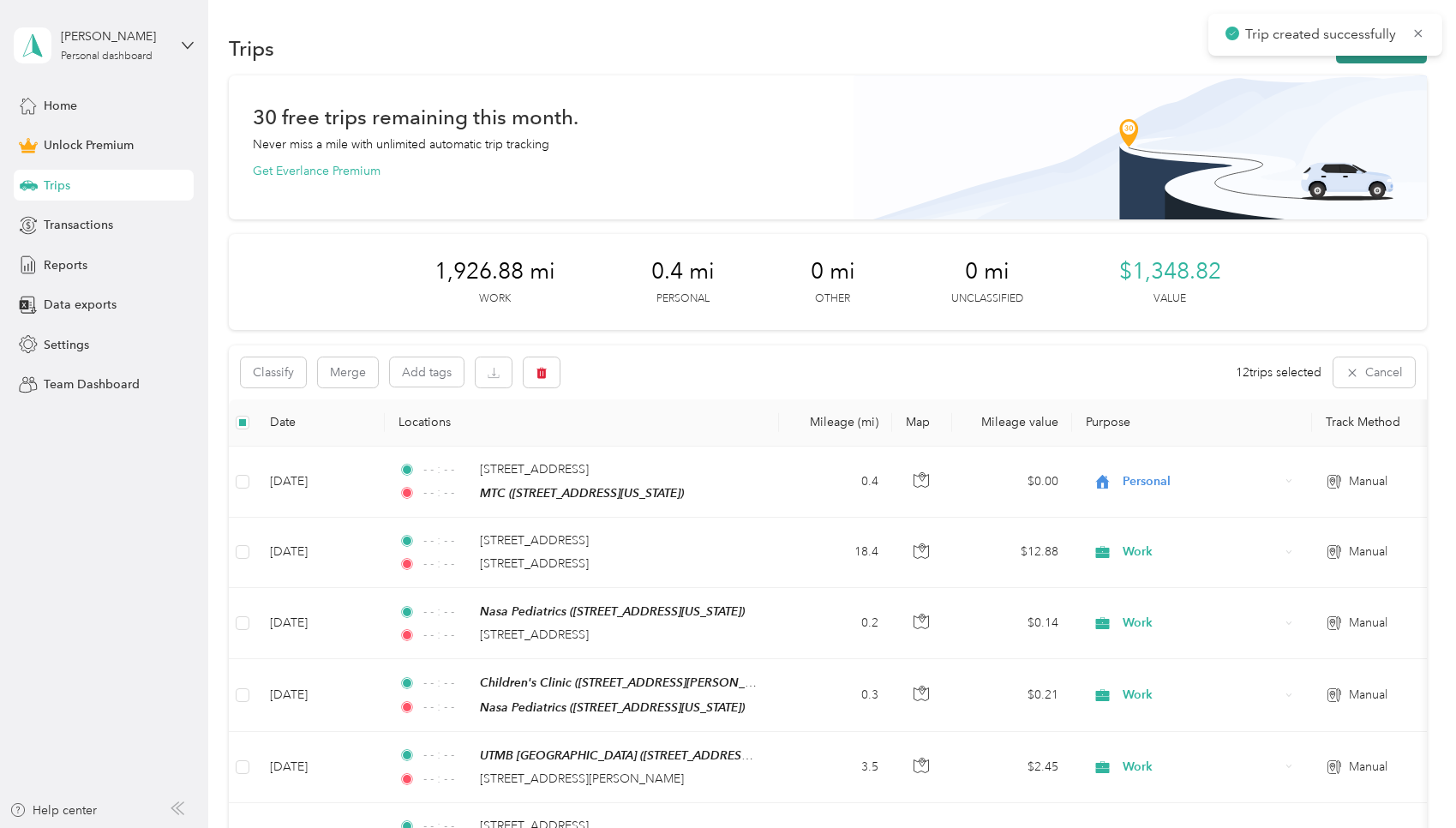
click at [698, 56] on button "New trip" at bounding box center [1381, 48] width 90 height 30
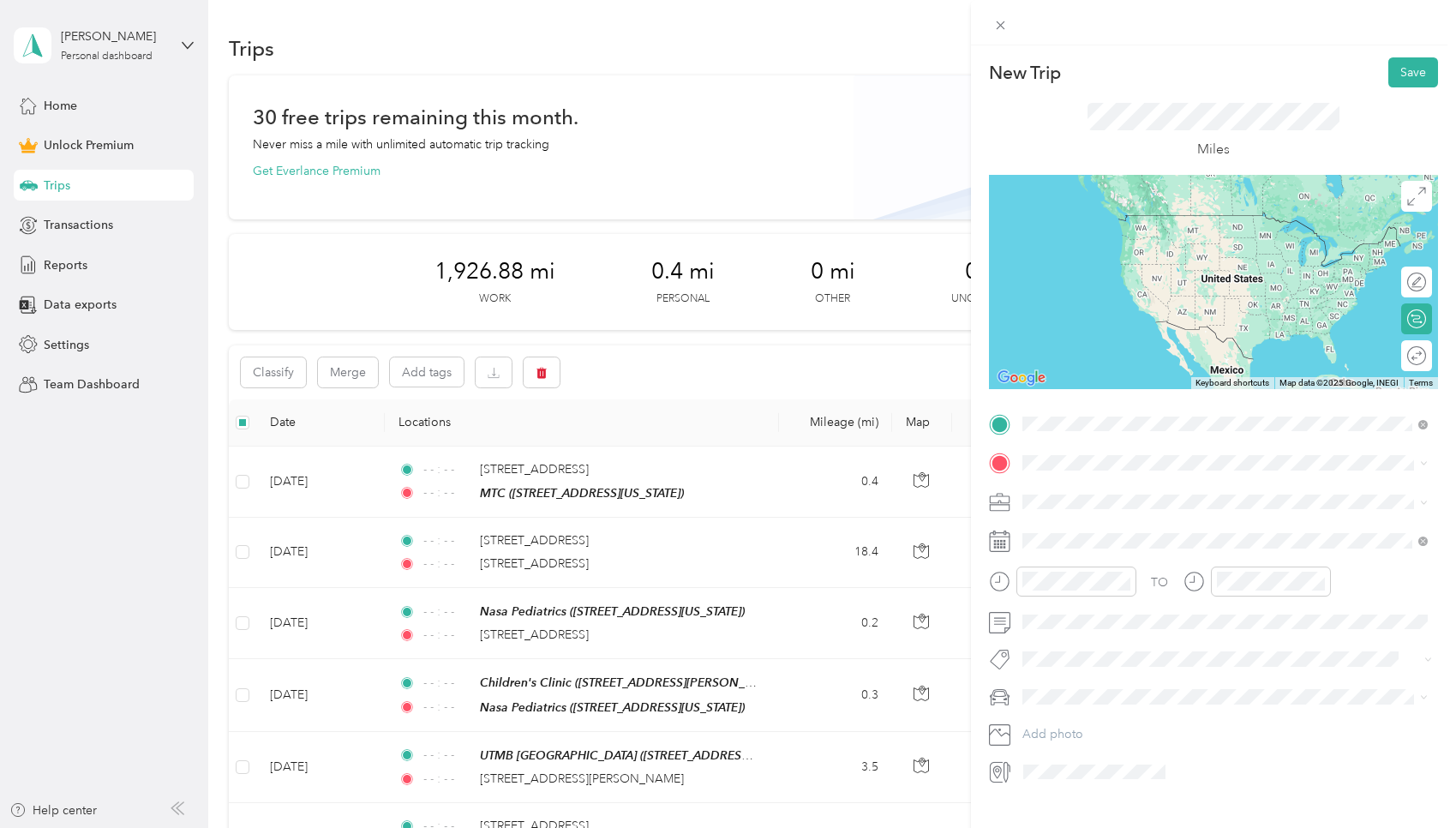
click at [698, 493] on span "2727 West Holcombe Boulevard Houston, Texas 77025, United States" at bounding box center [1187, 485] width 267 height 16
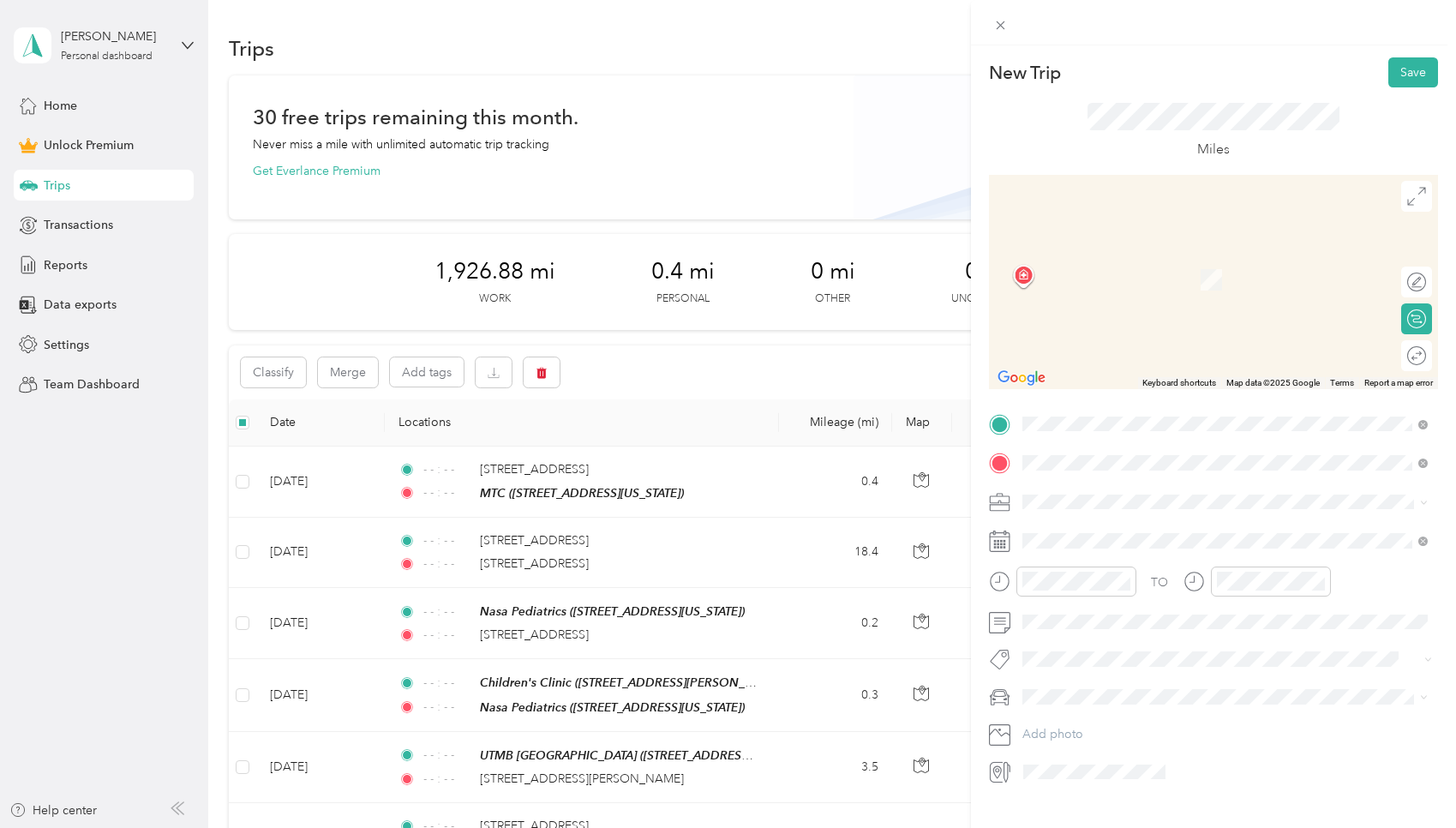
click at [698, 528] on span "2855 Gramercy Street Houston, Texas 77025, United States" at bounding box center [1140, 524] width 172 height 16
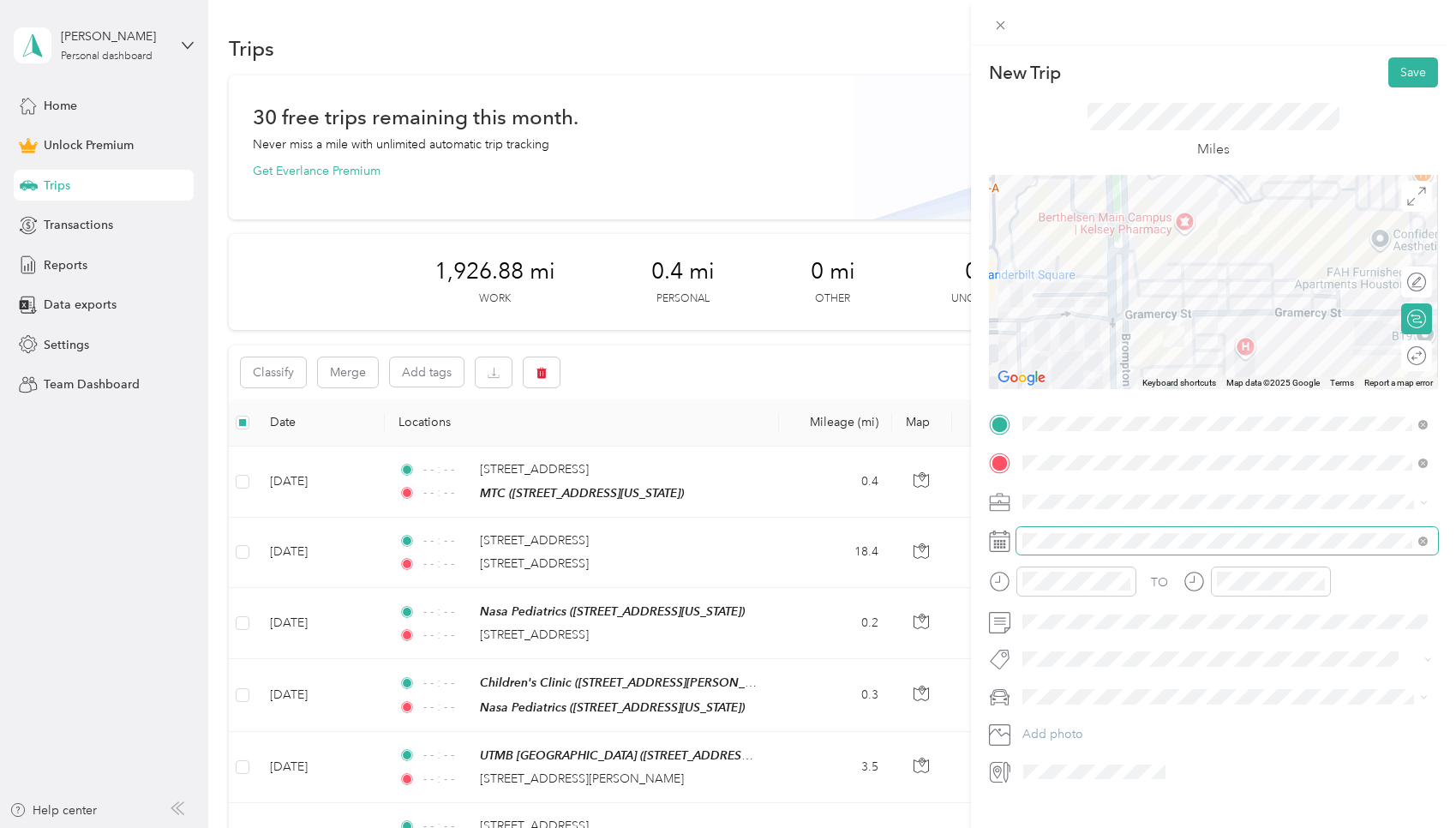
click at [698, 531] on span at bounding box center [1227, 541] width 422 height 28
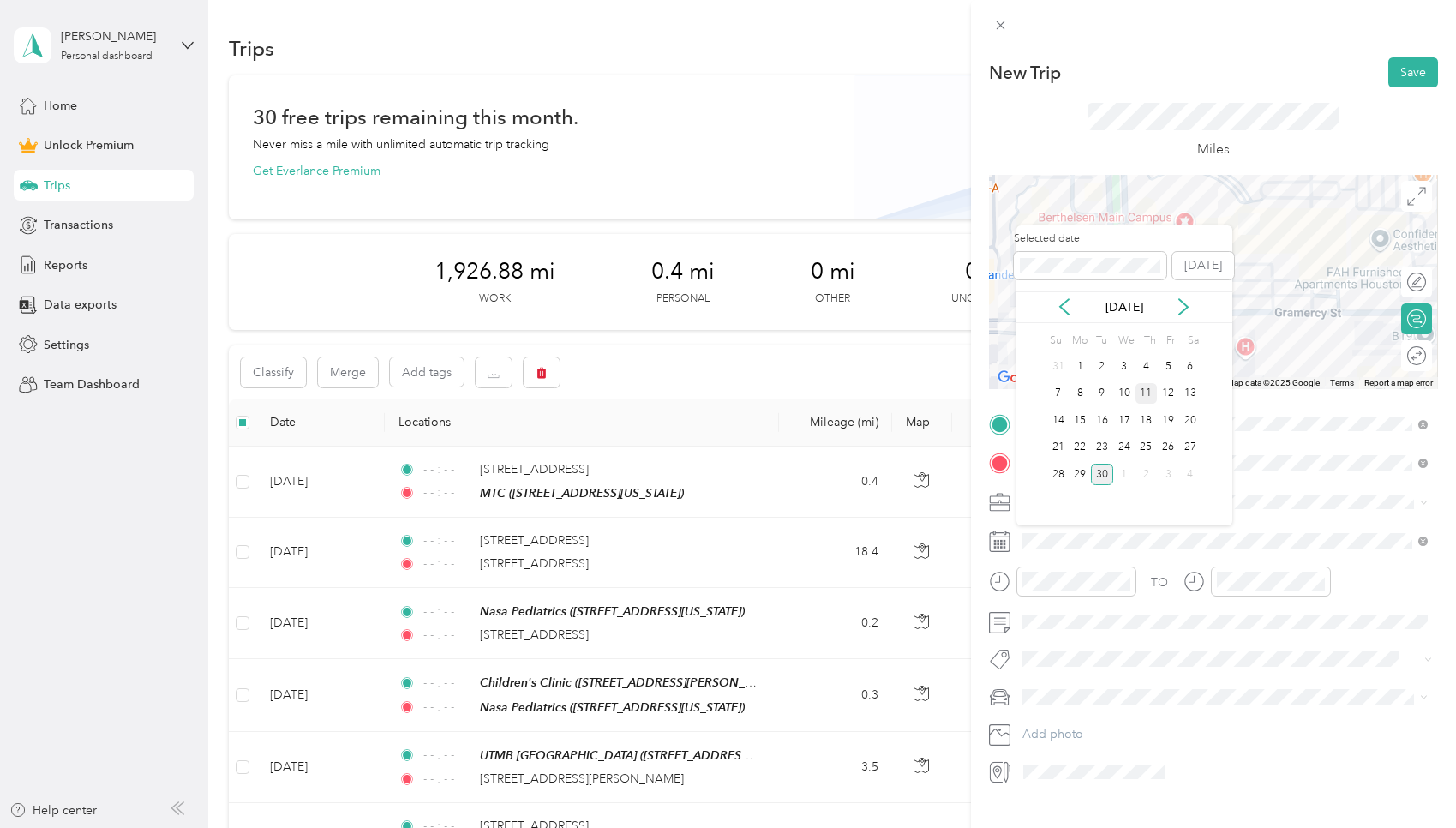
click at [698, 399] on div "11" at bounding box center [1147, 393] width 22 height 21
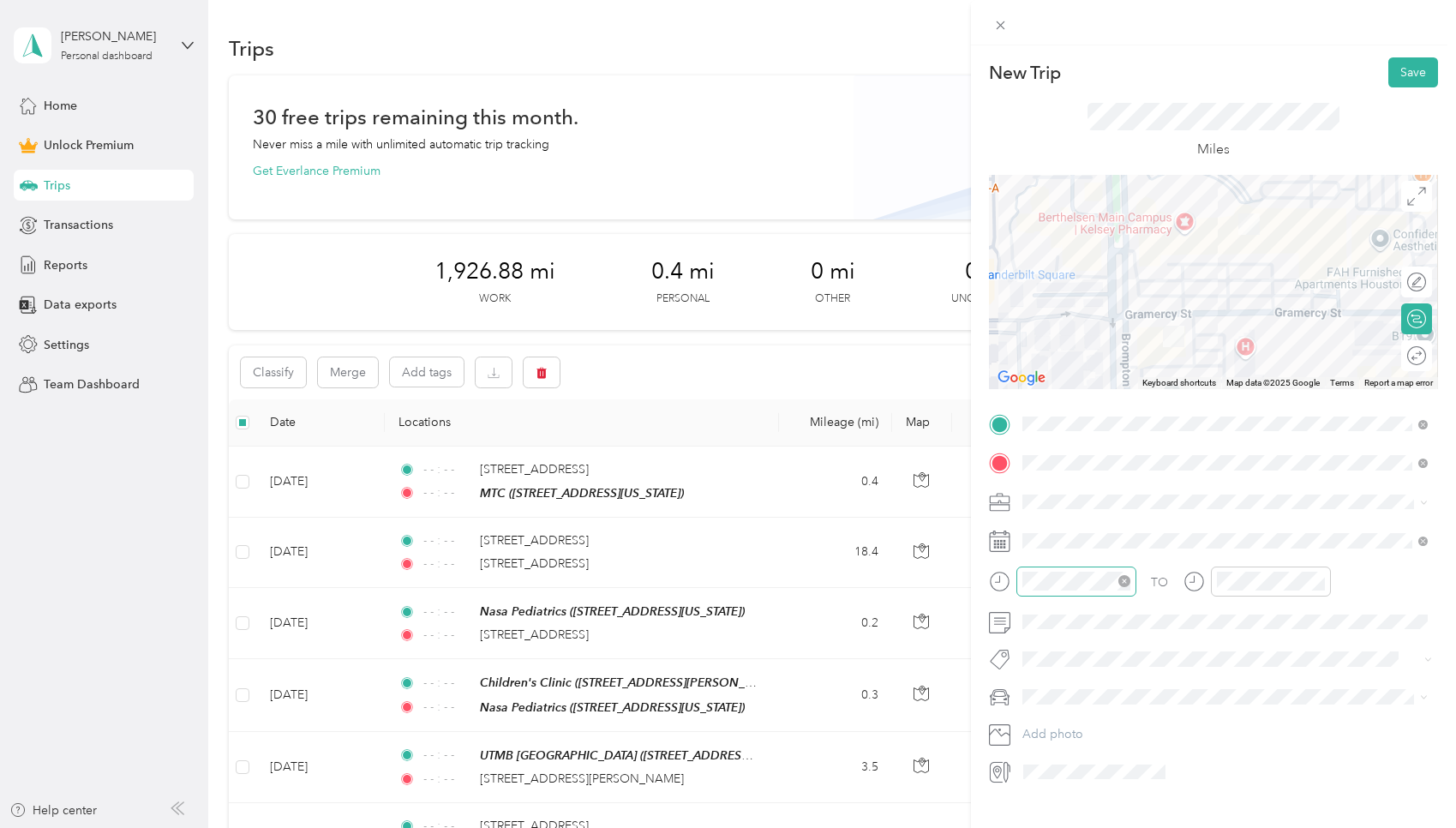
click at [698, 584] on icon "close-circle" at bounding box center [1124, 581] width 12 height 12
click at [698, 581] on icon "close-circle" at bounding box center [1318, 581] width 12 height 12
click at [698, 78] on button "Save" at bounding box center [1414, 72] width 50 height 30
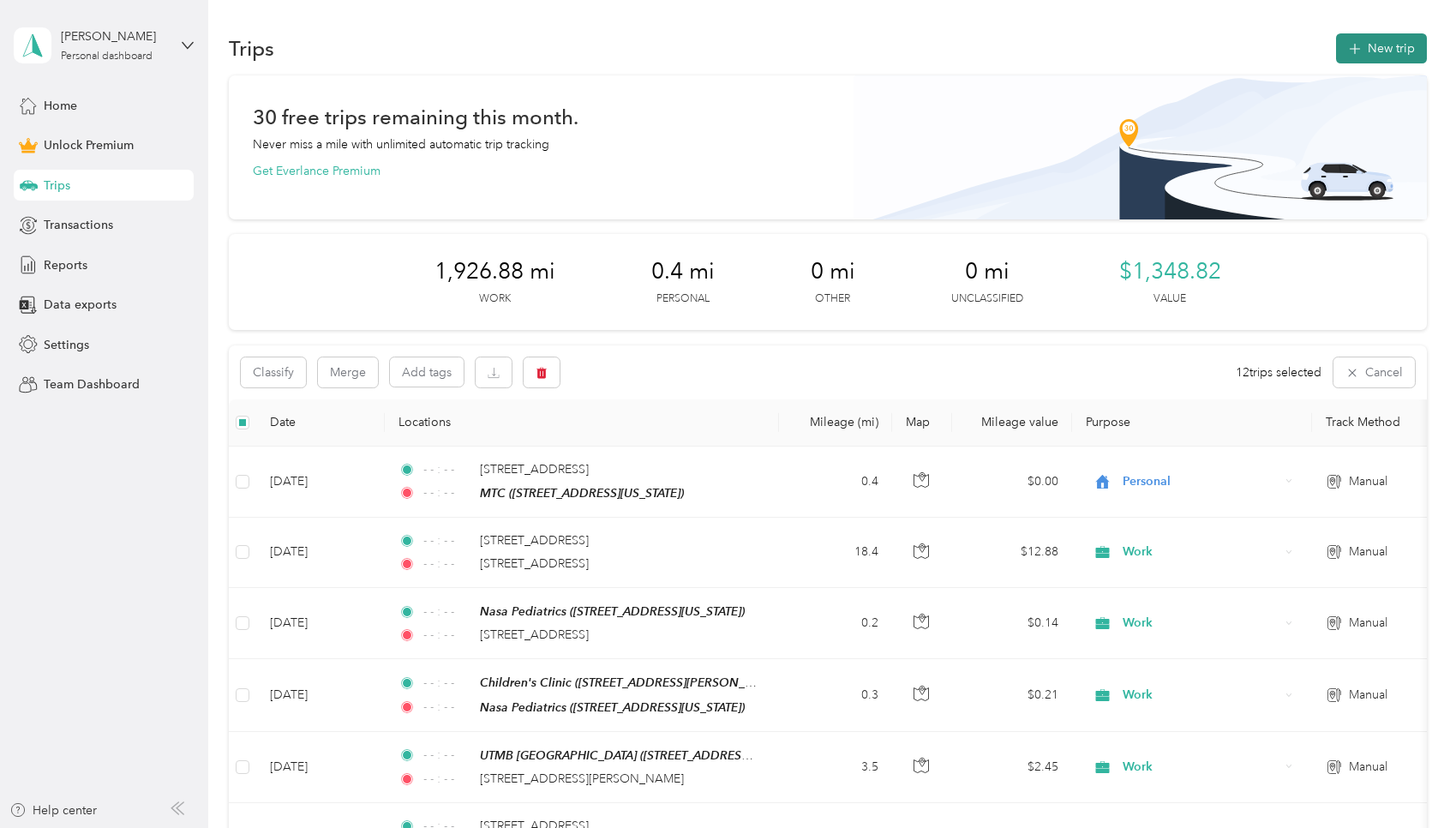
click at [698, 52] on button "New trip" at bounding box center [1381, 48] width 90 height 30
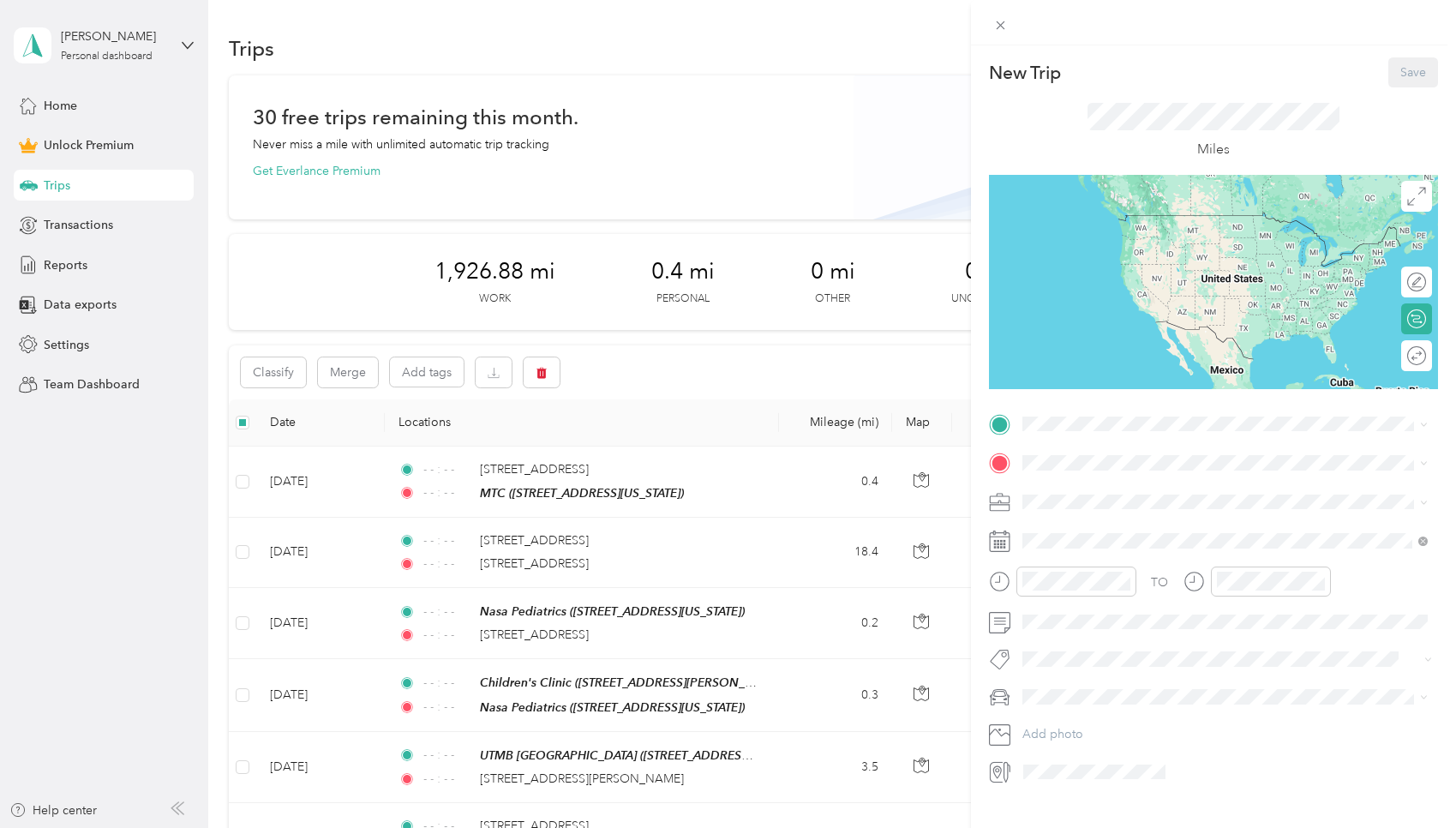
click at [698, 51] on div "New Trip Save This trip cannot be edited because it is either under review, app…" at bounding box center [1213, 459] width 485 height 828
click at [698, 413] on span at bounding box center [1227, 425] width 422 height 28
click at [698, 491] on div "2855 Gramercy Street Houston, Texas 77025, United States" at bounding box center [1225, 486] width 393 height 23
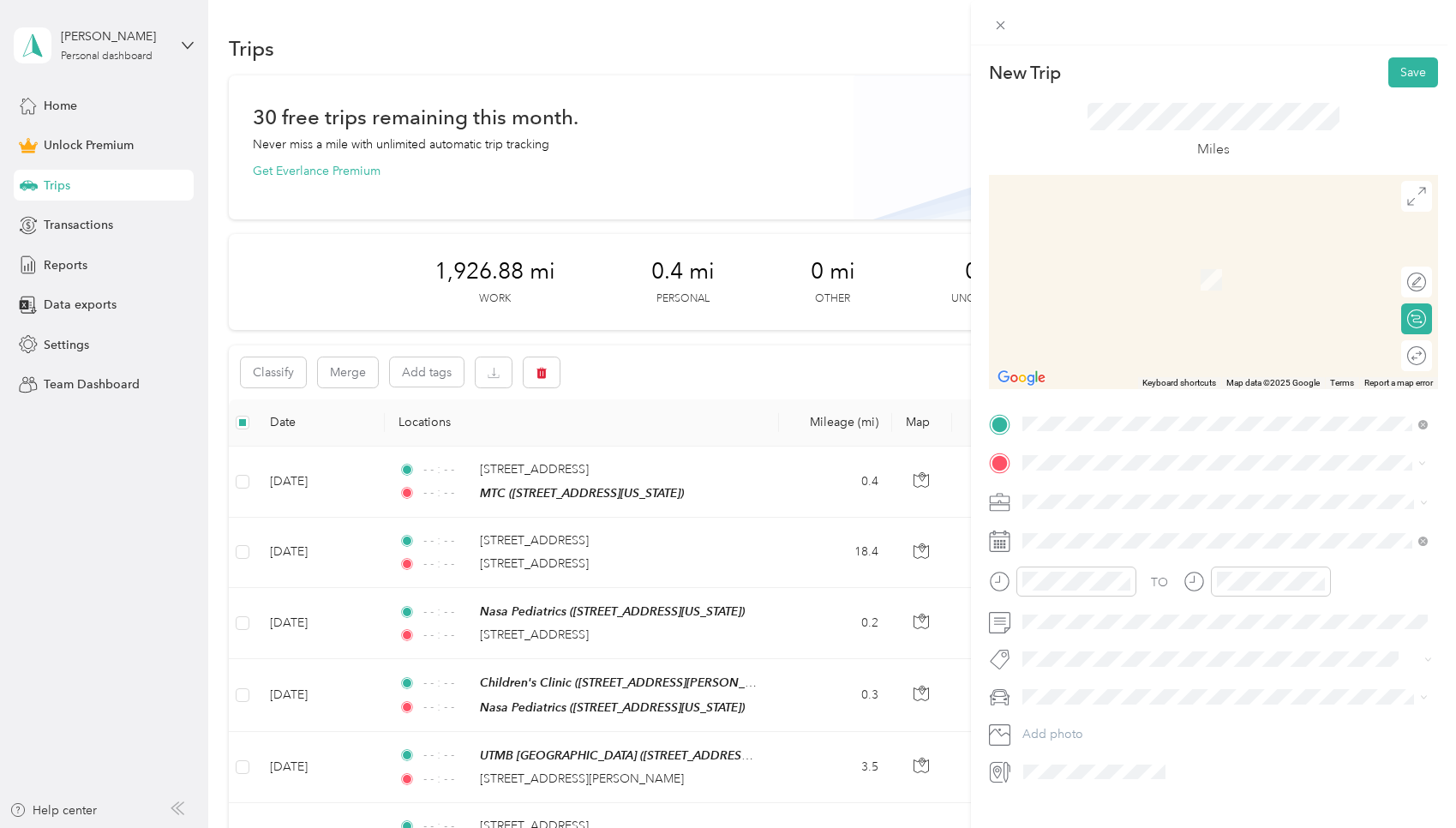
click at [698, 536] on div "3642 University Boulevard West University Place, Texas 77005, United States" at bounding box center [1225, 524] width 393 height 23
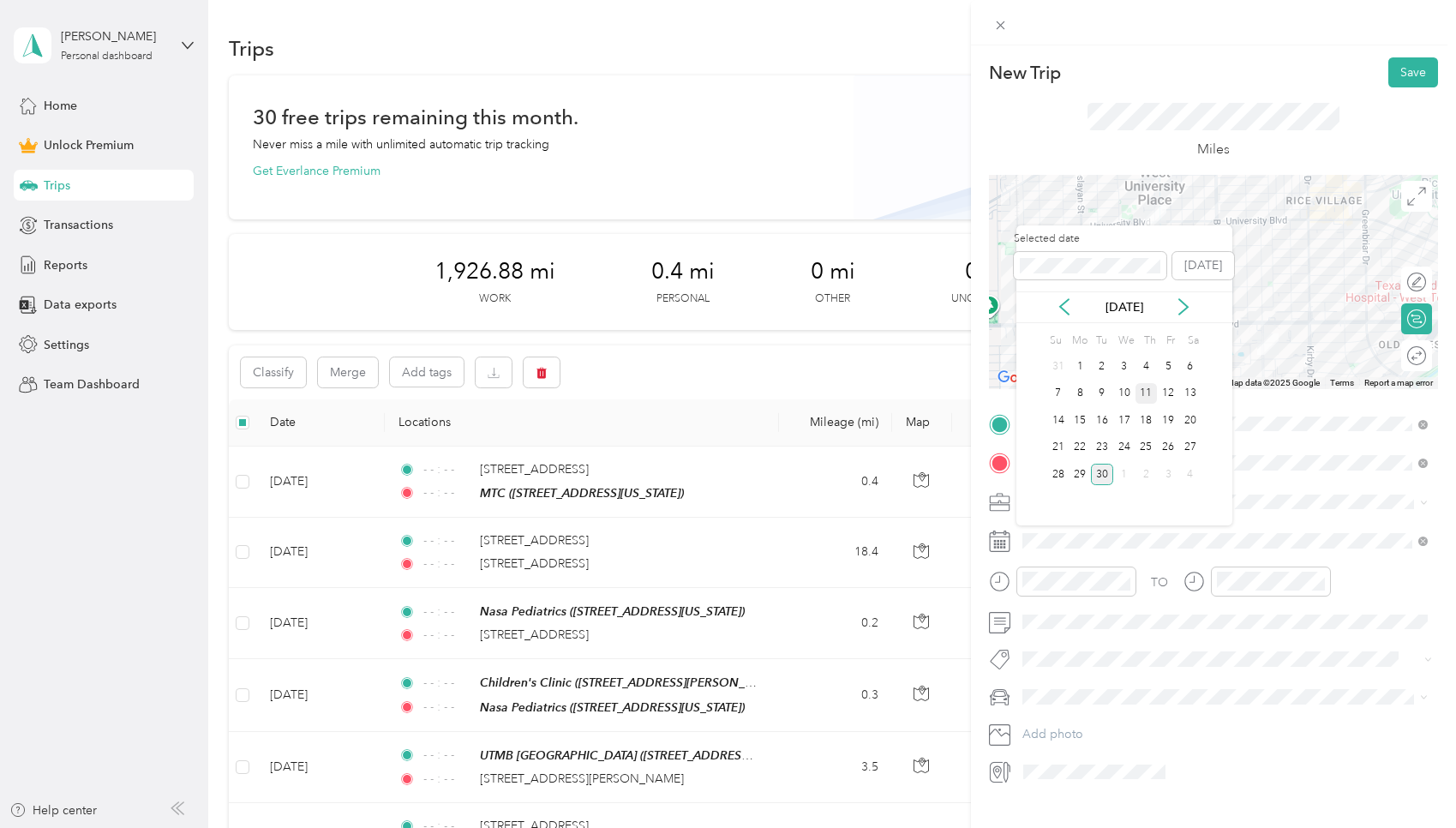
click at [698, 393] on div "11" at bounding box center [1147, 393] width 22 height 21
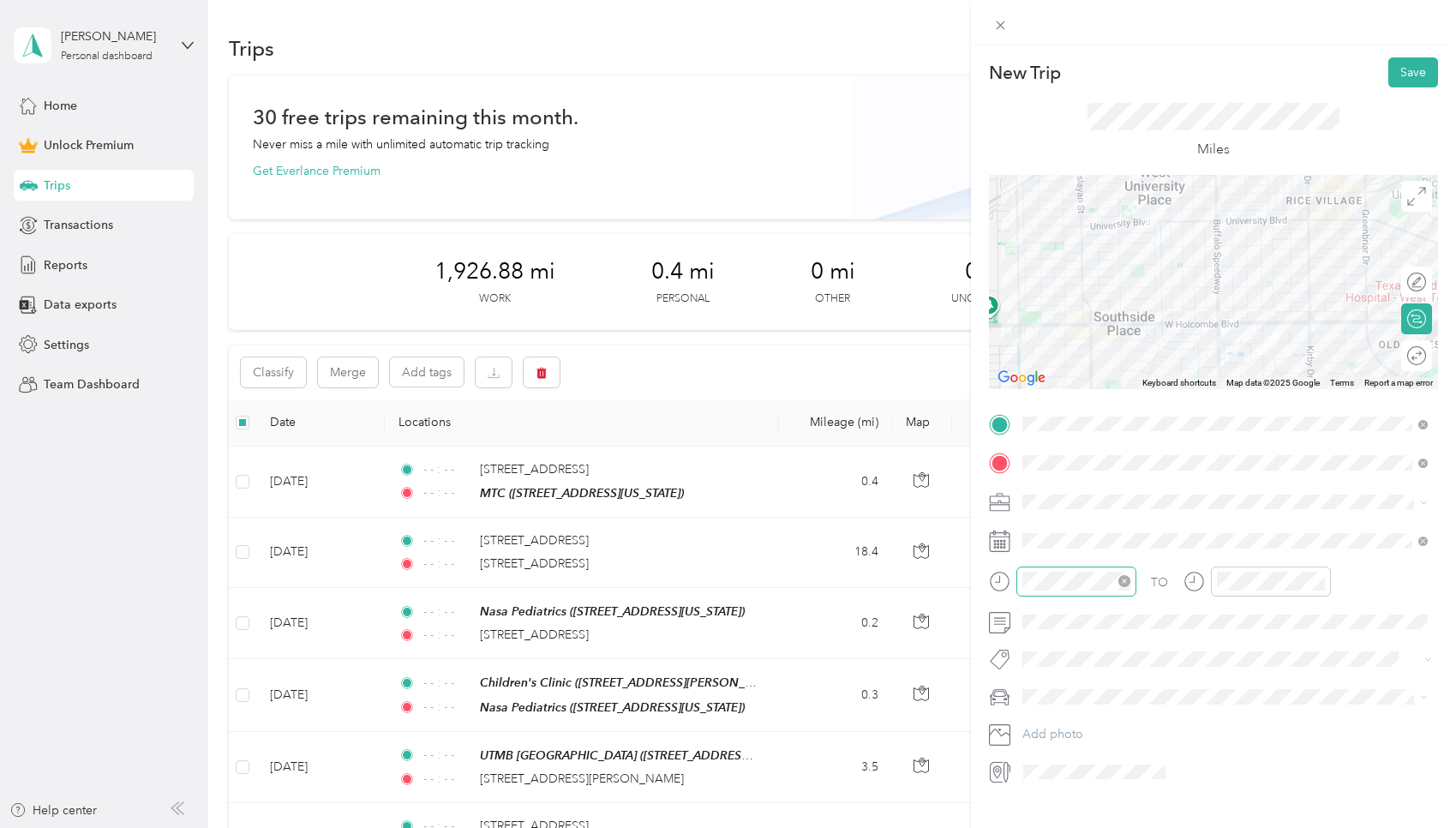
click at [698, 579] on icon "close-circle" at bounding box center [1124, 581] width 12 height 12
click at [698, 581] on icon "close-circle" at bounding box center [1318, 581] width 12 height 12
click at [698, 76] on button "Save" at bounding box center [1414, 72] width 50 height 30
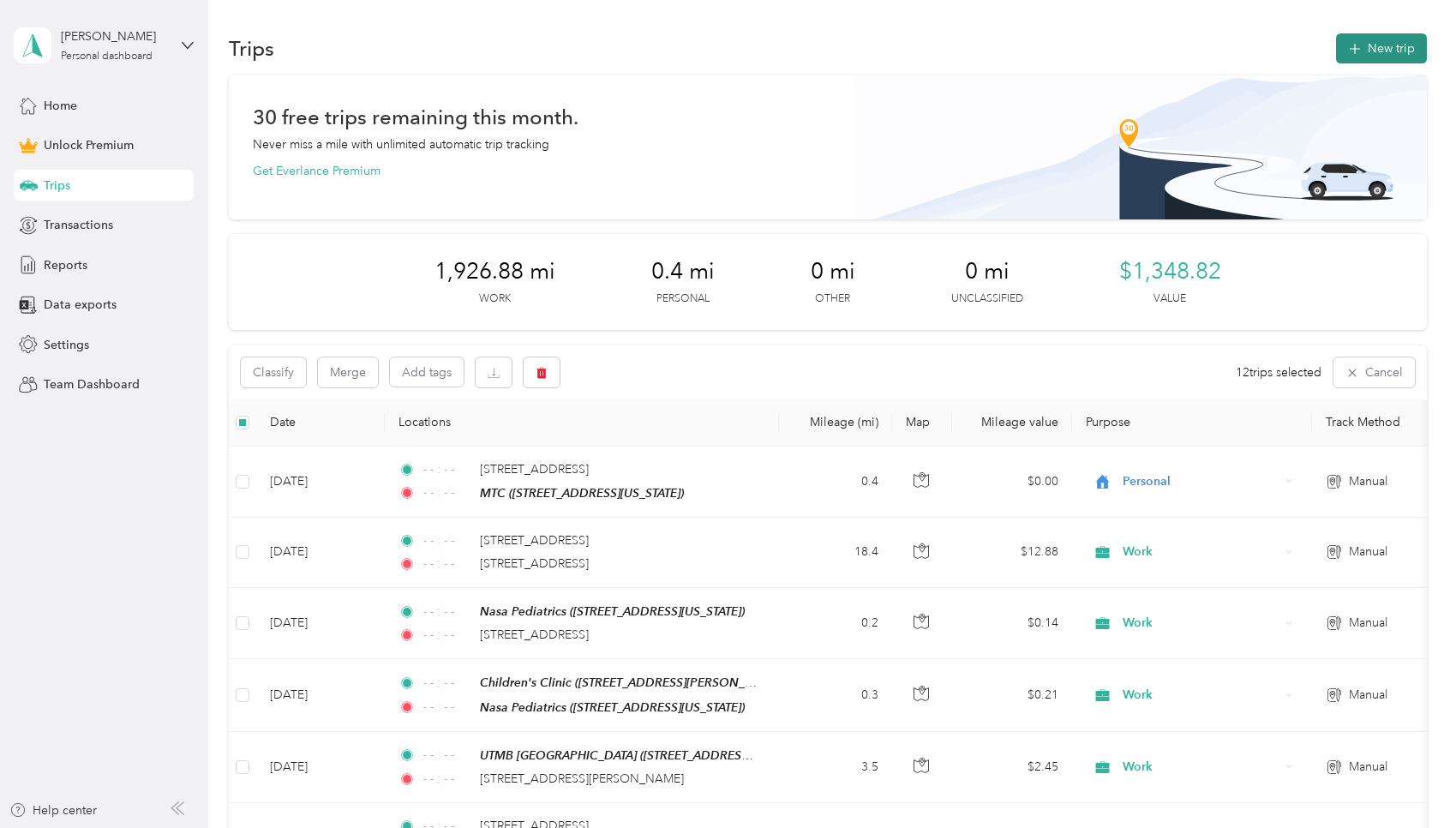
click at [698, 50] on button "New trip" at bounding box center [1381, 48] width 90 height 30
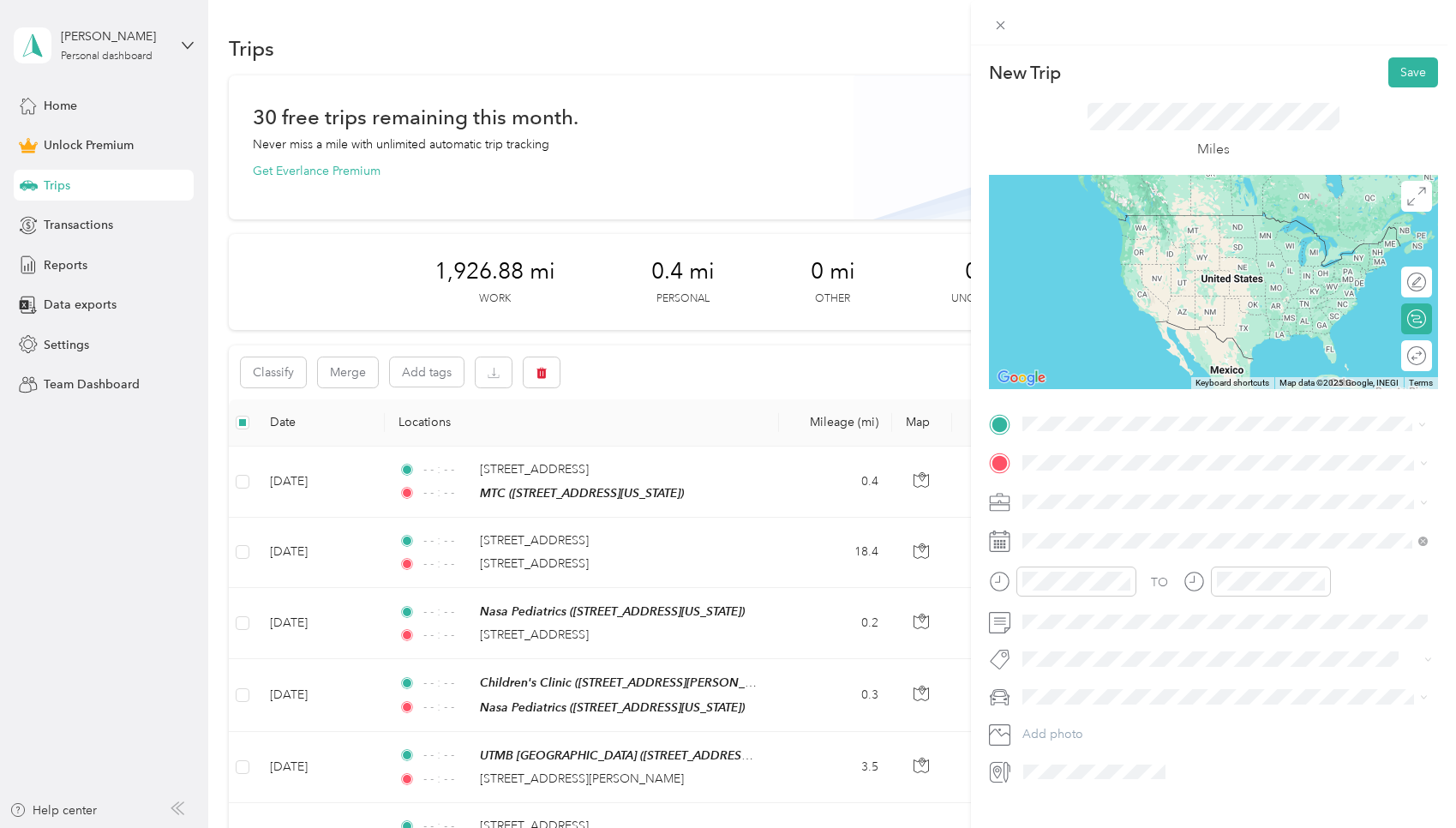
click at [698, 493] on span "3642 University Boulevard West University Place, Texas 77005, United States" at bounding box center [1140, 485] width 172 height 16
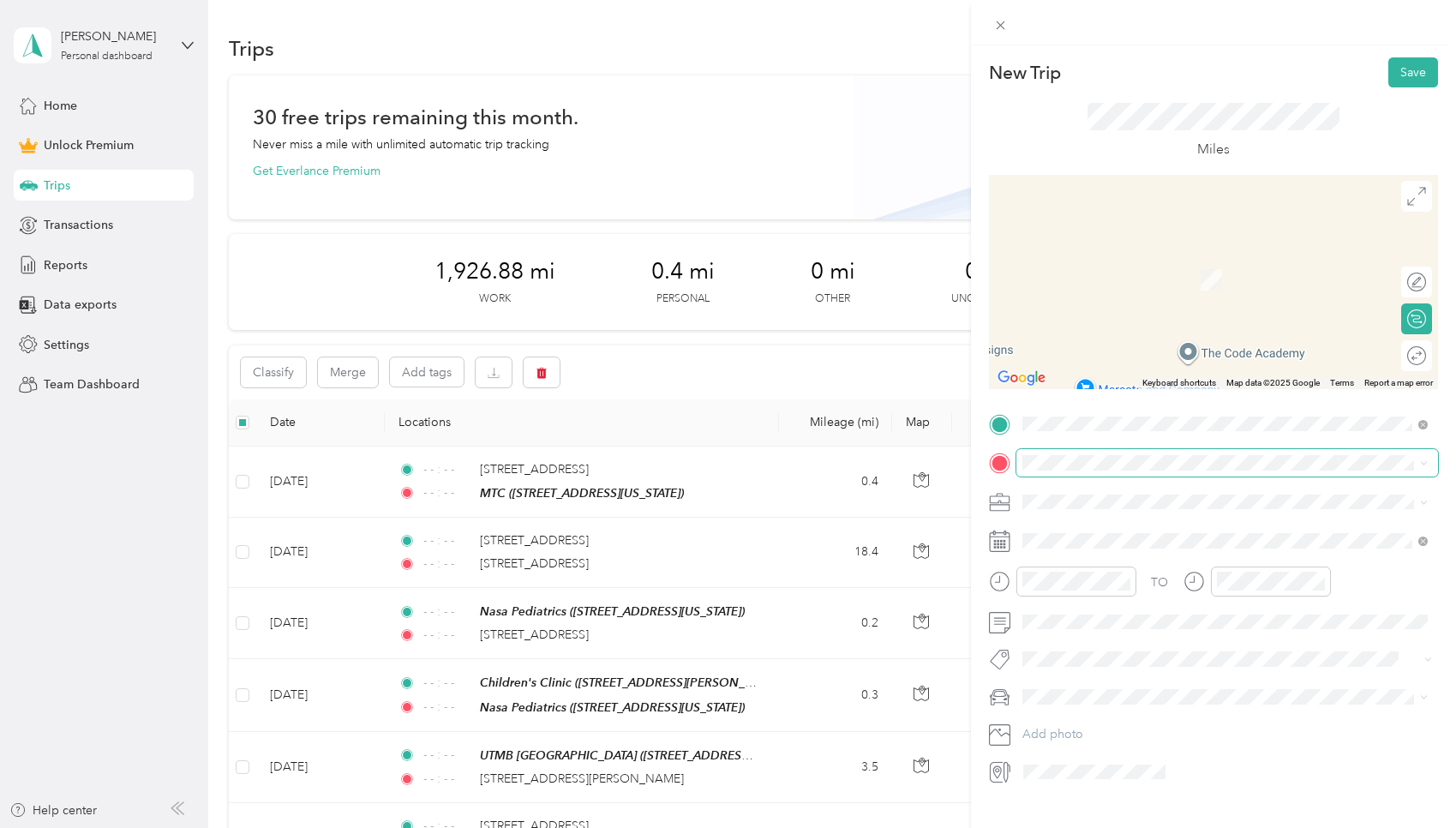
click at [698, 470] on span at bounding box center [1227, 462] width 422 height 28
click at [698, 531] on div "5252 Westchester Street Houston, Texas 77005, United States" at bounding box center [1225, 519] width 393 height 23
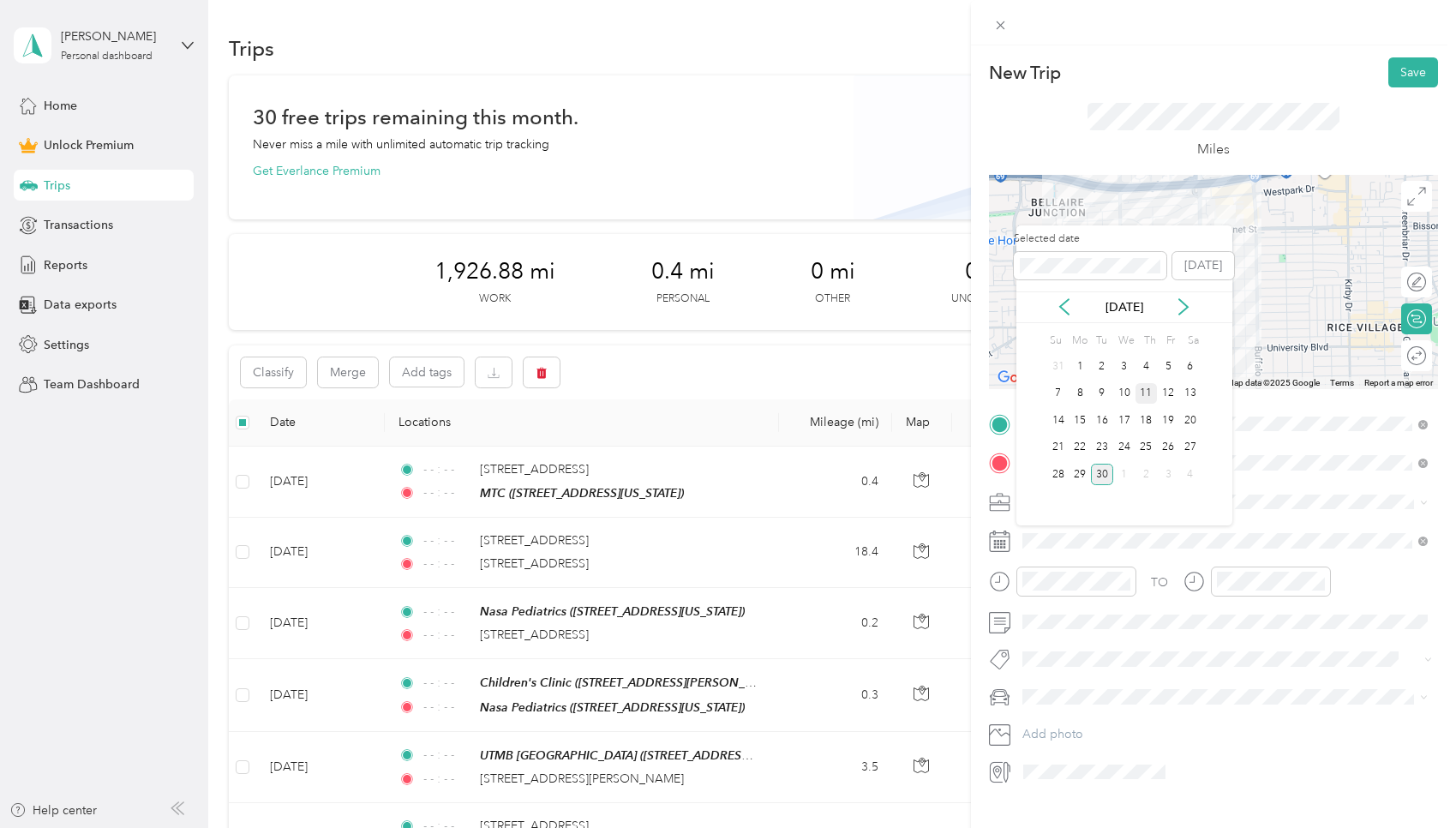
click at [698, 388] on div "11" at bounding box center [1147, 393] width 22 height 21
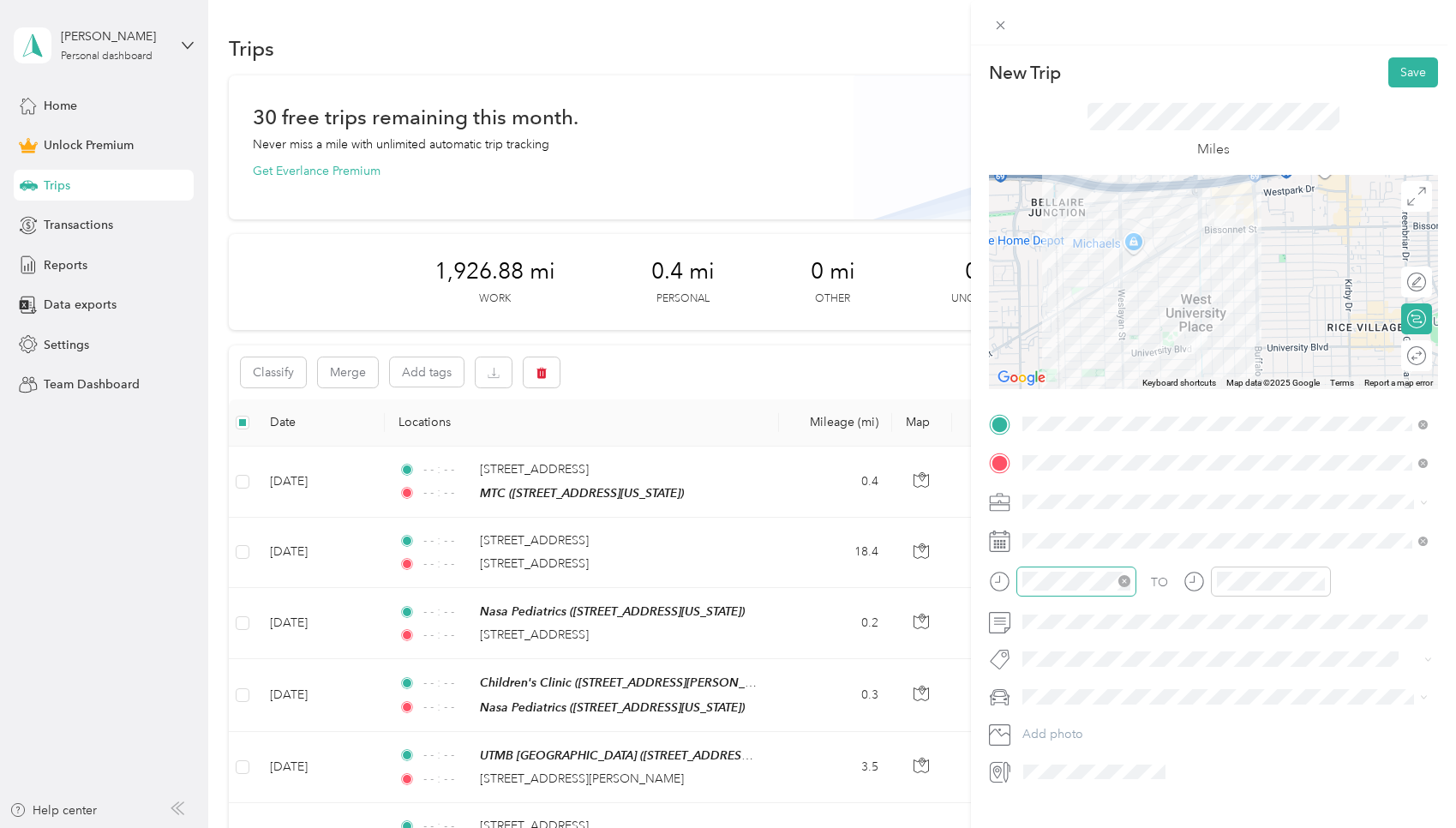
click at [698, 579] on icon "close-circle" at bounding box center [1124, 581] width 12 height 12
click at [698, 585] on div at bounding box center [1271, 582] width 120 height 30
click at [698, 582] on icon "close-circle" at bounding box center [1318, 581] width 12 height 12
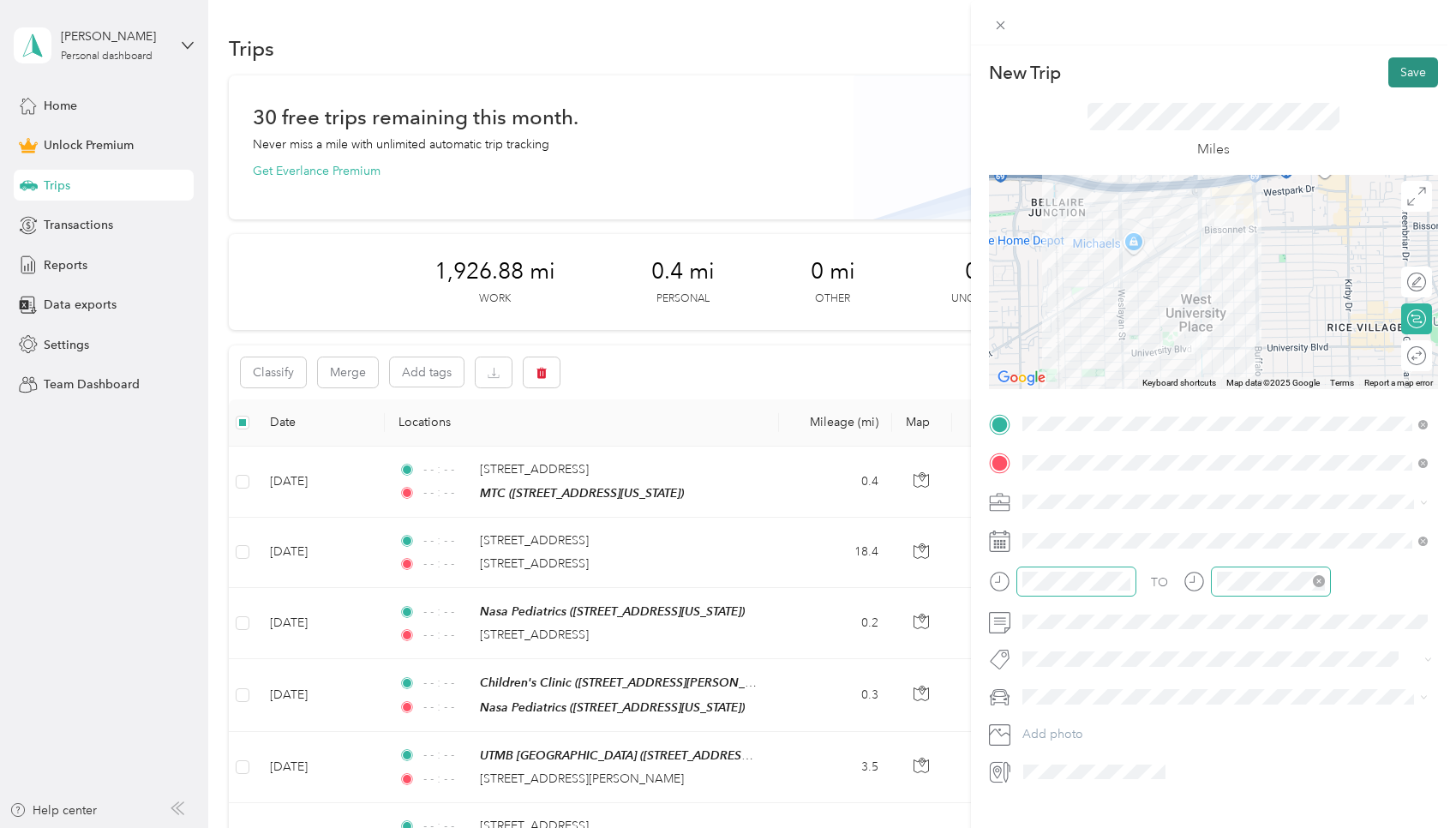
click at [698, 78] on button "Save" at bounding box center [1414, 72] width 50 height 30
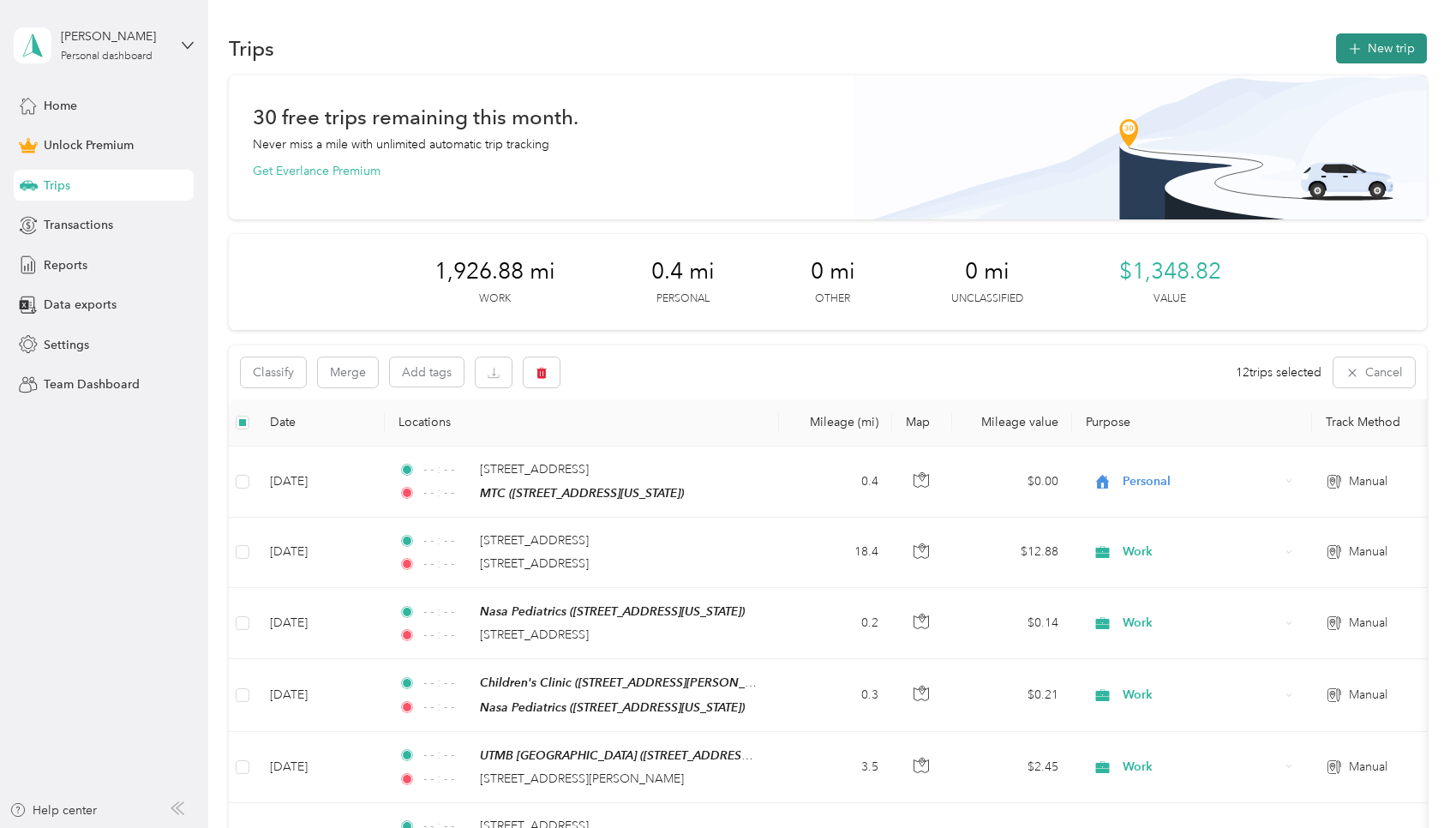
click at [698, 48] on button "New trip" at bounding box center [1381, 48] width 90 height 30
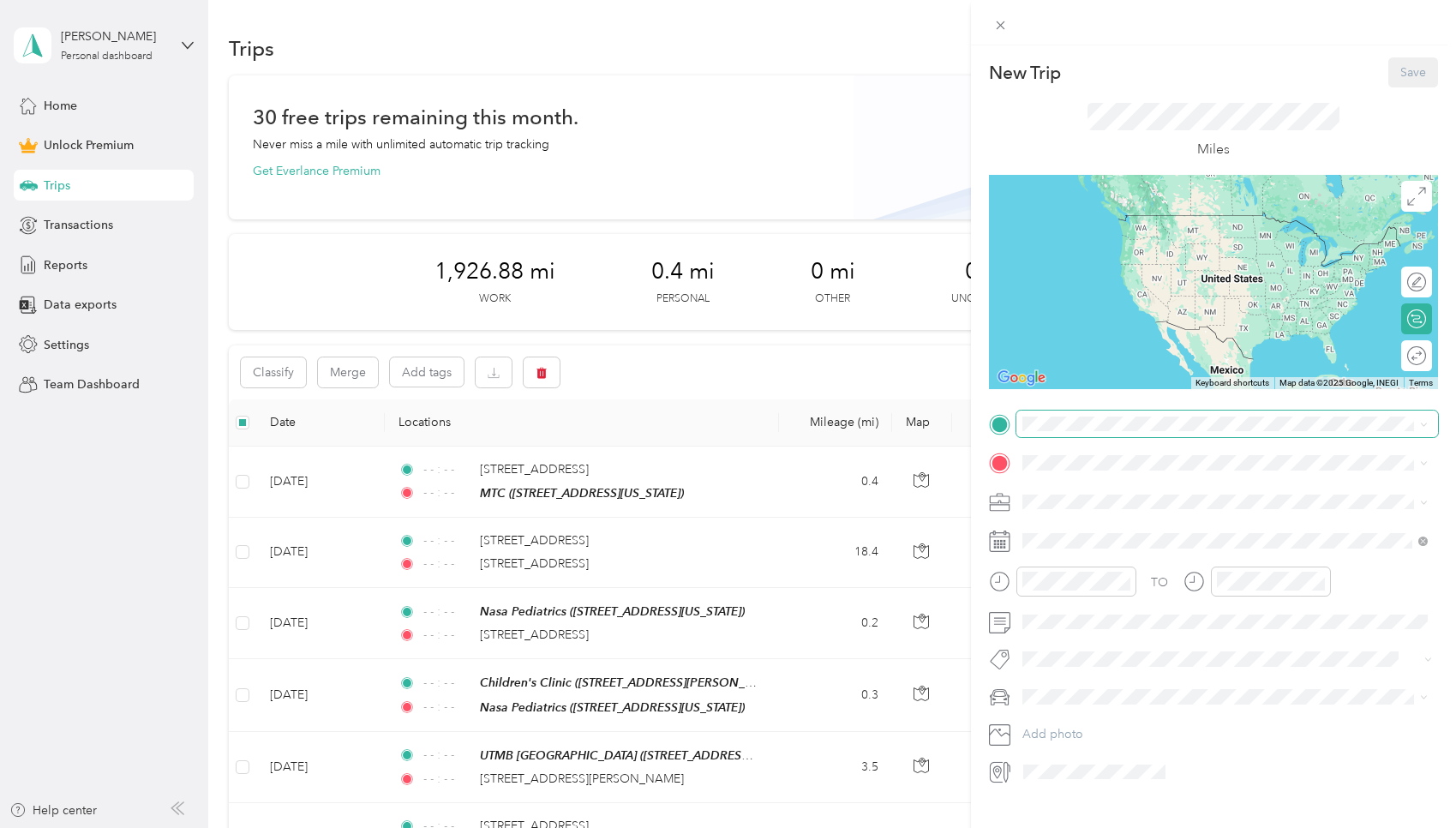
click at [698, 414] on span at bounding box center [1227, 425] width 422 height 28
click at [698, 487] on span "5252 Westchester Street Houston, Texas 77005, United States" at bounding box center [1140, 483] width 172 height 16
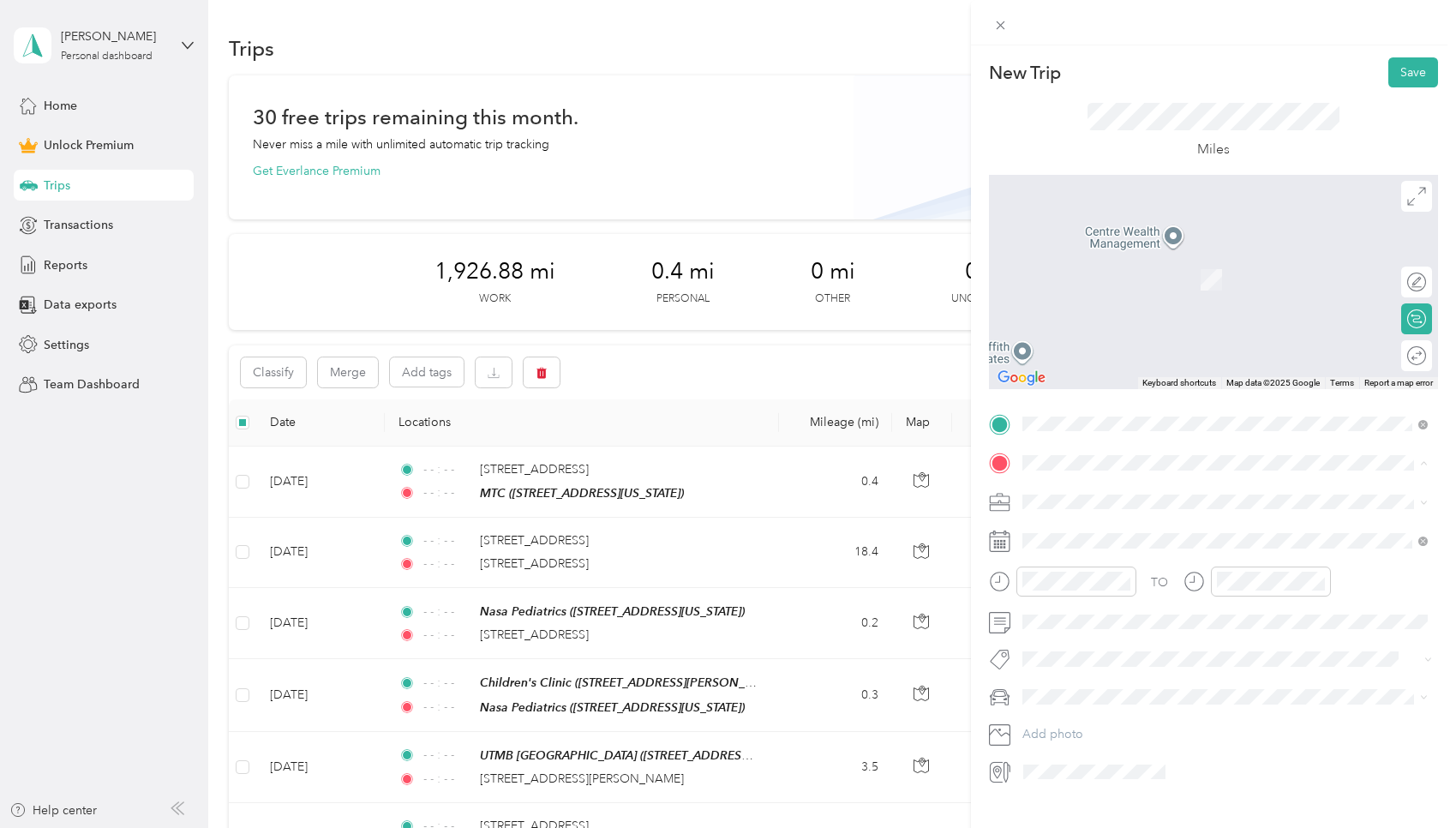
click at [698, 549] on span "2990 Richmond Avenue, Houston, 77098, Houston, Texas, United States" at bounding box center [1140, 550] width 172 height 15
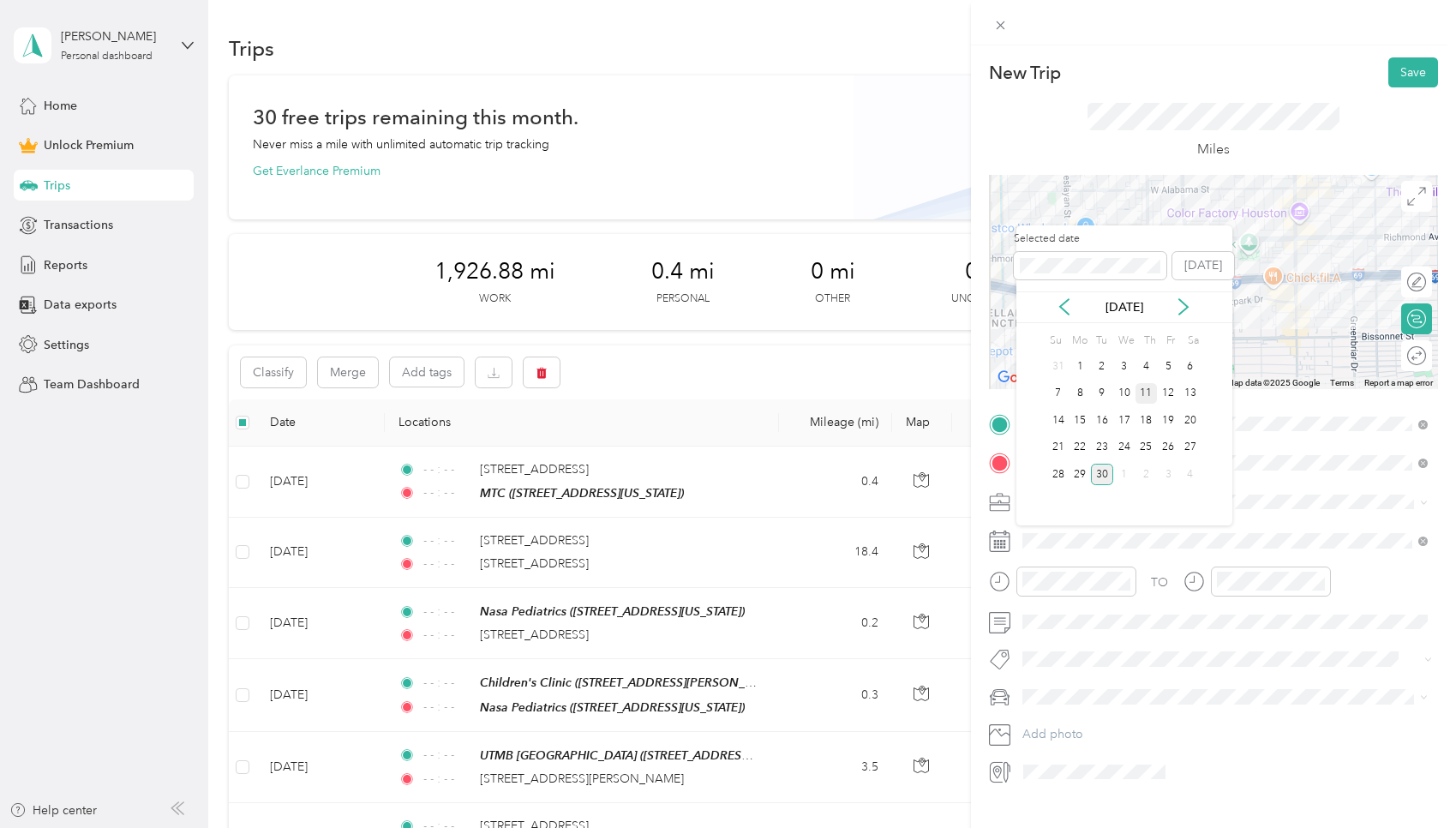
click at [698, 398] on div "11" at bounding box center [1147, 393] width 22 height 21
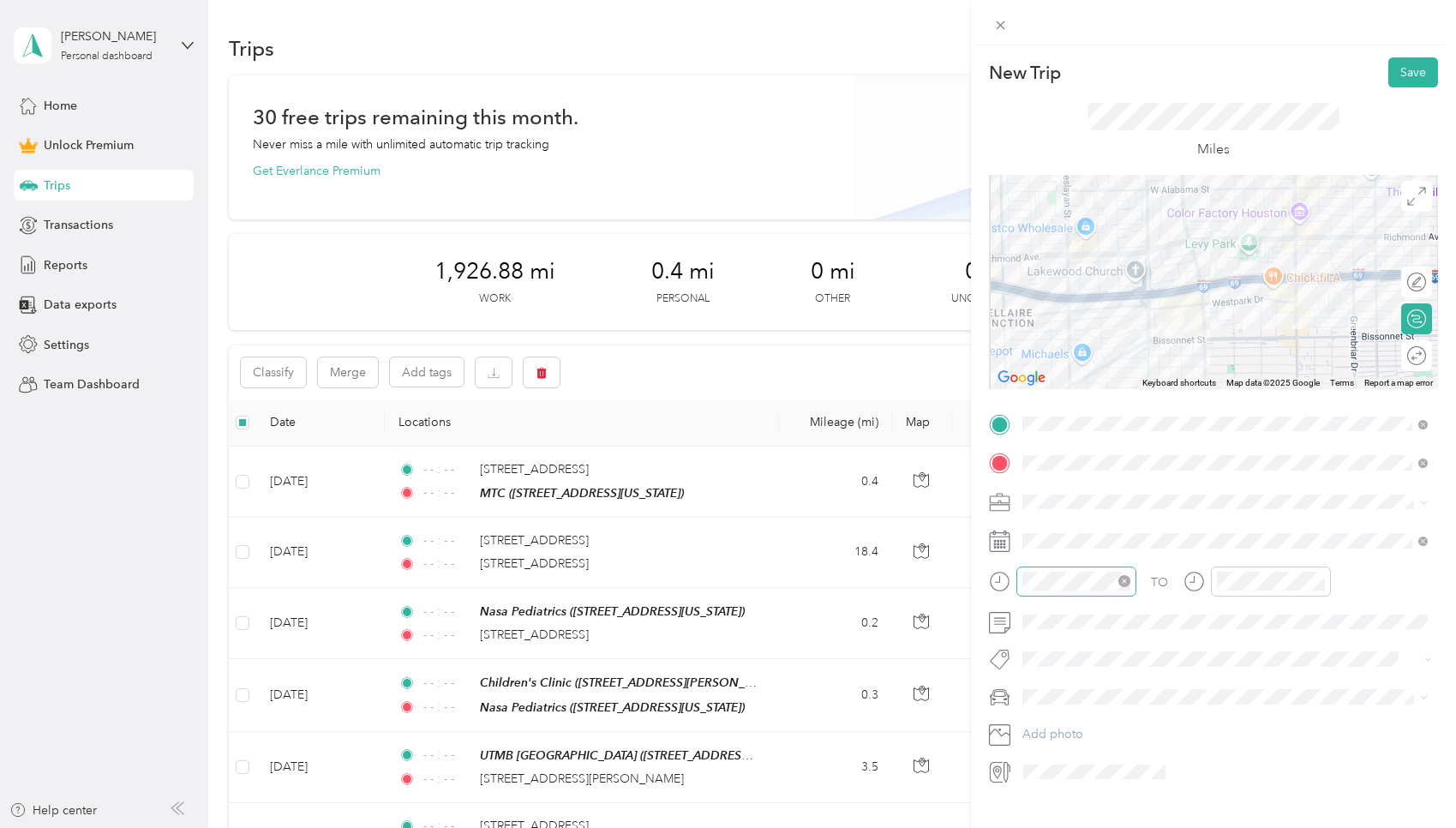
click at [698, 578] on icon "close-circle" at bounding box center [1124, 581] width 12 height 12
click at [698, 579] on icon "close-circle" at bounding box center [1318, 581] width 12 height 12
click at [698, 65] on button "Save" at bounding box center [1414, 72] width 50 height 30
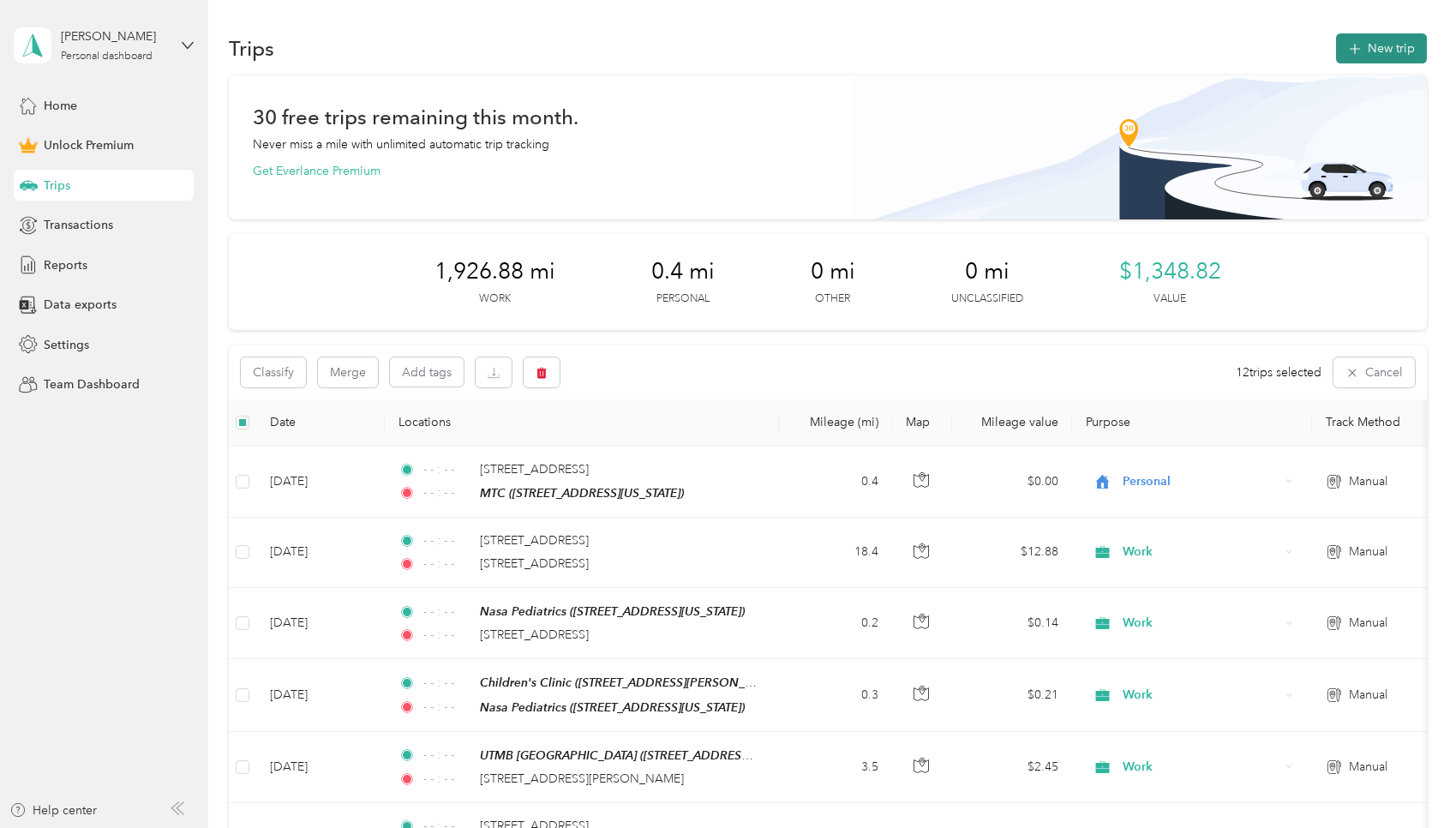
click at [698, 48] on icon "button" at bounding box center [1354, 49] width 19 height 19
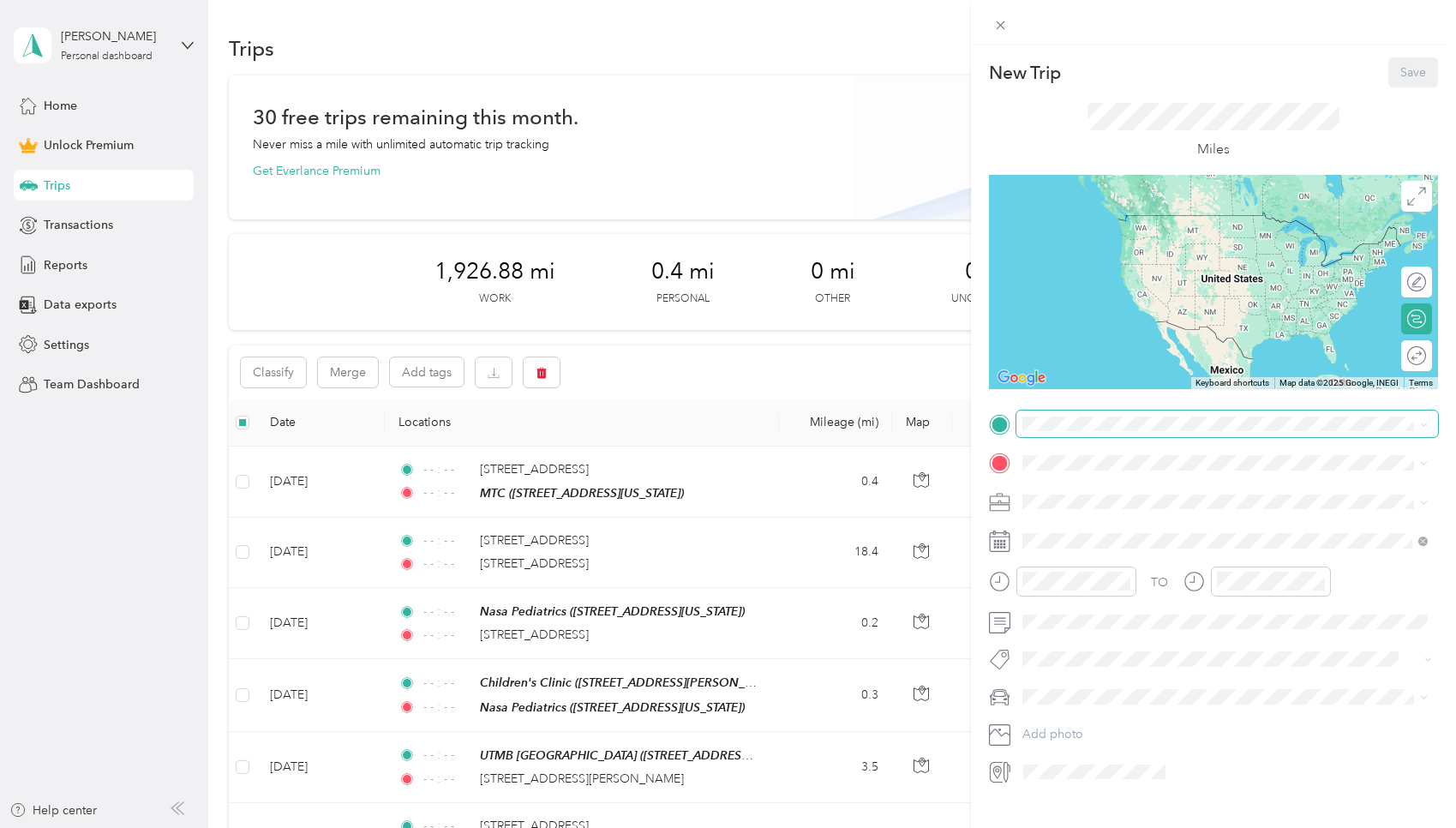
click at [698, 413] on span at bounding box center [1227, 425] width 422 height 28
click at [698, 431] on span at bounding box center [1227, 425] width 422 height 28
click at [698, 509] on span "2990 Richmond Avenue, Houston, 77098, Houston, Texas, United States" at bounding box center [1140, 509] width 172 height 15
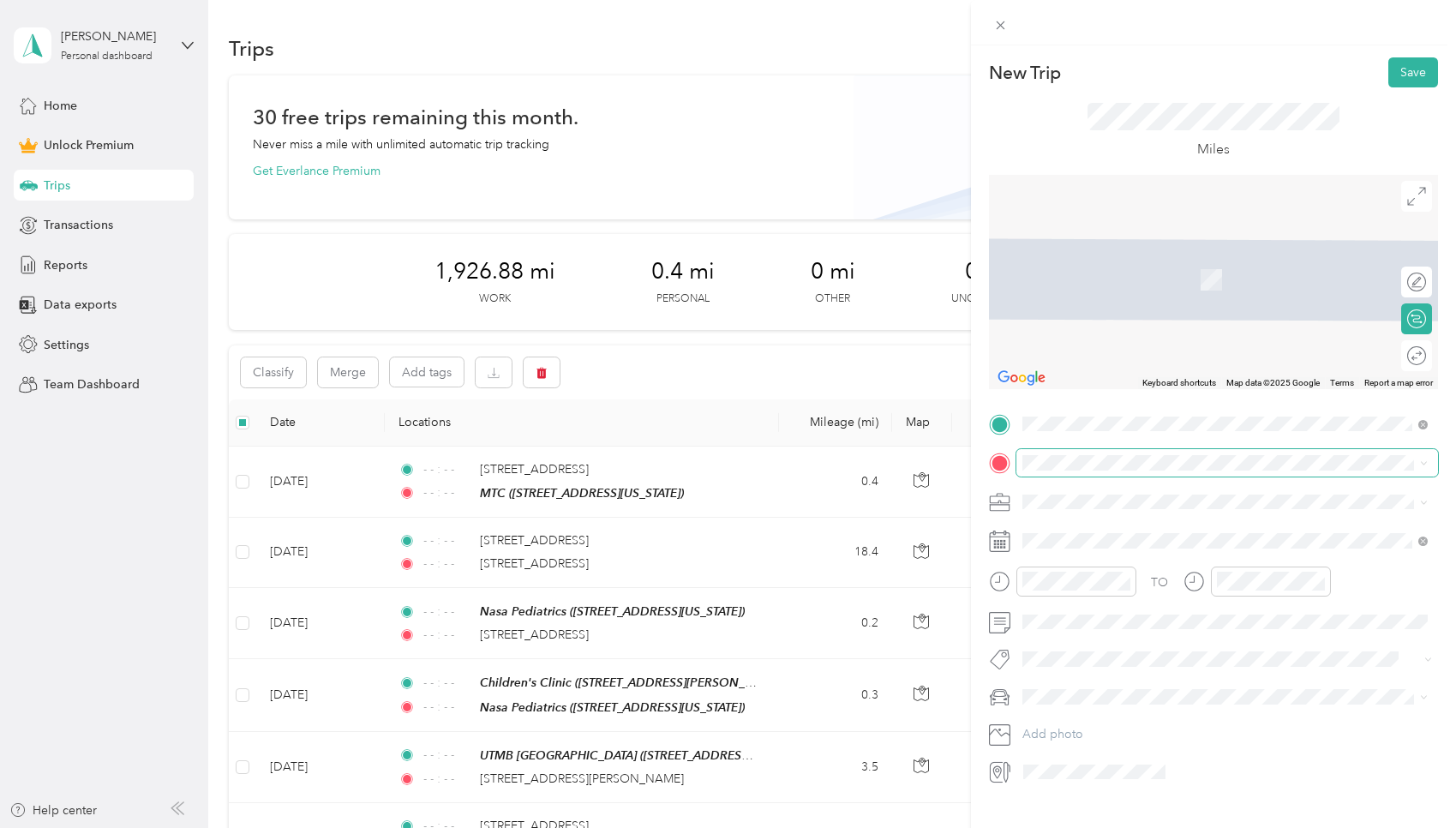
click at [698, 473] on span at bounding box center [1227, 462] width 422 height 28
click at [698, 522] on span "5311 Kirby Drive Houston, Texas 77005, United States" at bounding box center [1187, 524] width 267 height 16
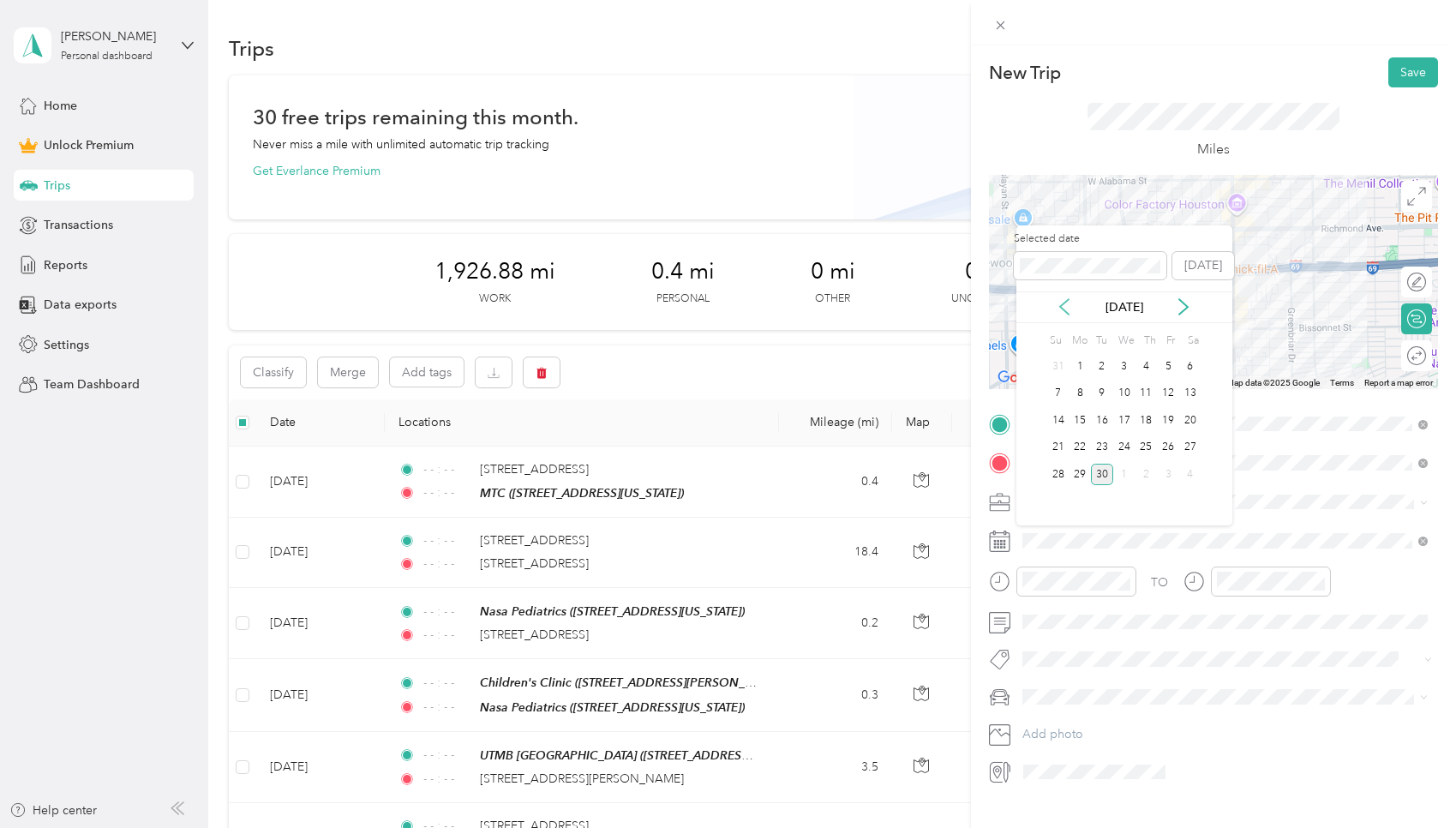
click at [698, 312] on icon at bounding box center [1065, 306] width 18 height 18
click at [698, 311] on icon at bounding box center [1183, 306] width 8 height 16
click at [698, 311] on div "Oct 2025" at bounding box center [1125, 306] width 216 height 18
click at [698, 311] on icon at bounding box center [1065, 306] width 18 height 18
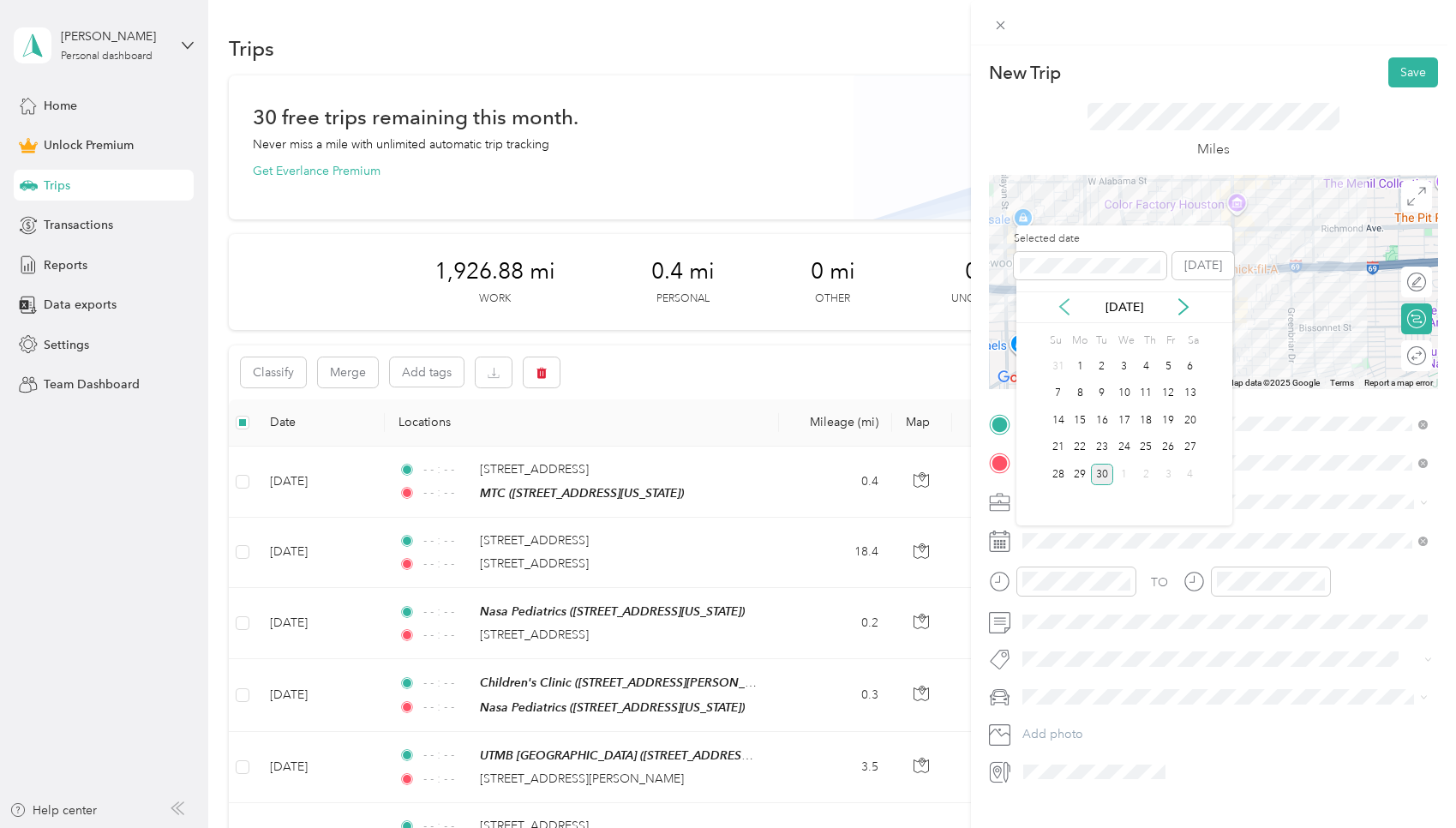
click at [698, 311] on icon at bounding box center [1065, 306] width 18 height 18
click at [698, 314] on icon at bounding box center [1184, 306] width 18 height 18
click at [698, 391] on div "12" at bounding box center [1168, 393] width 22 height 21
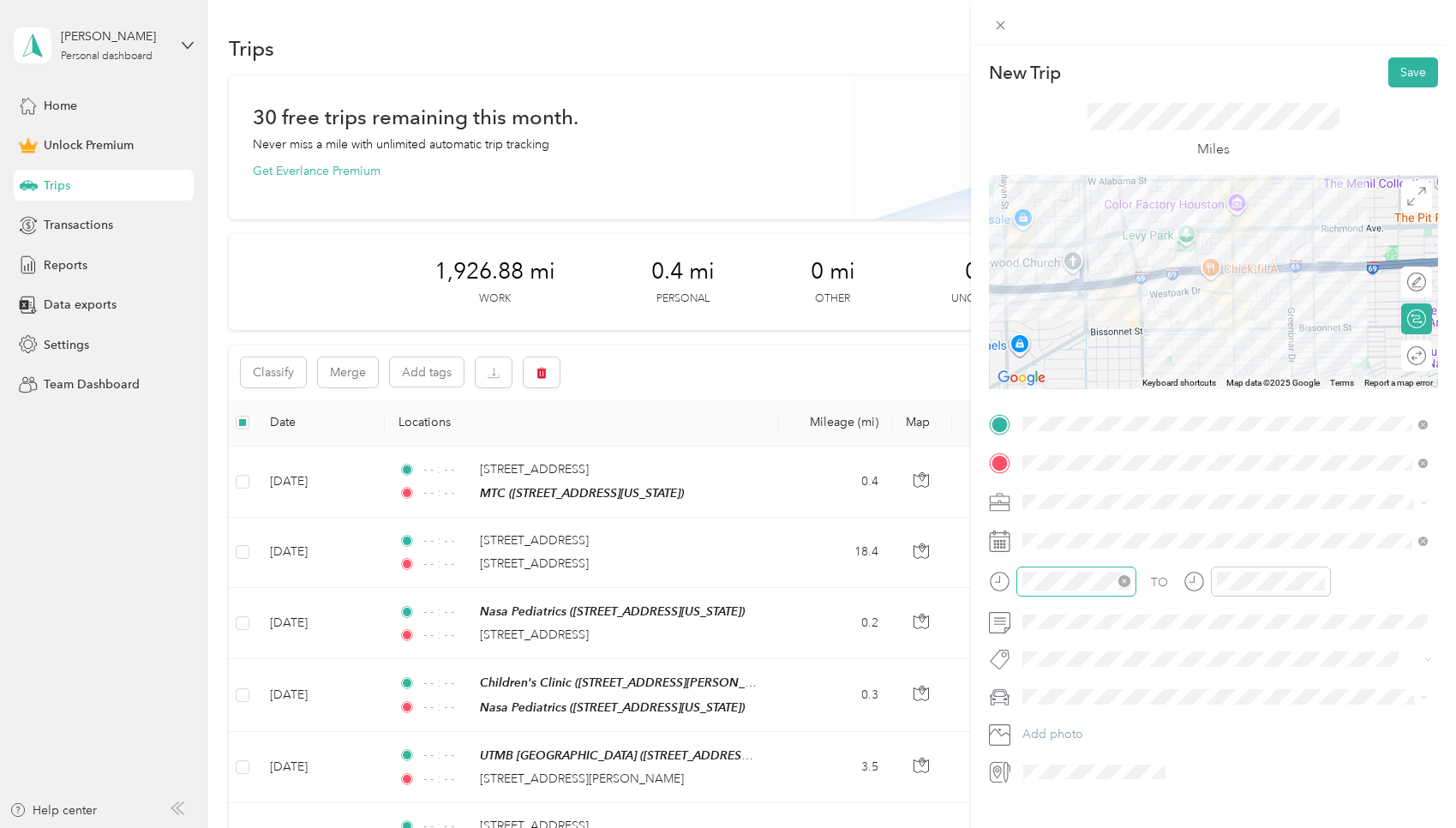
click at [698, 579] on icon "close-circle" at bounding box center [1124, 581] width 12 height 12
click at [698, 585] on icon "close-circle" at bounding box center [1318, 581] width 12 height 12
click at [698, 74] on button "Save" at bounding box center [1414, 72] width 50 height 30
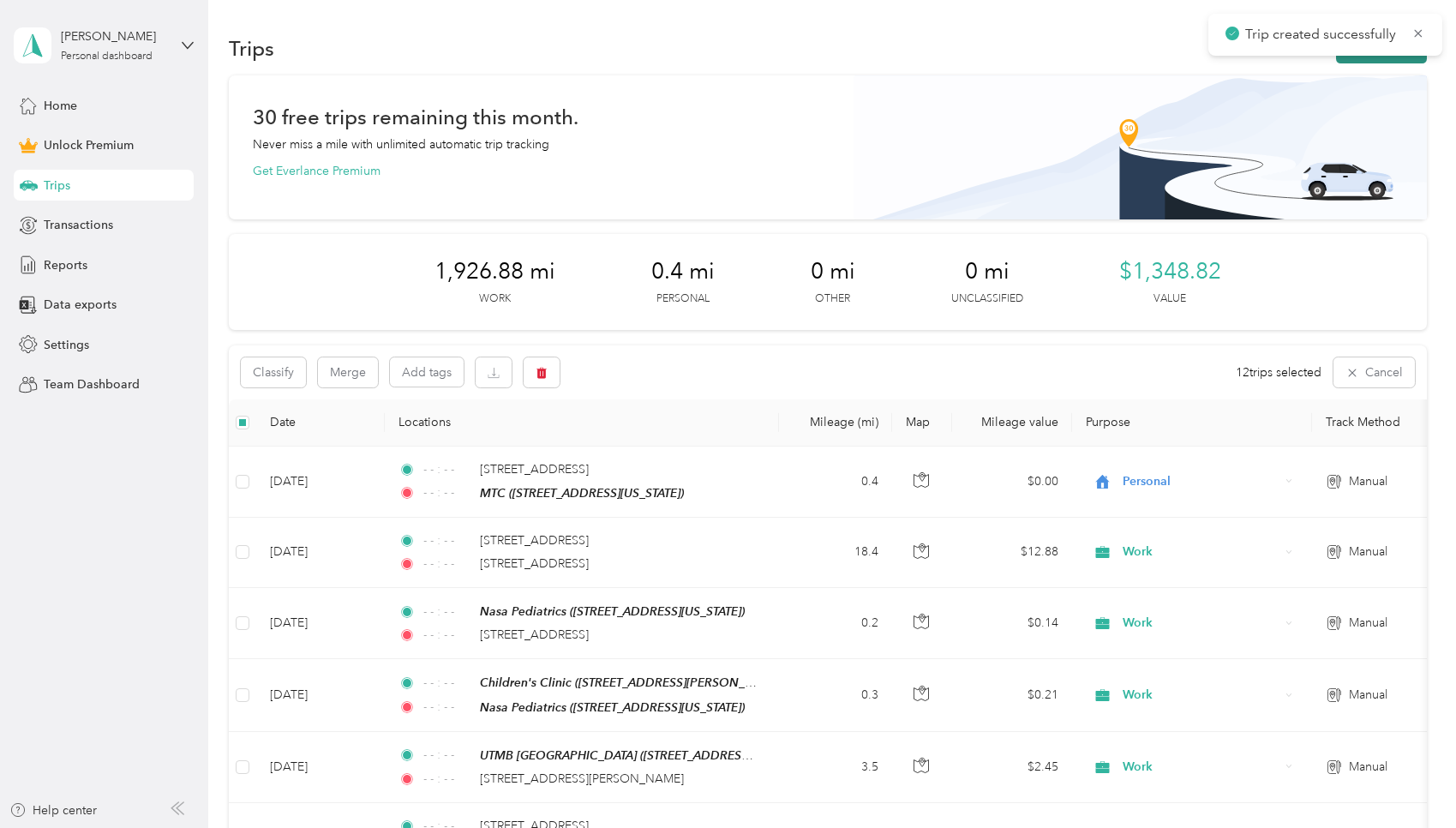
click at [698, 59] on button "New trip" at bounding box center [1381, 48] width 90 height 30
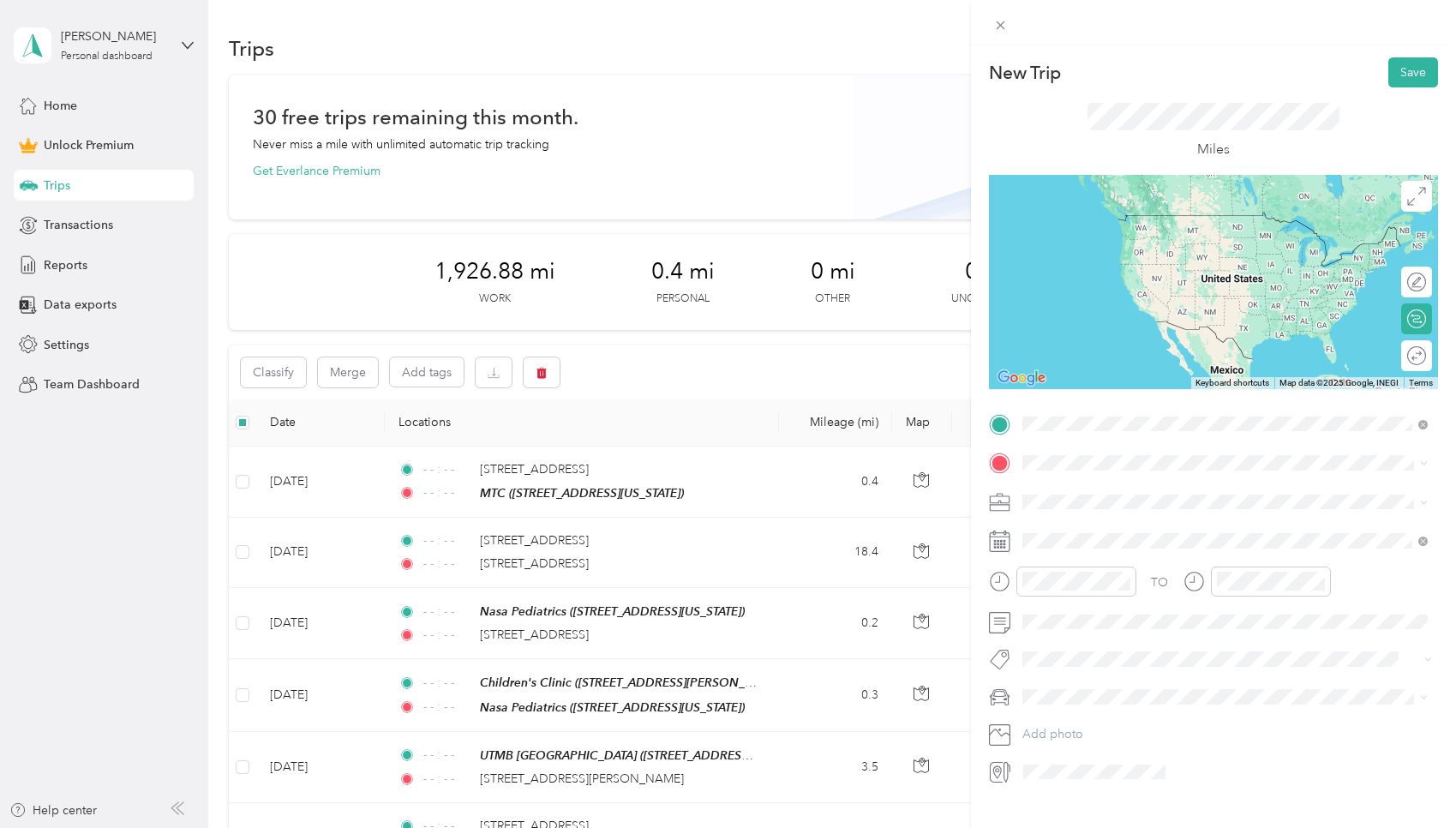
click at [698, 482] on span "5311 Kirby Drive Houston, Texas 77005, United States" at bounding box center [1187, 485] width 267 height 16
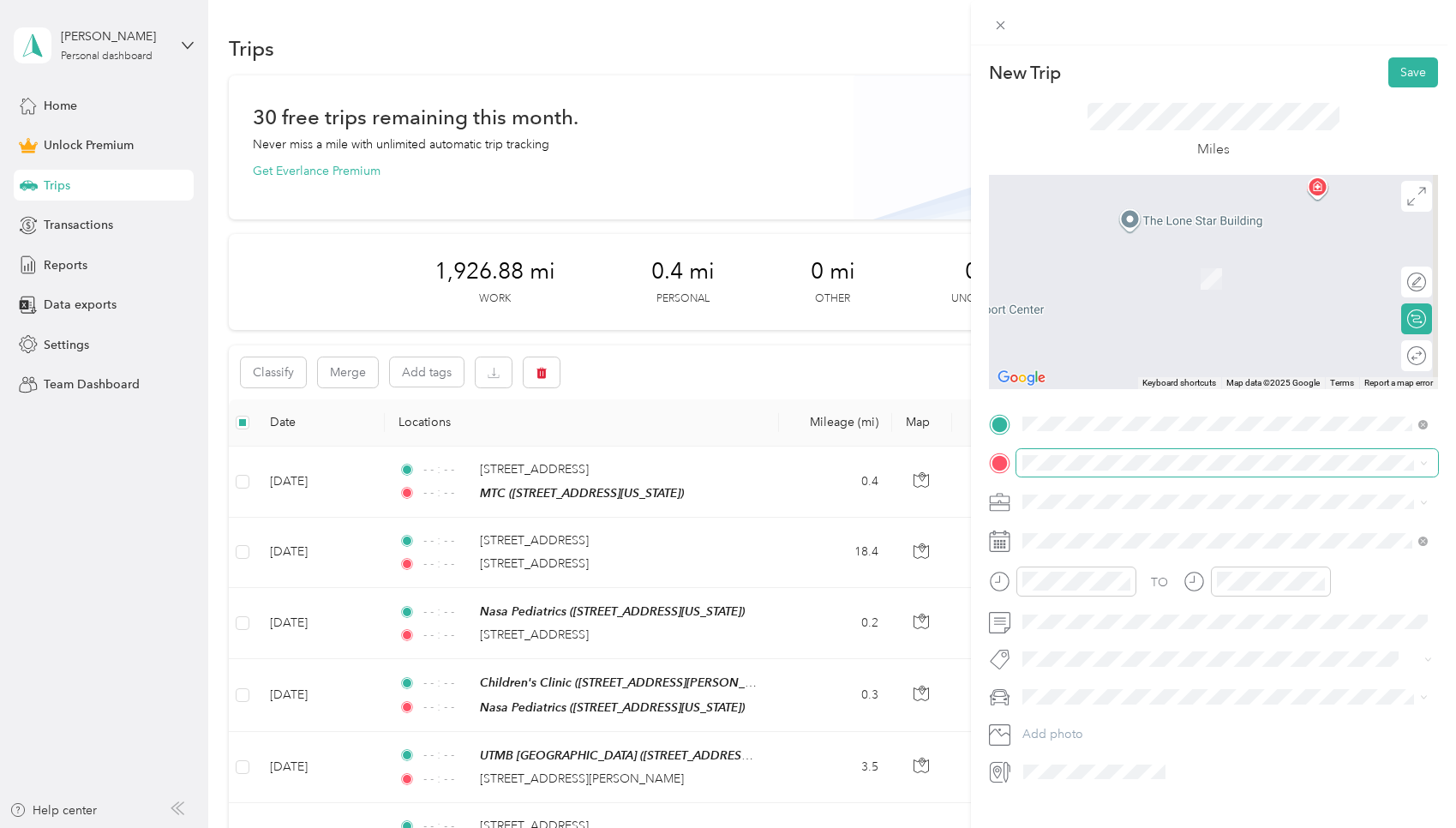
click at [698, 474] on span at bounding box center [1227, 462] width 422 height 28
click at [698, 543] on span "2990 Richmond Avenue, Houston, 77098, Houston, Texas, United States" at bounding box center [1140, 550] width 172 height 15
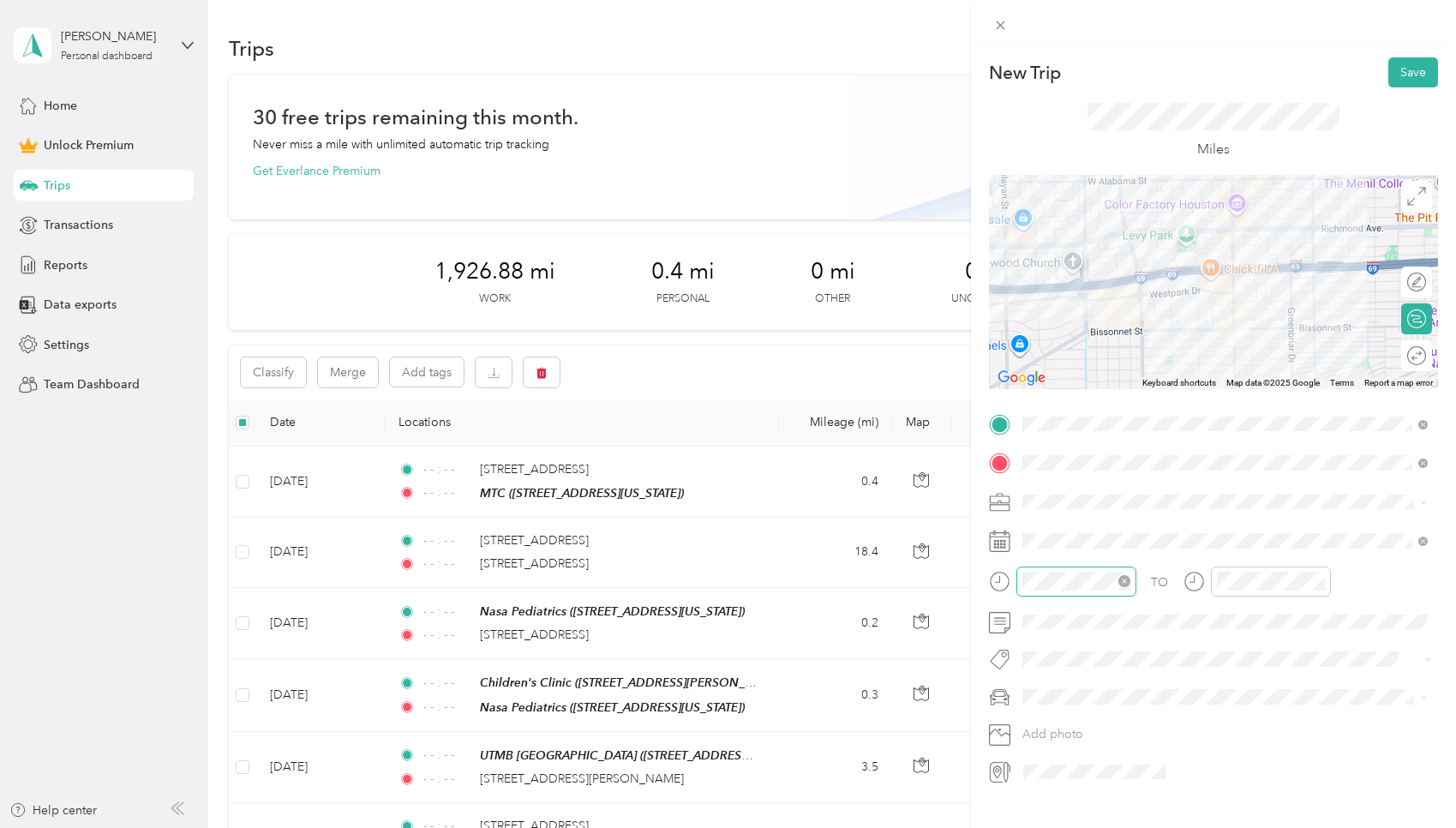
click at [698, 579] on icon "close-circle" at bounding box center [1124, 581] width 12 height 12
click at [698, 583] on icon "close-circle" at bounding box center [1318, 581] width 12 height 12
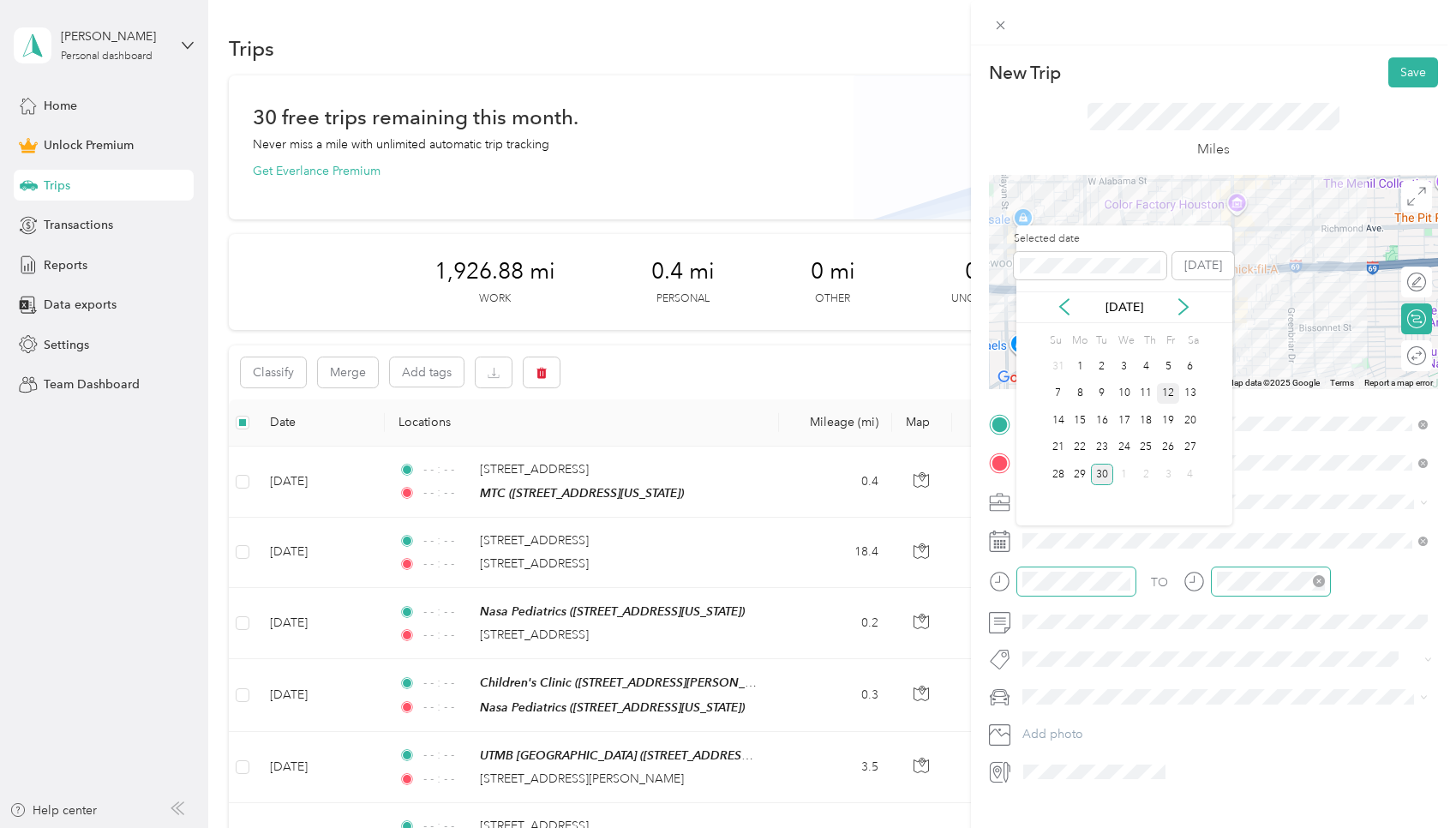
click at [698, 399] on div "12" at bounding box center [1168, 393] width 22 height 21
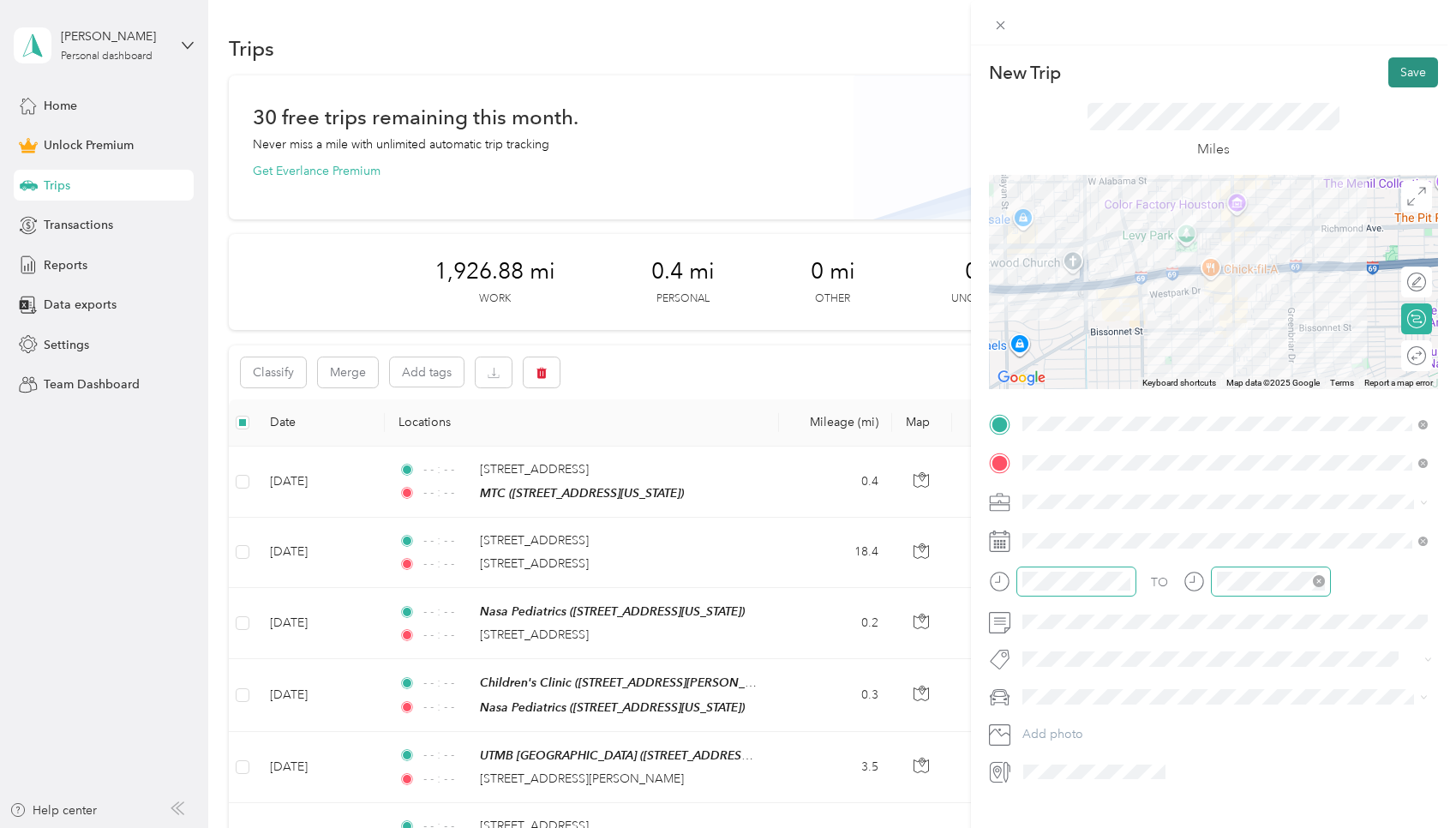
click at [698, 78] on button "Save" at bounding box center [1414, 72] width 50 height 30
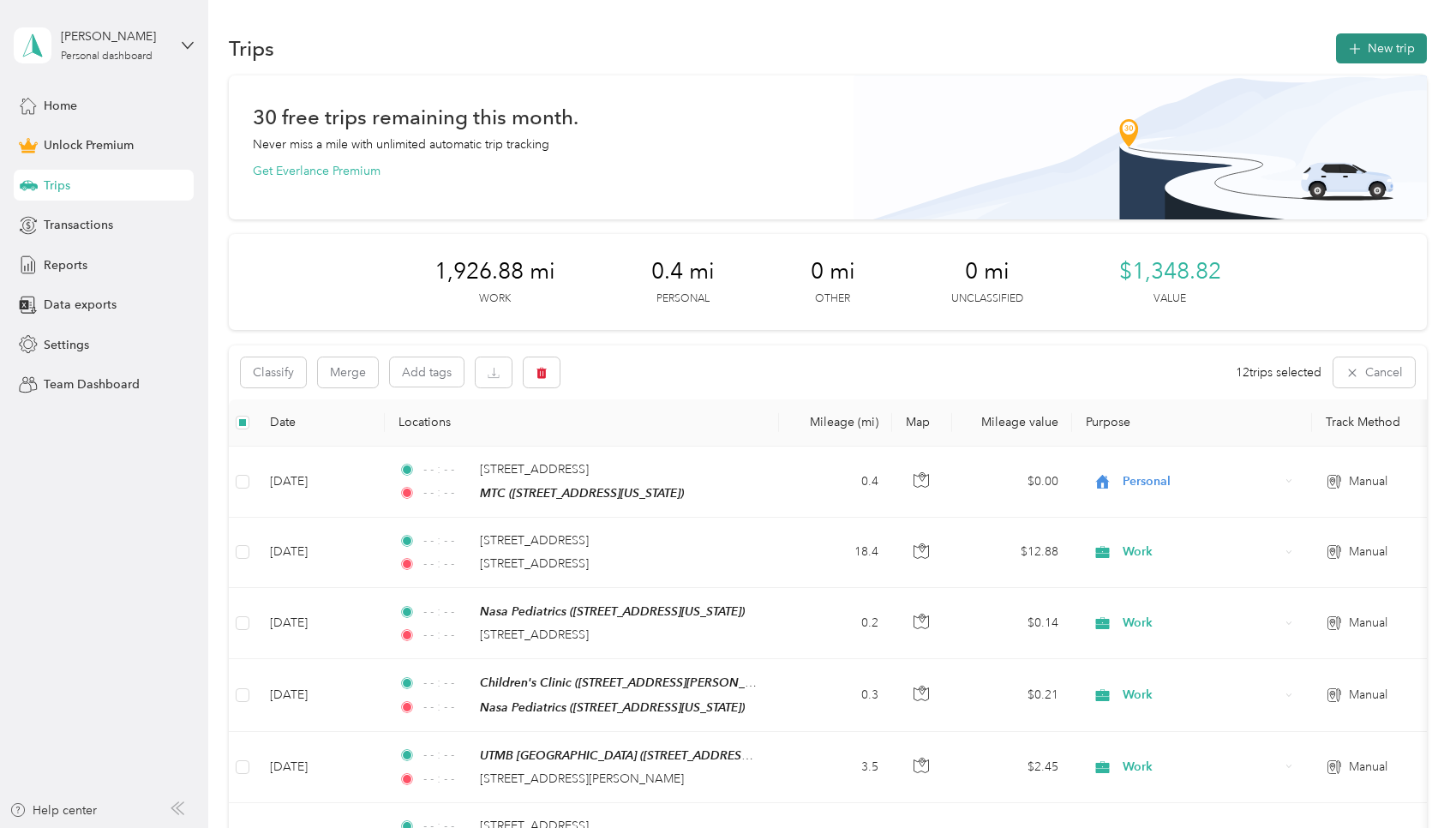
click at [698, 48] on button "New trip" at bounding box center [1381, 48] width 90 height 30
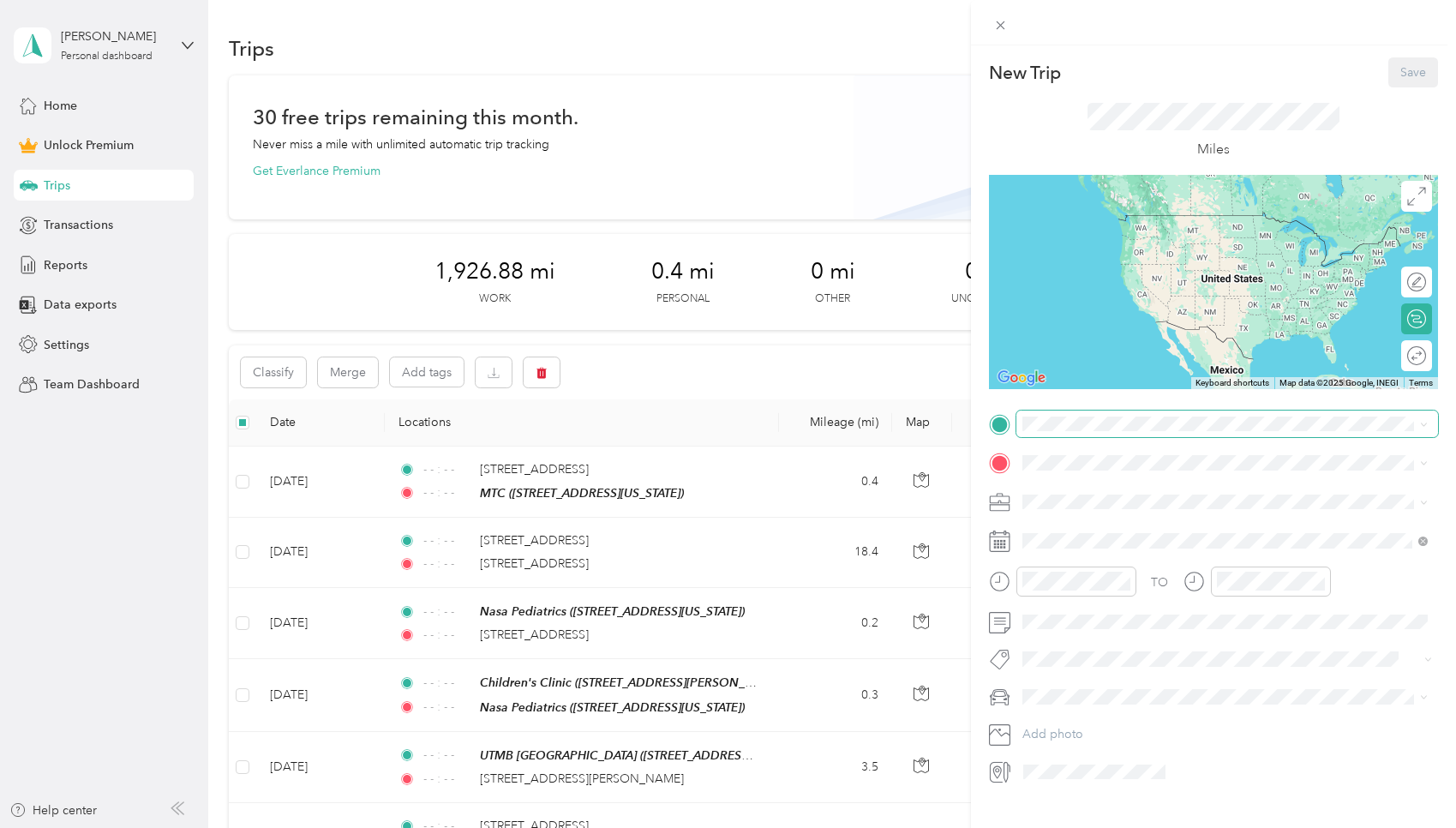
click at [698, 437] on div "TO Add photo" at bounding box center [1213, 598] width 449 height 376
click at [698, 433] on span at bounding box center [1227, 425] width 422 height 28
click at [698, 485] on div "MTC" at bounding box center [1140, 491] width 172 height 16
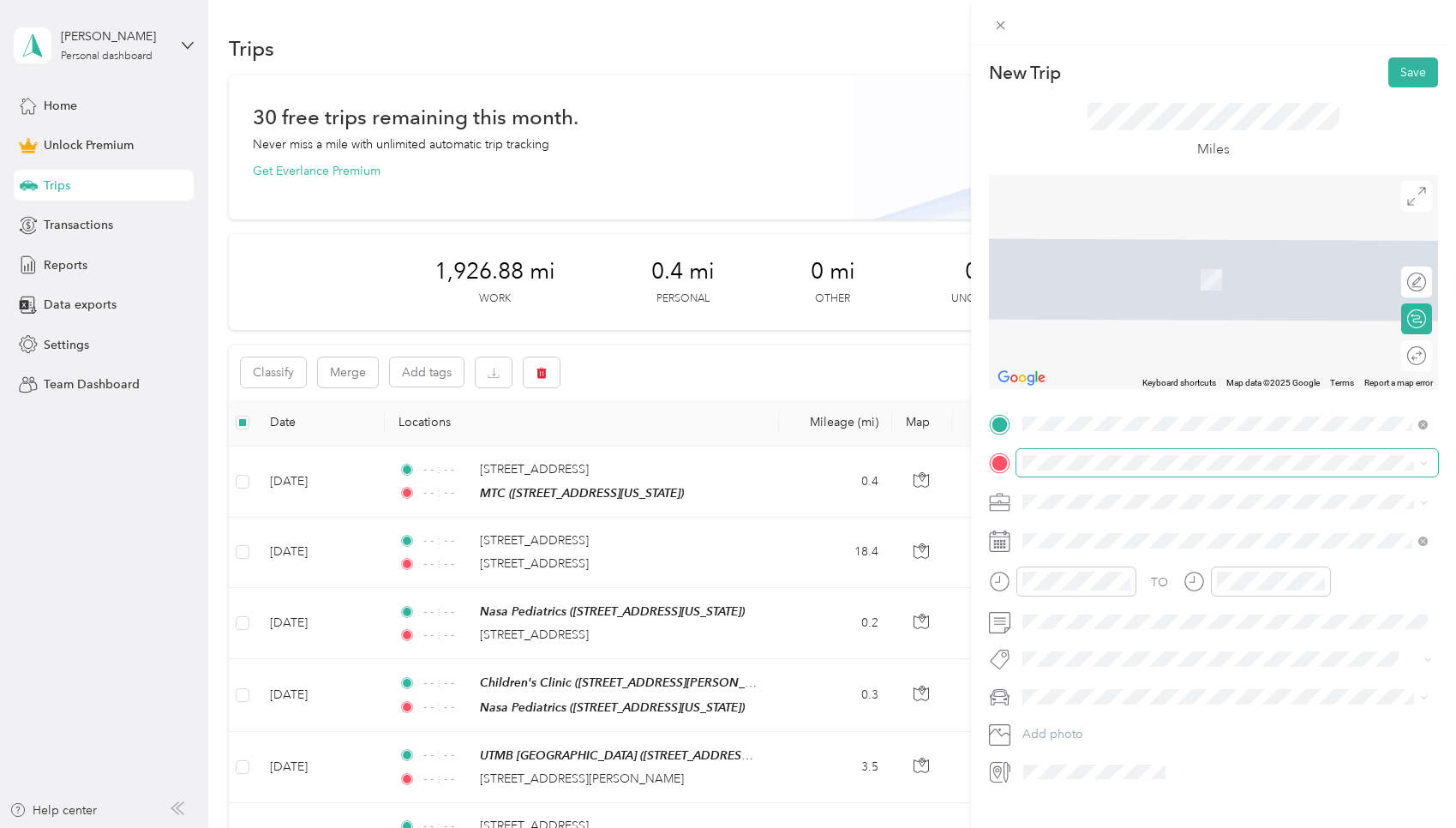
click at [698, 470] on span at bounding box center [1227, 462] width 422 height 28
click at [698, 529] on span "17520 West Grand Parkway South Sugar Land, Texas 77479, United States" at bounding box center [1140, 524] width 172 height 16
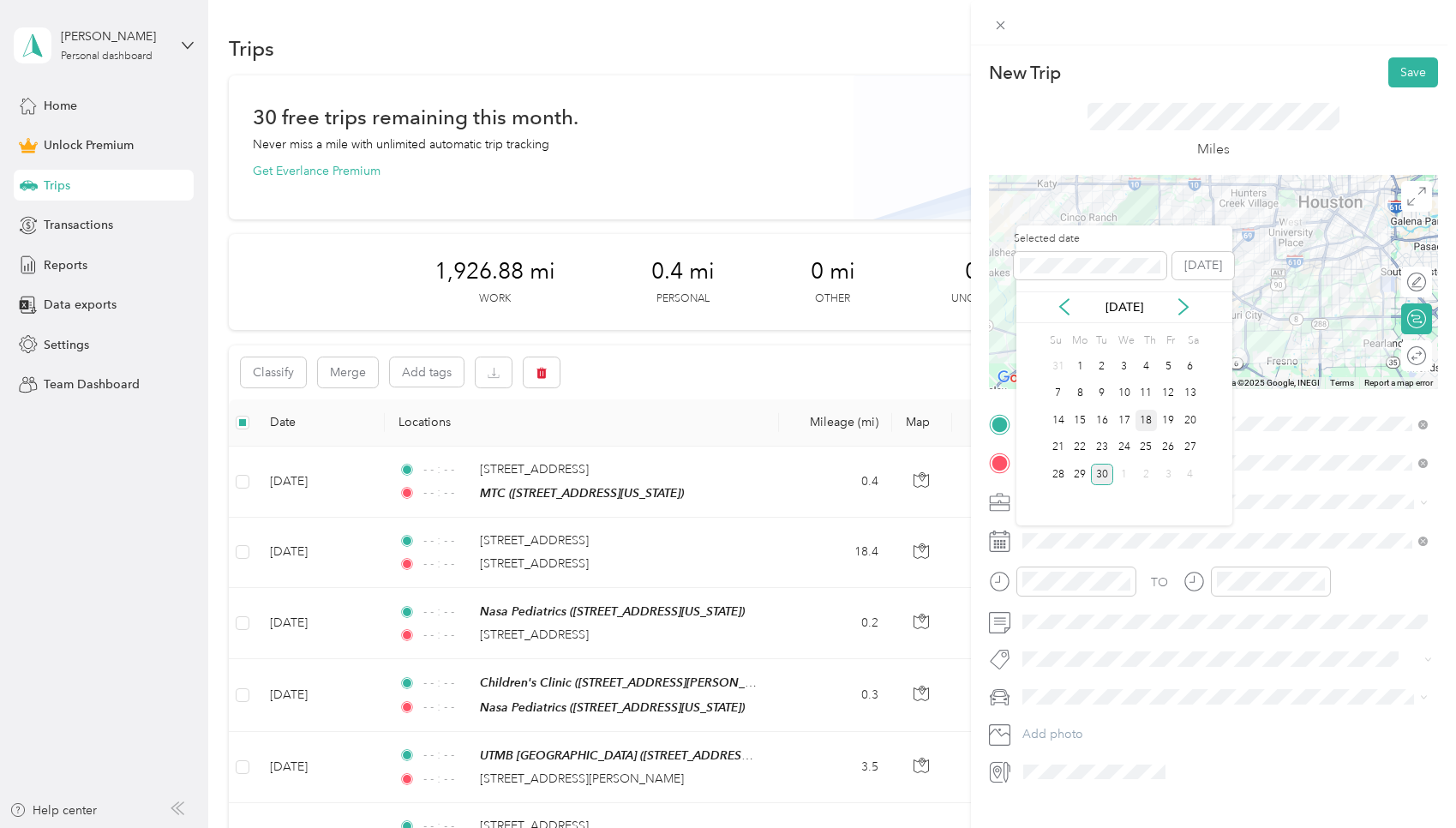
click at [698, 424] on div "18" at bounding box center [1147, 420] width 22 height 21
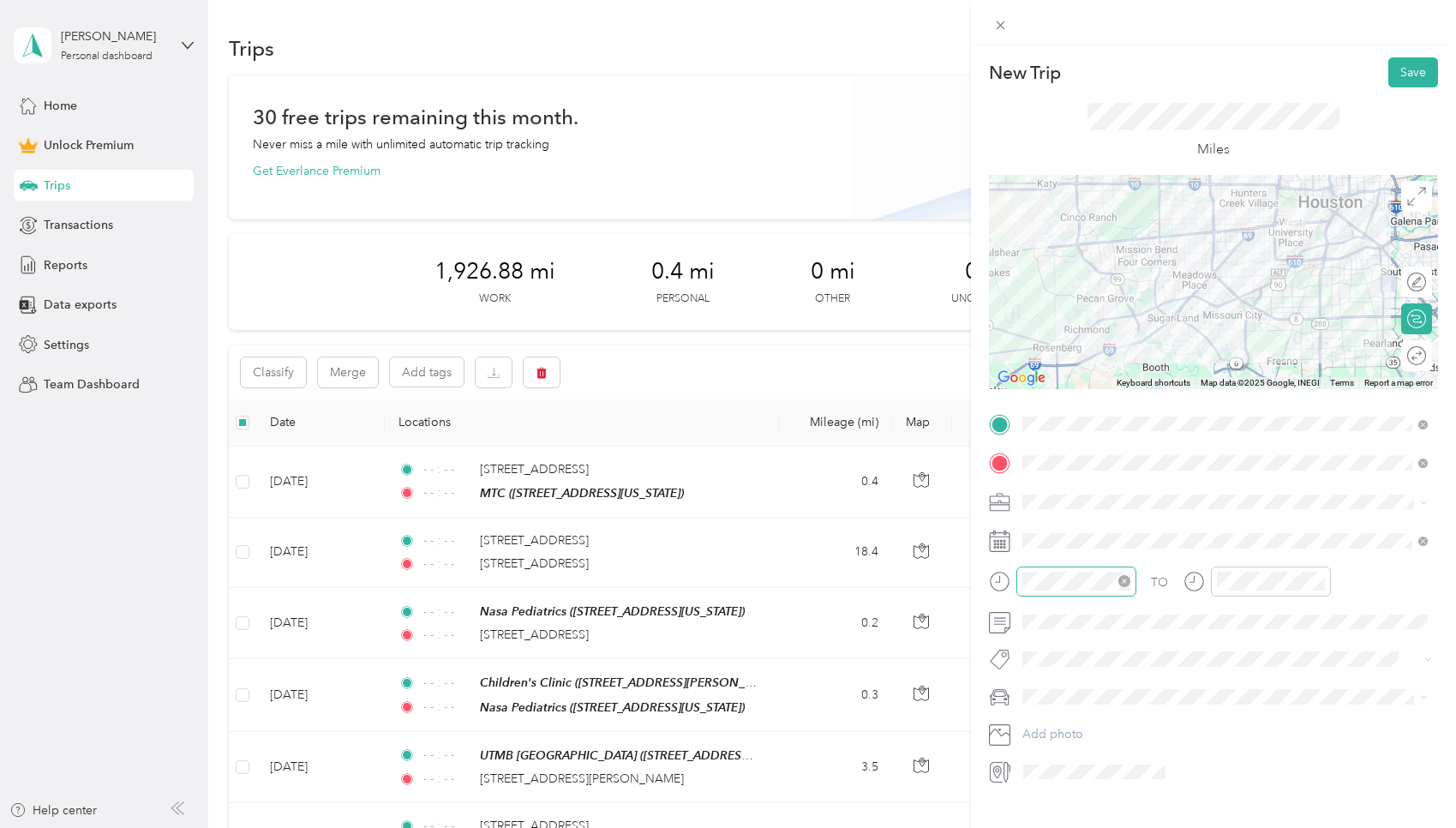
click at [698, 578] on icon "close-circle" at bounding box center [1124, 581] width 12 height 12
click at [698, 579] on icon "close-circle" at bounding box center [1318, 581] width 12 height 12
click at [698, 66] on button "Save" at bounding box center [1414, 72] width 50 height 30
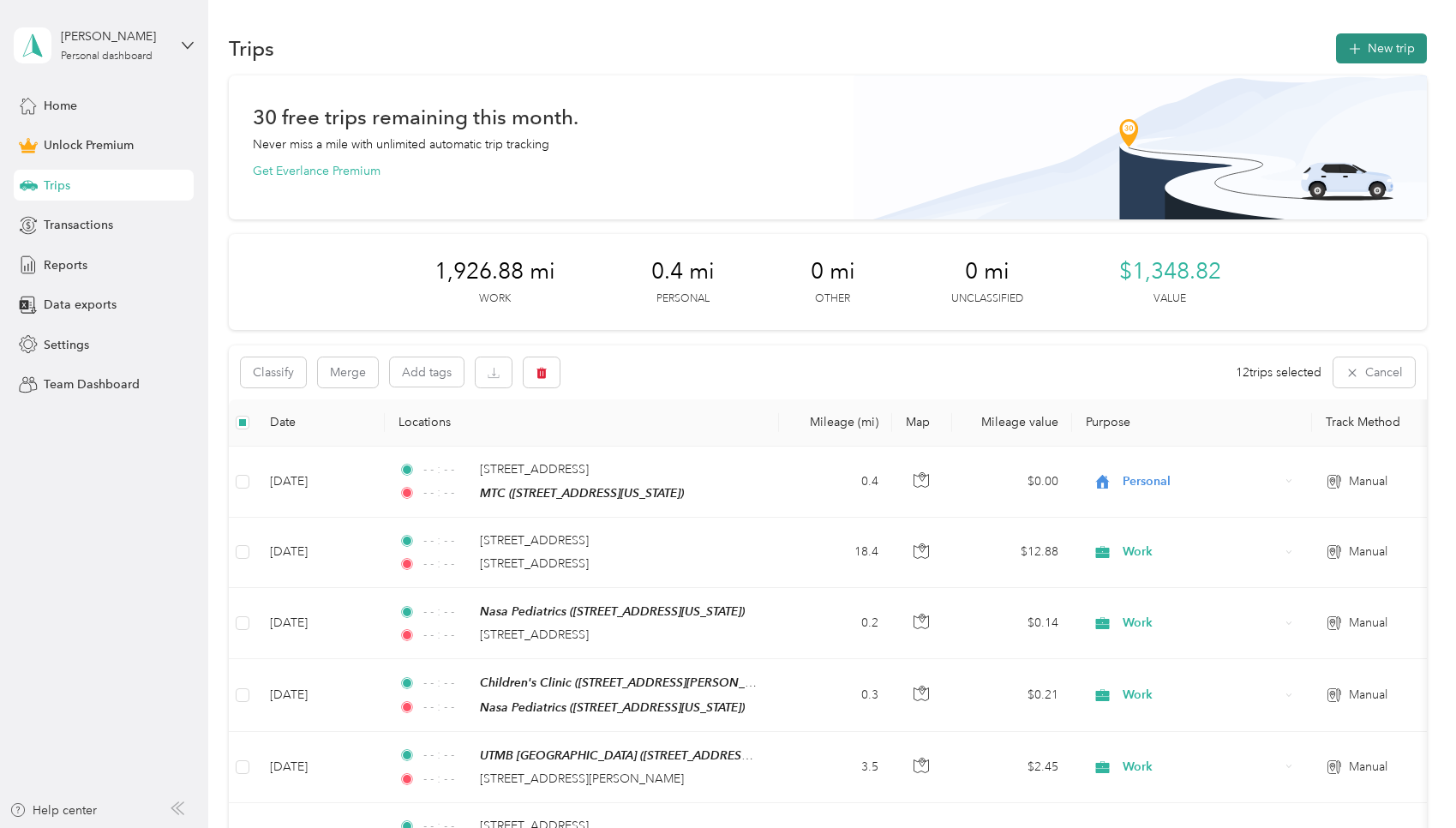
click at [698, 54] on span "button" at bounding box center [1354, 49] width 14 height 15
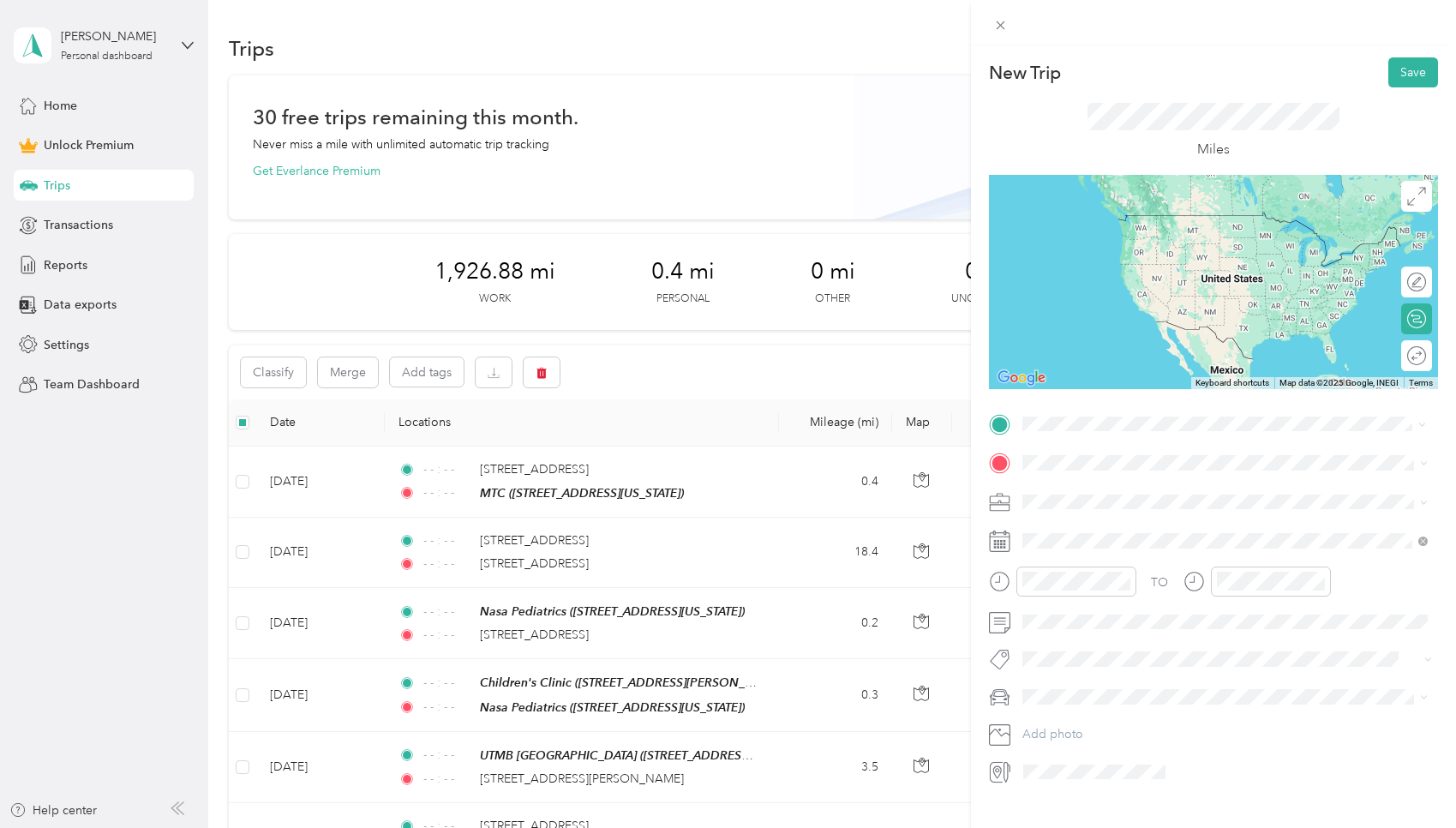
click at [698, 480] on span "17520 West Grand Parkway South Sugar Land, Texas 77479, United States" at bounding box center [1140, 485] width 172 height 16
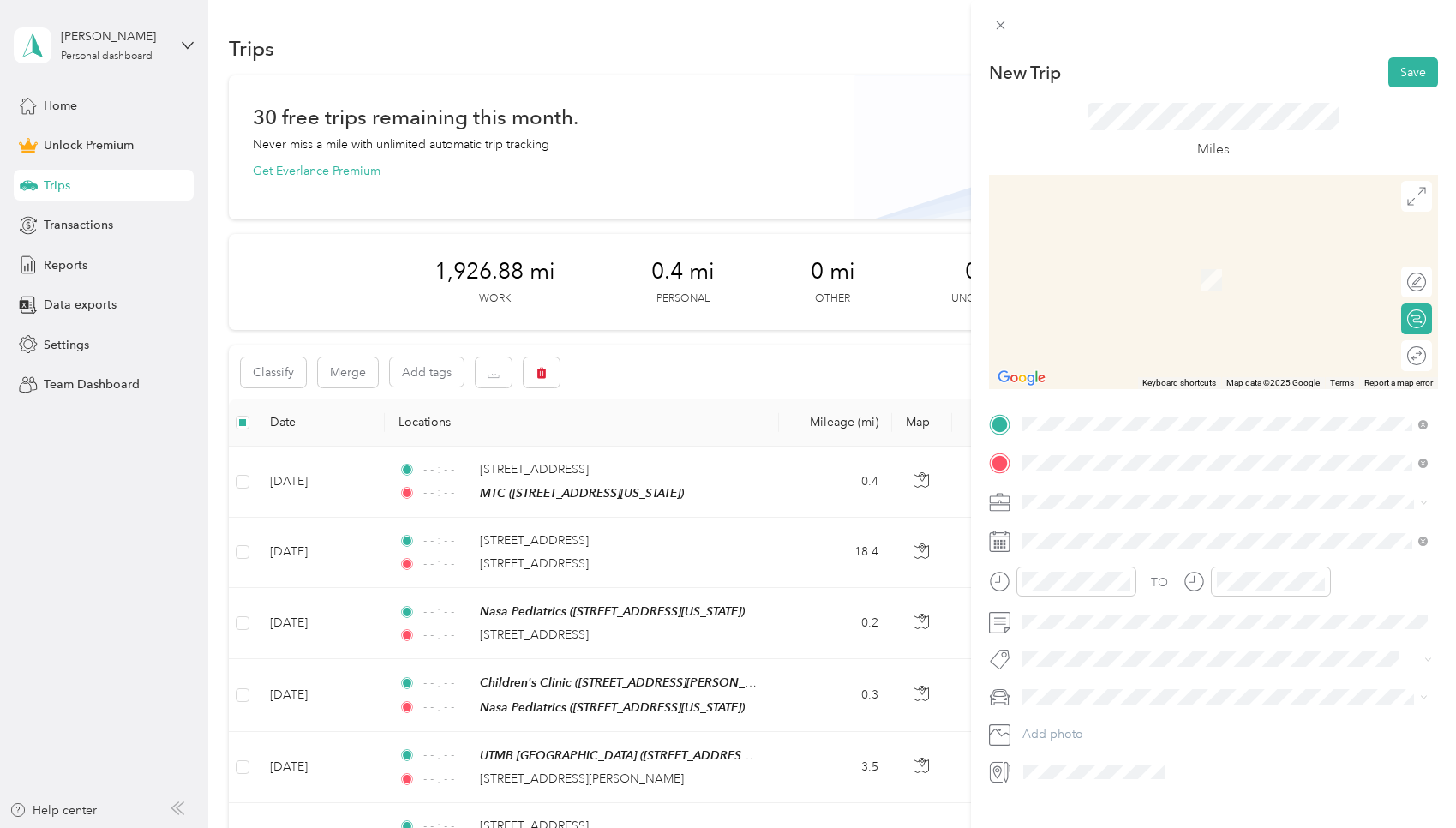
click at [698, 532] on span "17520 West Grand Parkway South Sugar Land, Texas 77479, United States" at bounding box center [1140, 524] width 172 height 16
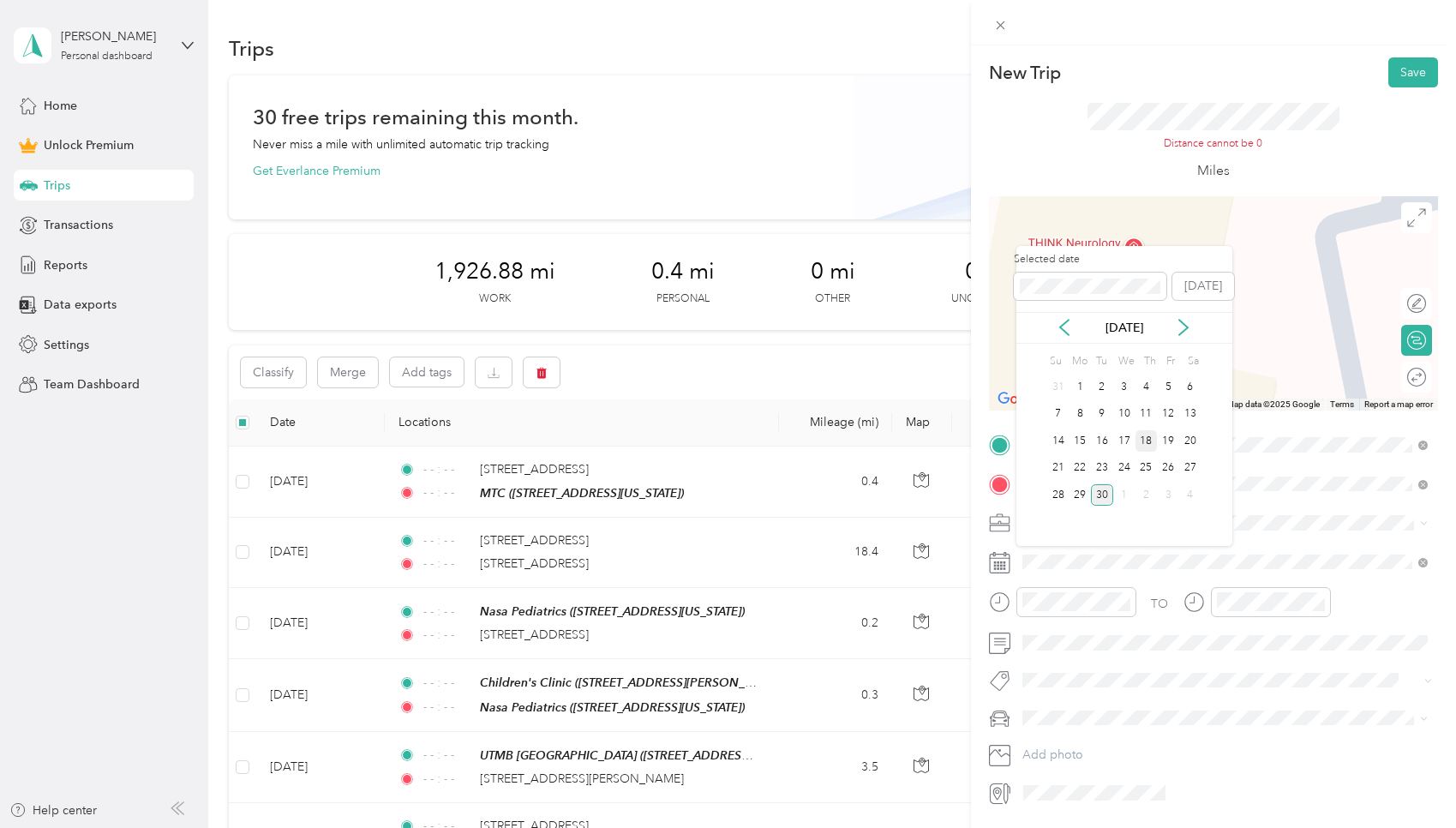
click at [698, 444] on div "18" at bounding box center [1147, 440] width 22 height 21
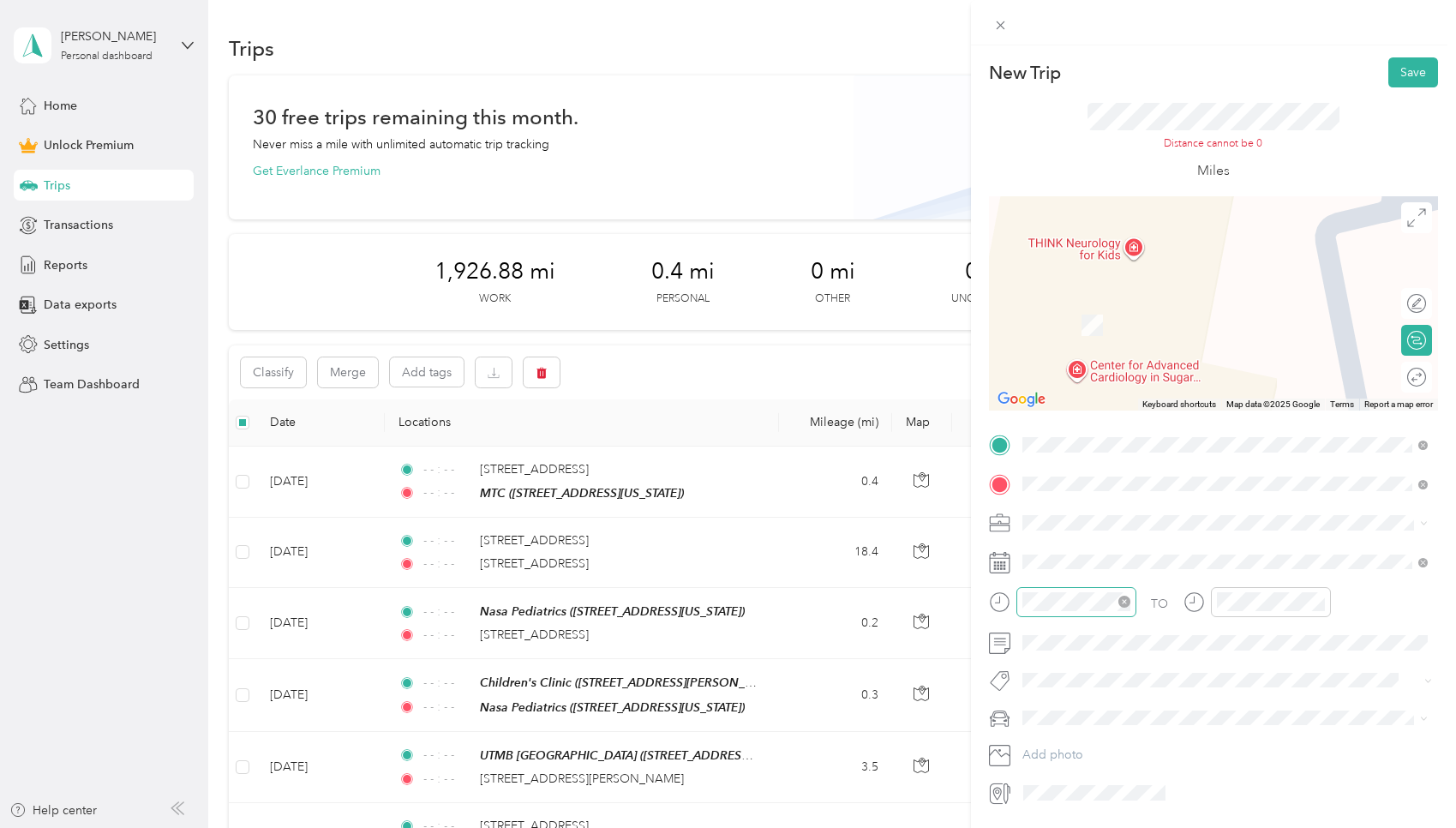
click at [698, 600] on icon "close-circle" at bounding box center [1124, 601] width 12 height 12
click at [698, 599] on icon "close-circle" at bounding box center [1318, 601] width 12 height 12
drag, startPoint x: 1412, startPoint y: 73, endPoint x: 1362, endPoint y: 462, distance: 392.2
click at [698, 462] on div "New Trip Save This trip cannot be edited because it is either under review, app…" at bounding box center [1213, 431] width 449 height 749
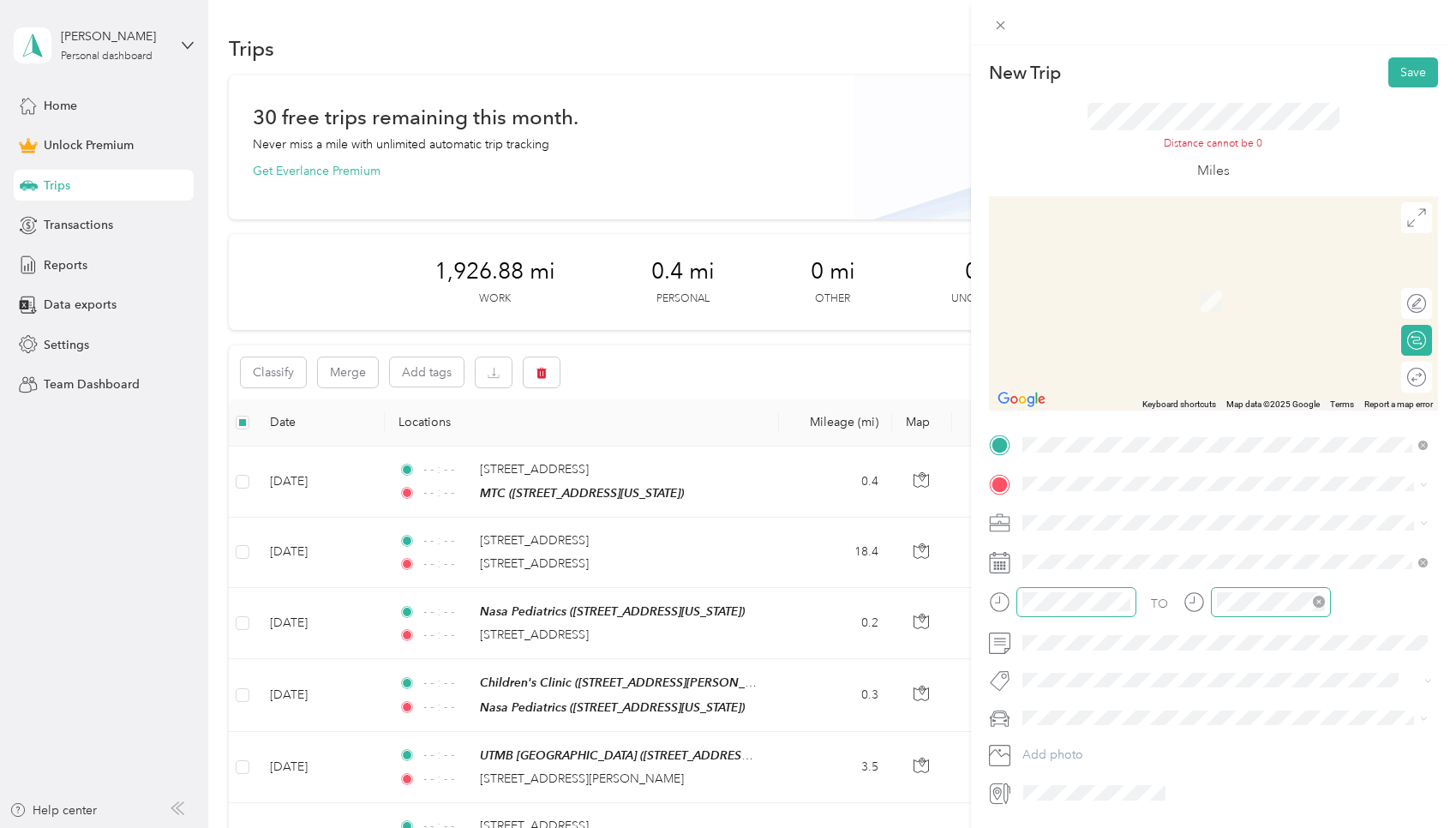
click at [698, 547] on span "4101 Greenbriar Drive Houston, Texas 77098, United States" at bounding box center [1140, 539] width 172 height 16
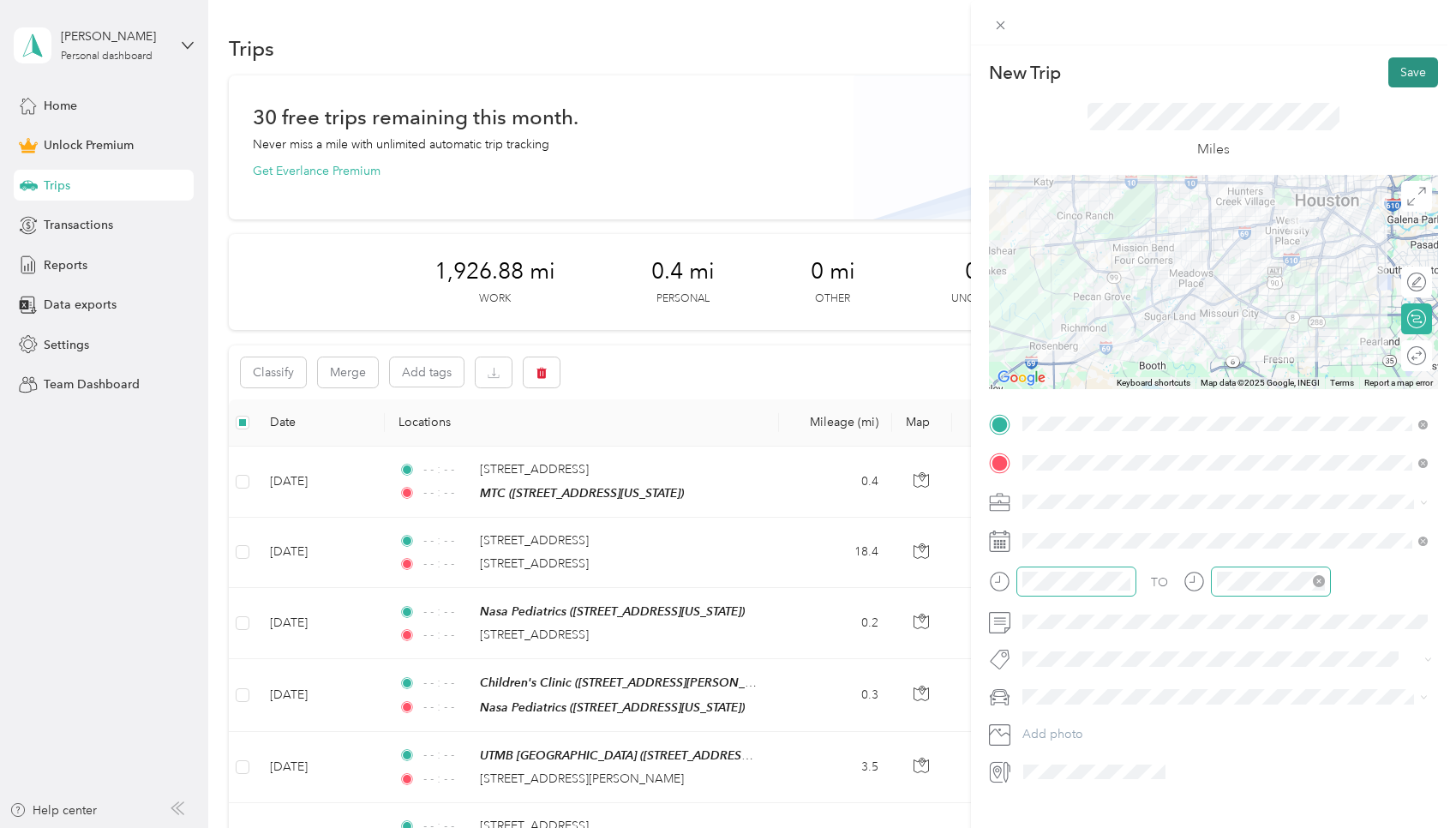
click at [698, 66] on button "Save" at bounding box center [1414, 72] width 50 height 30
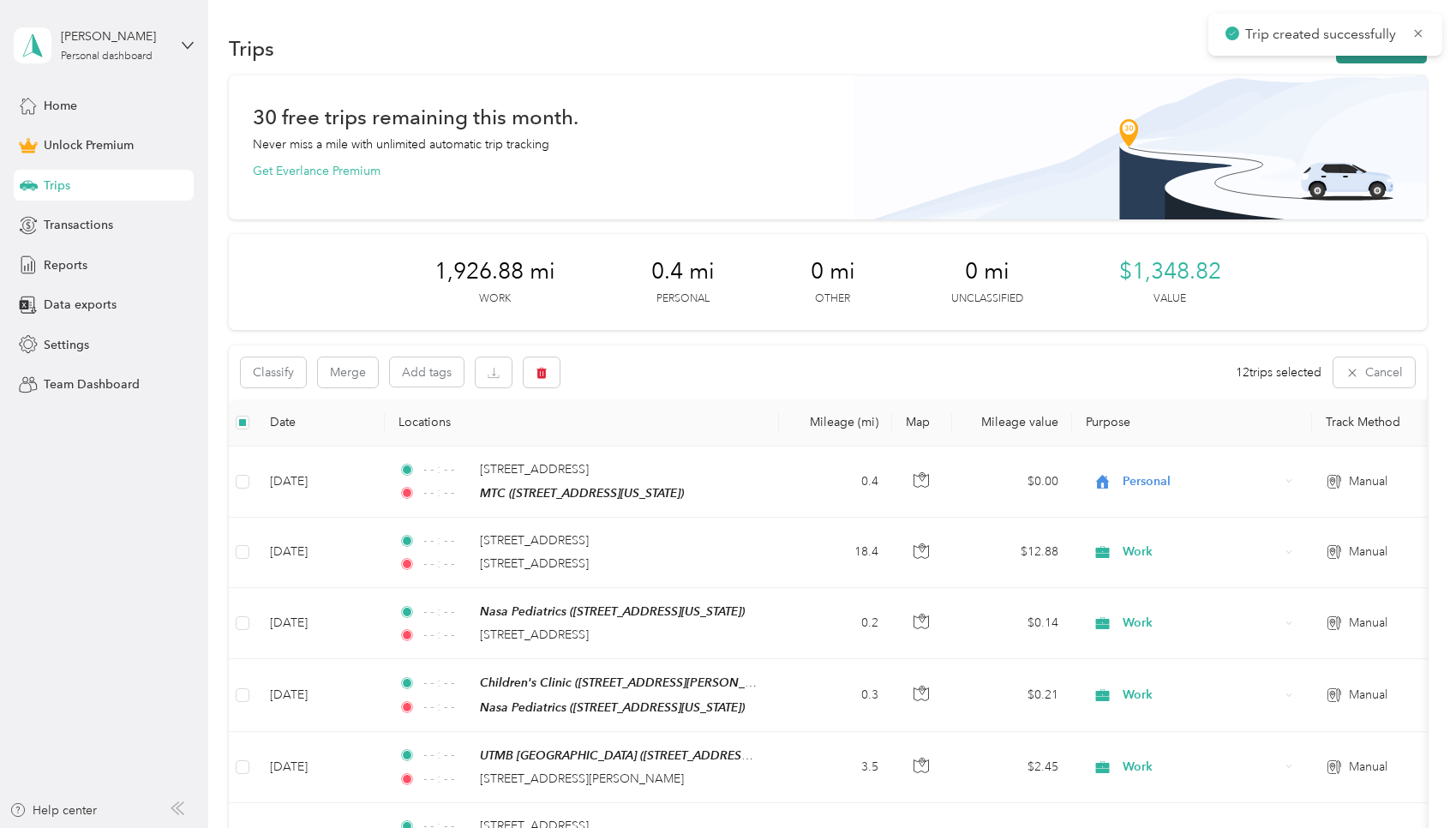
click at [698, 60] on button "New trip" at bounding box center [1381, 48] width 90 height 30
click at [698, 60] on div "Save" at bounding box center [1414, 72] width 50 height 30
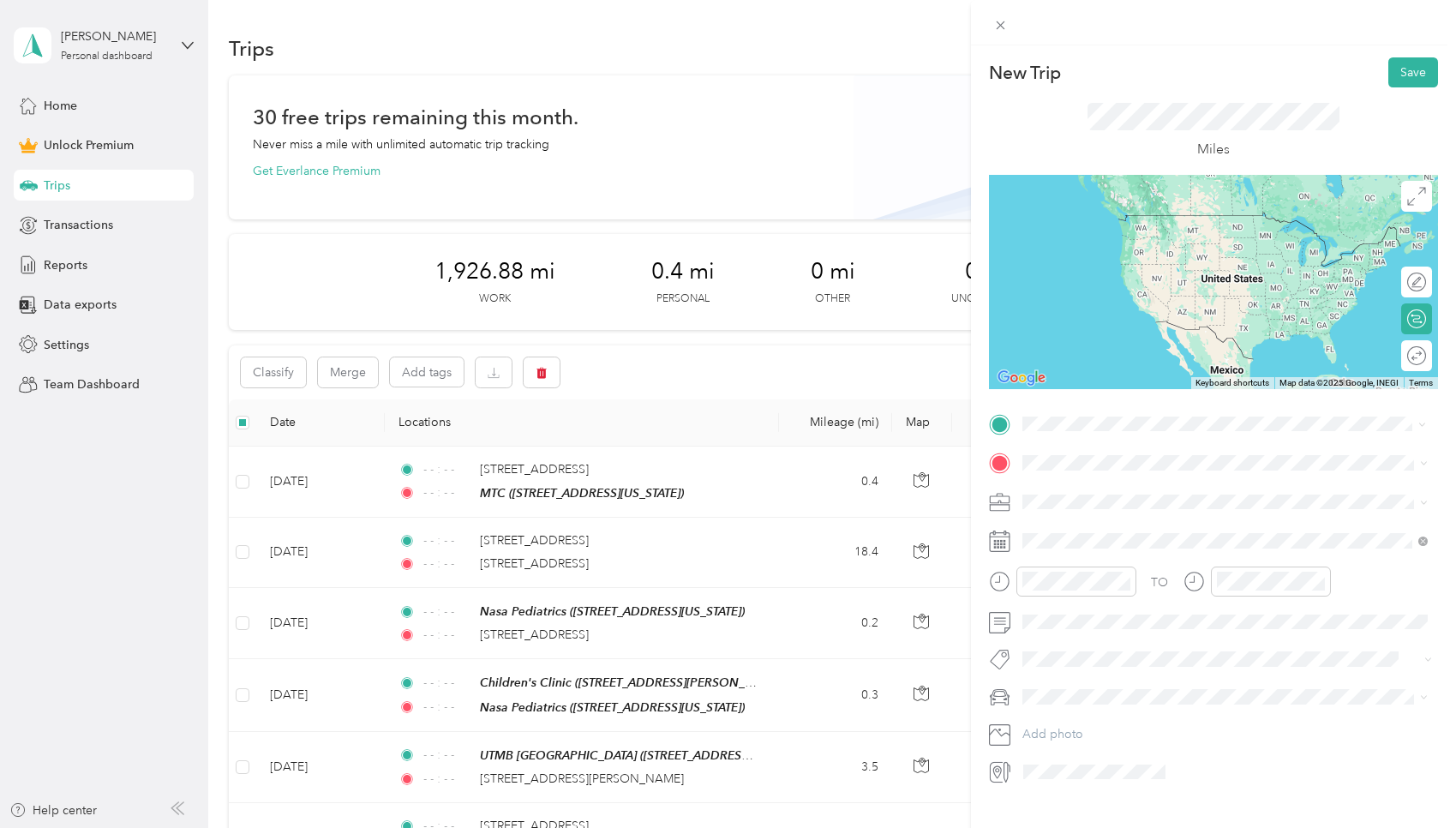
click at [698, 492] on span "4101 Greenbriar Drive Houston, Texas 77098, United States" at bounding box center [1140, 485] width 172 height 16
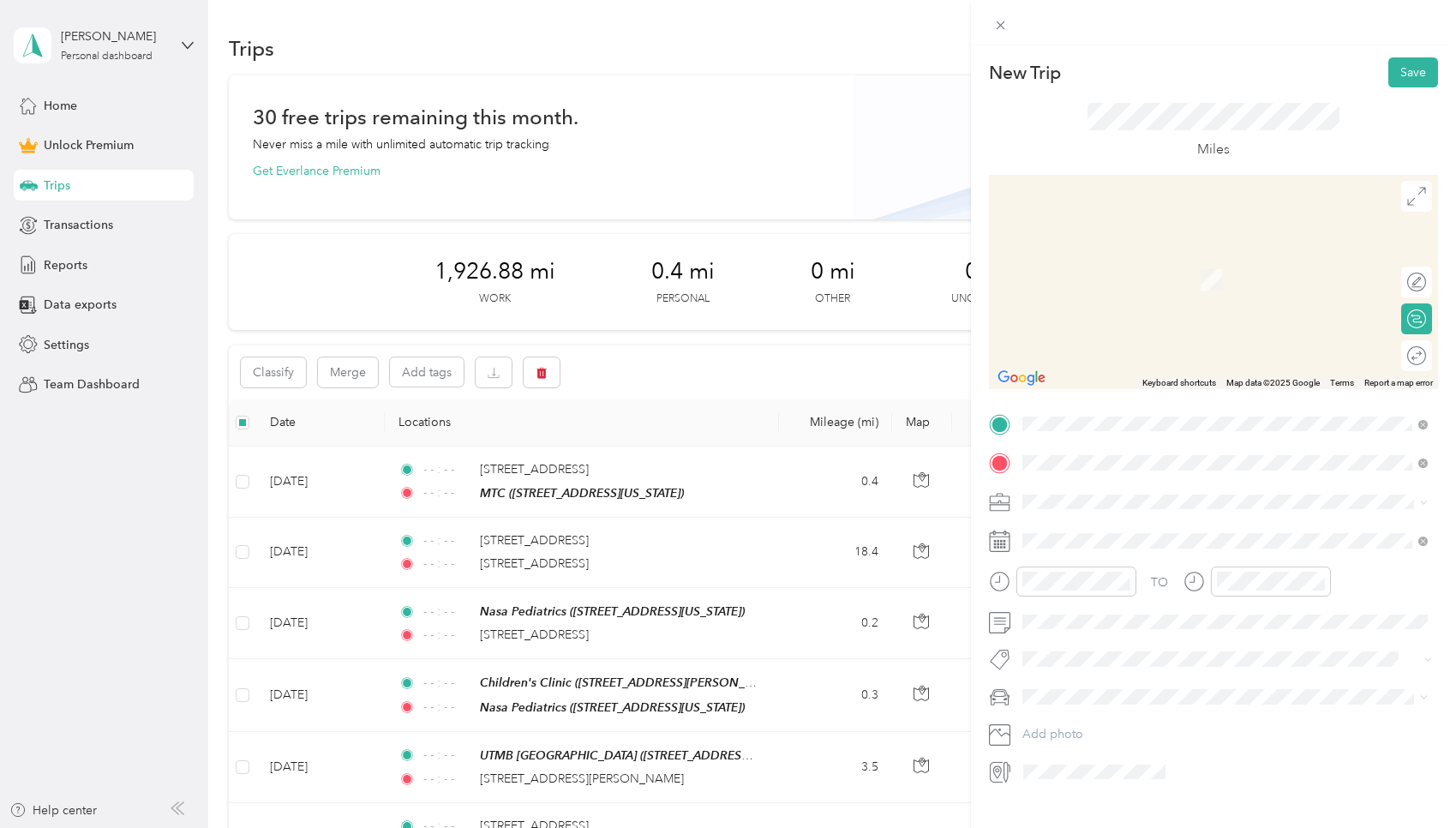
click at [698, 522] on span "5712 Kirby Drive Houston, Texas 77005, United States" at bounding box center [1187, 524] width 267 height 16
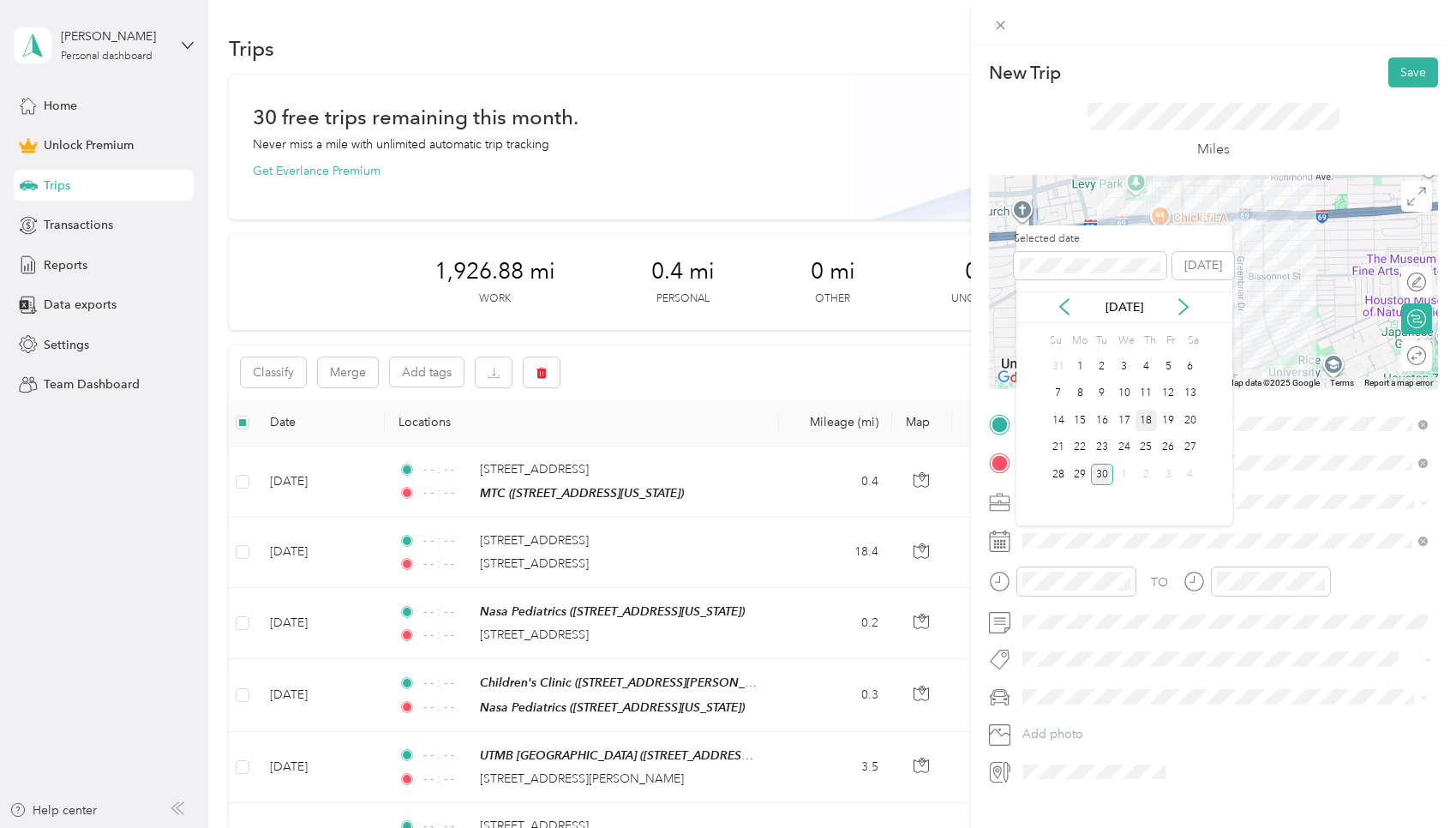
click at [698, 417] on div "18" at bounding box center [1147, 420] width 22 height 21
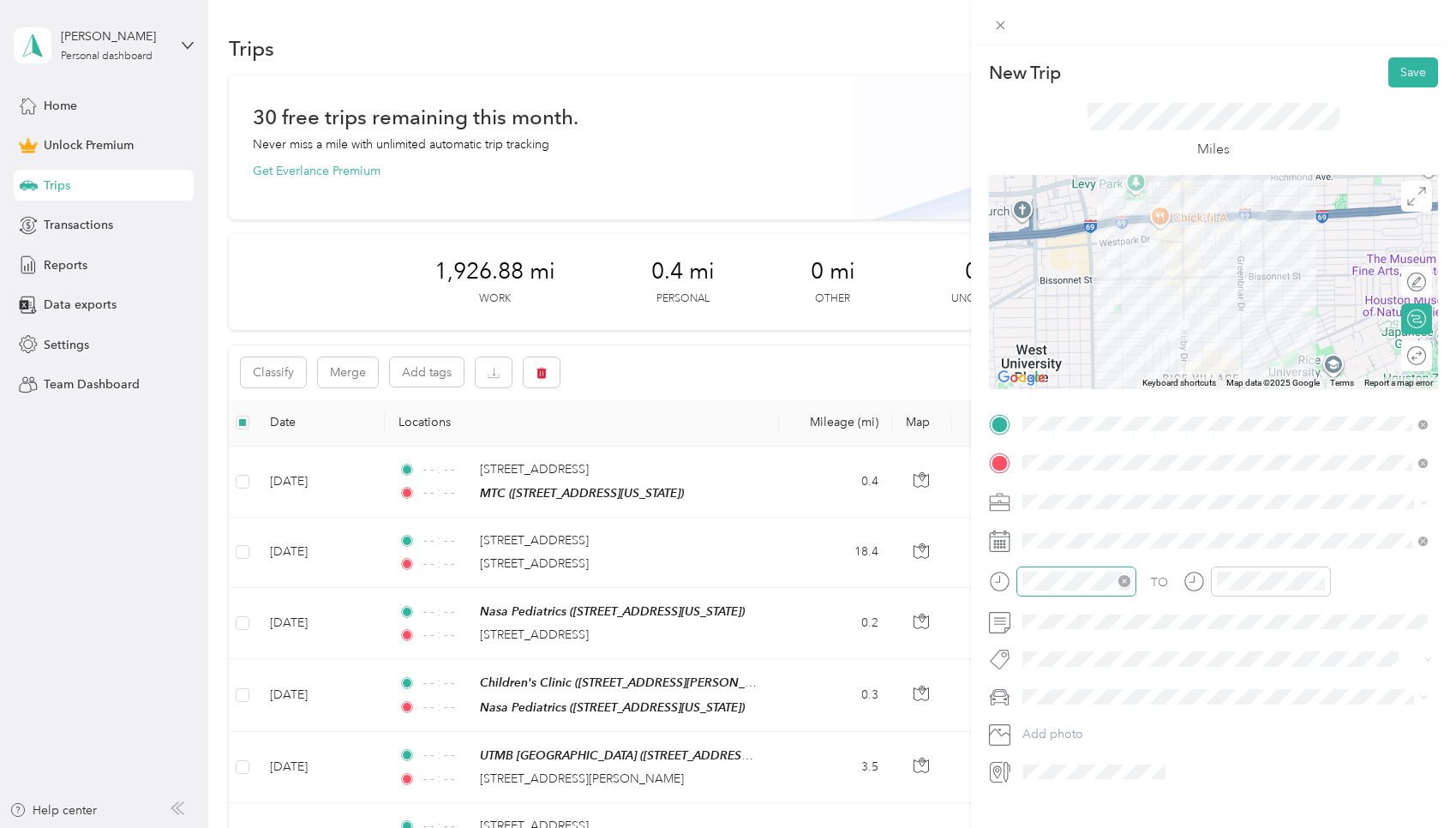
click at [698, 583] on icon "close-circle" at bounding box center [1124, 581] width 12 height 12
click at [698, 580] on icon "close-circle" at bounding box center [1318, 581] width 12 height 12
click at [698, 78] on button "Save" at bounding box center [1414, 72] width 50 height 30
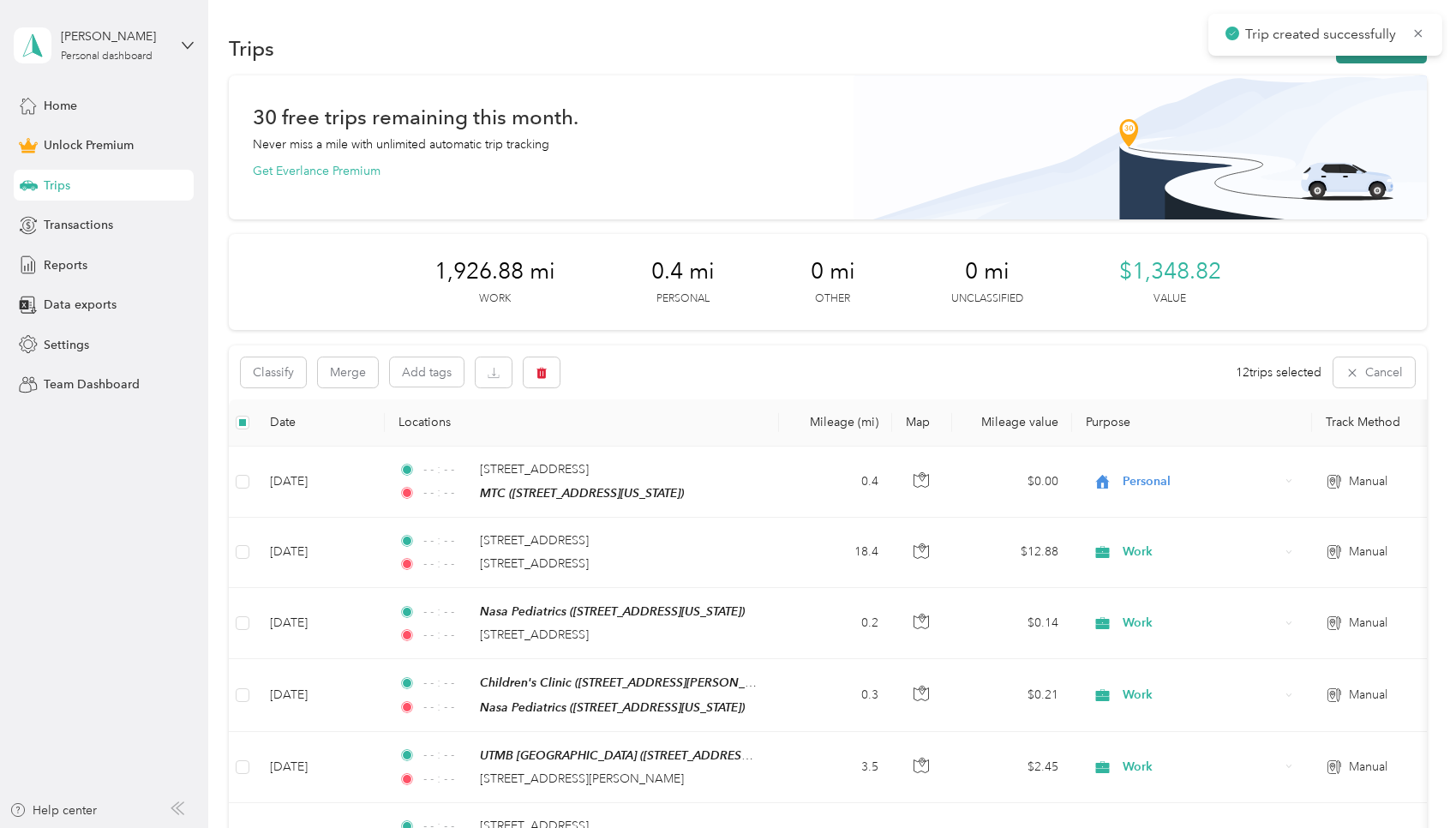
click at [698, 58] on button "New trip" at bounding box center [1381, 48] width 90 height 30
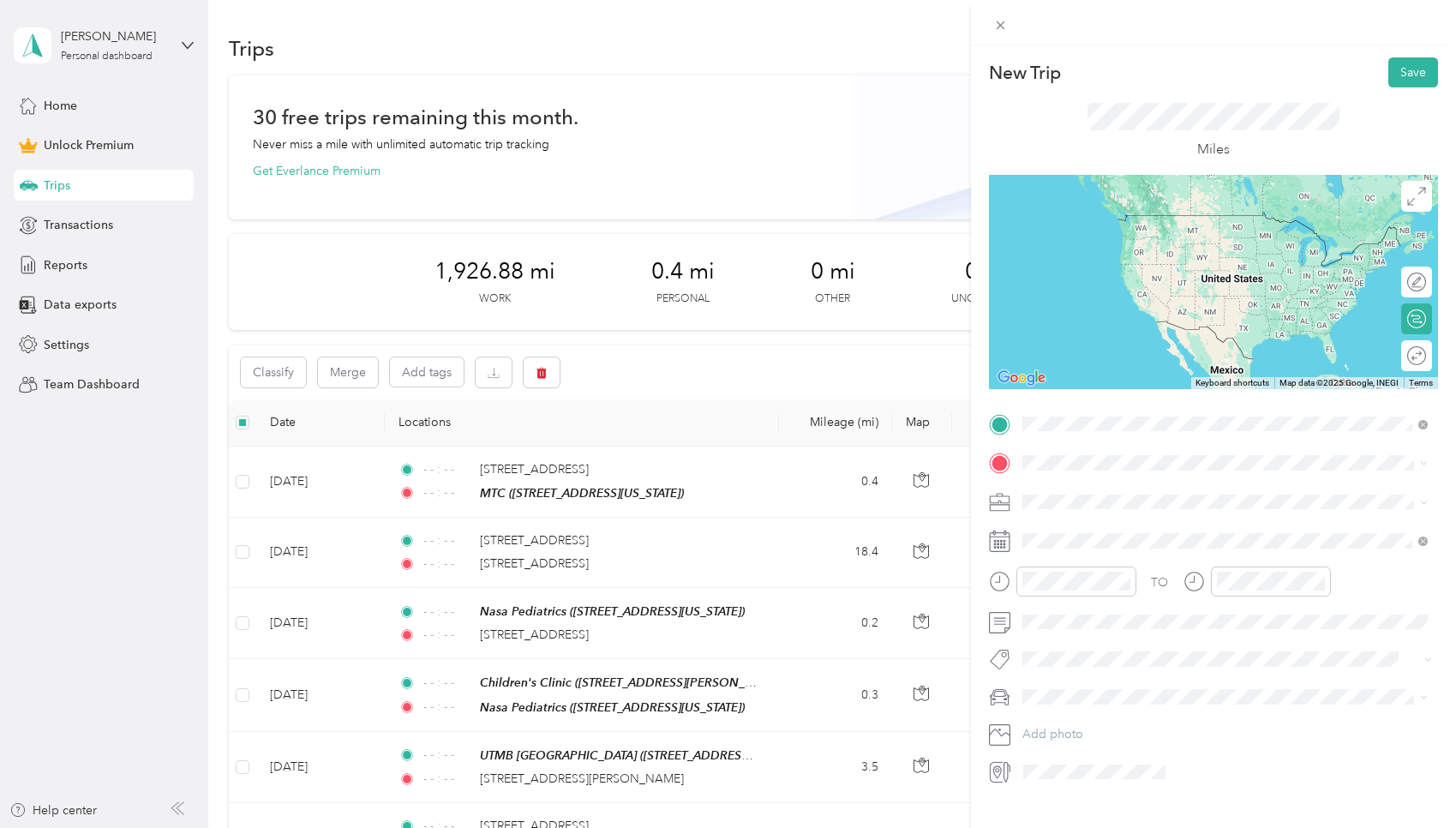
click at [698, 492] on span "5712 Kirby Drive Houston, Texas 77005, United States" at bounding box center [1187, 485] width 267 height 16
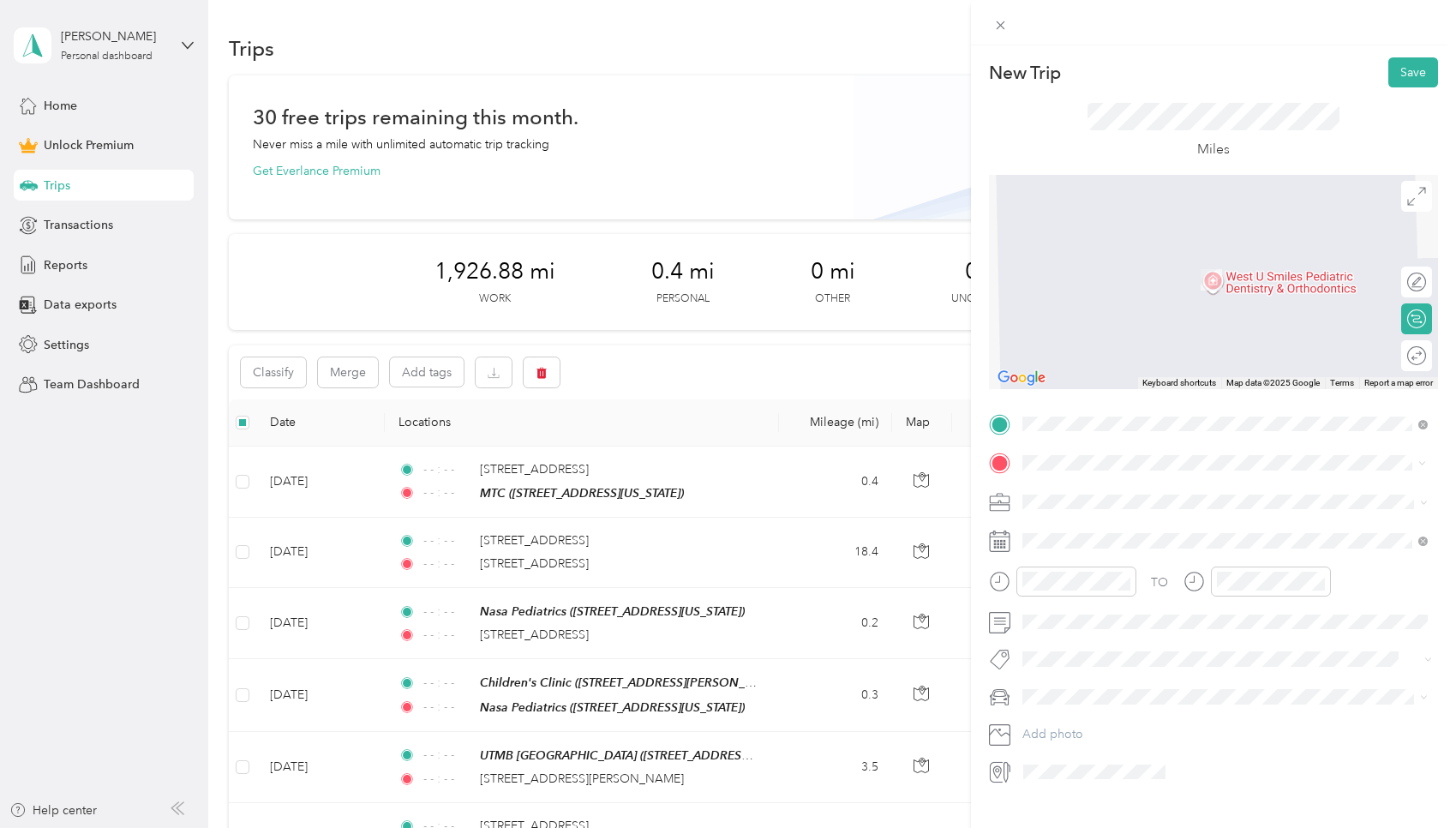
click at [698, 514] on div "4191 Bellaire Boulevard Houston, Texas 77025, United States" at bounding box center [1225, 524] width 393 height 23
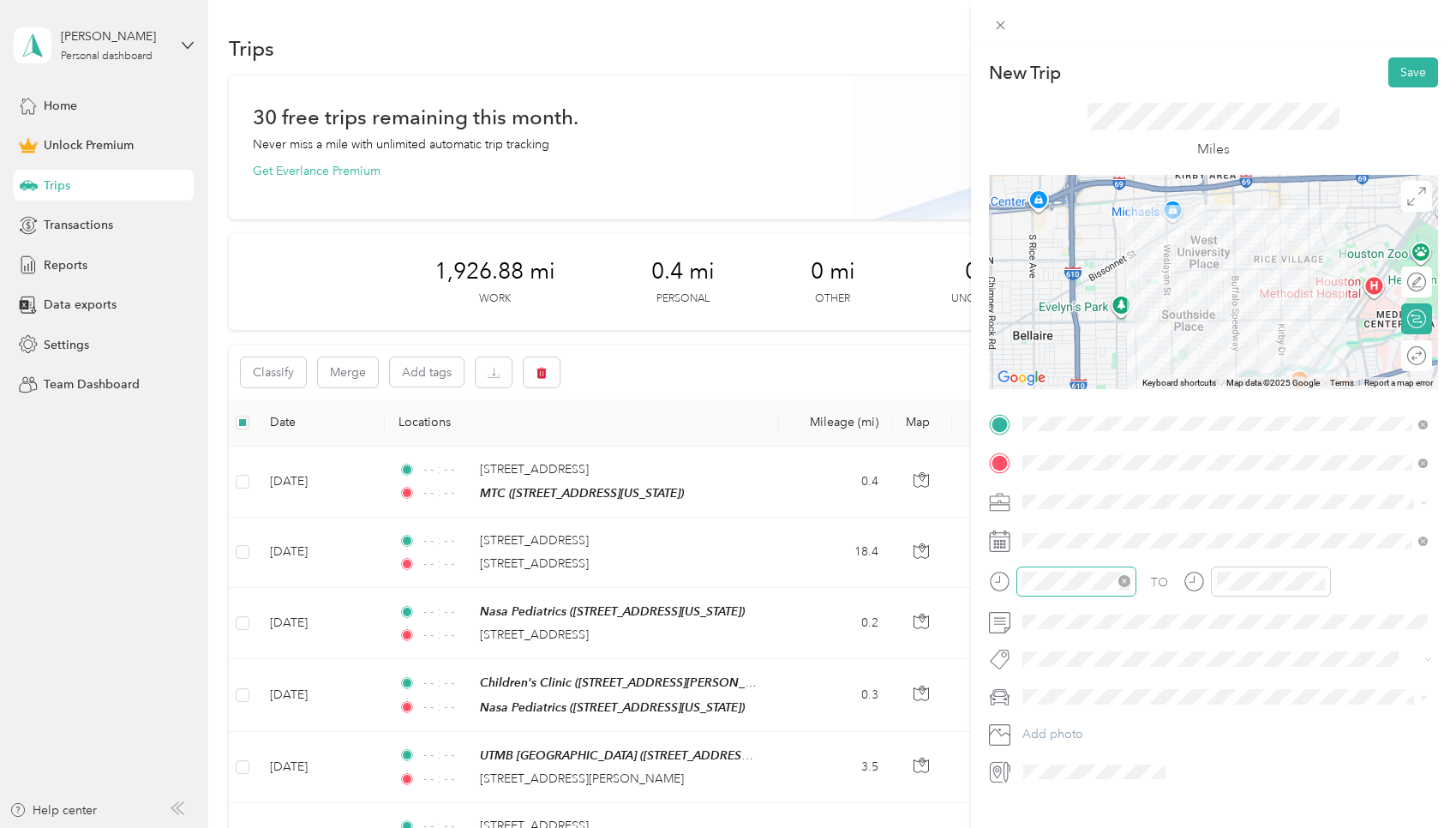
click at [698, 580] on icon "close-circle" at bounding box center [1124, 581] width 12 height 12
click at [698, 579] on icon "close-circle" at bounding box center [1318, 581] width 12 height 12
click at [698, 551] on span at bounding box center [1227, 541] width 422 height 28
click at [698, 547] on span at bounding box center [1227, 541] width 422 height 28
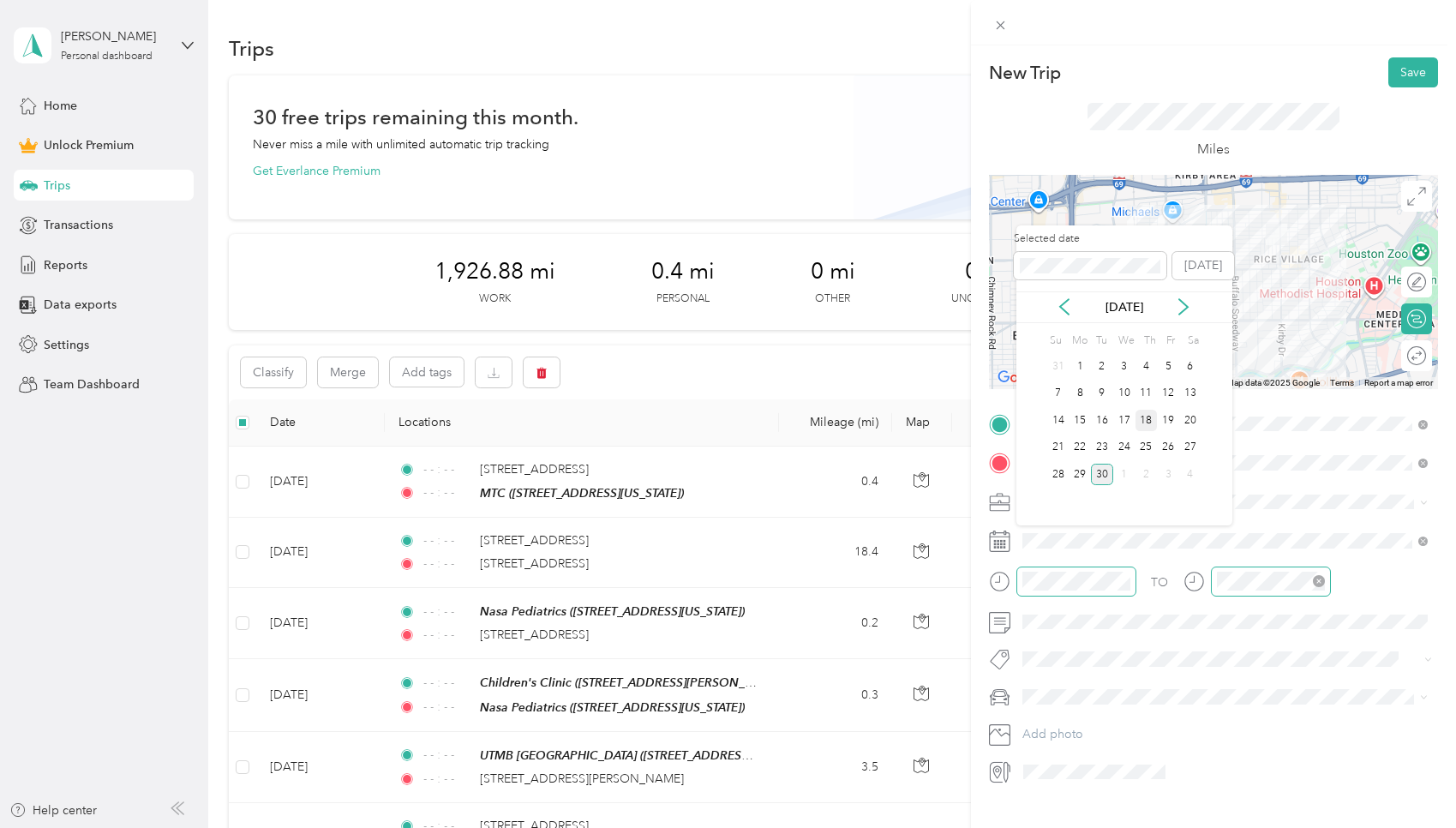
click at [698, 418] on div "18" at bounding box center [1147, 420] width 22 height 21
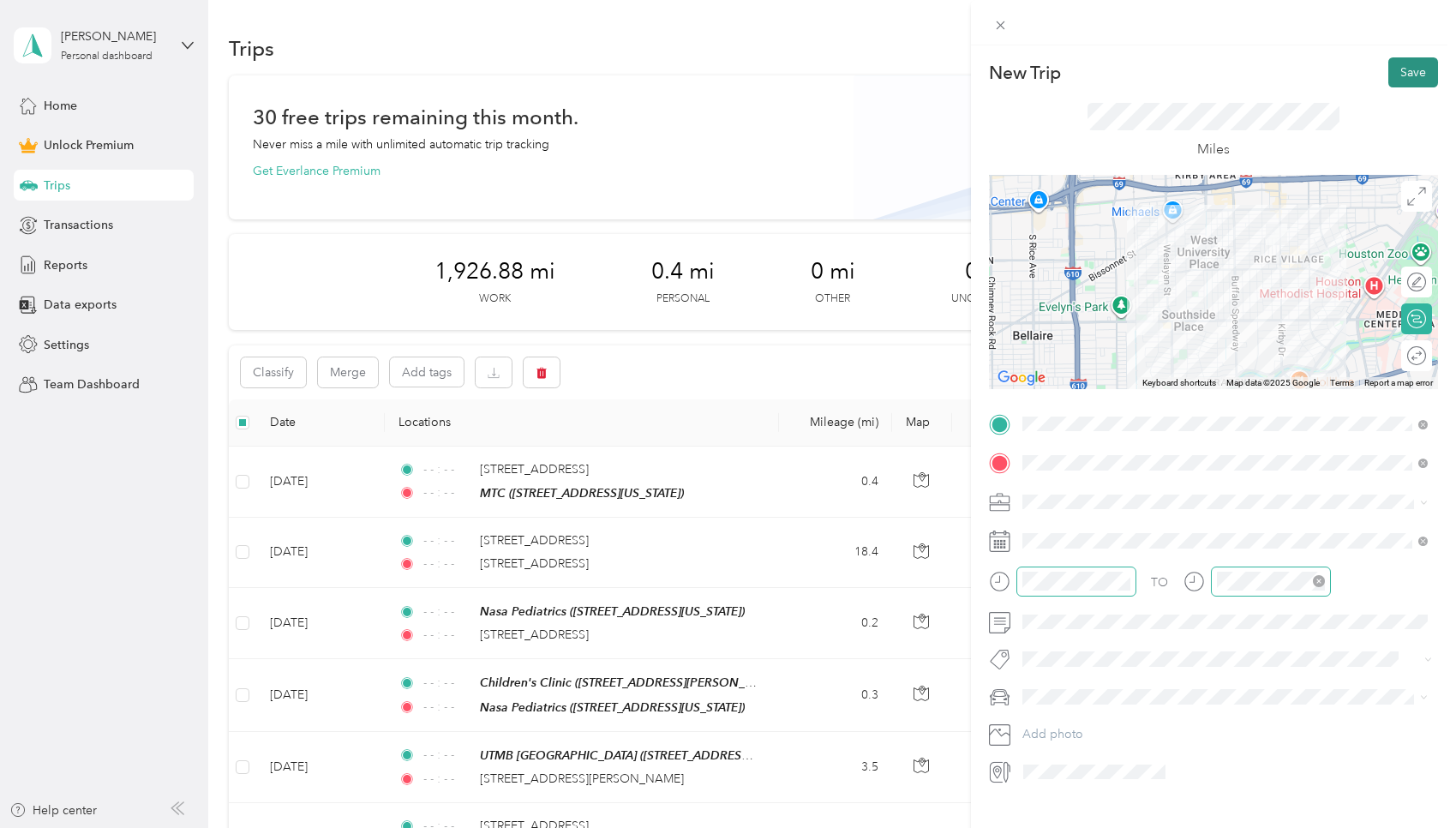
click at [698, 82] on button "Save" at bounding box center [1414, 72] width 50 height 30
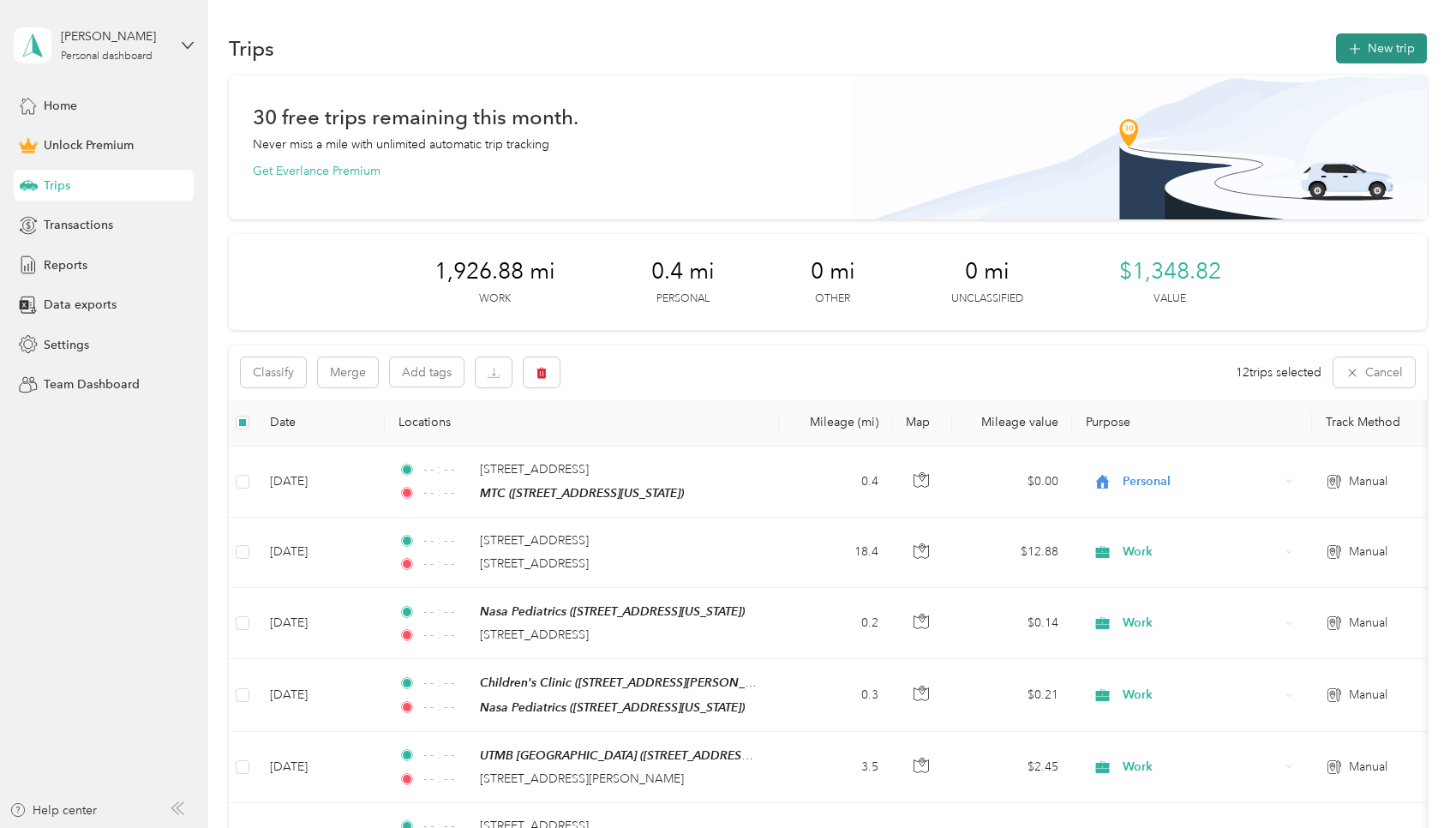
click at [698, 54] on button "New trip" at bounding box center [1381, 48] width 90 height 30
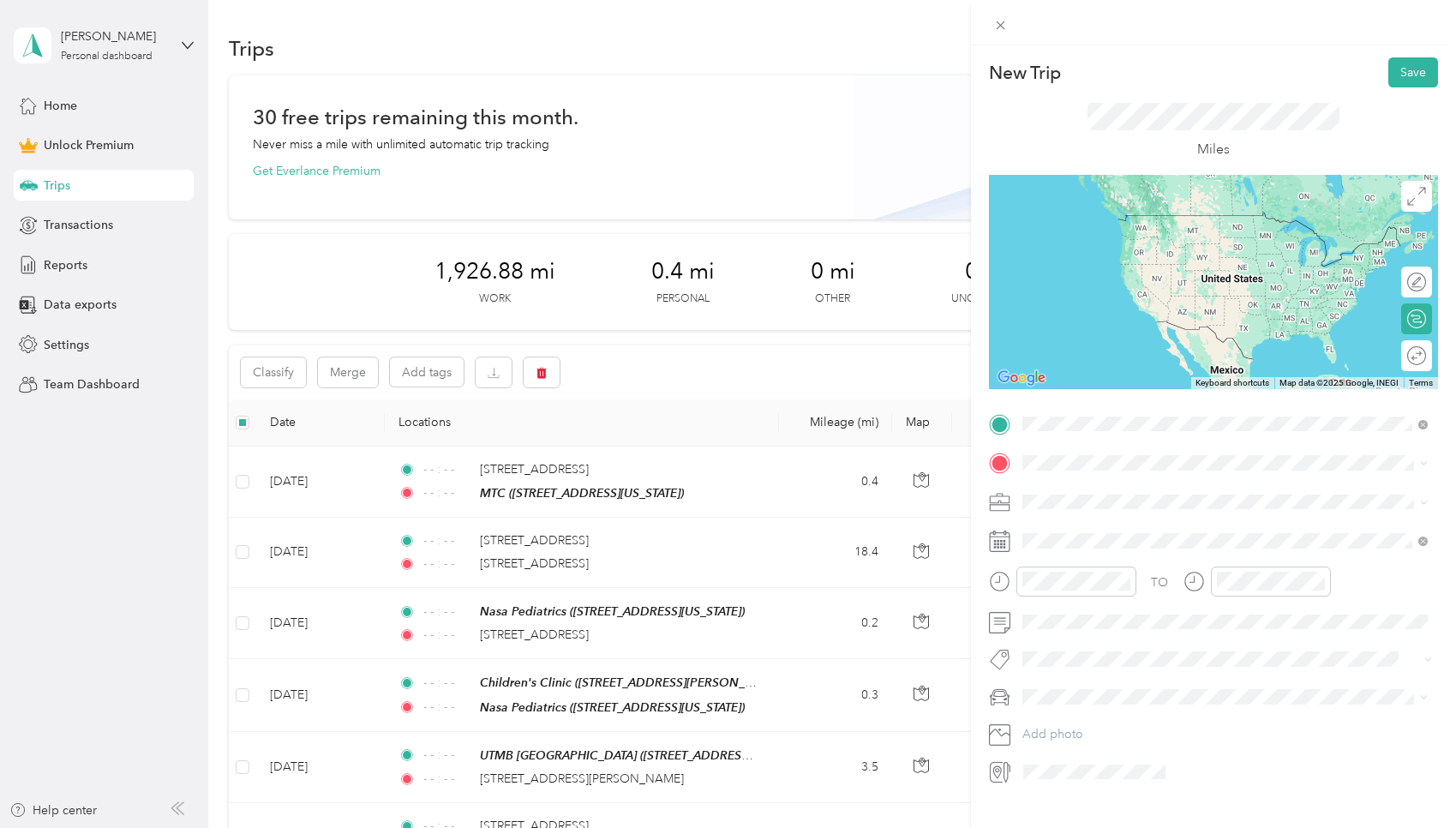
click at [698, 489] on span "4191 Bellaire Boulevard Houston, Texas 77025, United States" at bounding box center [1140, 485] width 172 height 16
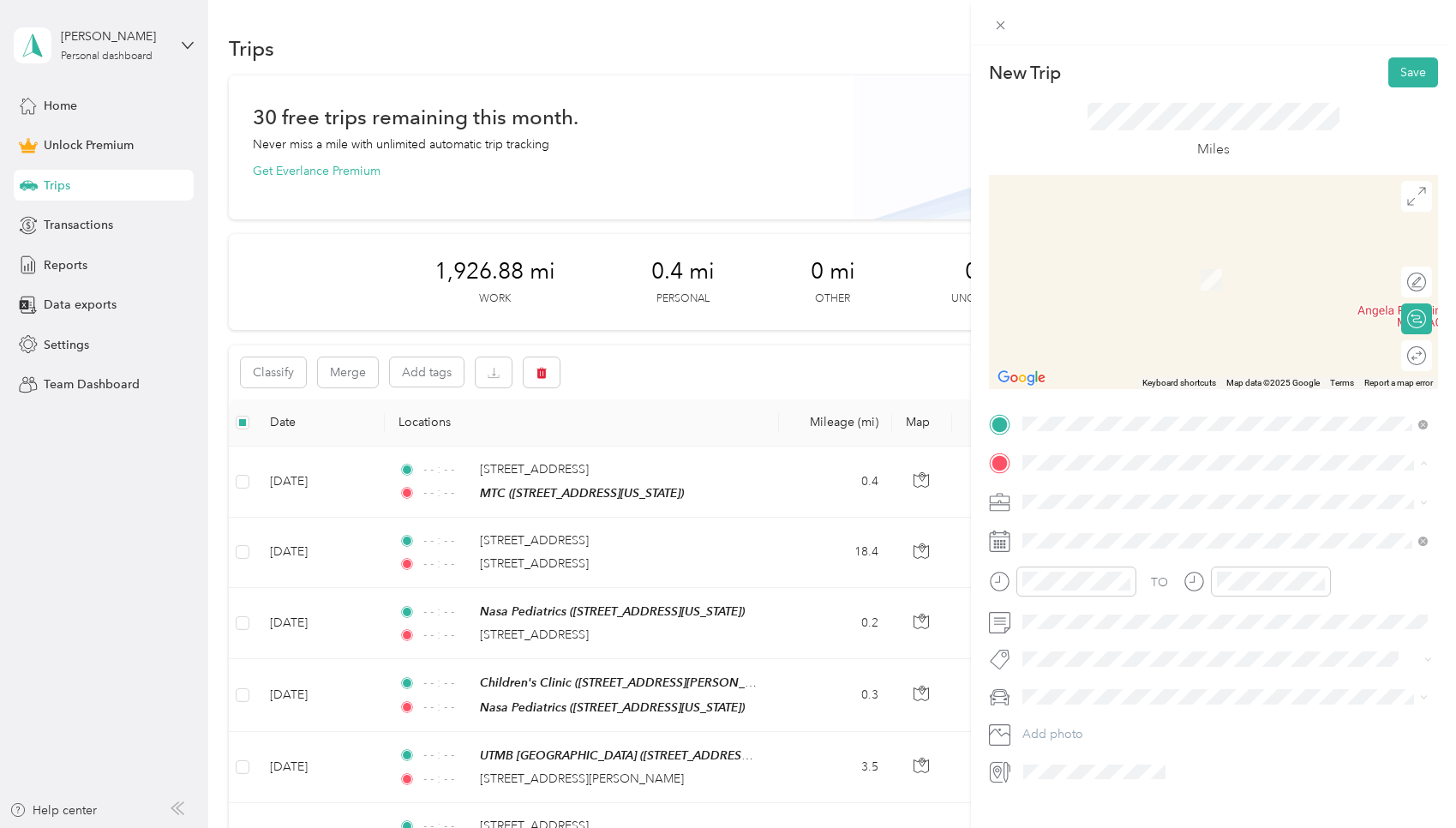
click at [698, 529] on div "MTC" at bounding box center [1140, 530] width 172 height 16
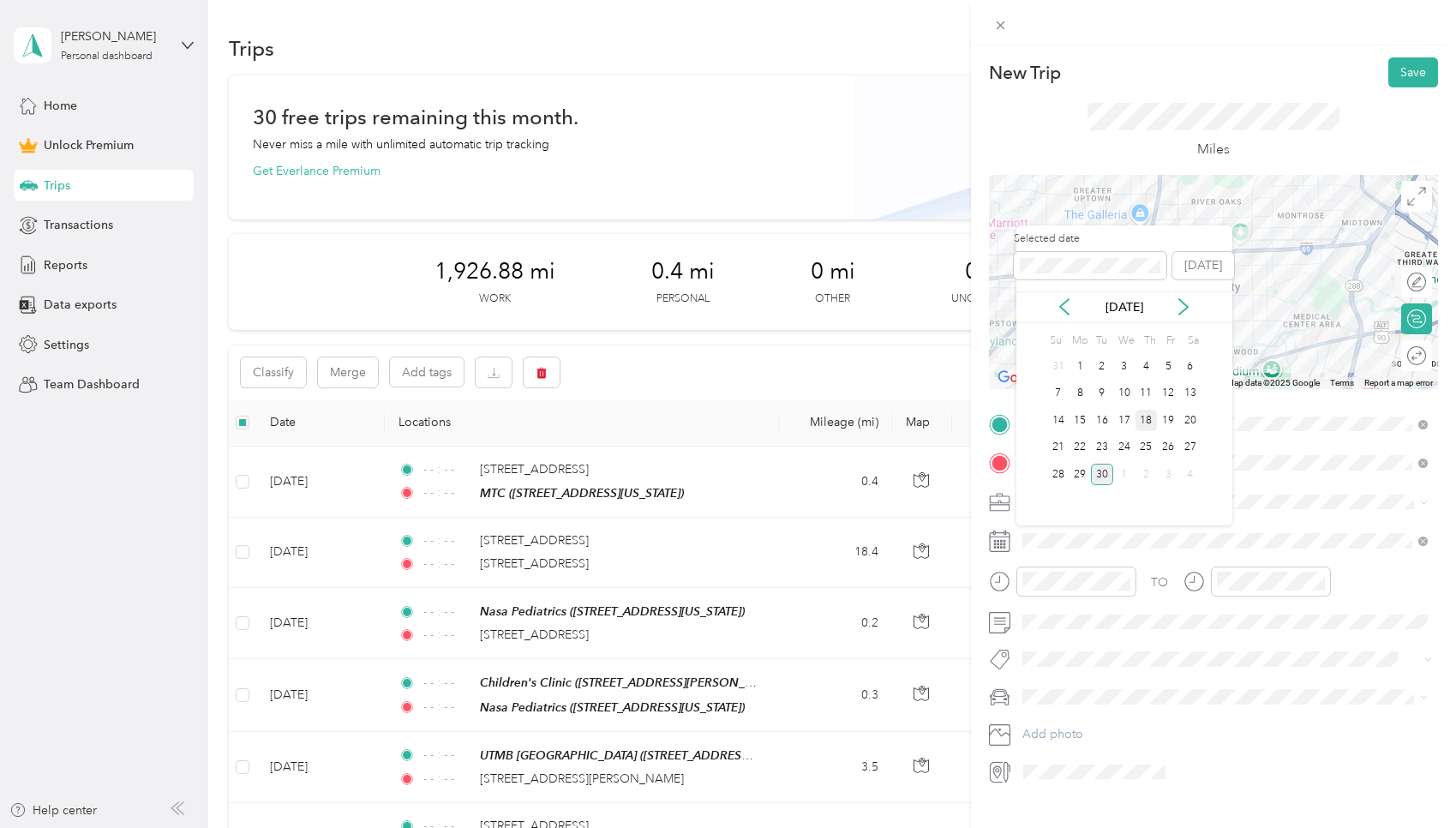
click at [698, 416] on div "18" at bounding box center [1147, 420] width 22 height 21
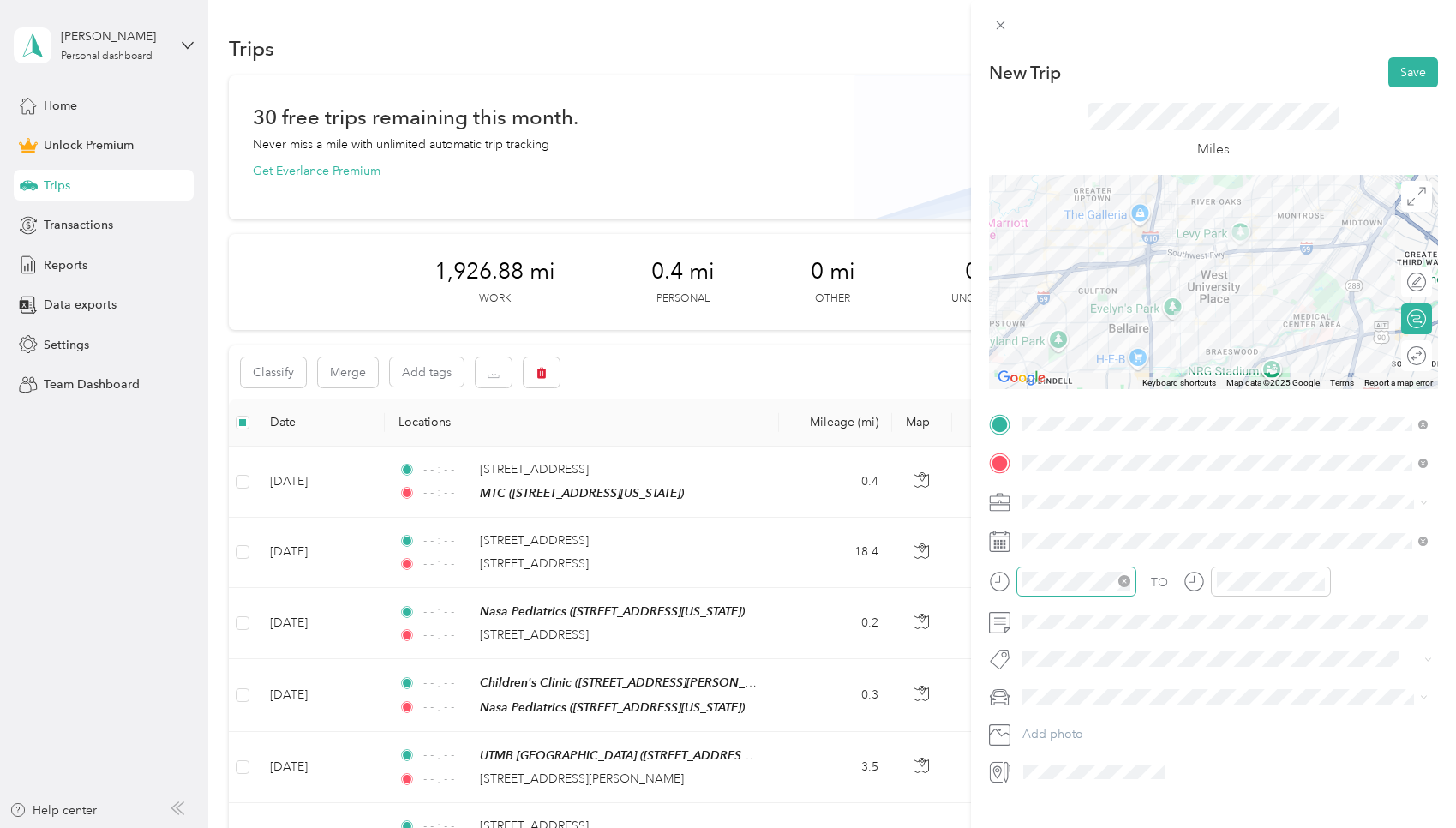
click at [698, 583] on icon "close-circle" at bounding box center [1124, 581] width 12 height 12
click at [698, 582] on icon "close-circle" at bounding box center [1318, 581] width 12 height 12
click at [698, 76] on button "Save" at bounding box center [1414, 72] width 50 height 30
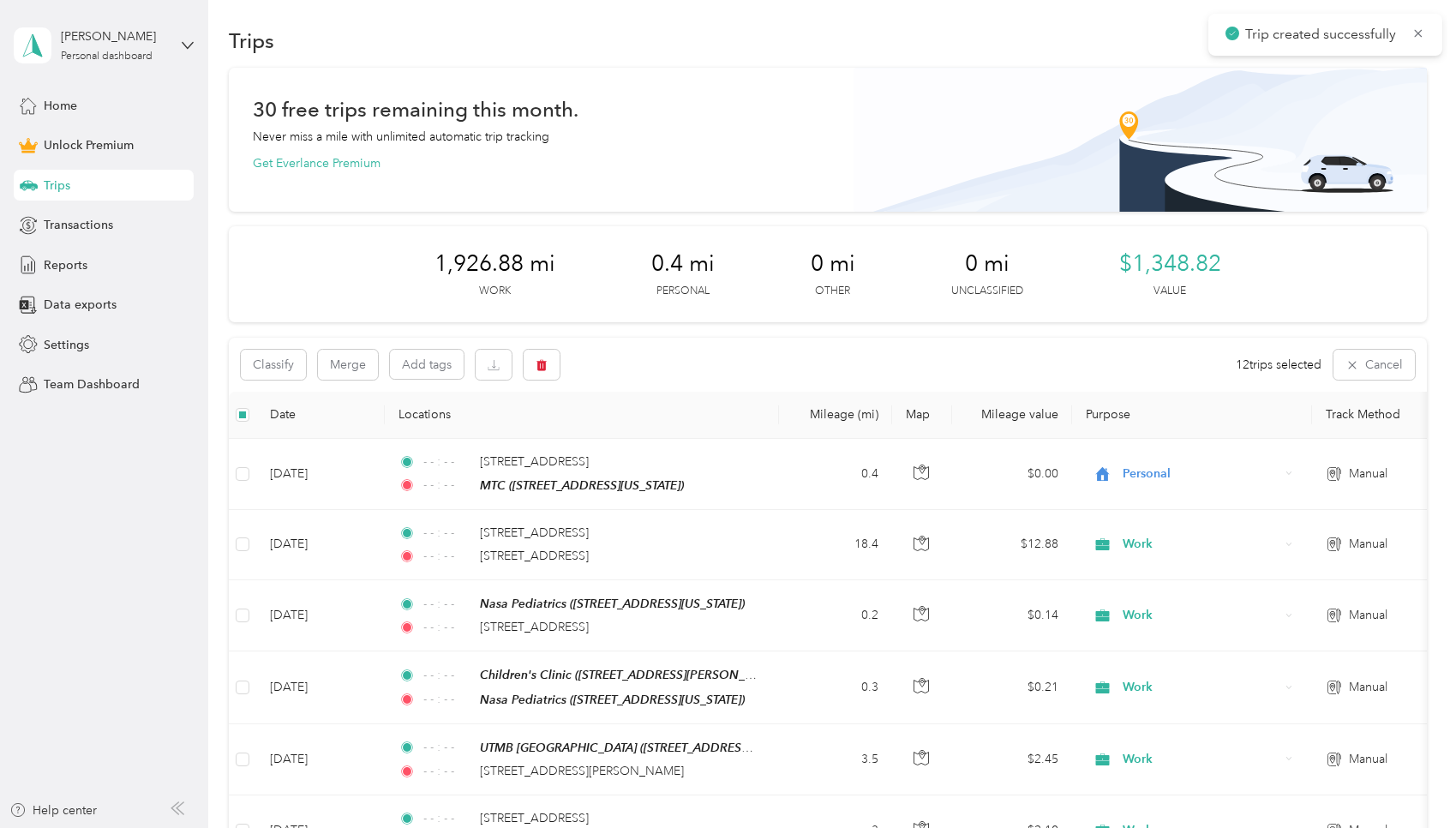
scroll to position [0, 0]
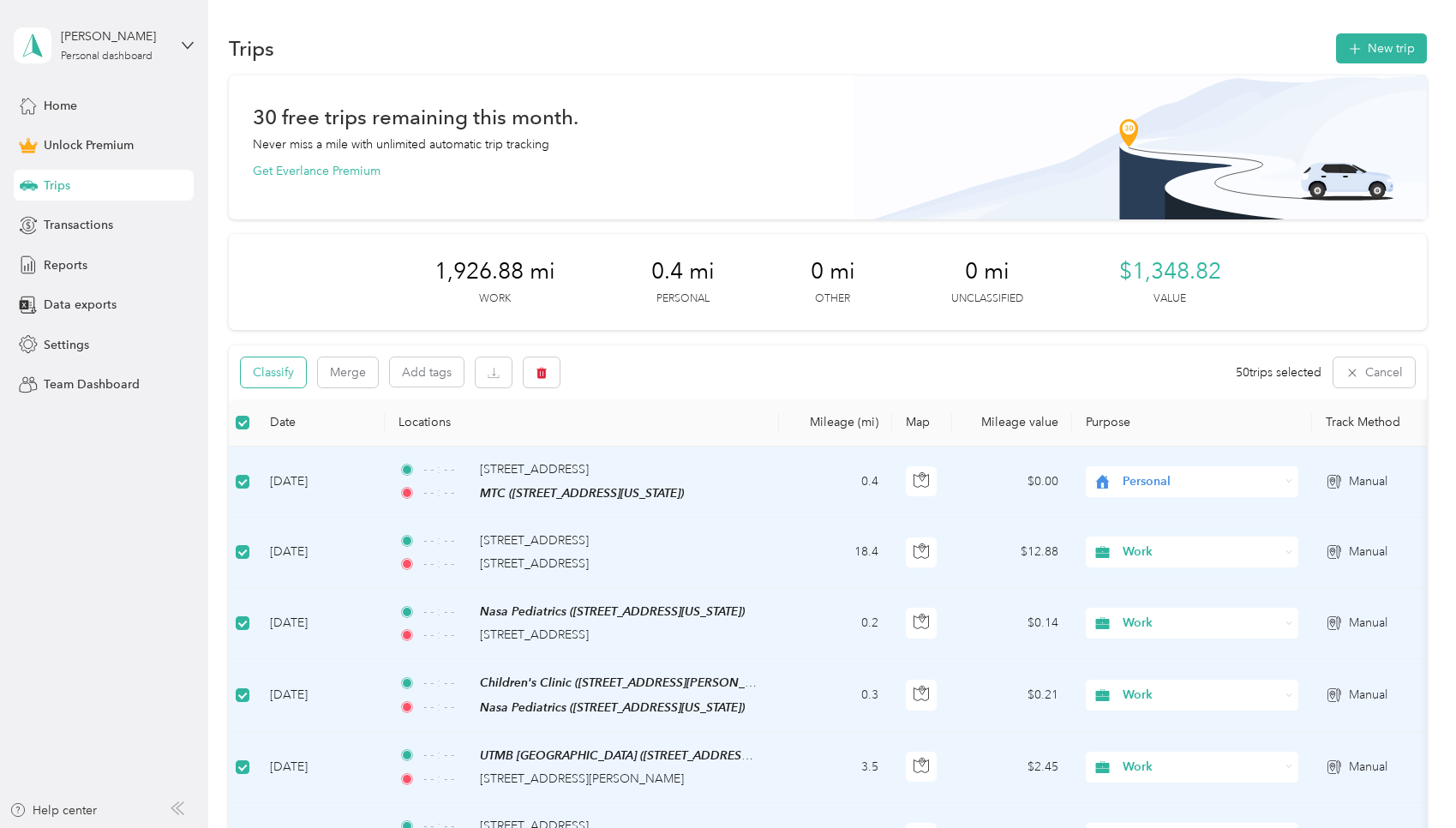
click at [269, 381] on button "Classify" at bounding box center [273, 372] width 66 height 30
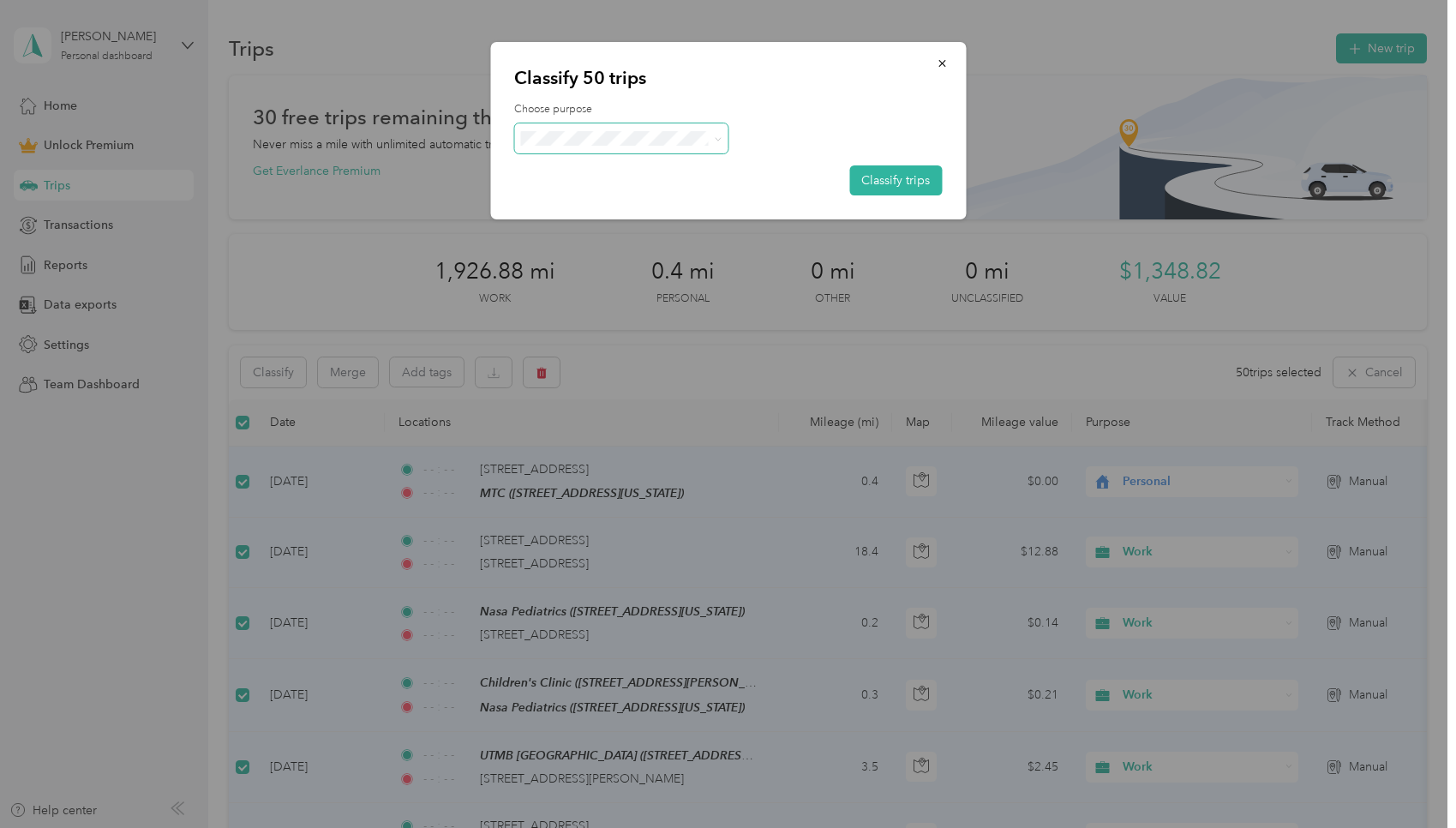
click at [586, 126] on span at bounding box center [621, 138] width 214 height 30
click at [585, 233] on span "Marketing" at bounding box center [636, 229] width 160 height 18
click at [698, 174] on button "Classify trips" at bounding box center [896, 180] width 92 height 30
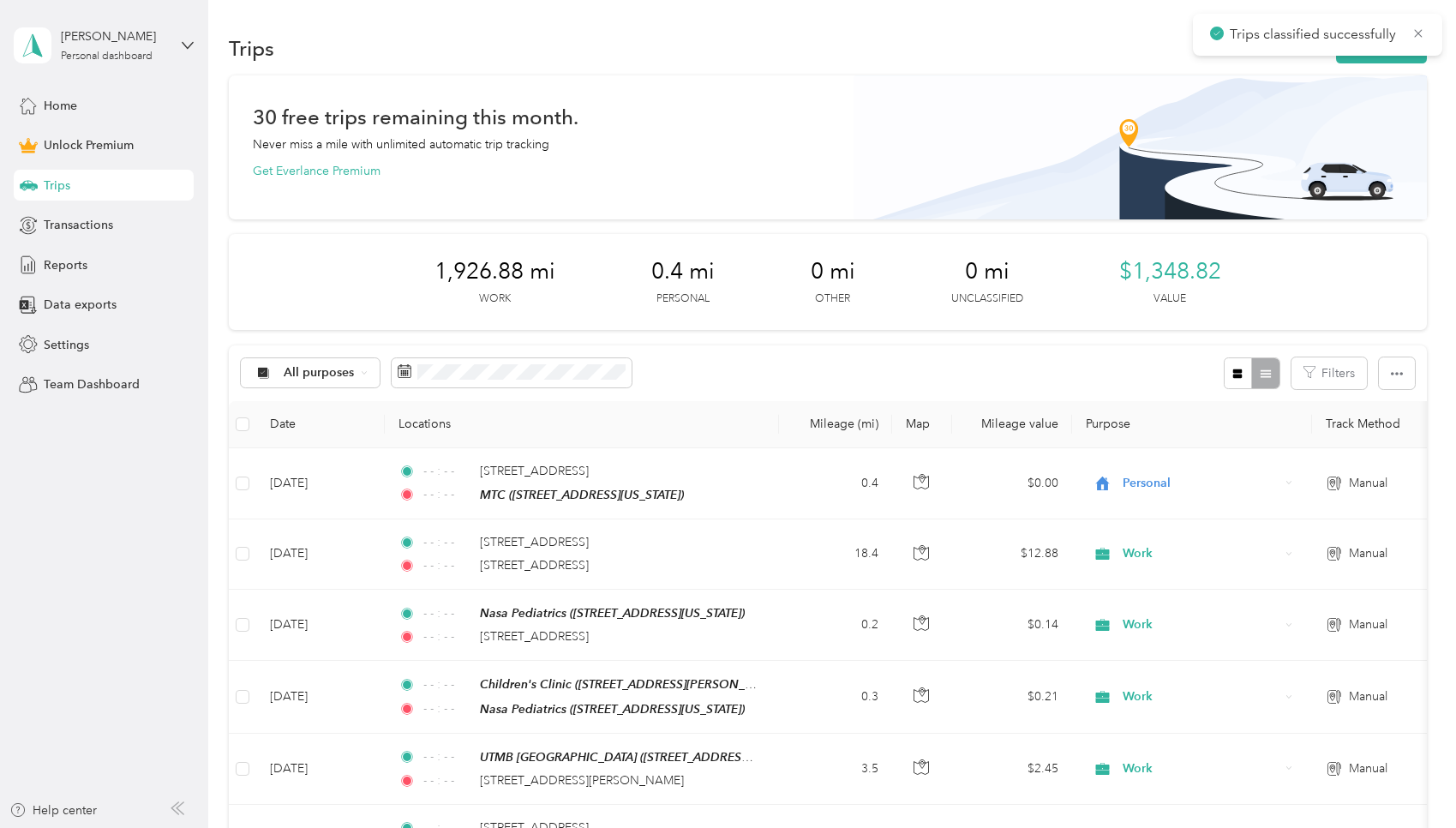
click at [698, 66] on div "Classify 50 trips Choose purpose Classify trips" at bounding box center [728, 130] width 475 height 177
click at [698, 49] on button "New trip" at bounding box center [1381, 48] width 90 height 30
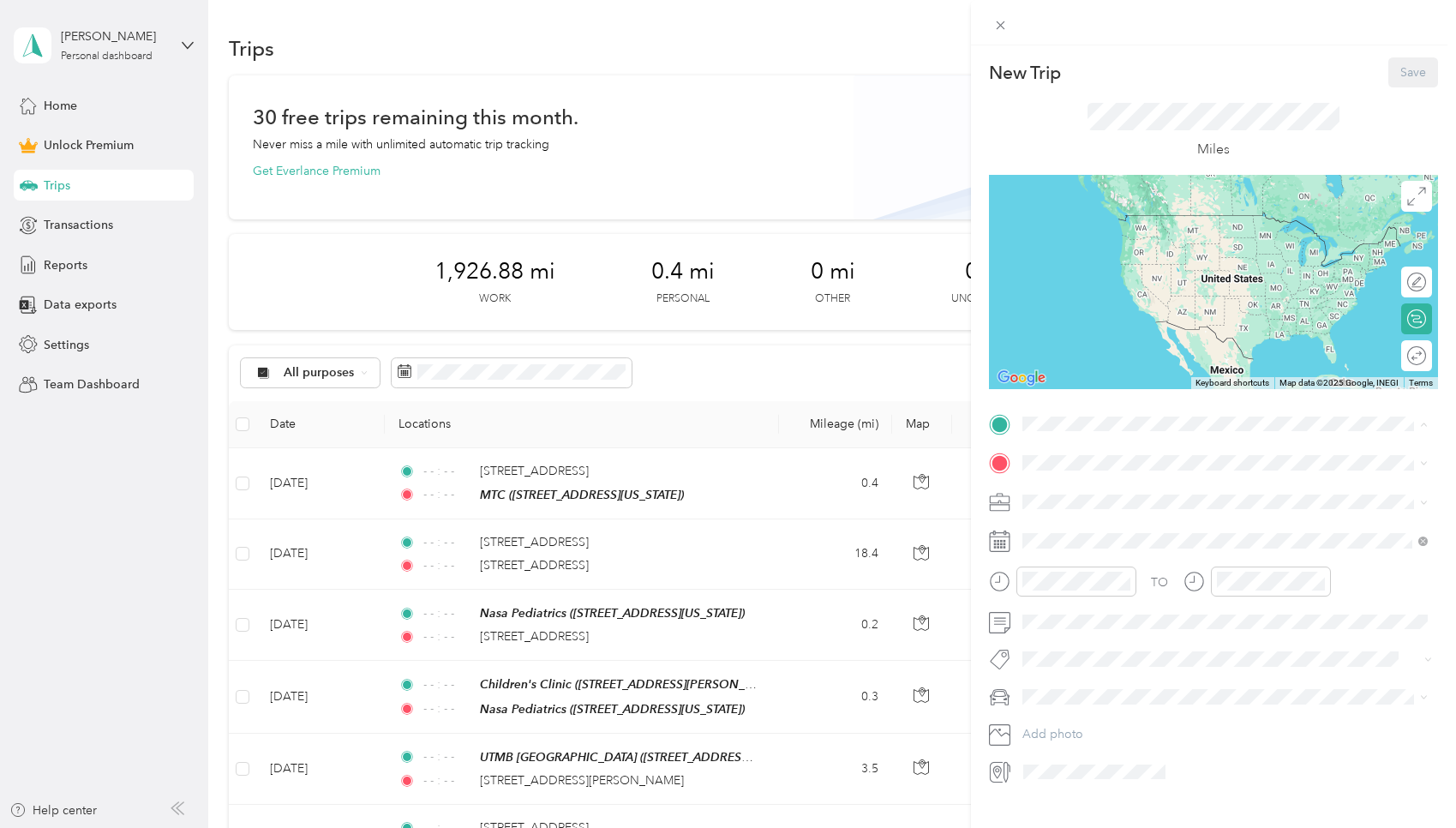
click at [698, 486] on div "MTC" at bounding box center [1140, 491] width 172 height 16
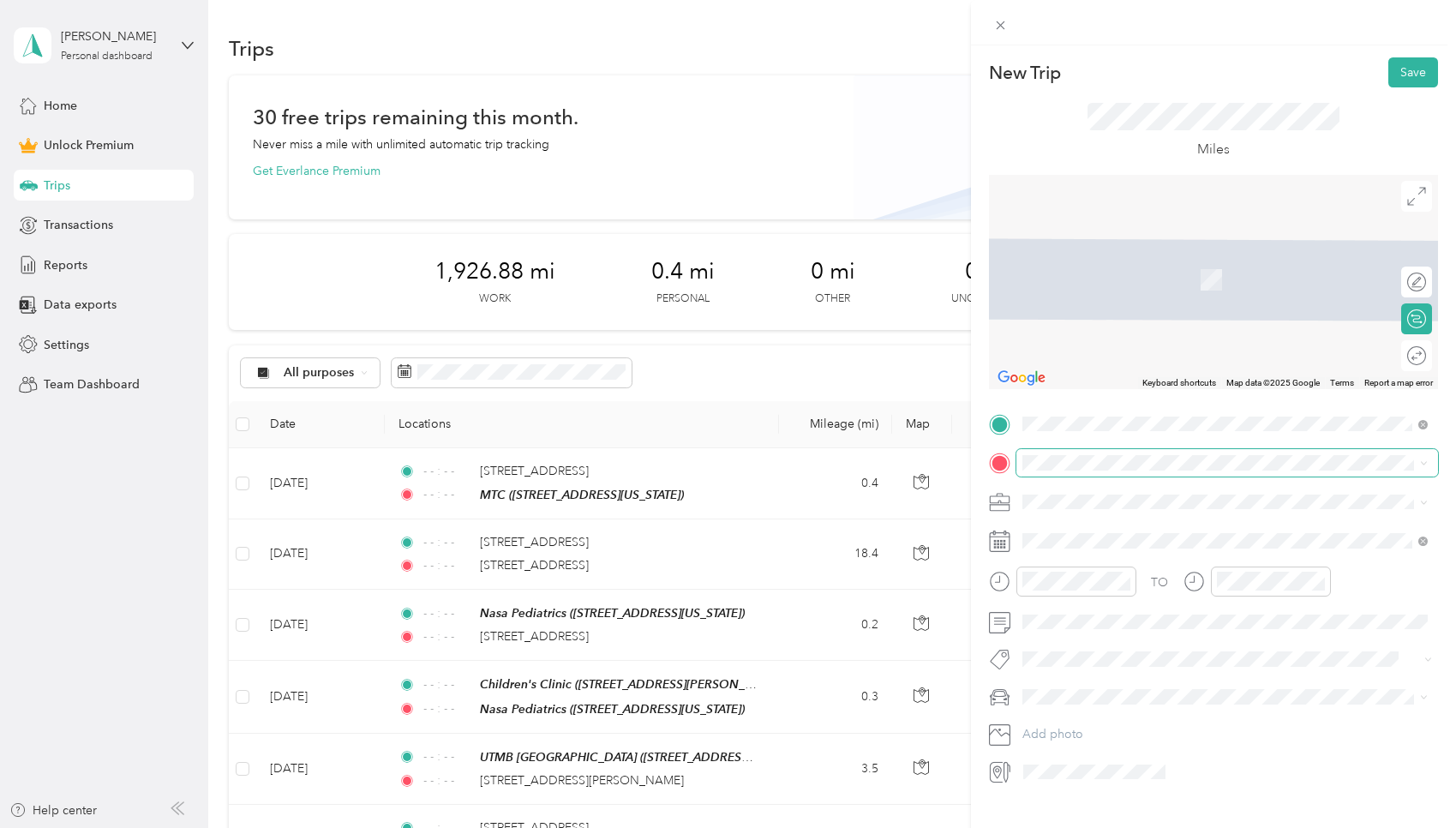
click at [698, 472] on span at bounding box center [1227, 462] width 422 height 28
click at [698, 515] on div "10375 Northwest Freeway Houston, Texas 77092, United States" at bounding box center [1225, 522] width 393 height 23
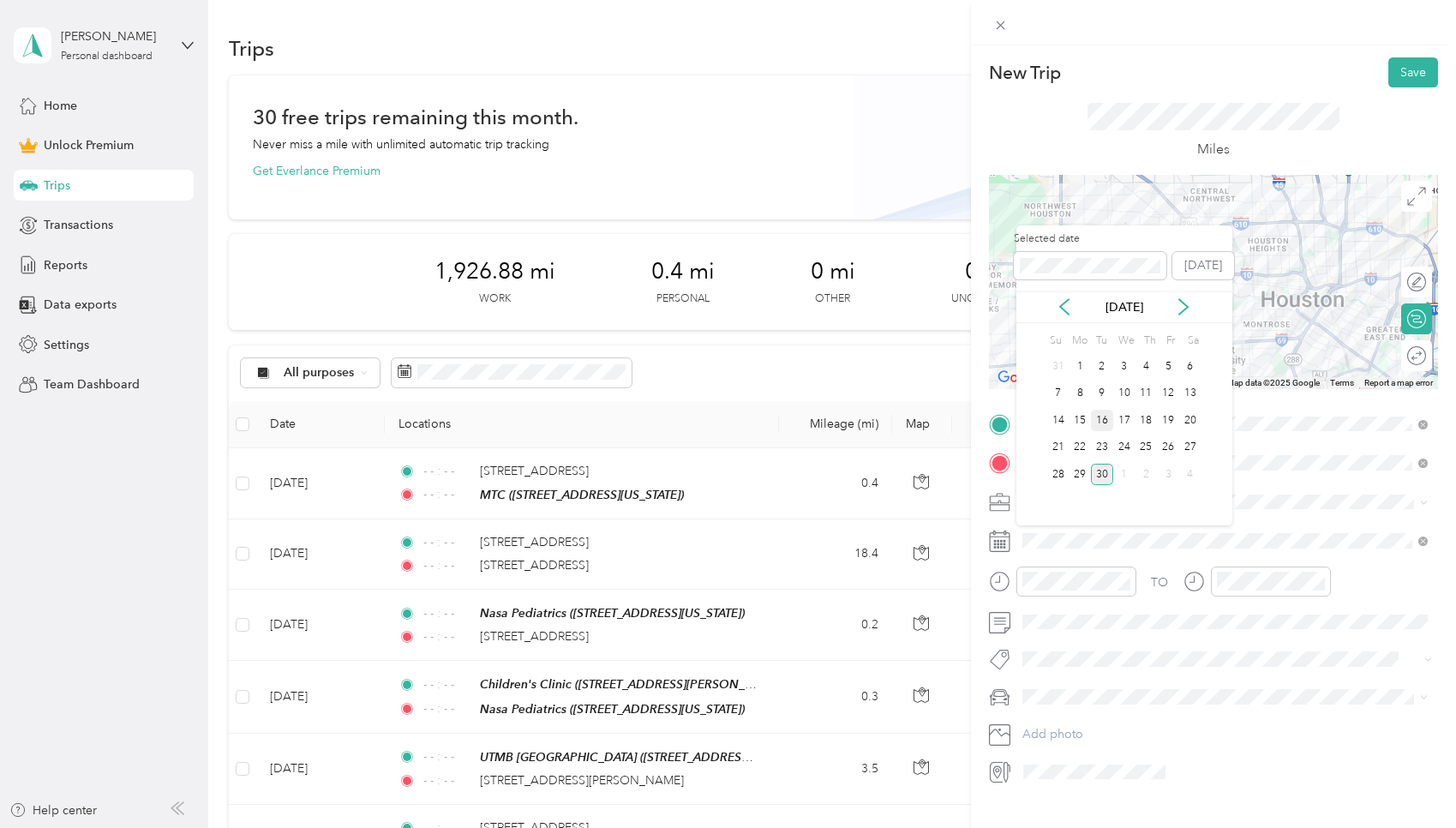
click at [698, 417] on div "16" at bounding box center [1102, 420] width 22 height 21
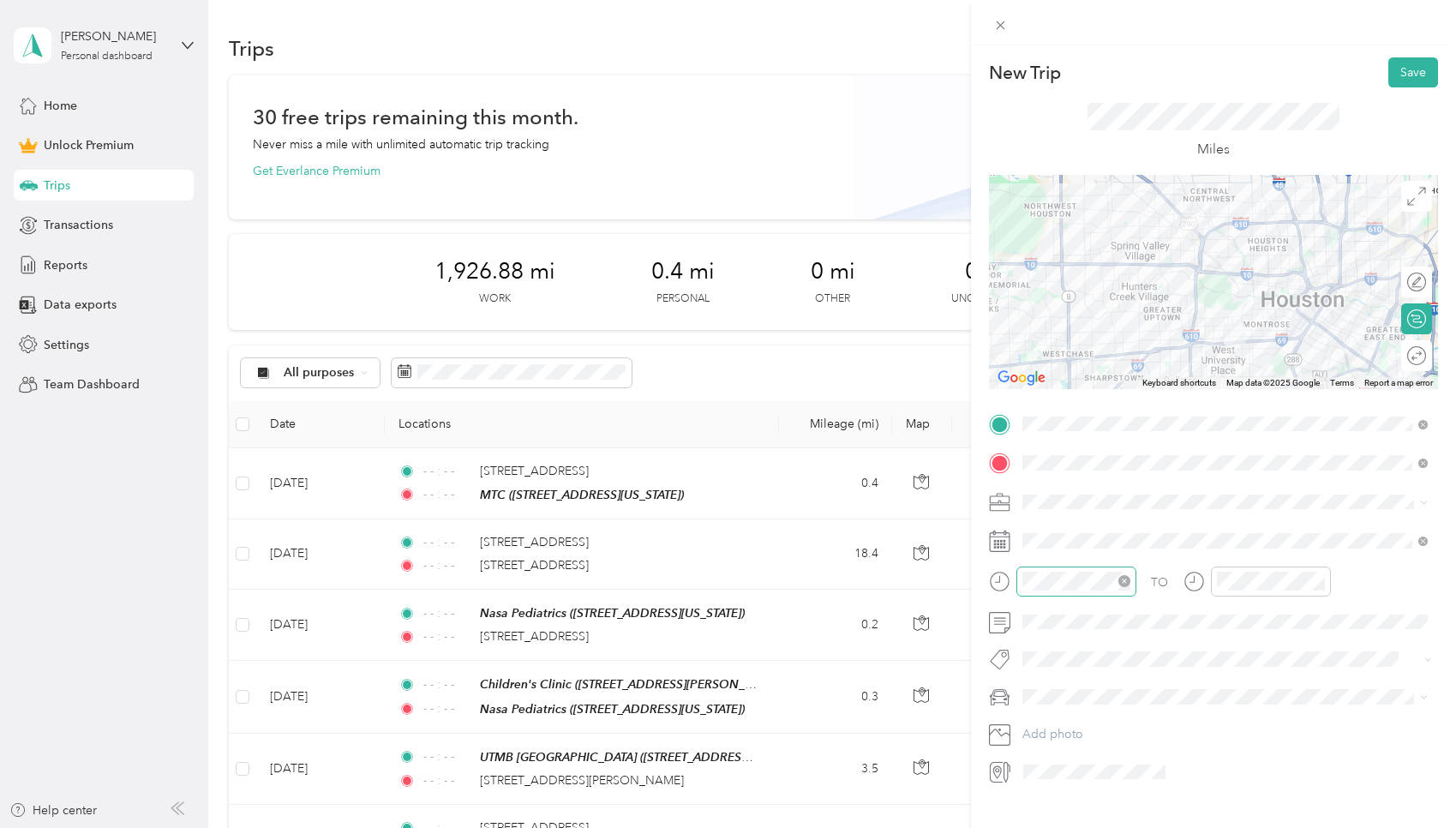
click at [698, 580] on icon "close-circle" at bounding box center [1124, 581] width 12 height 12
click at [698, 581] on icon "close-circle" at bounding box center [1318, 581] width 12 height 12
click at [698, 73] on button "Save" at bounding box center [1414, 72] width 50 height 30
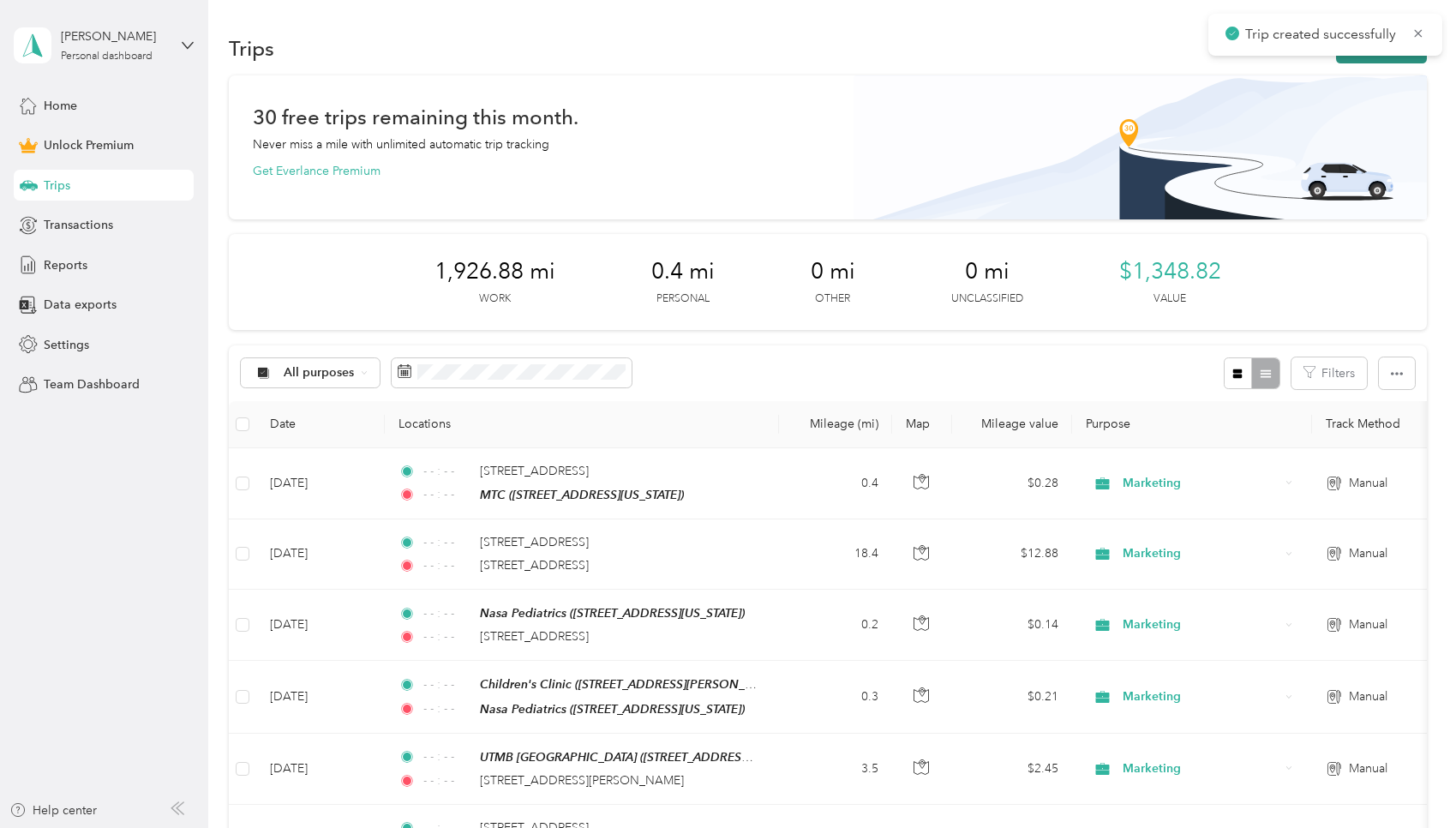
click at [698, 58] on button "New trip" at bounding box center [1381, 48] width 90 height 30
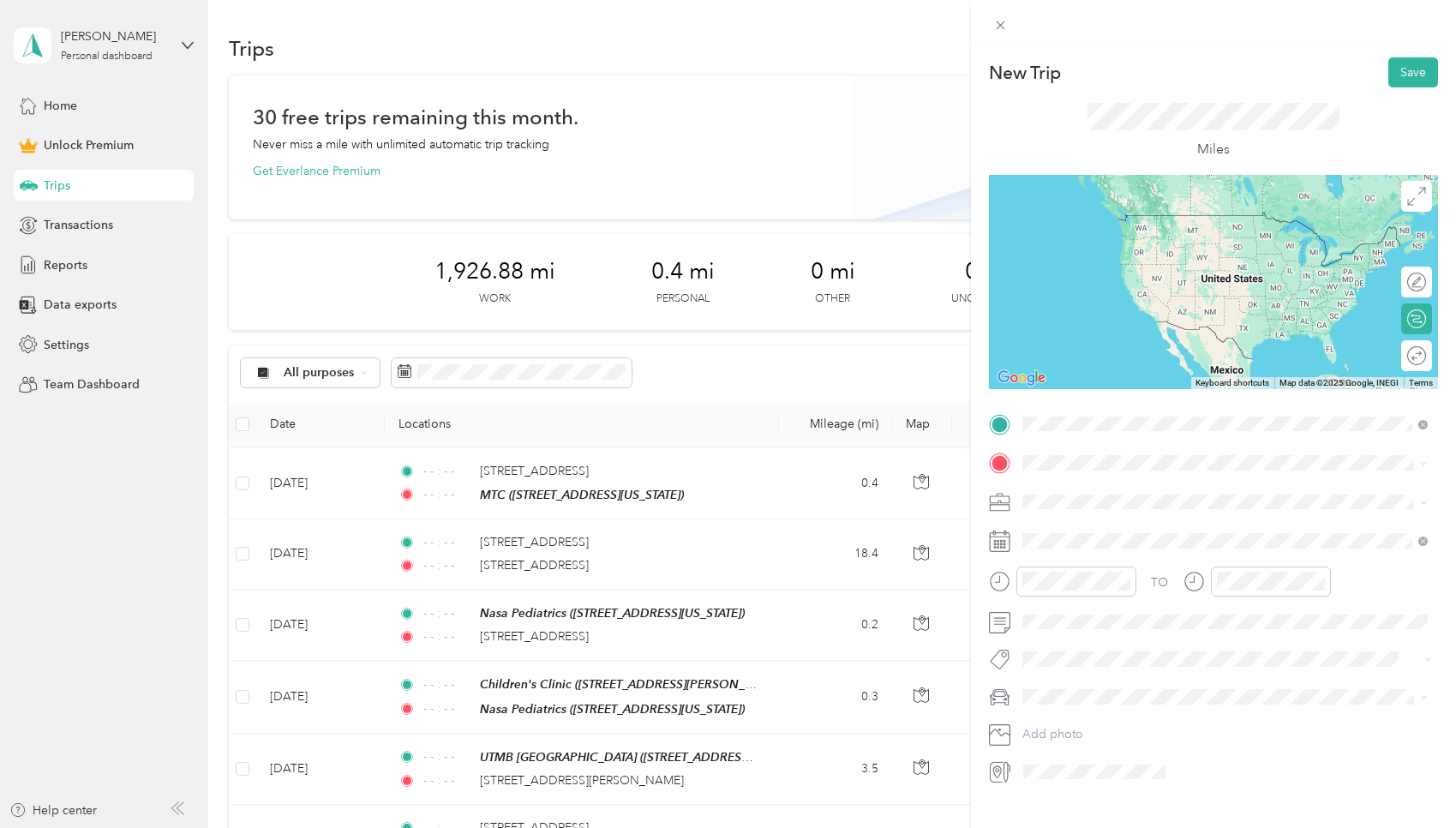
click at [698, 504] on li "10375 Northwest Freeway Houston, Texas 77092, United States" at bounding box center [1225, 486] width 417 height 35
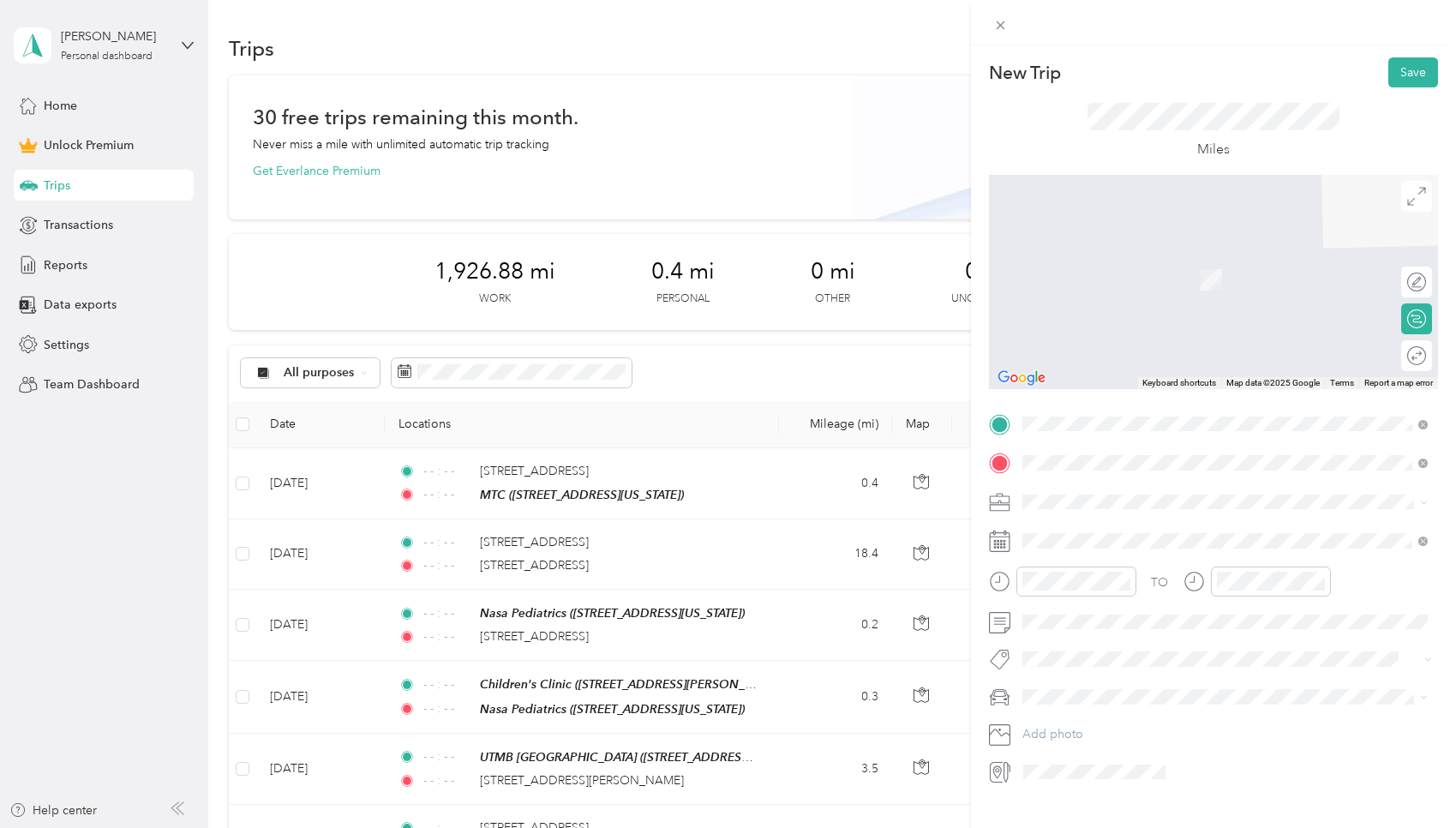
click at [698, 523] on span "2925 West T C Jester Boulevard Houston, Texas 77018, United States" at bounding box center [1187, 524] width 267 height 16
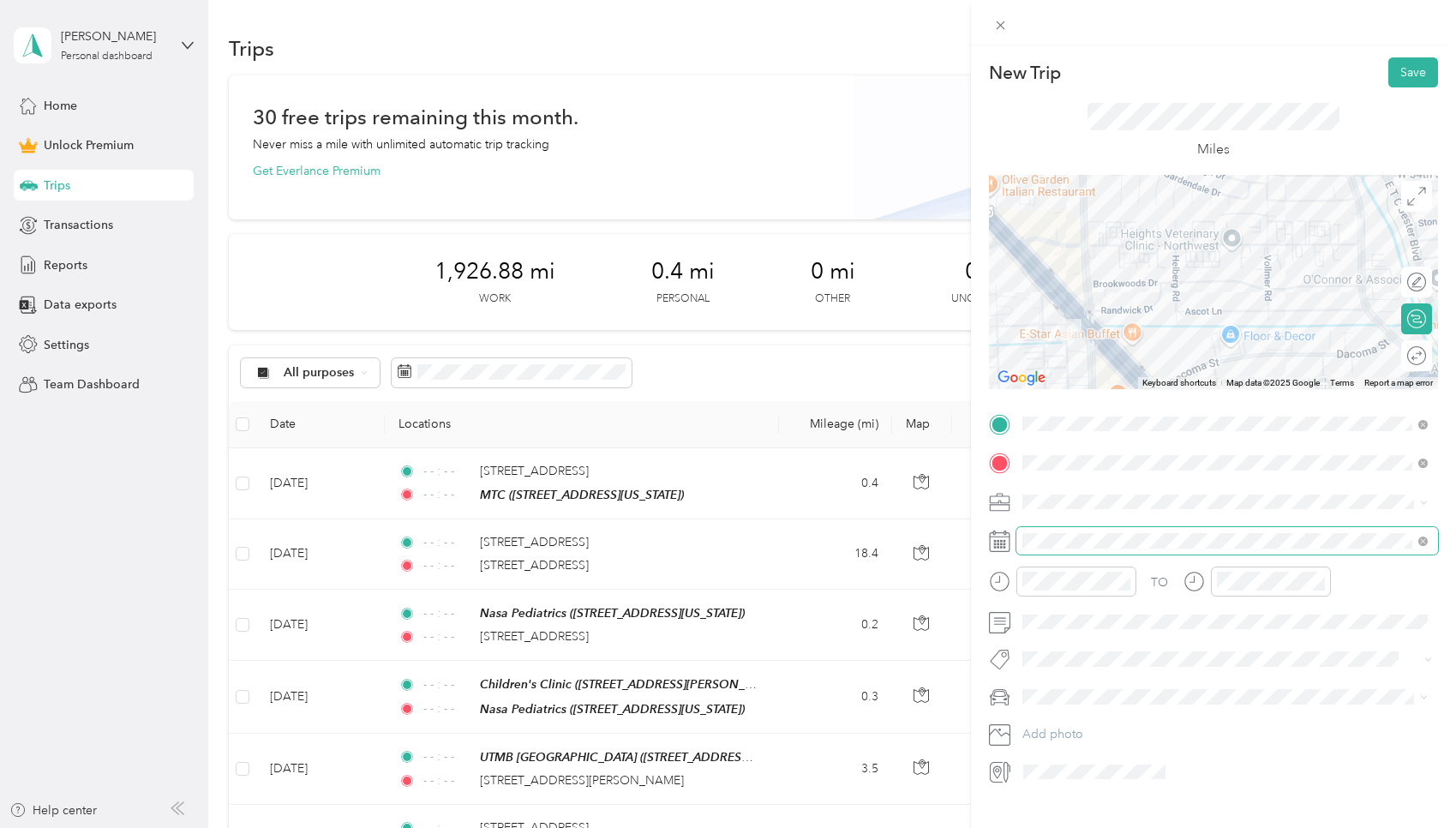
click at [698, 552] on span at bounding box center [1227, 541] width 422 height 28
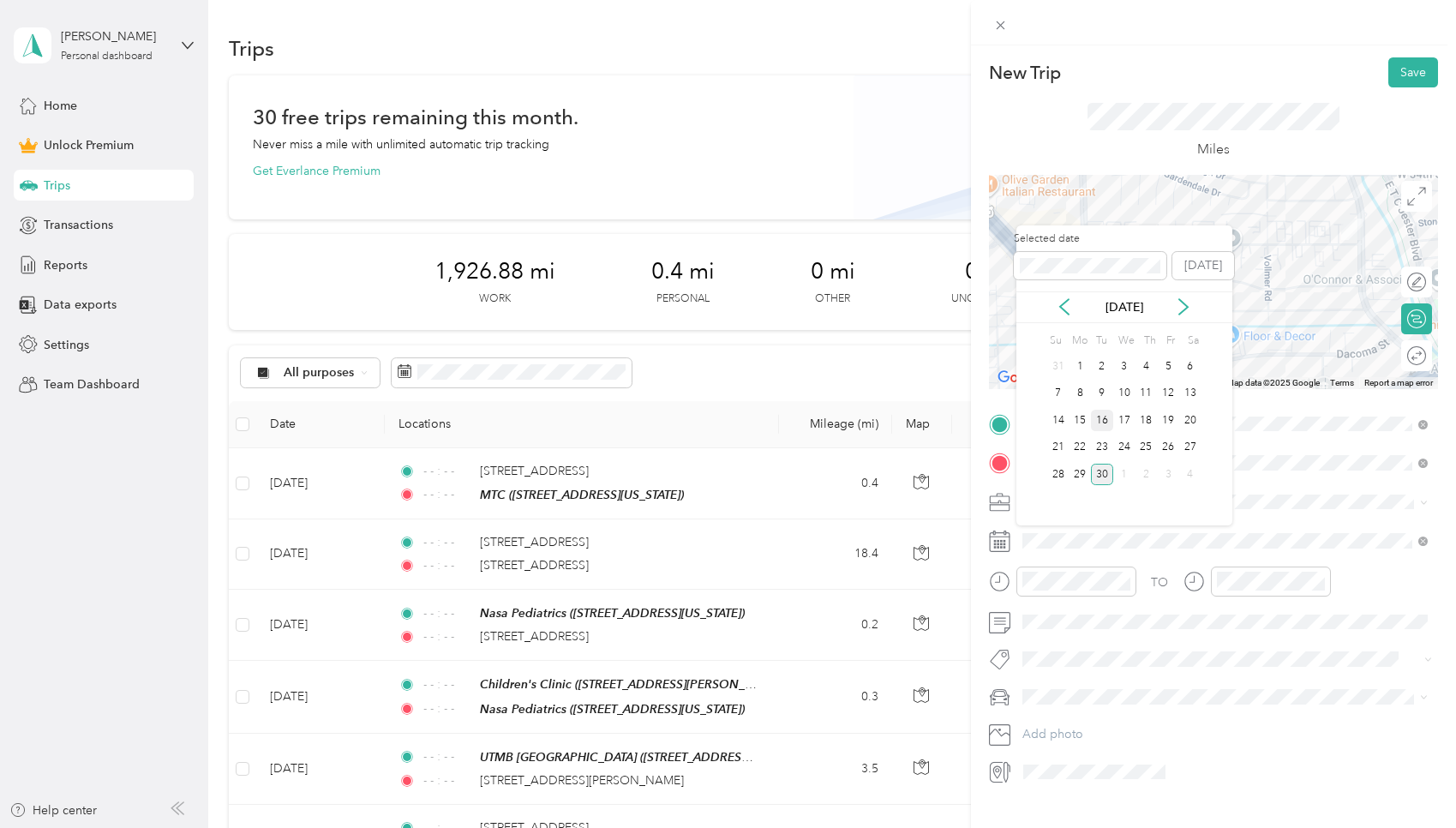
drag, startPoint x: 1152, startPoint y: 425, endPoint x: 1099, endPoint y: 416, distance: 53.8
click at [698, 416] on div "14 15 16 17 18 19 20" at bounding box center [1124, 421] width 154 height 28
click at [698, 416] on div "16" at bounding box center [1102, 420] width 22 height 21
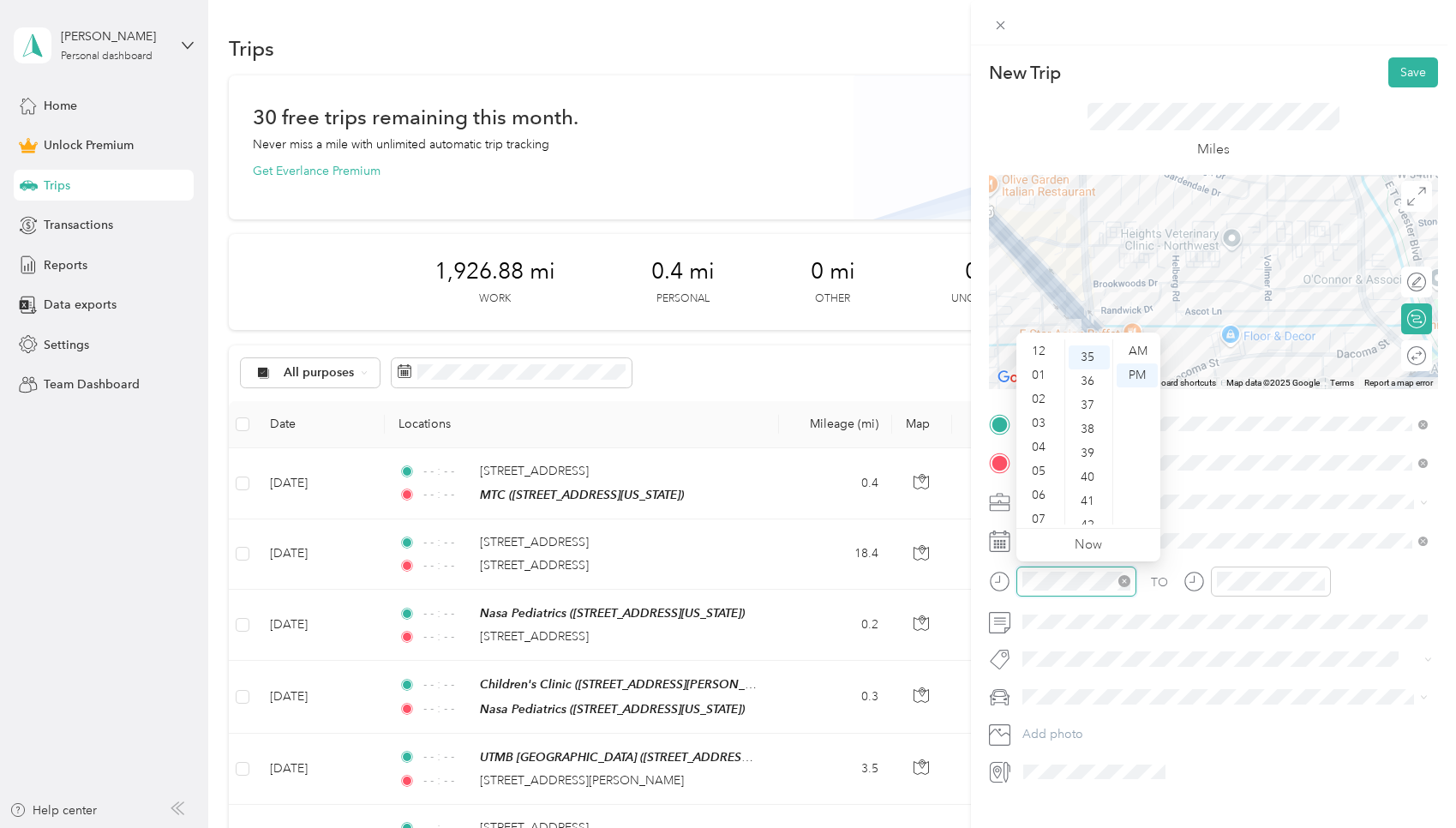
scroll to position [102, 0]
click at [698, 579] on icon "close-circle" at bounding box center [1124, 581] width 12 height 12
click at [698, 583] on icon "close-circle" at bounding box center [1318, 581] width 12 height 12
click at [698, 84] on button "Save" at bounding box center [1414, 72] width 50 height 30
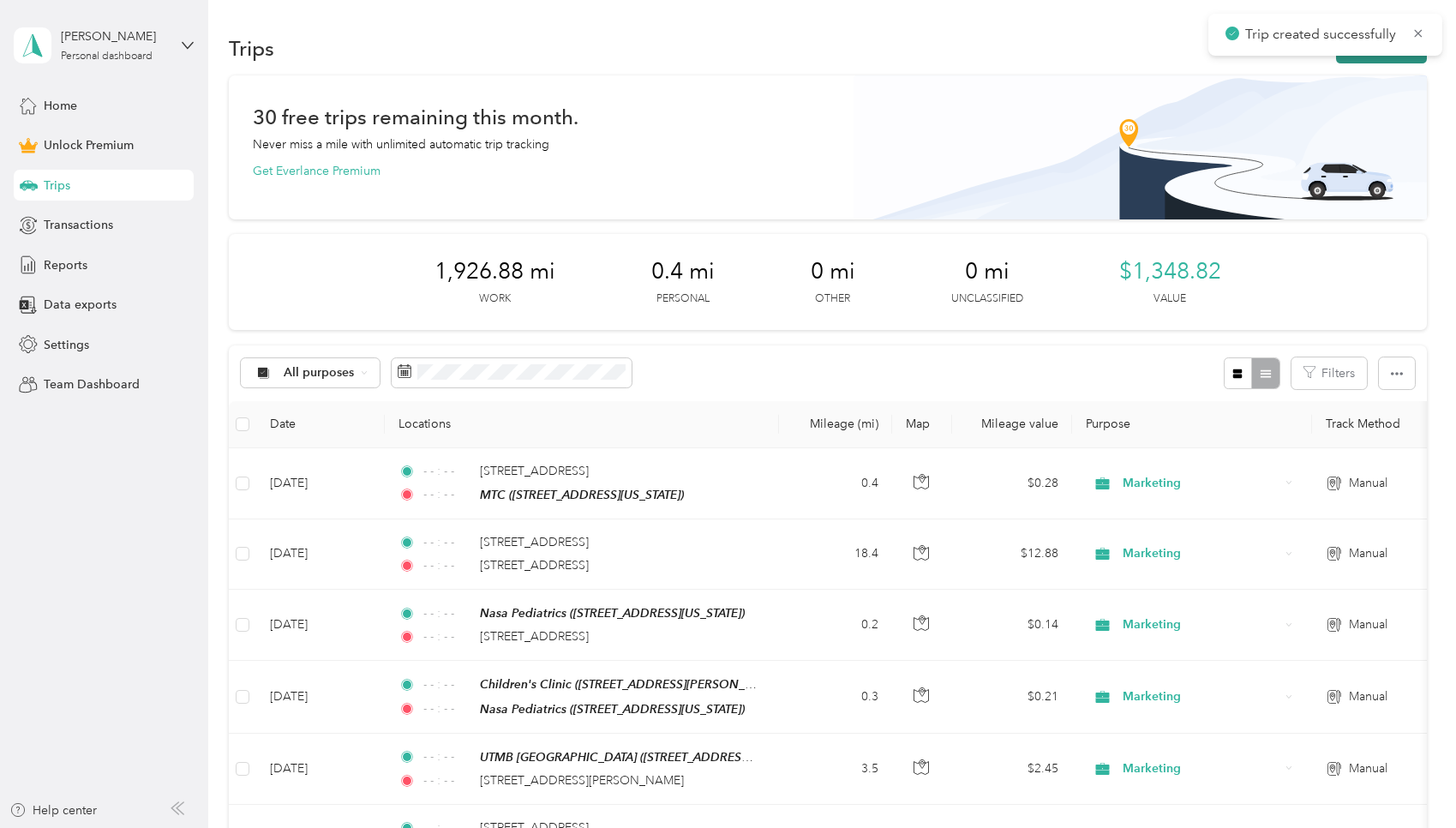
click at [698, 62] on button "New trip" at bounding box center [1381, 48] width 90 height 30
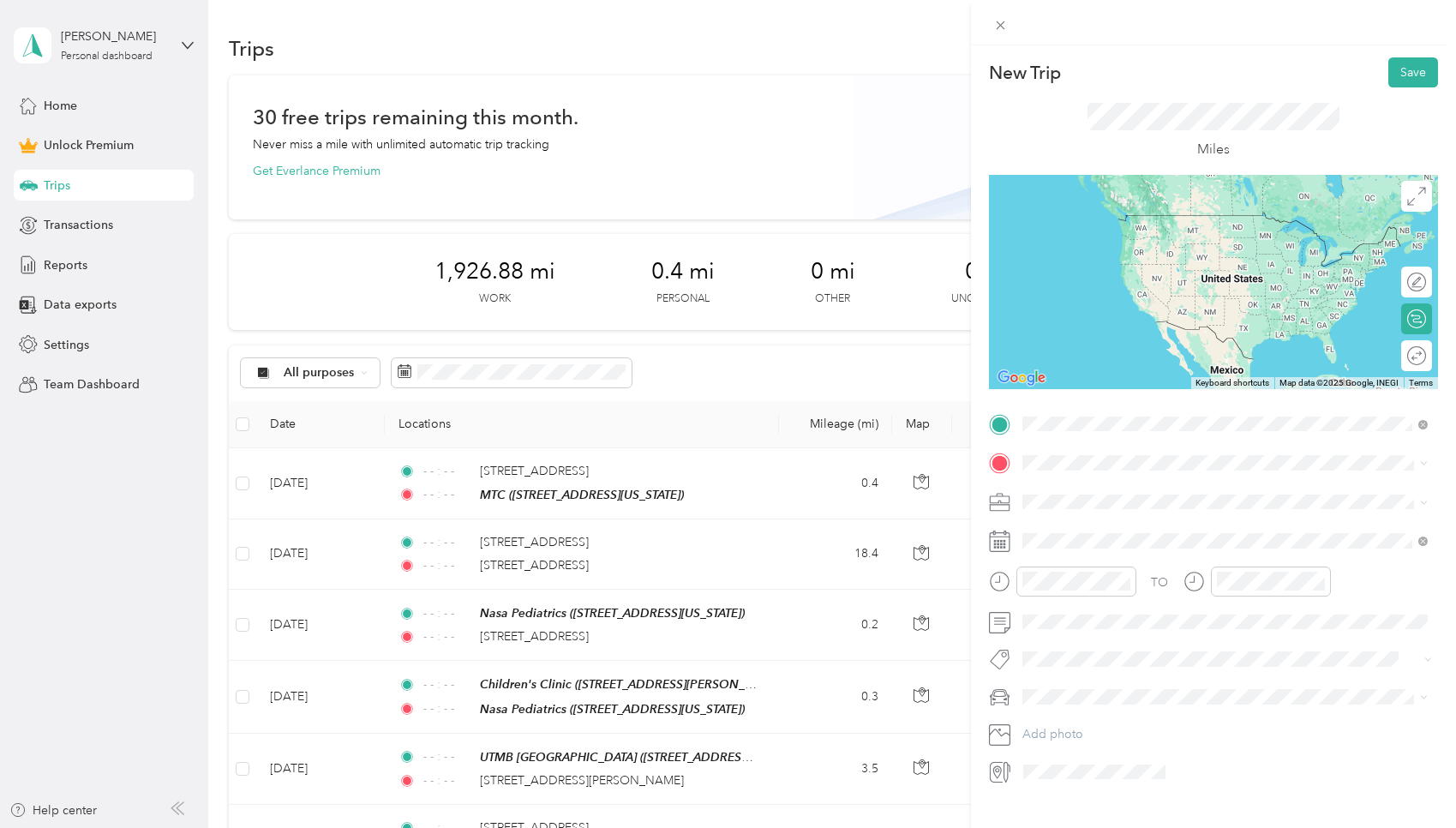
click at [698, 493] on span "2925 West T C Jester Boulevard Houston, Texas 77018, United States" at bounding box center [1187, 485] width 267 height 16
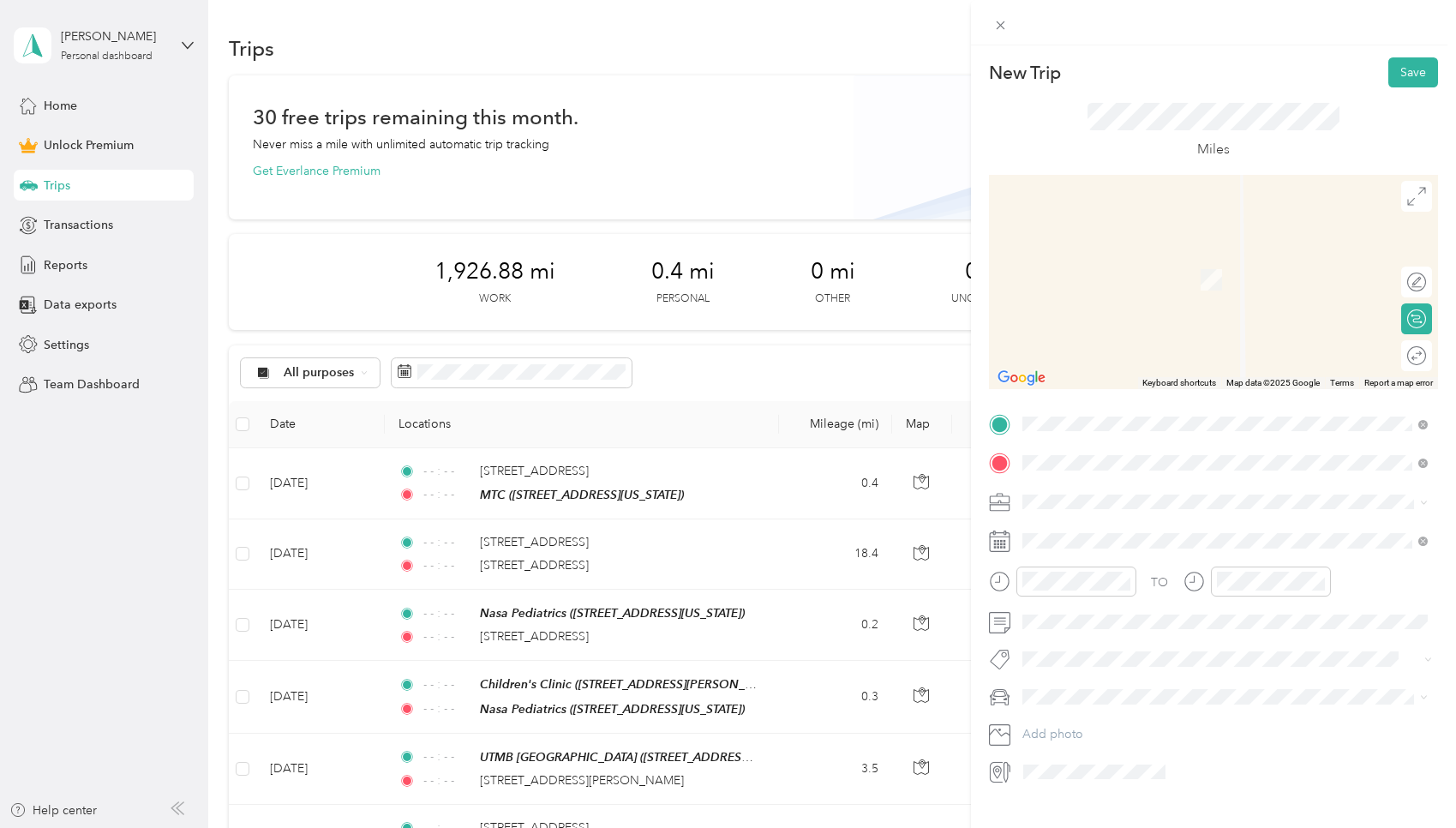
click at [698, 520] on span "2925 West T C Jester Boulevard Houston, Texas 77018, United States" at bounding box center [1187, 524] width 267 height 16
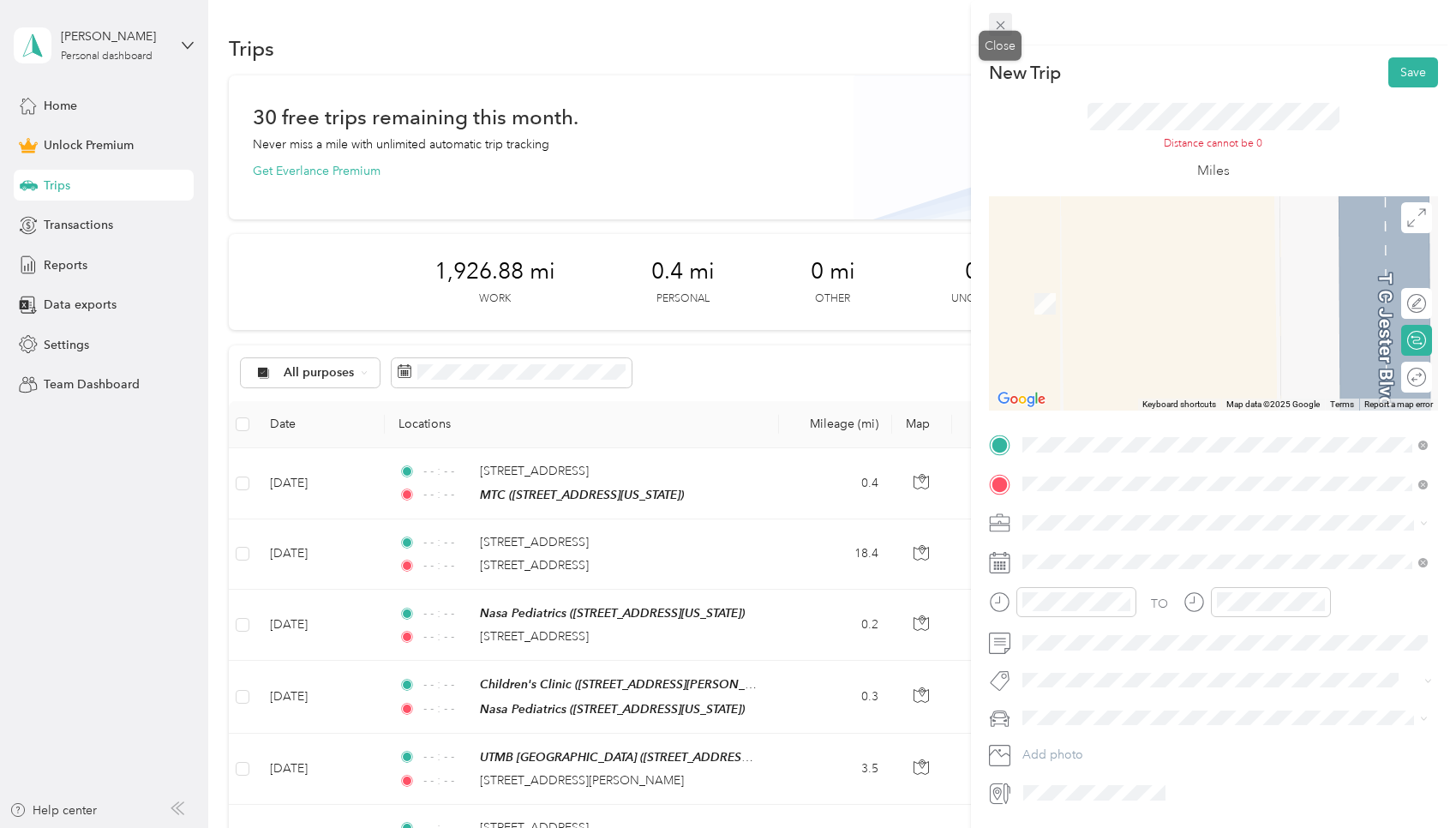
click at [698, 30] on icon at bounding box center [1001, 25] width 15 height 15
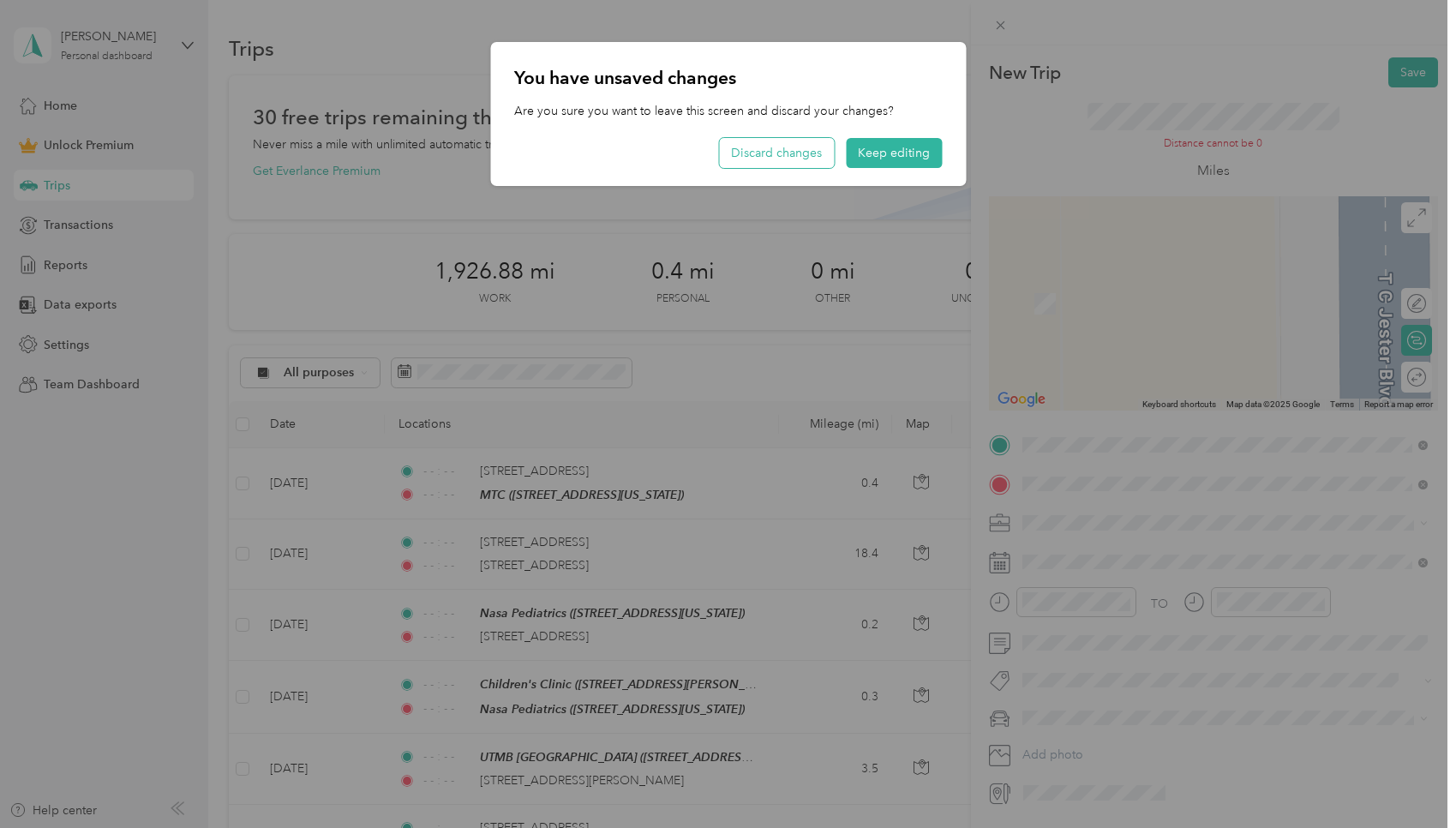
click at [698, 155] on button "Discard changes" at bounding box center [776, 152] width 114 height 30
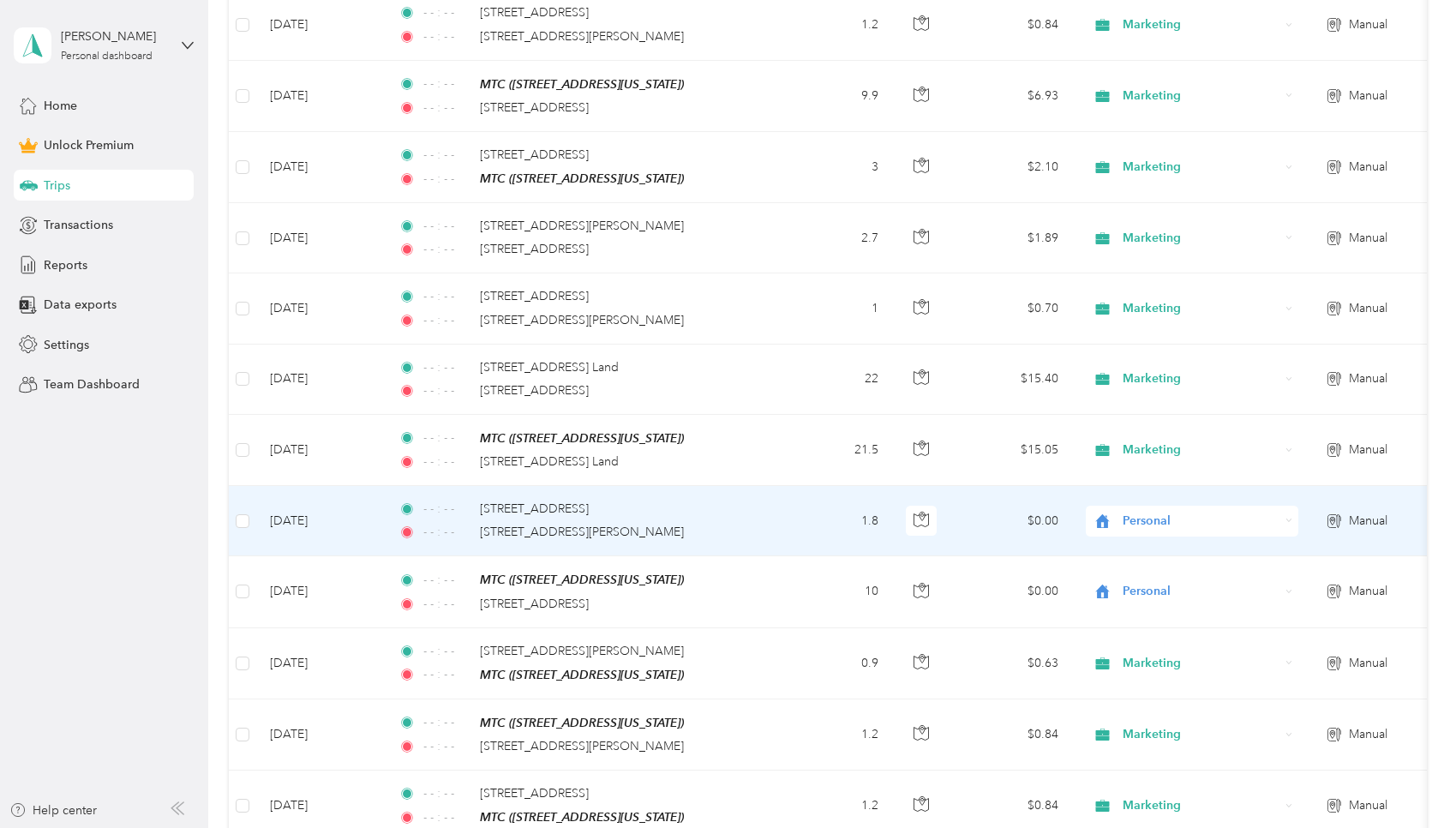
scroll to position [1786, 0]
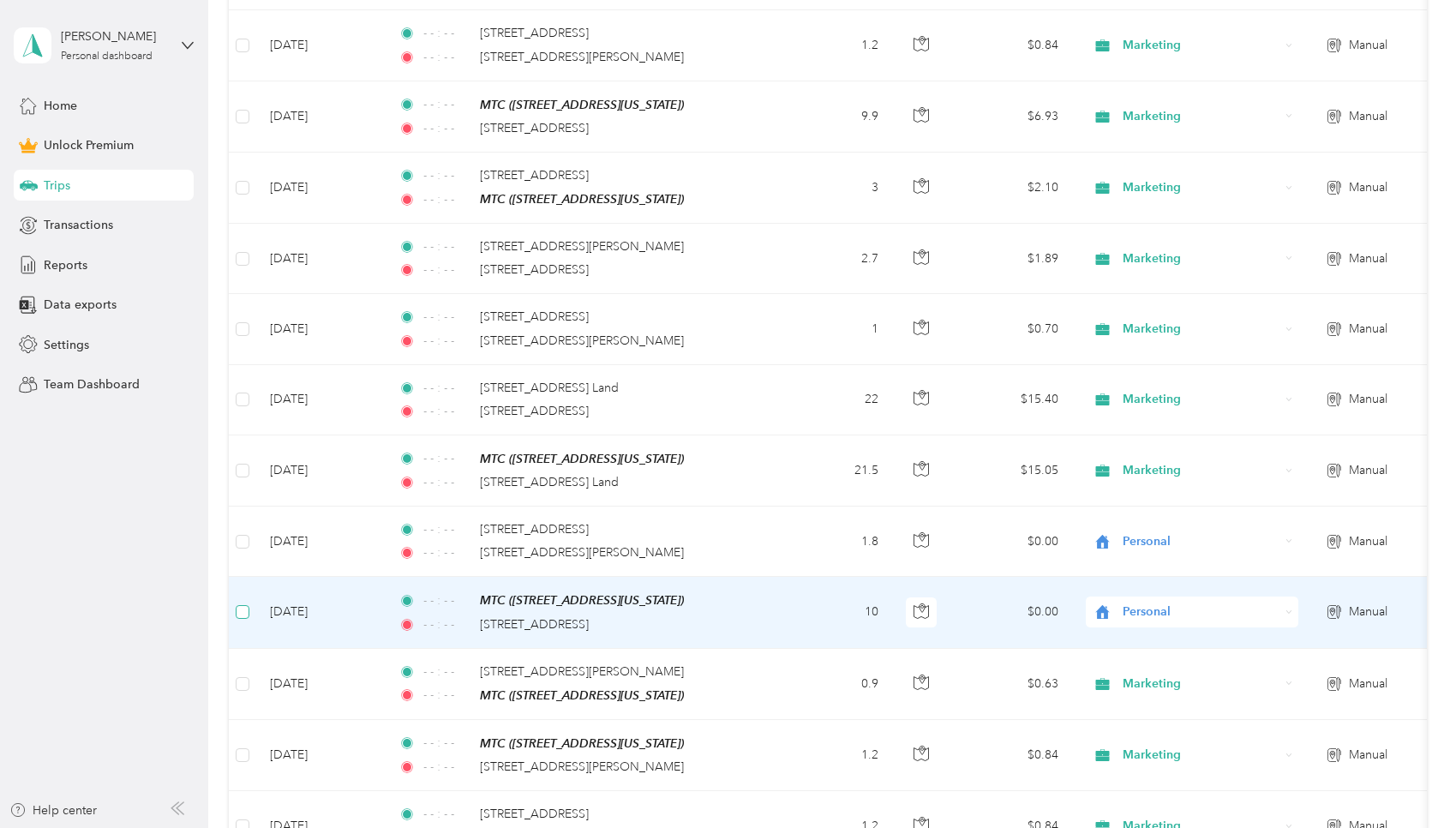
click at [244, 605] on span at bounding box center [242, 611] width 14 height 14
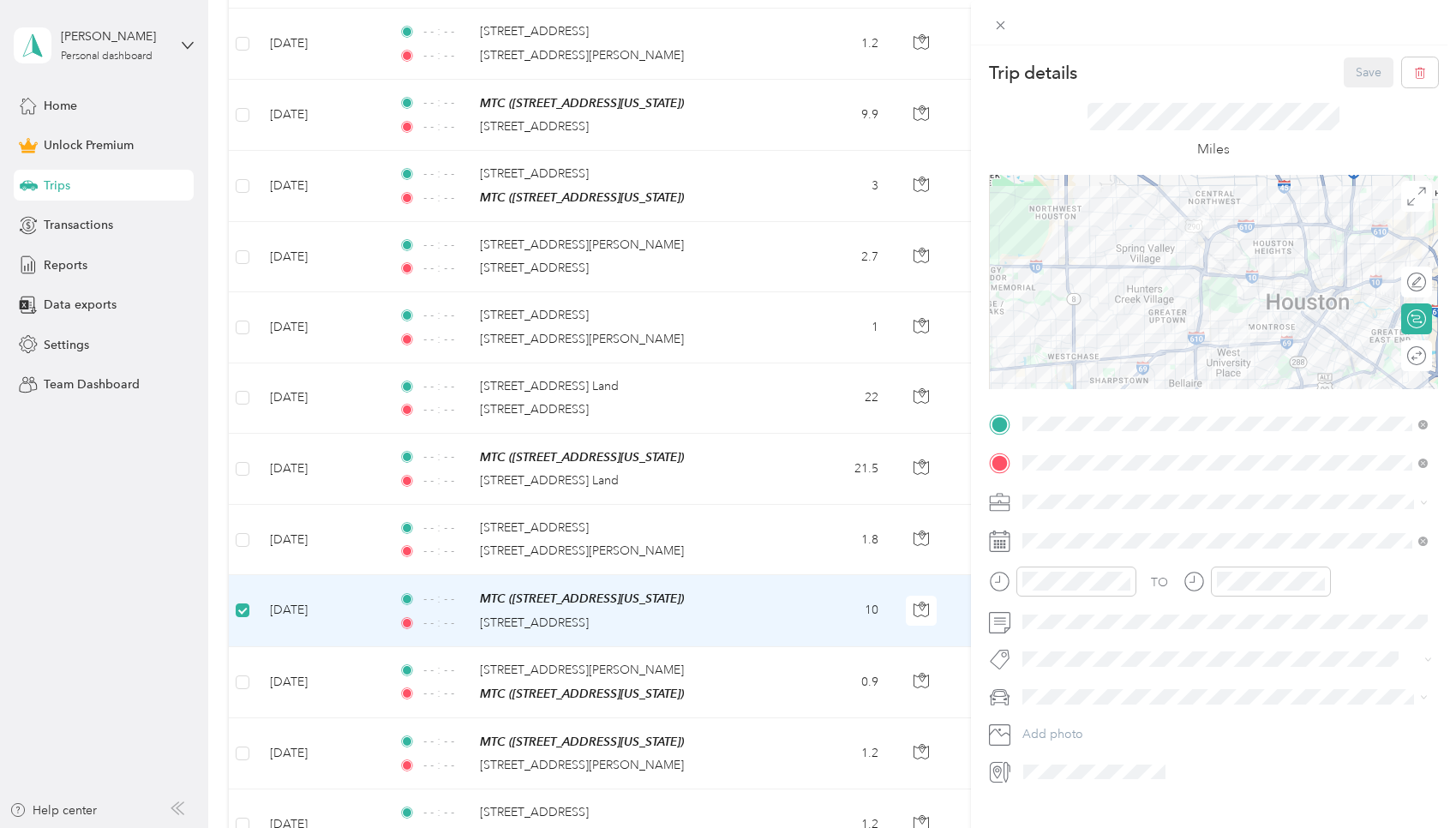
click at [239, 534] on div "Trip details Save This trip cannot be edited because it is either under review,…" at bounding box center [728, 414] width 1456 height 828
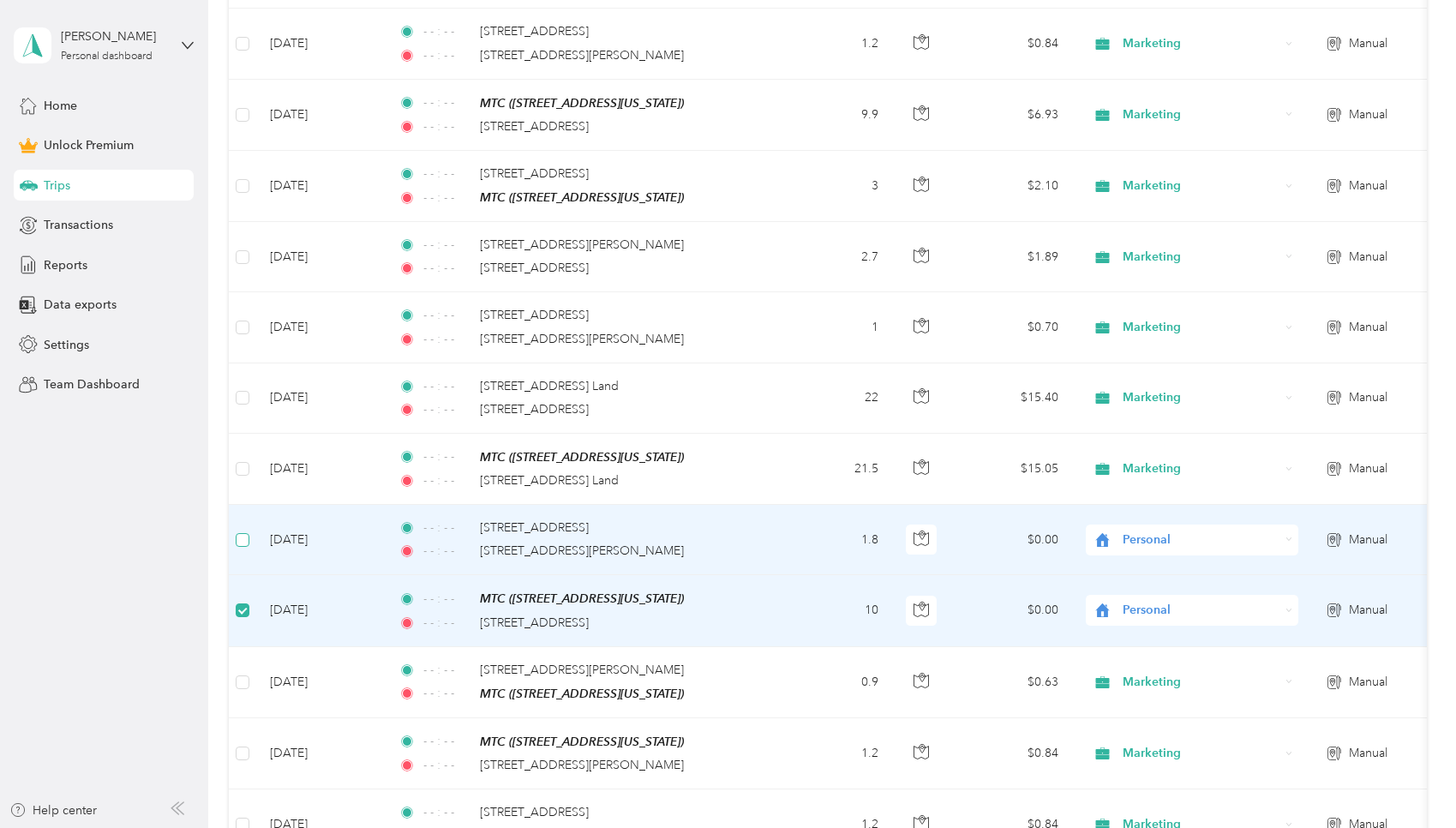
click at [241, 533] on span at bounding box center [242, 539] width 14 height 14
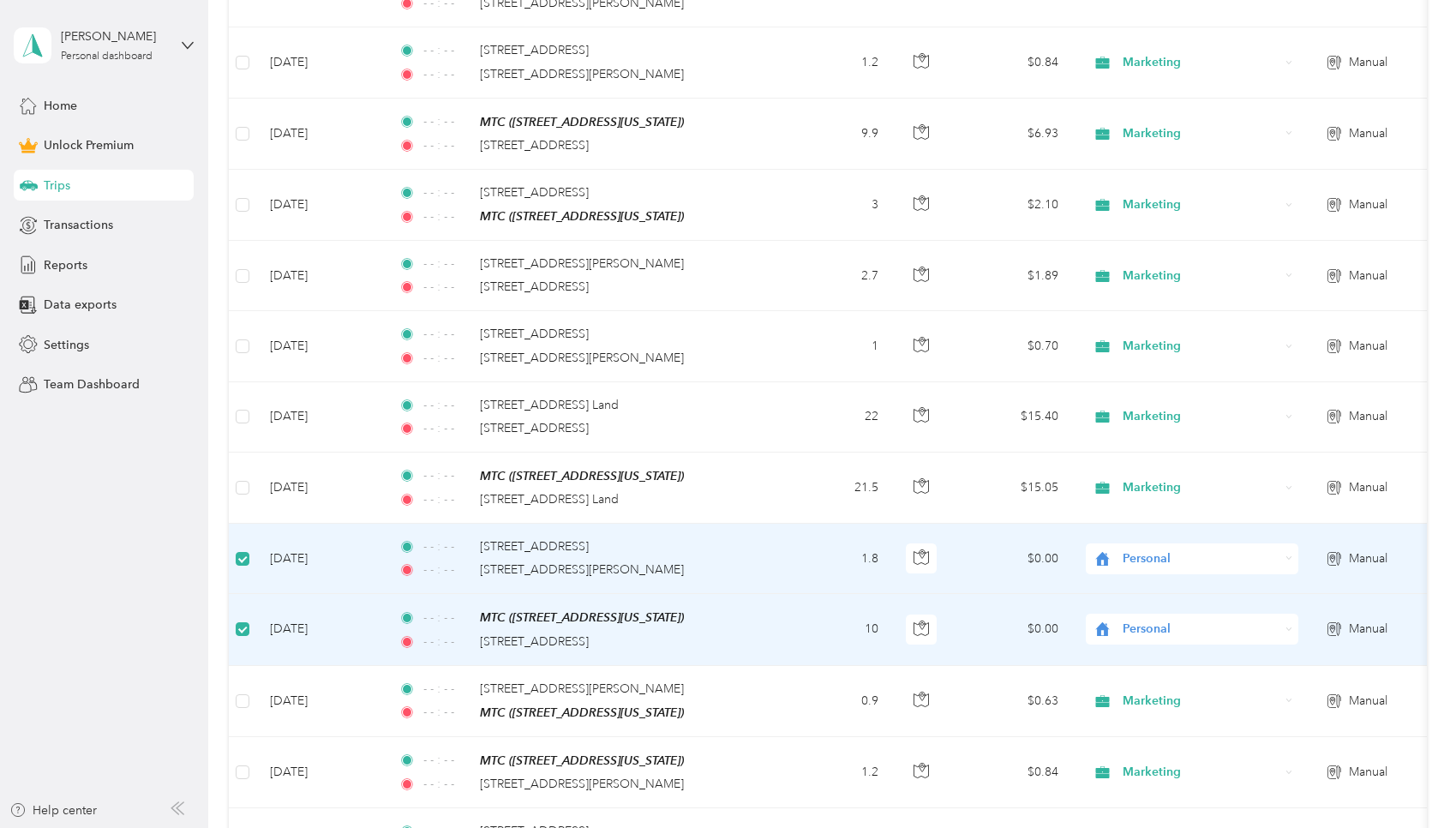
scroll to position [1764, 0]
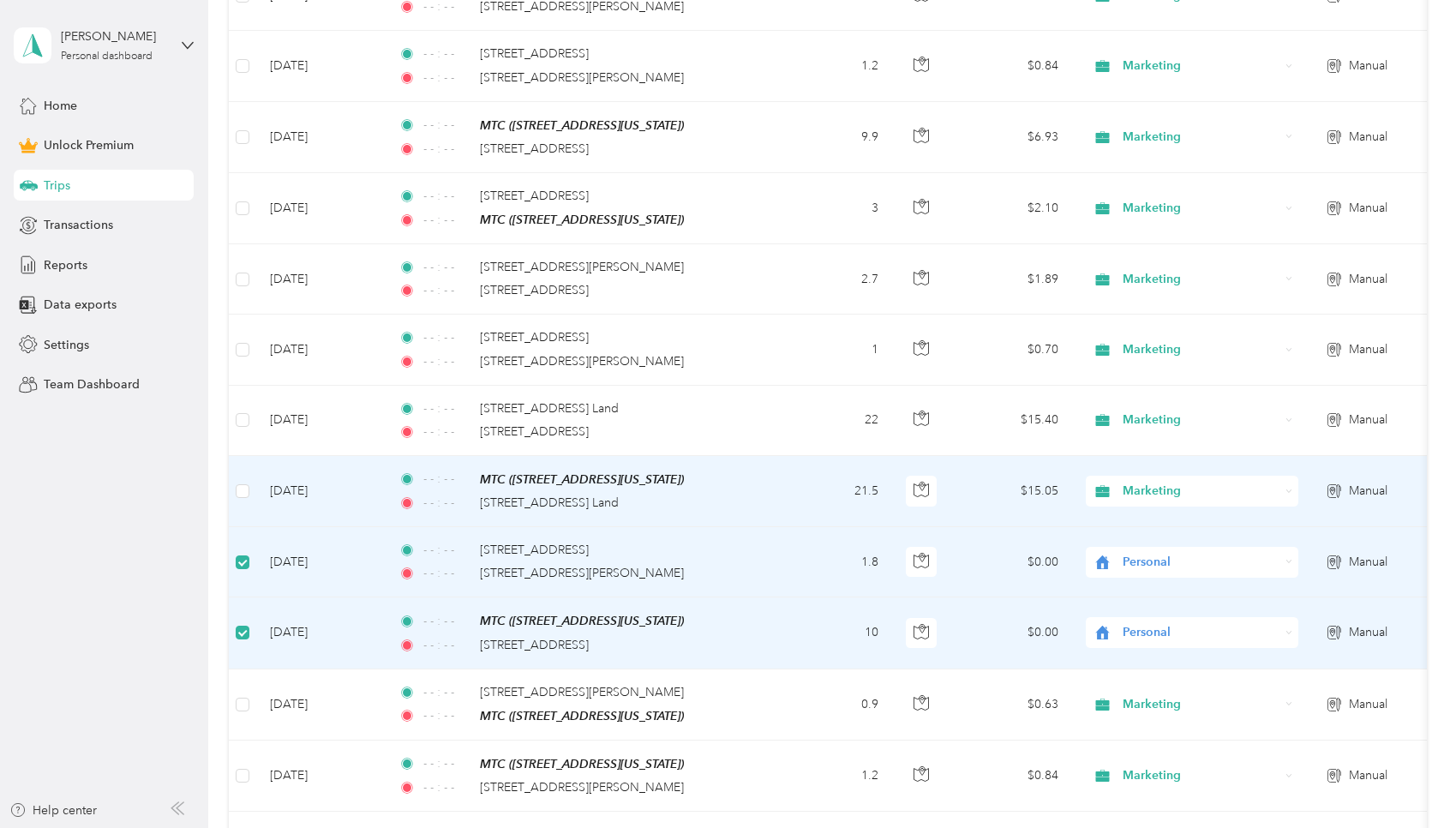
click at [233, 477] on td at bounding box center [243, 491] width 28 height 71
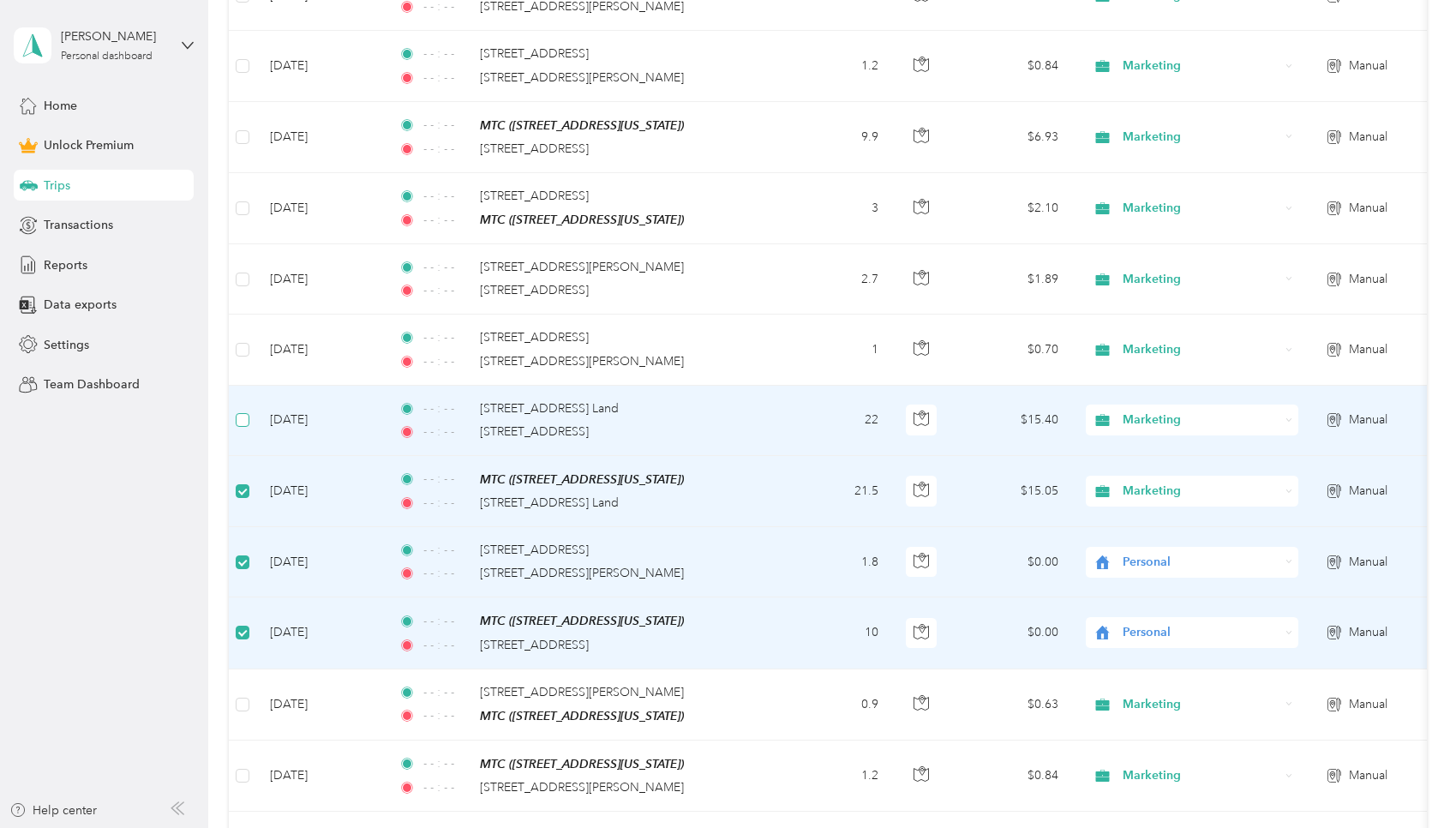
click at [245, 413] on span at bounding box center [242, 419] width 14 height 14
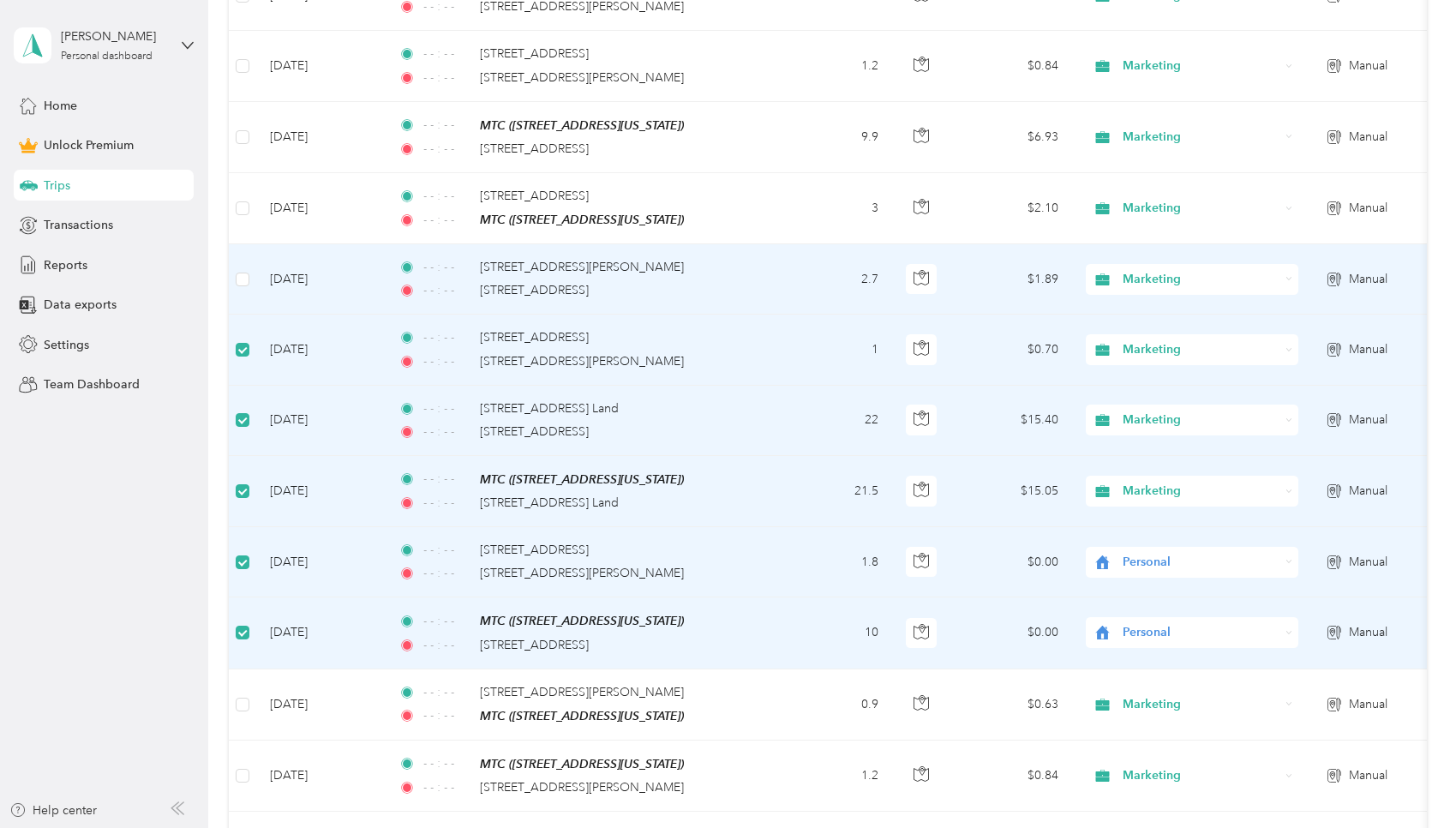
click at [257, 263] on td "Sep 18, 2025" at bounding box center [320, 280] width 128 height 70
click at [246, 272] on span at bounding box center [242, 279] width 14 height 14
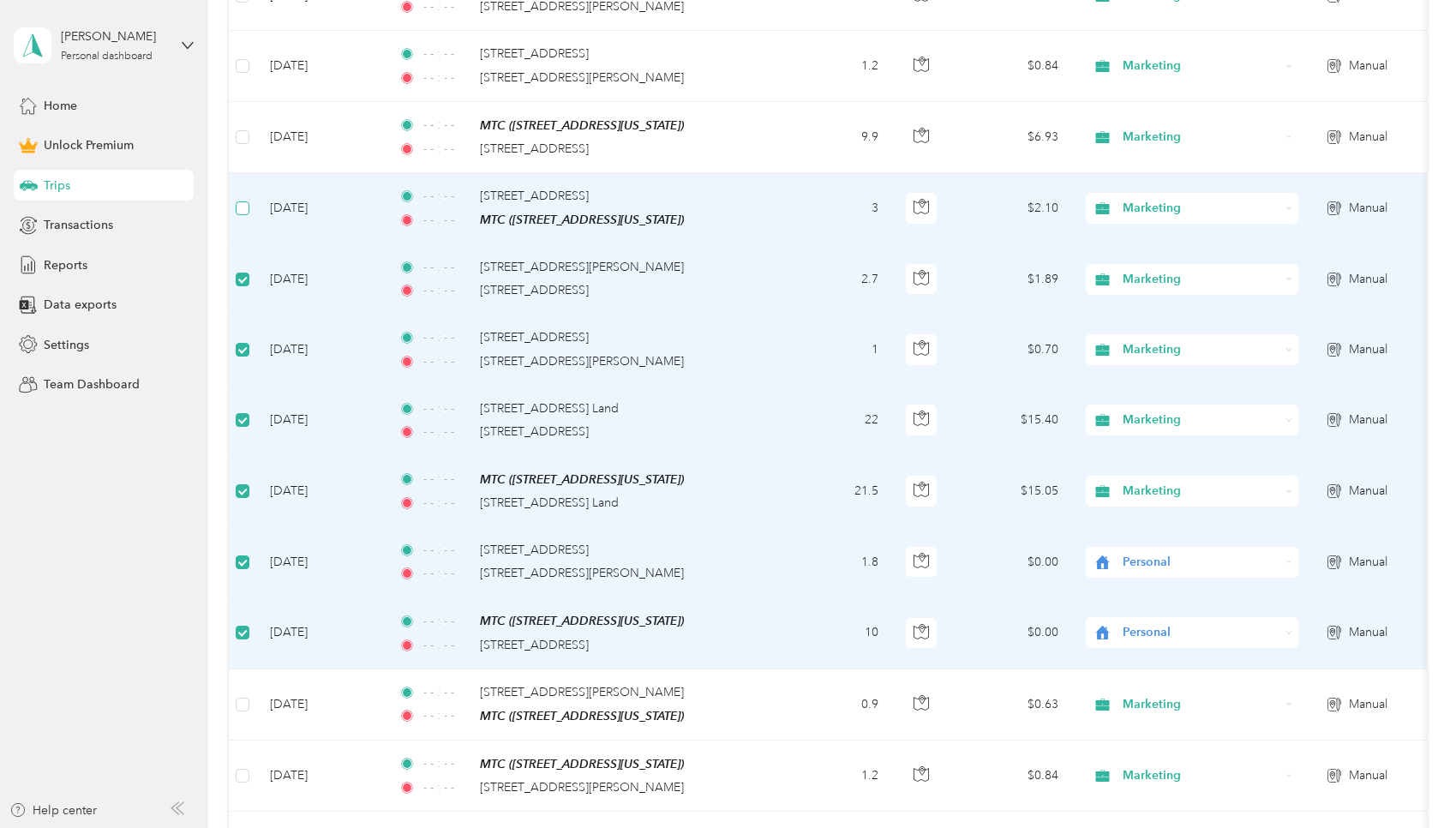
click at [249, 201] on span at bounding box center [242, 208] width 14 height 14
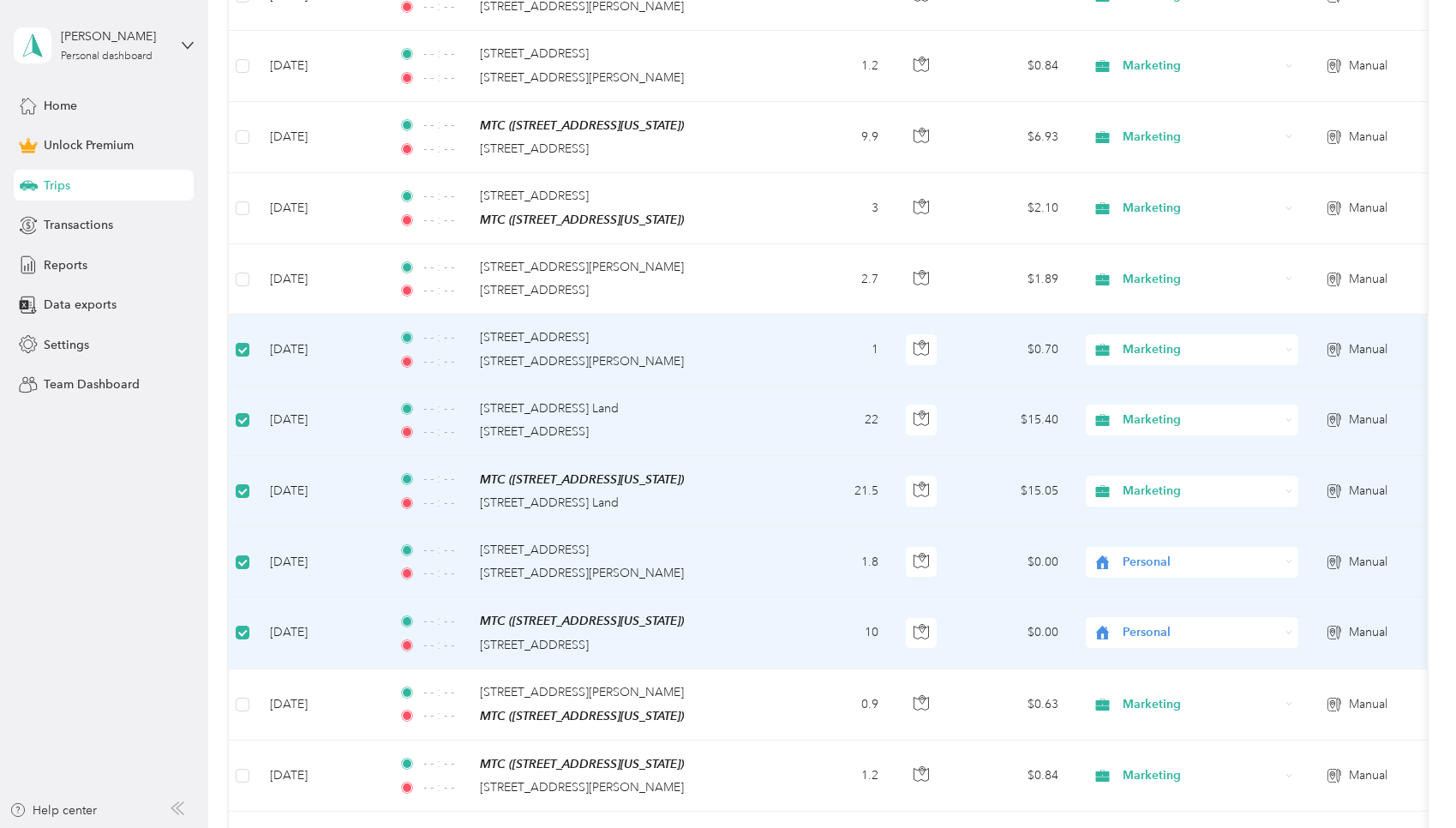
click at [246, 342] on span at bounding box center [242, 349] width 14 height 14
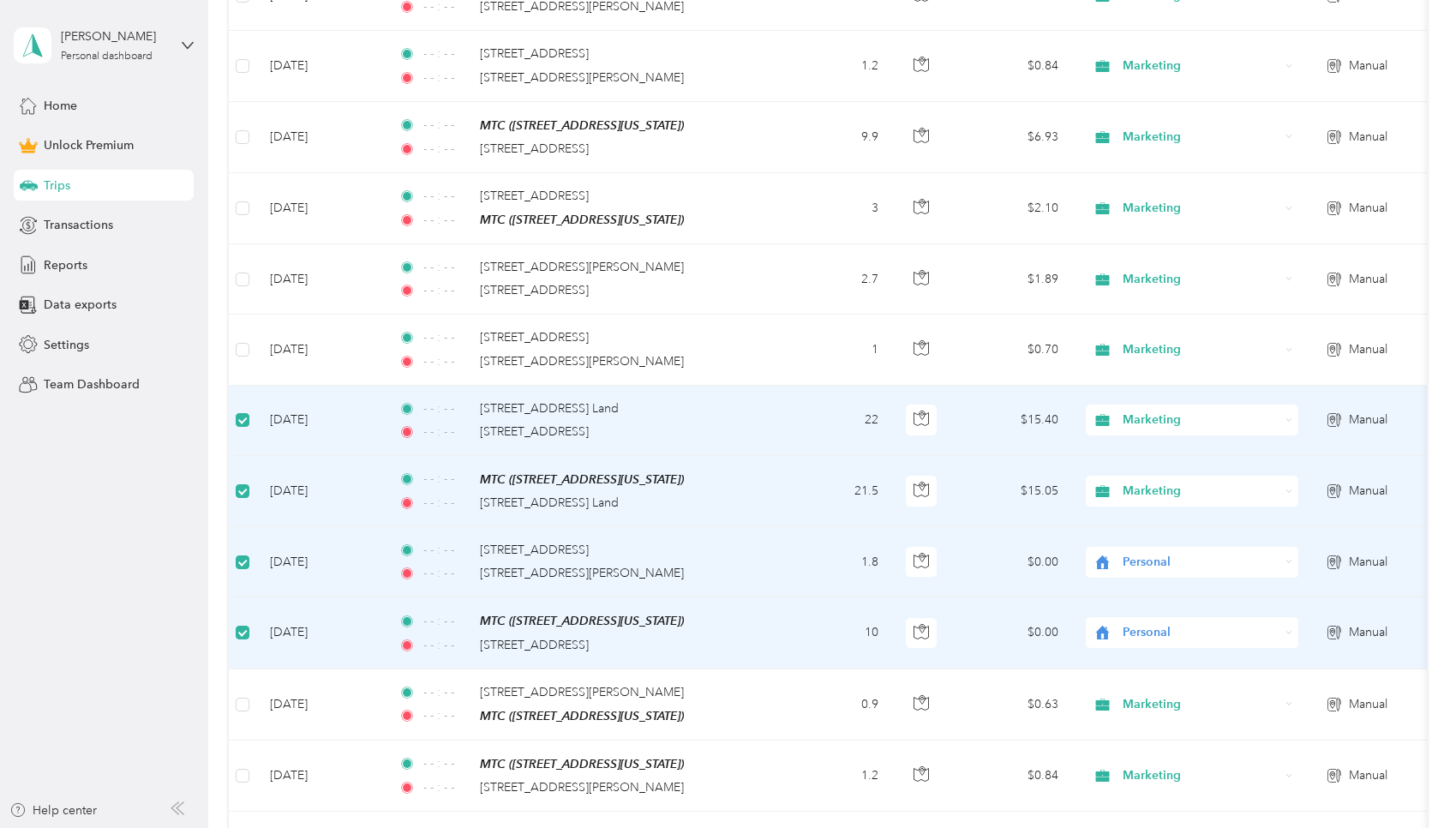
click at [250, 417] on td at bounding box center [243, 421] width 28 height 70
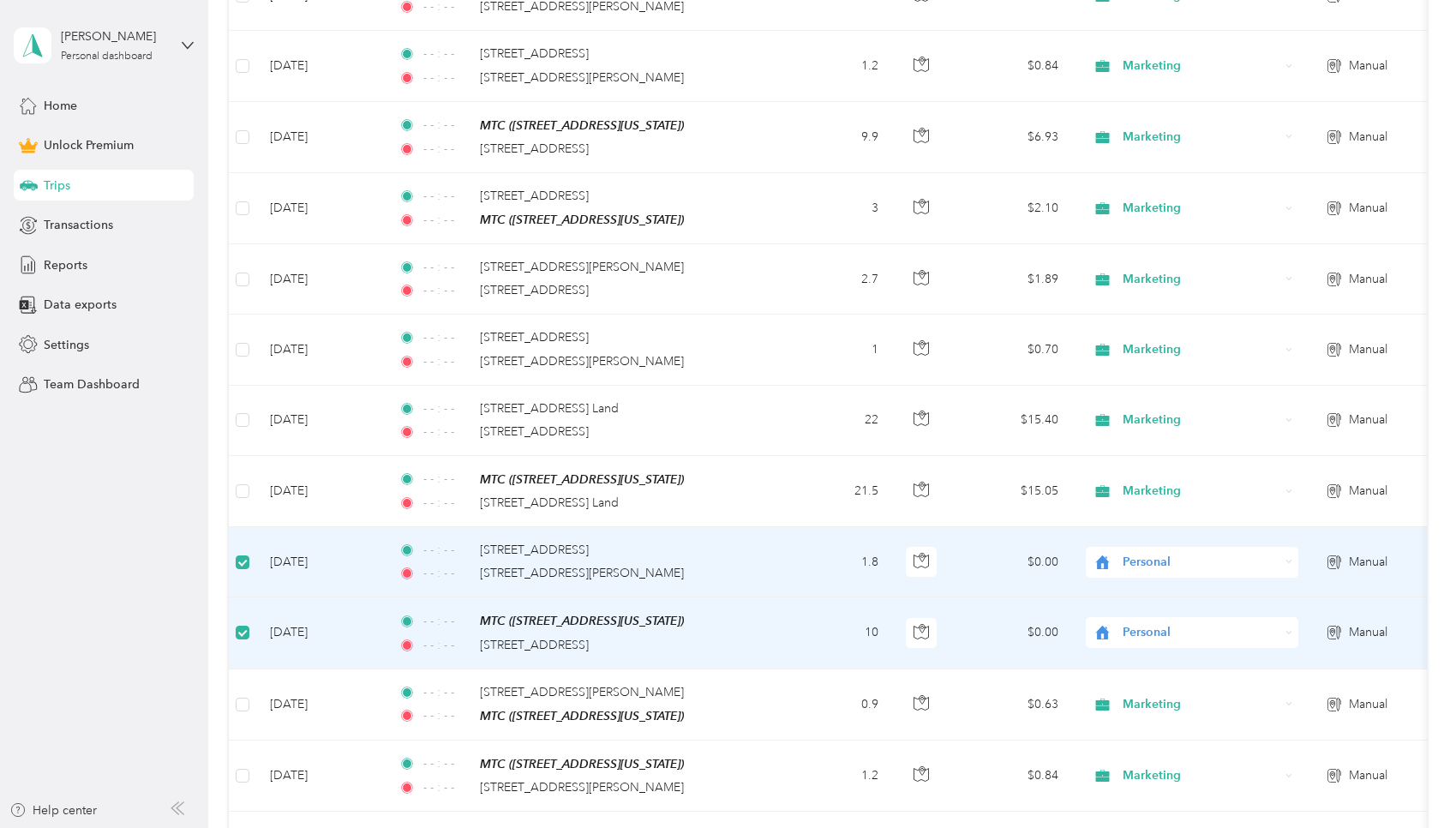
click at [245, 604] on td at bounding box center [243, 632] width 28 height 71
click at [247, 626] on span at bounding box center [242, 632] width 14 height 14
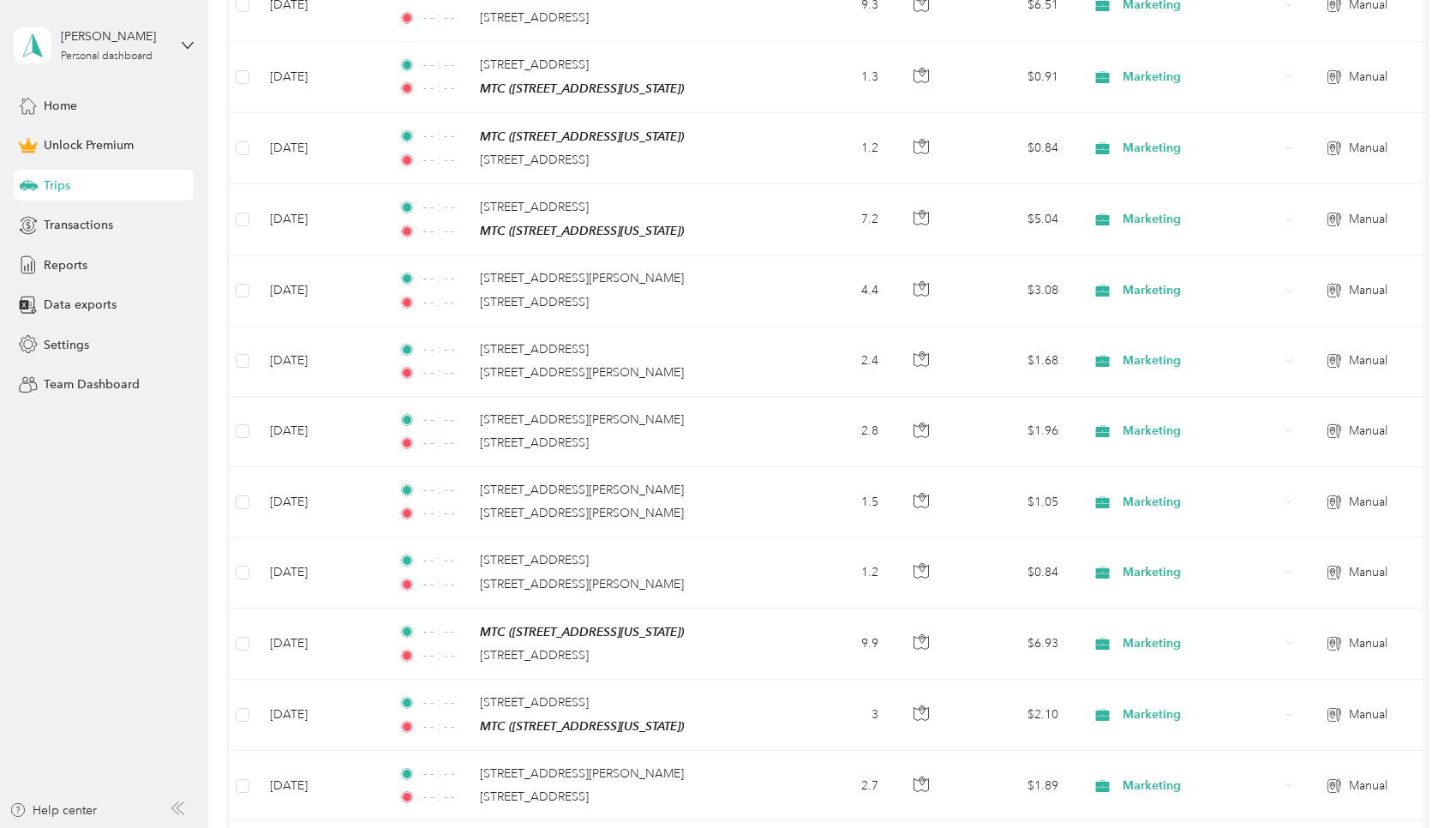
scroll to position [0, 0]
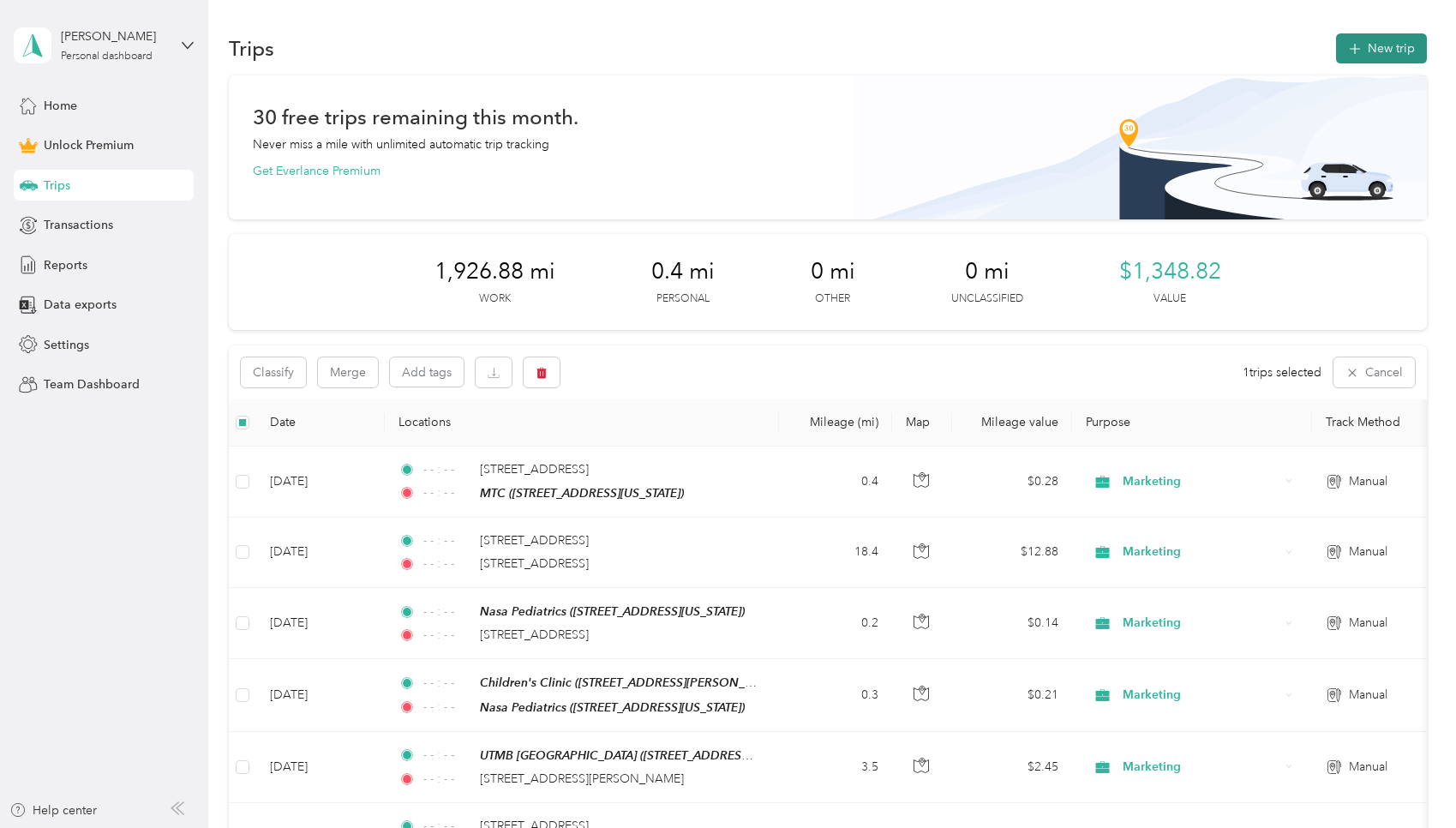
click at [698, 51] on button "New trip" at bounding box center [1381, 48] width 90 height 30
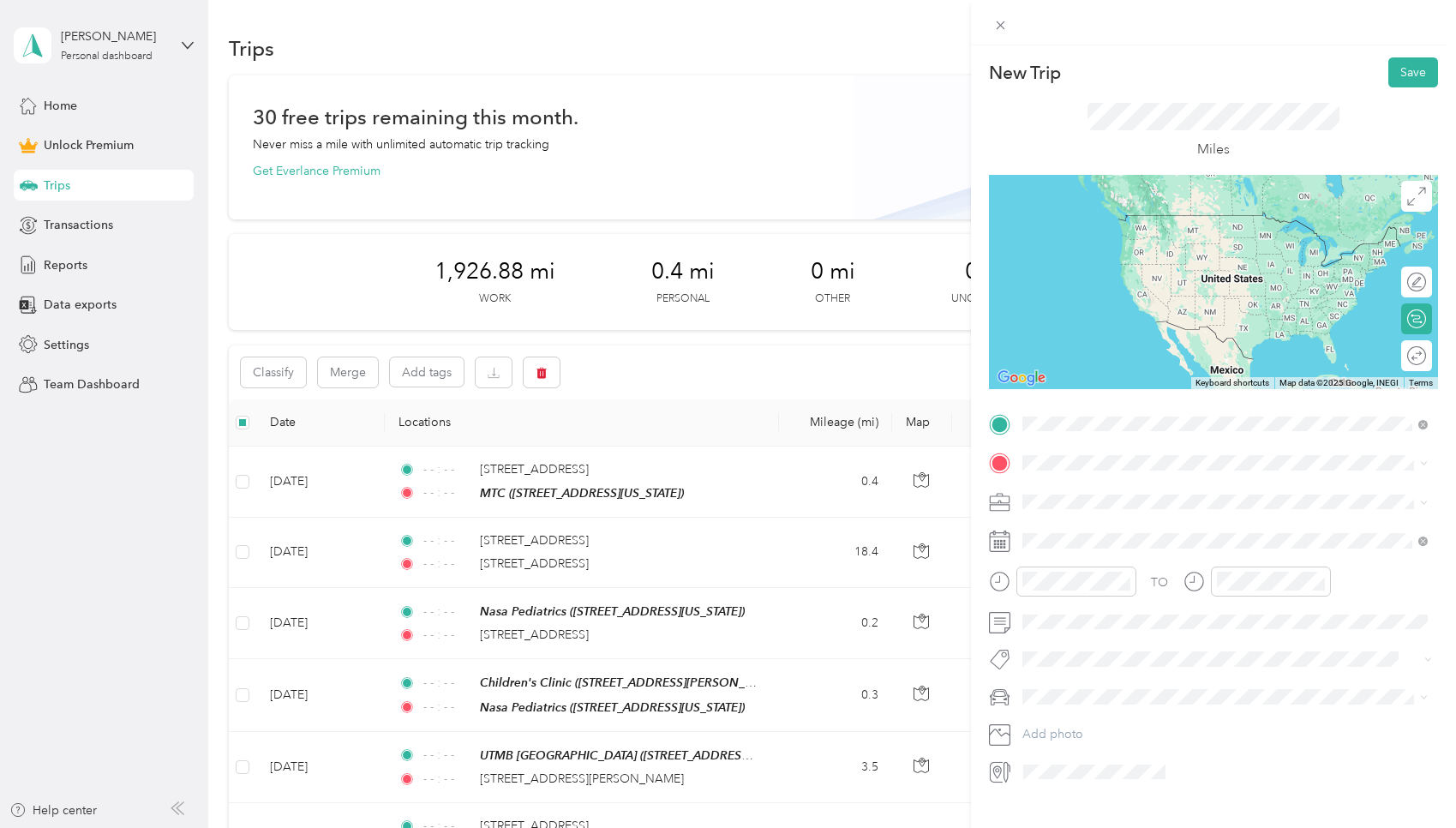
click at [698, 481] on span "2925 West T C Jester Boulevard Houston, Texas 77018, United States" at bounding box center [1187, 485] width 267 height 16
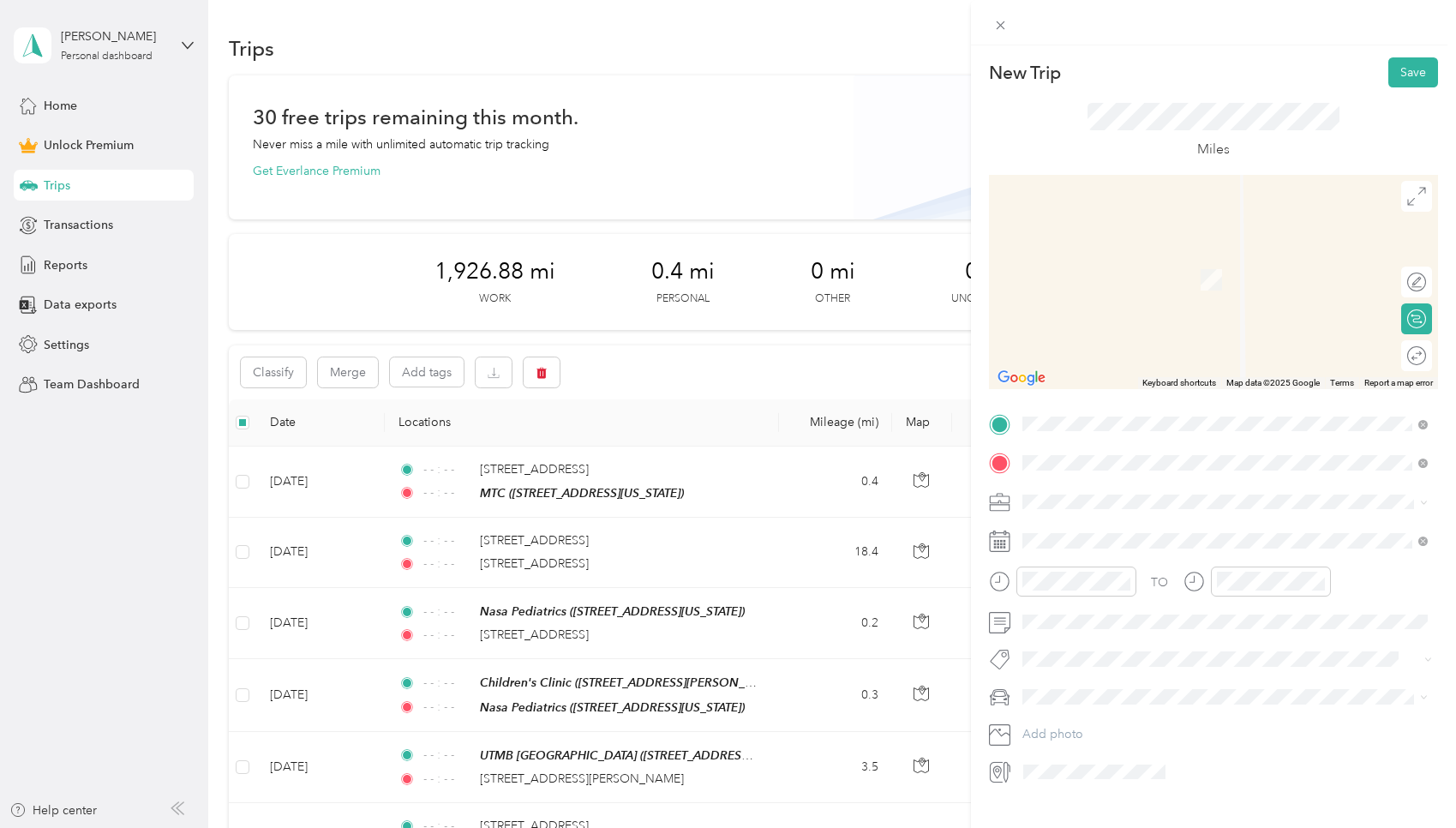
click at [698, 530] on span "5351 Antoine Drive Houston, Texas 77091, United States" at bounding box center [1140, 524] width 172 height 16
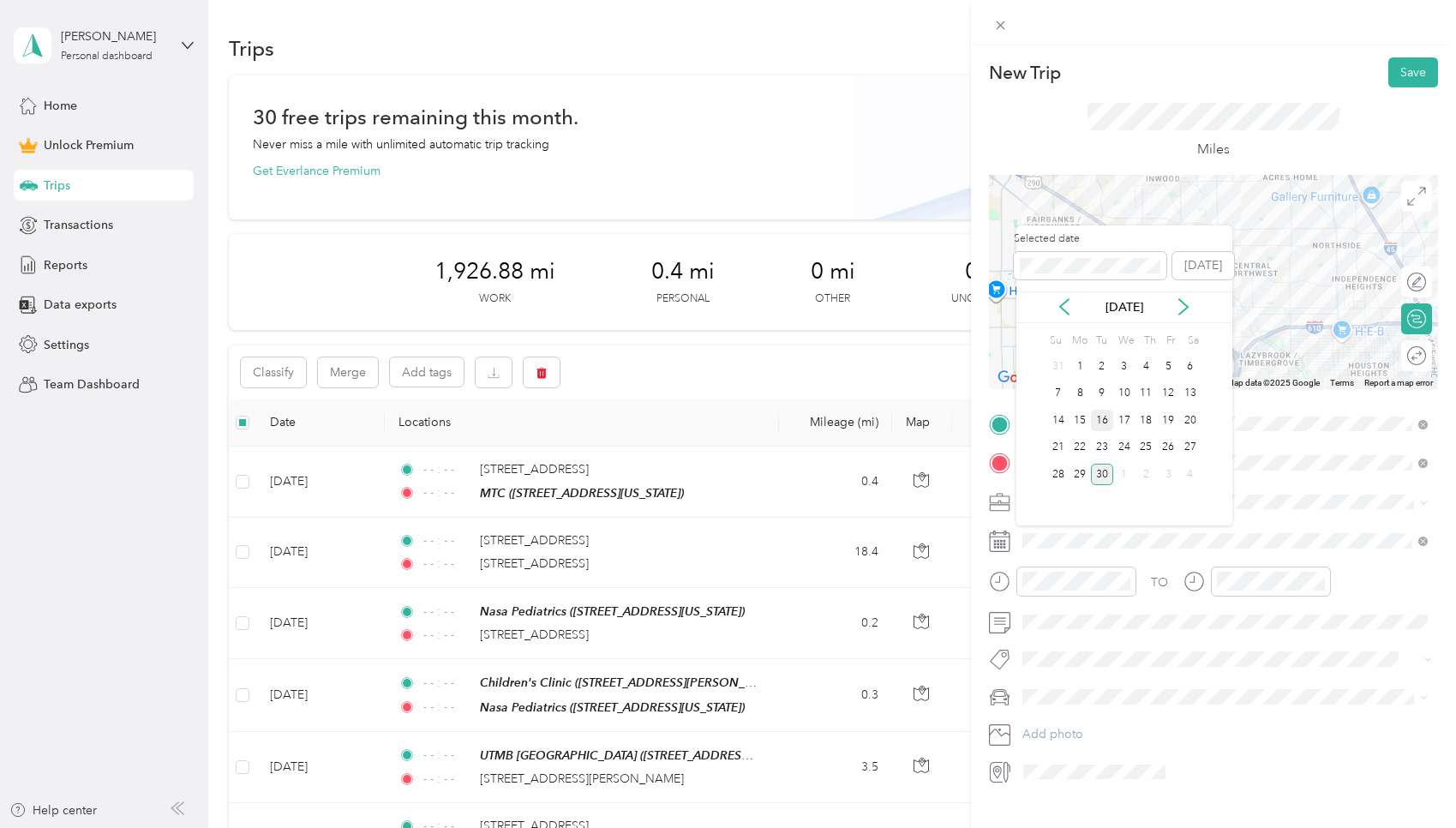
click at [698, 424] on div "16" at bounding box center [1102, 420] width 22 height 21
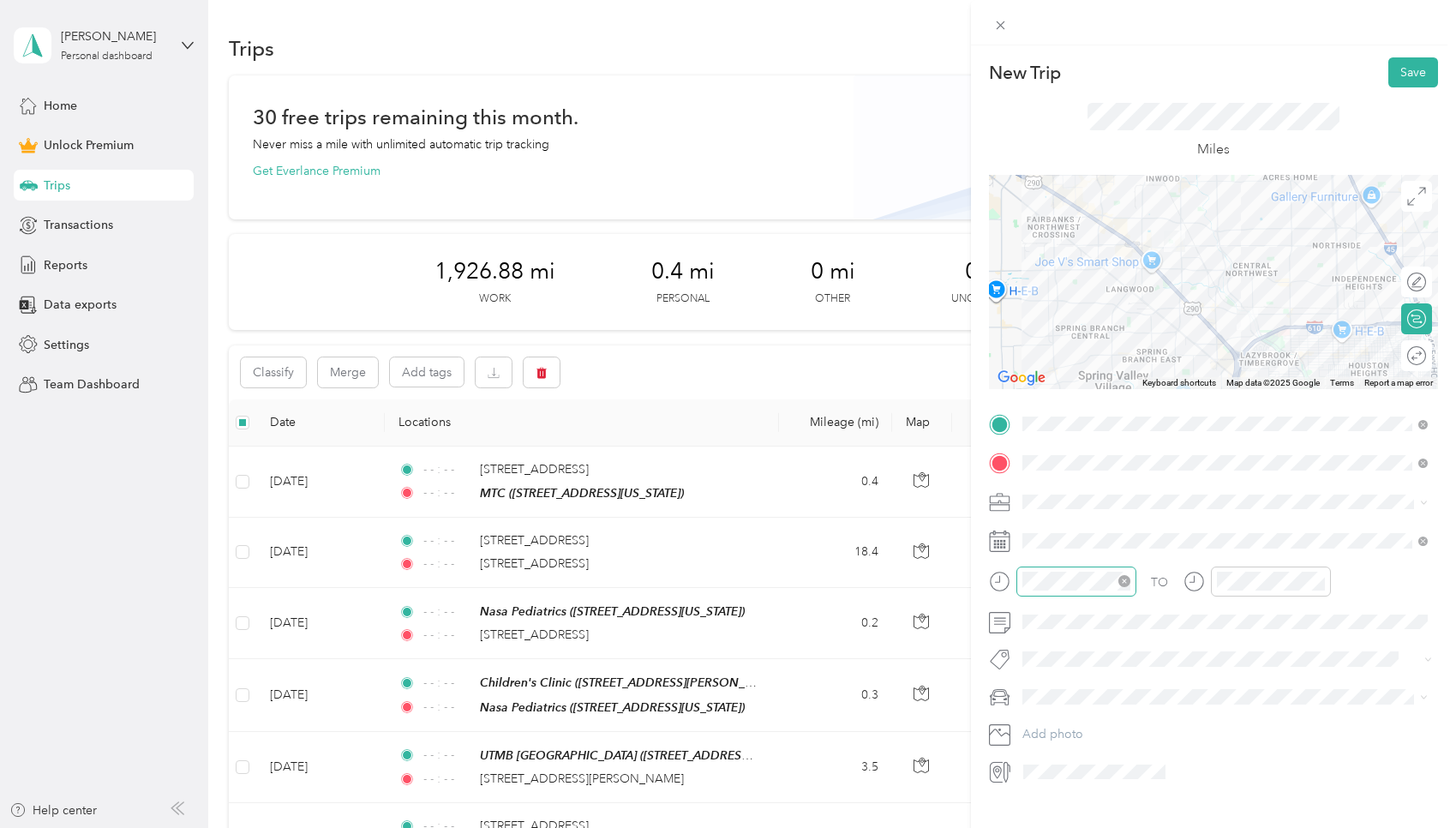
click at [698, 579] on icon "close-circle" at bounding box center [1124, 581] width 12 height 12
click at [698, 576] on icon "close-circle" at bounding box center [1318, 581] width 12 height 12
click at [698, 450] on span at bounding box center [1227, 462] width 422 height 28
click at [698, 67] on button "Save" at bounding box center [1414, 72] width 50 height 30
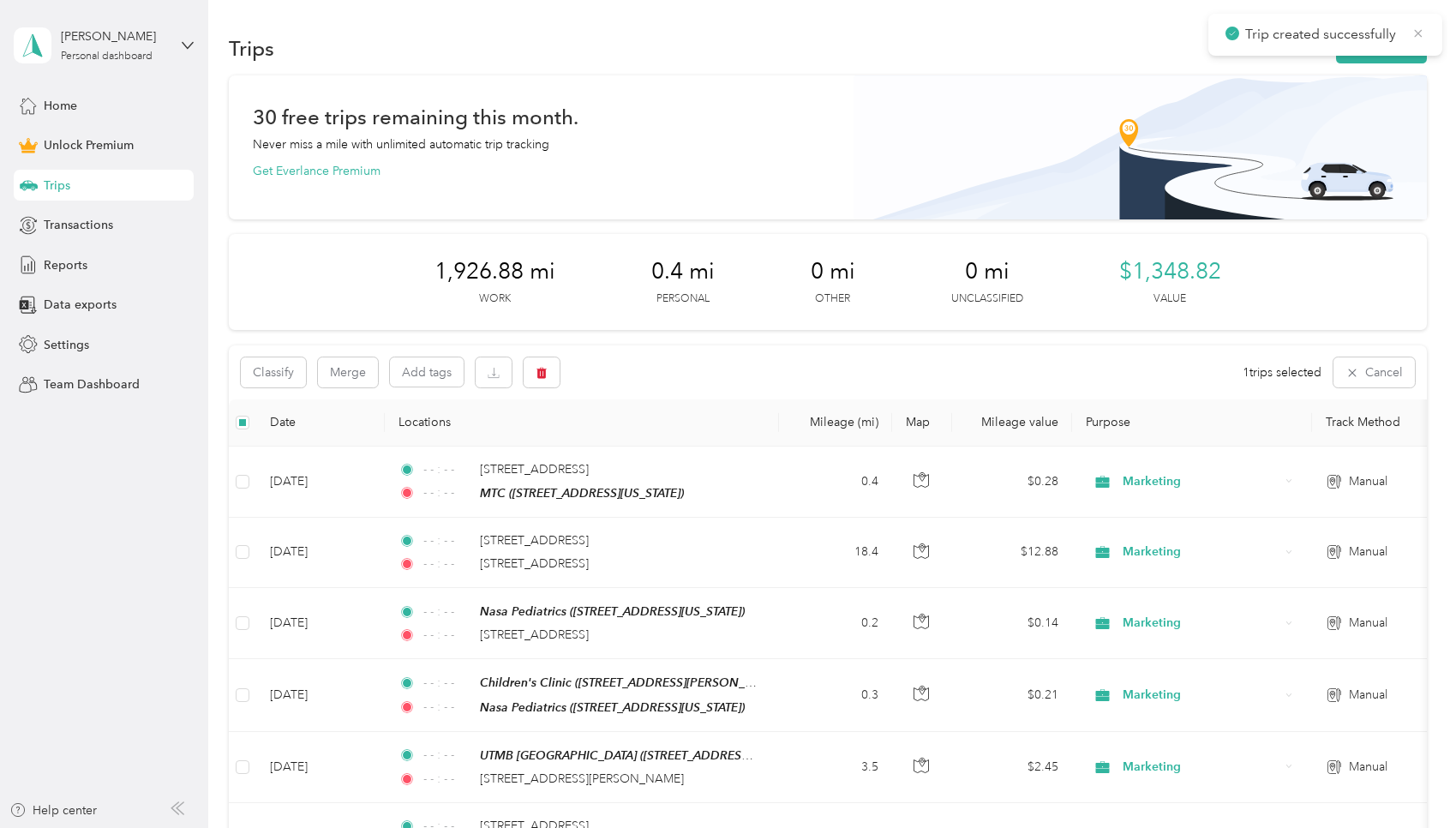
click at [698, 34] on icon at bounding box center [1418, 33] width 14 height 16
click at [698, 42] on button "New trip" at bounding box center [1381, 48] width 90 height 30
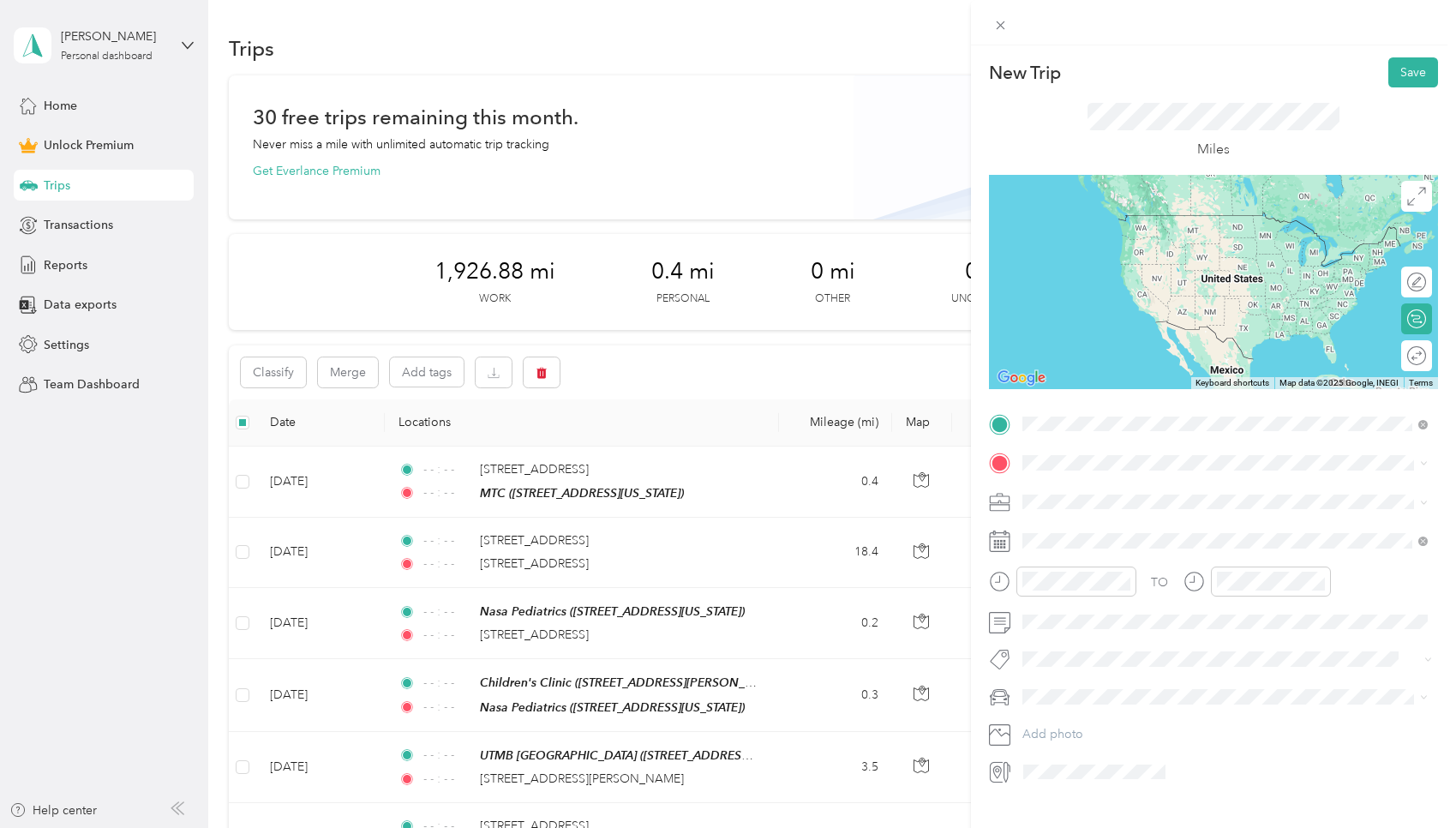
click at [698, 489] on span "5351 Antoine Drive Houston, Texas 77091, United States" at bounding box center [1140, 485] width 172 height 16
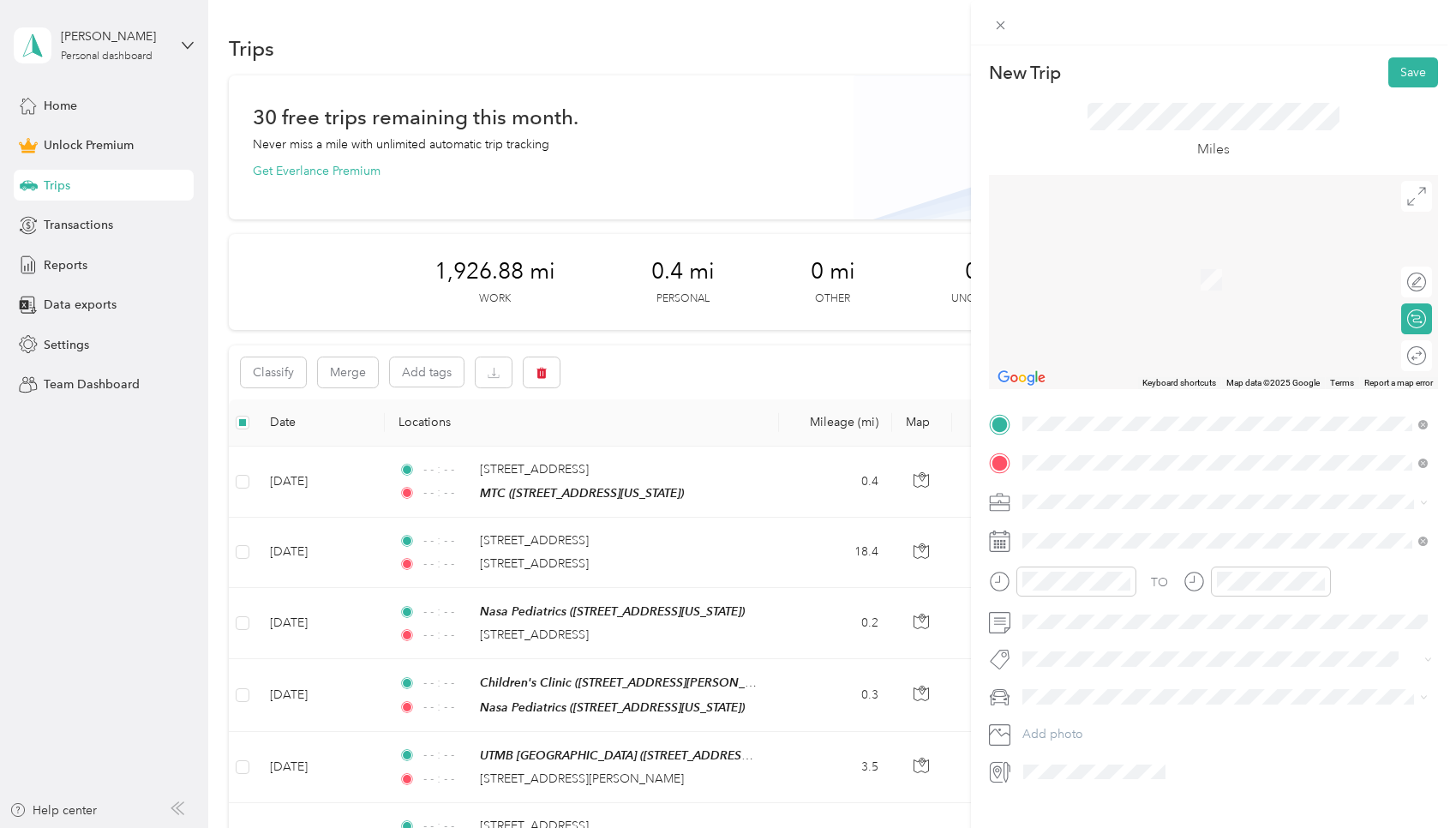
click at [698, 519] on span "1919 North Loop West Houston, Texas 77008, United States" at bounding box center [1140, 524] width 172 height 16
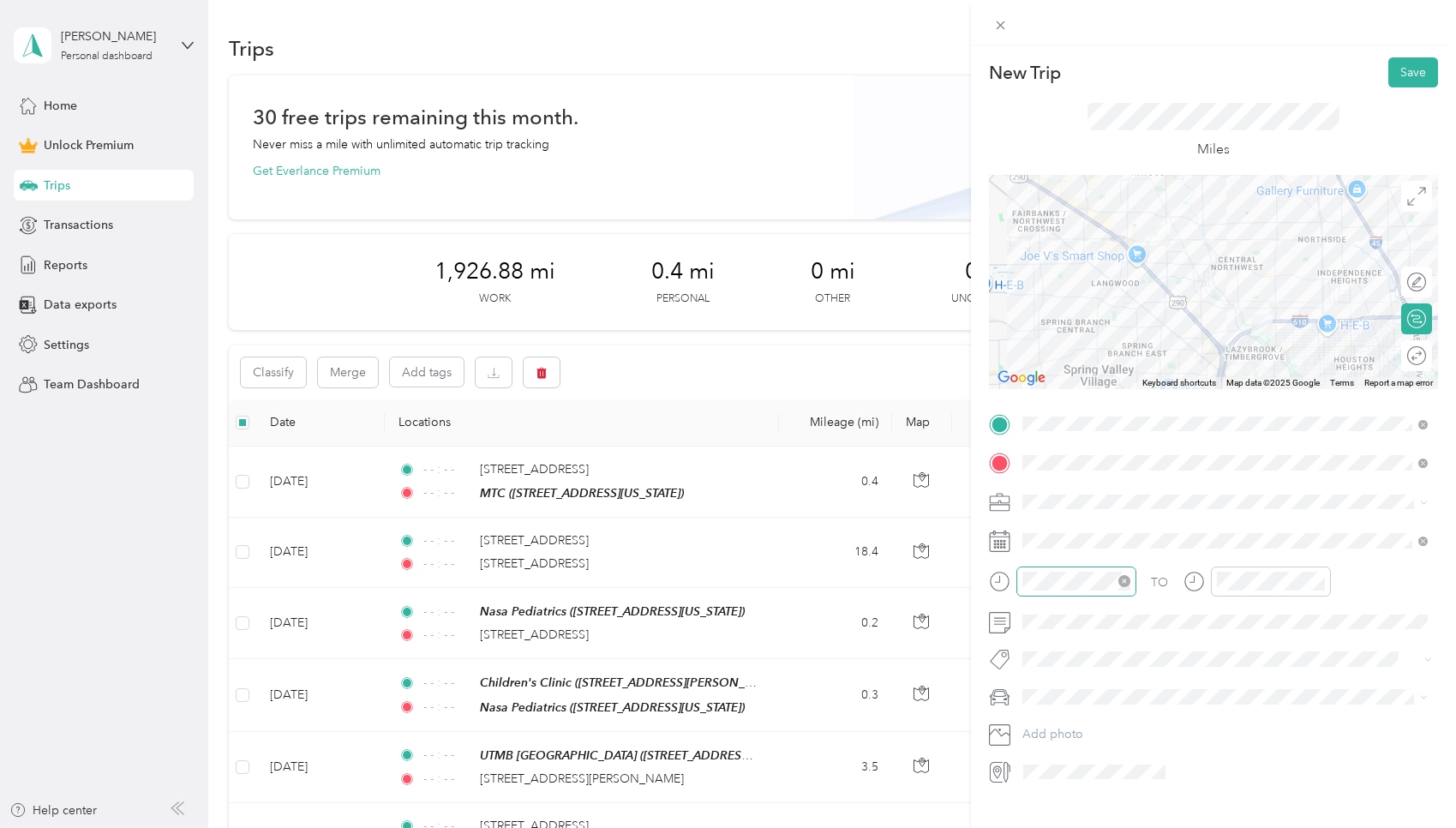
click at [698, 582] on div at bounding box center [1077, 582] width 120 height 30
click at [698, 580] on icon "close-circle" at bounding box center [1124, 581] width 12 height 12
click at [698, 579] on icon "close-circle" at bounding box center [1318, 581] width 12 height 12
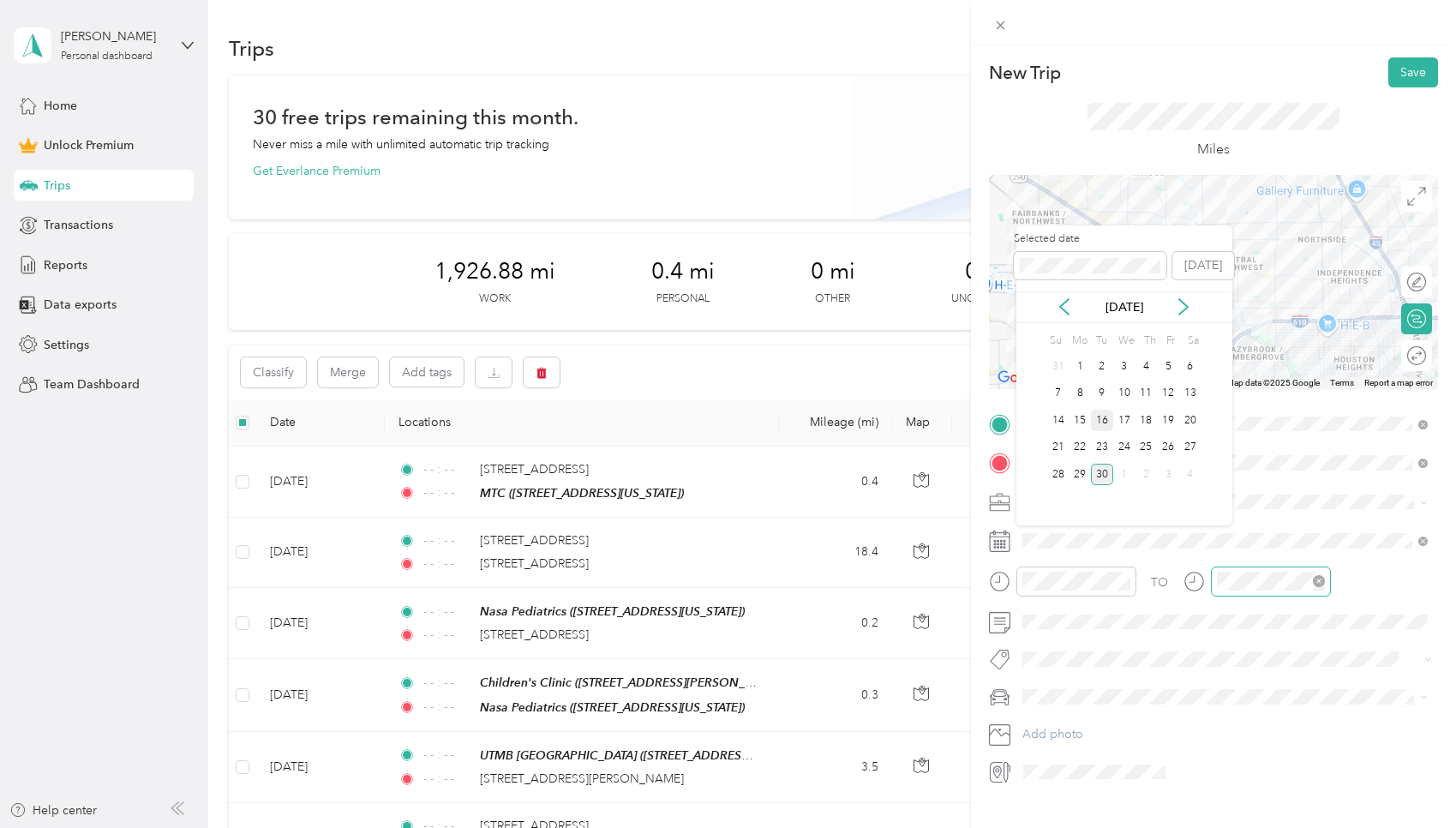
click at [698, 421] on div "16" at bounding box center [1102, 420] width 22 height 21
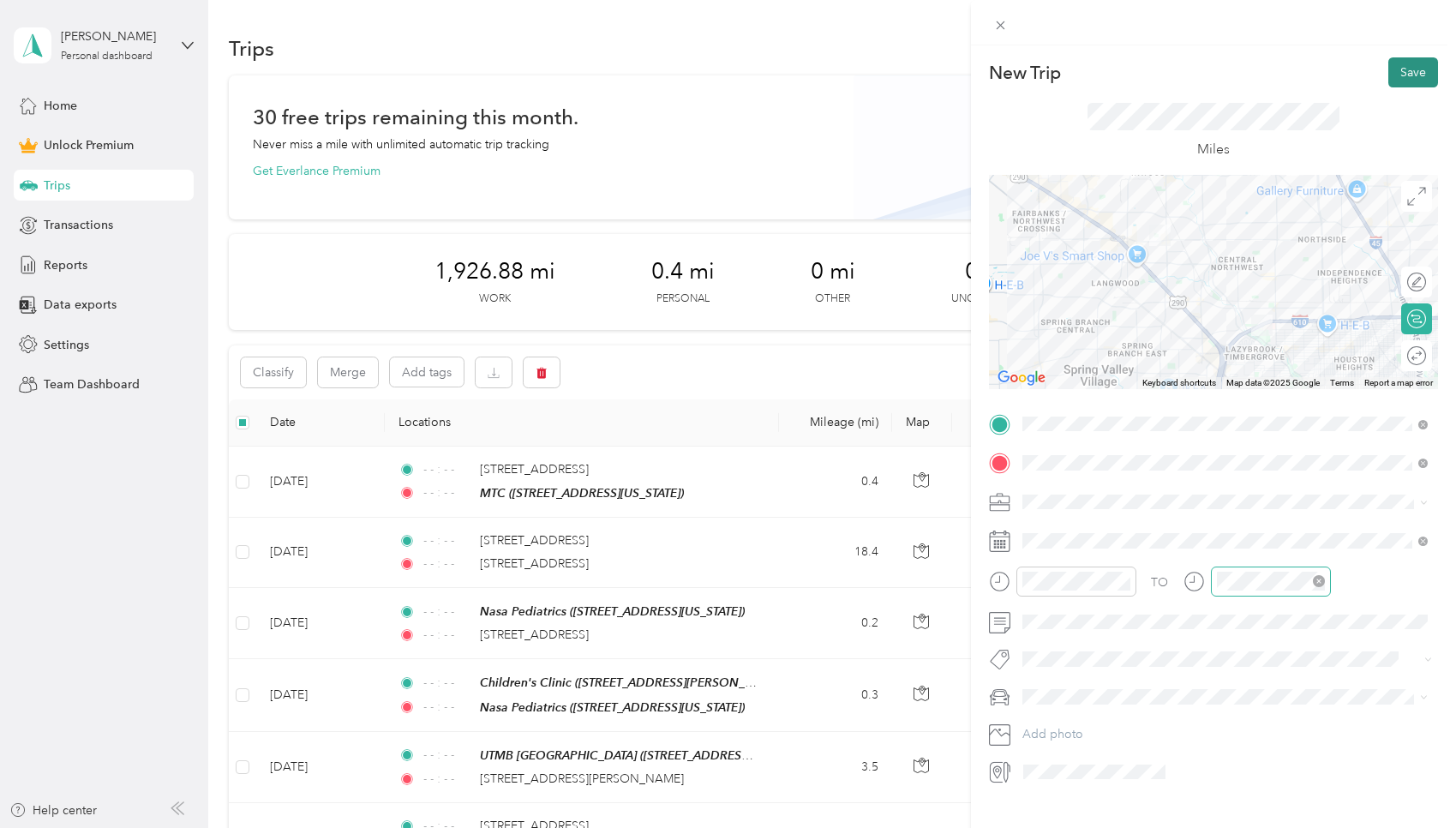
click at [698, 72] on button "Save" at bounding box center [1414, 72] width 50 height 30
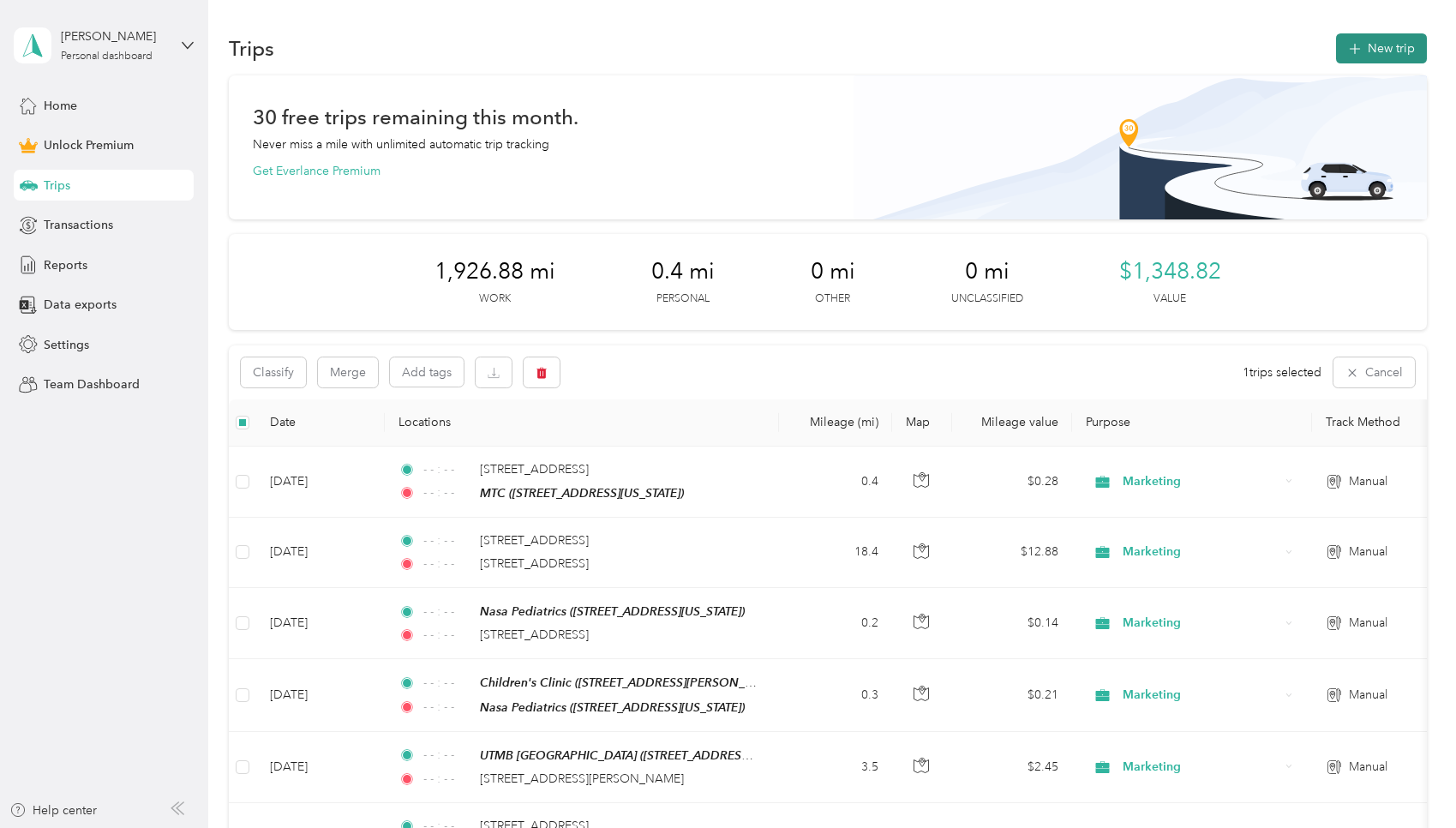
click at [698, 55] on button "New trip" at bounding box center [1381, 48] width 90 height 30
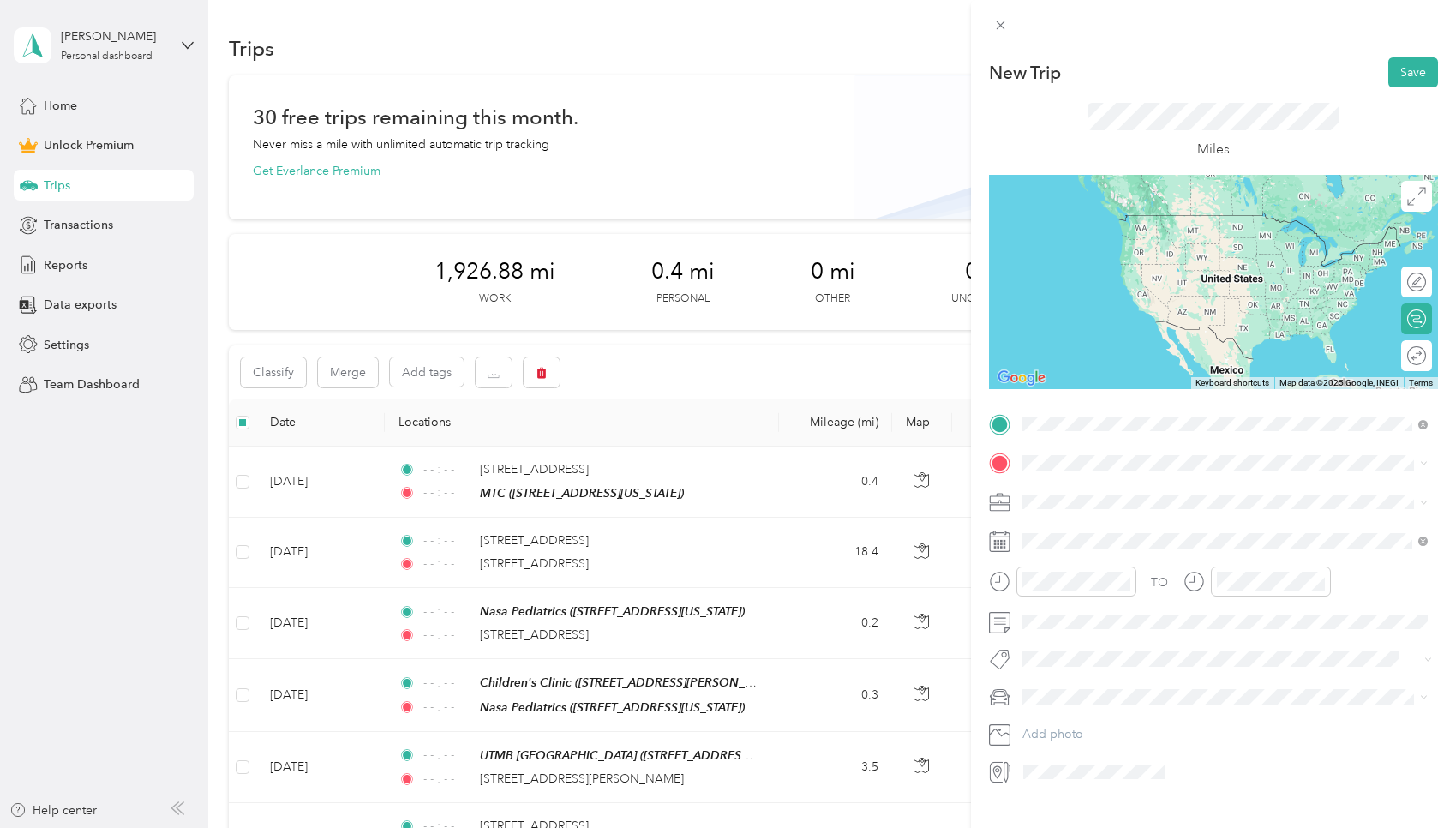
click at [698, 490] on span "1919 North Loop West Houston, Texas 77008, United States" at bounding box center [1140, 485] width 172 height 16
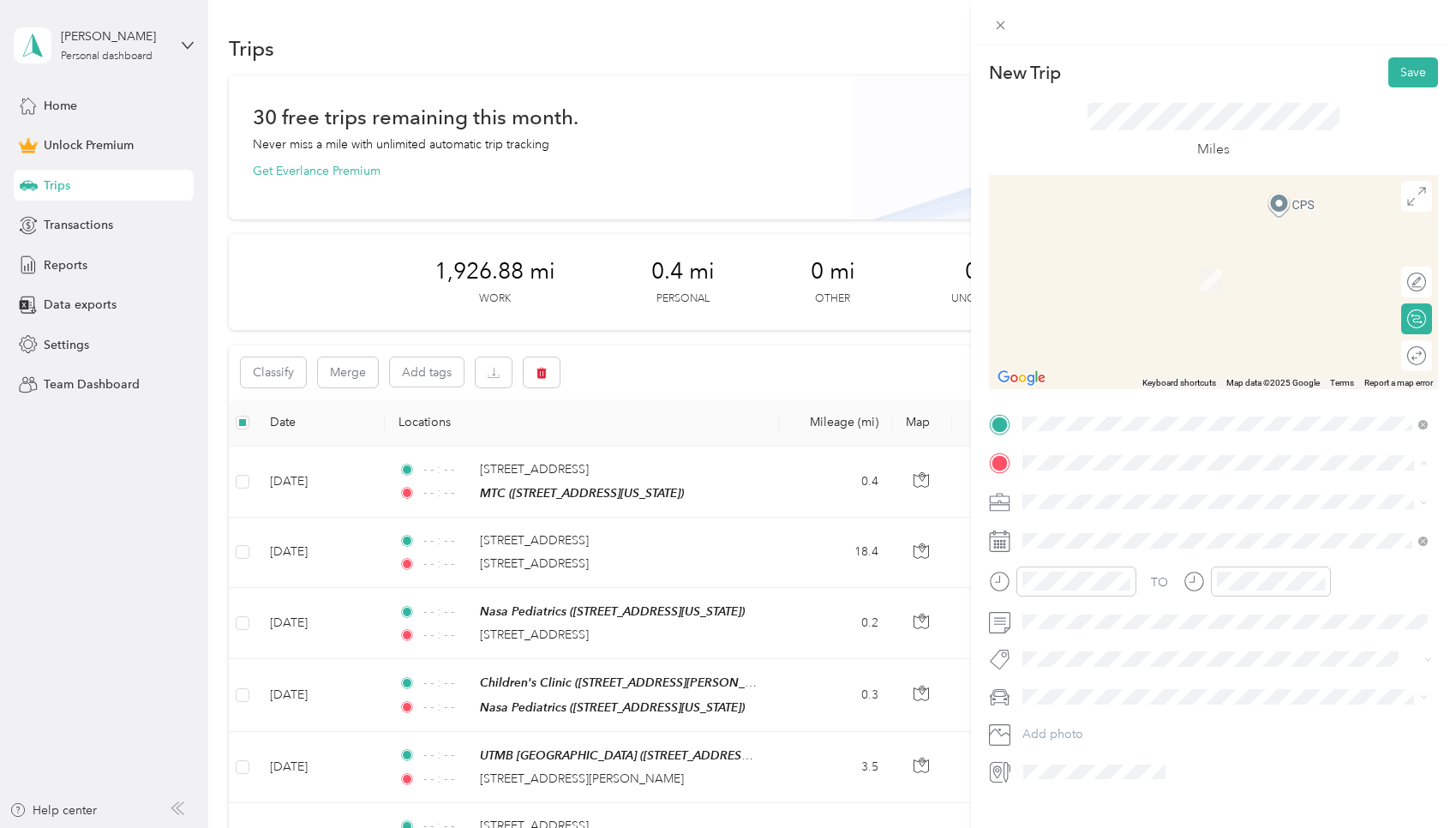
click at [698, 528] on div "MTC" at bounding box center [1140, 530] width 172 height 16
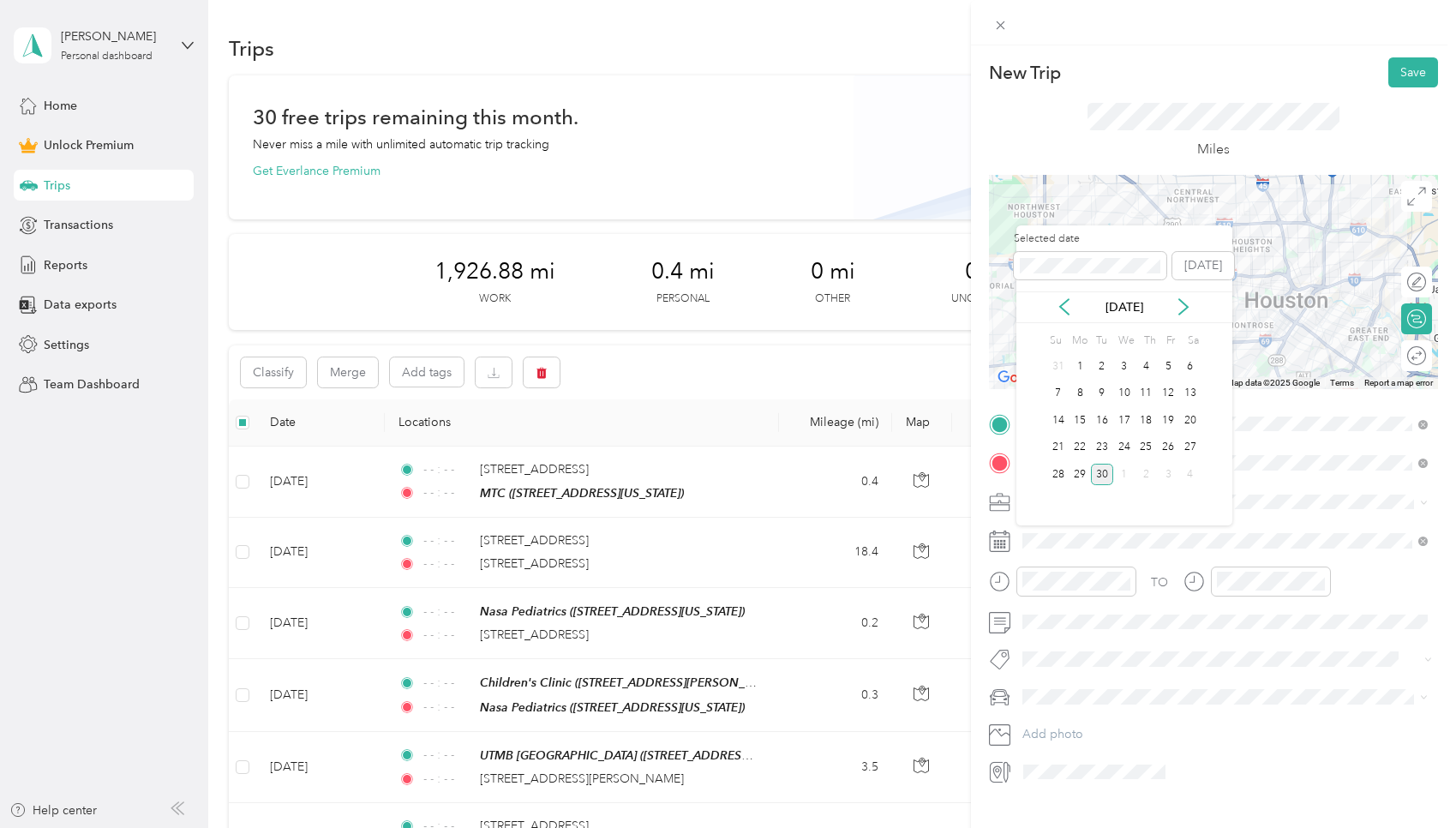
click at [698, 425] on div "16" at bounding box center [1102, 420] width 22 height 21
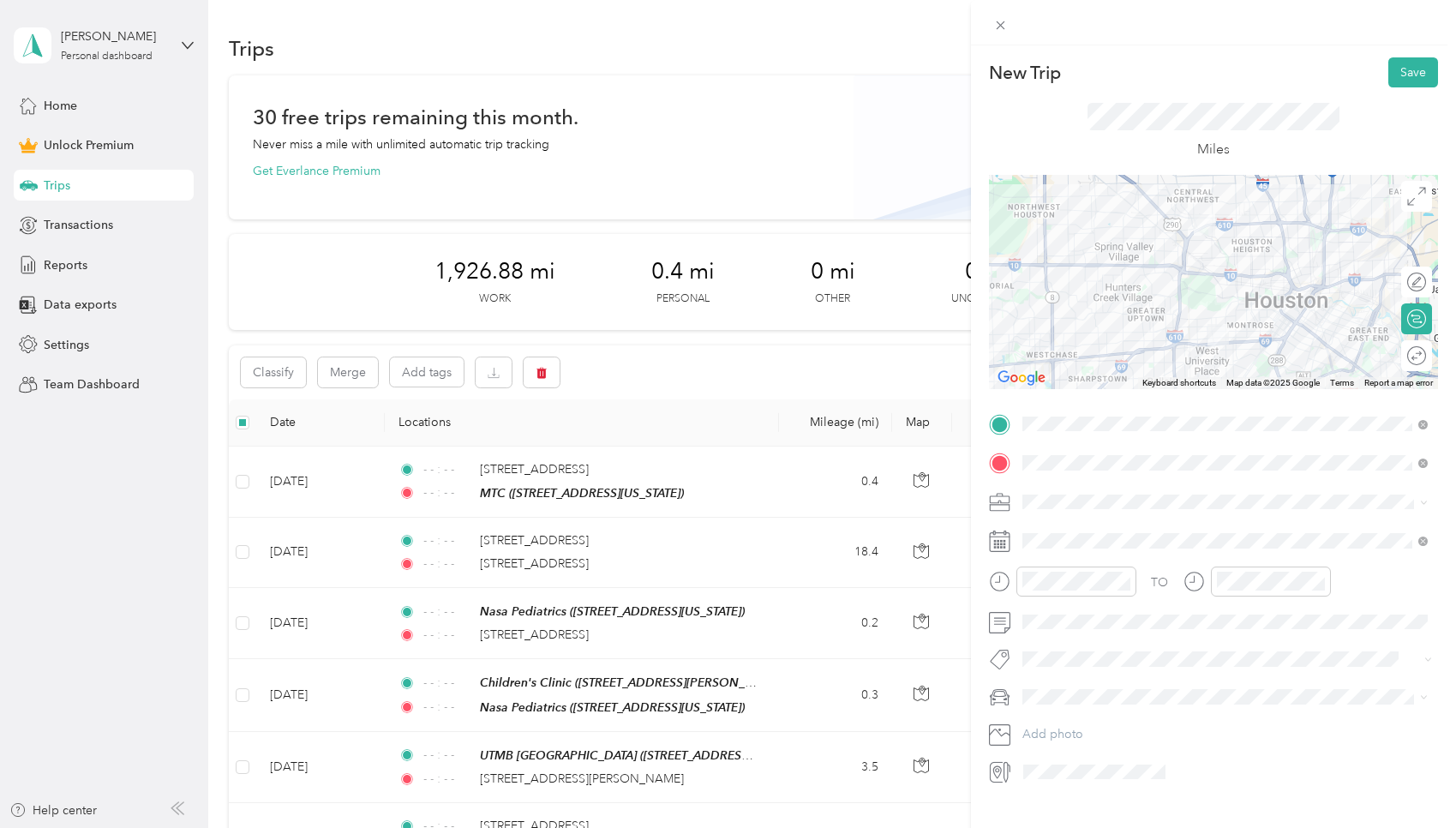
drag, startPoint x: 1126, startPoint y: 580, endPoint x: 1172, endPoint y: 578, distance: 46.0
click at [698, 580] on icon "close-circle" at bounding box center [1124, 581] width 12 height 12
click at [698, 579] on icon "close-circle" at bounding box center [1318, 581] width 12 height 12
click at [698, 74] on button "Save" at bounding box center [1414, 72] width 50 height 30
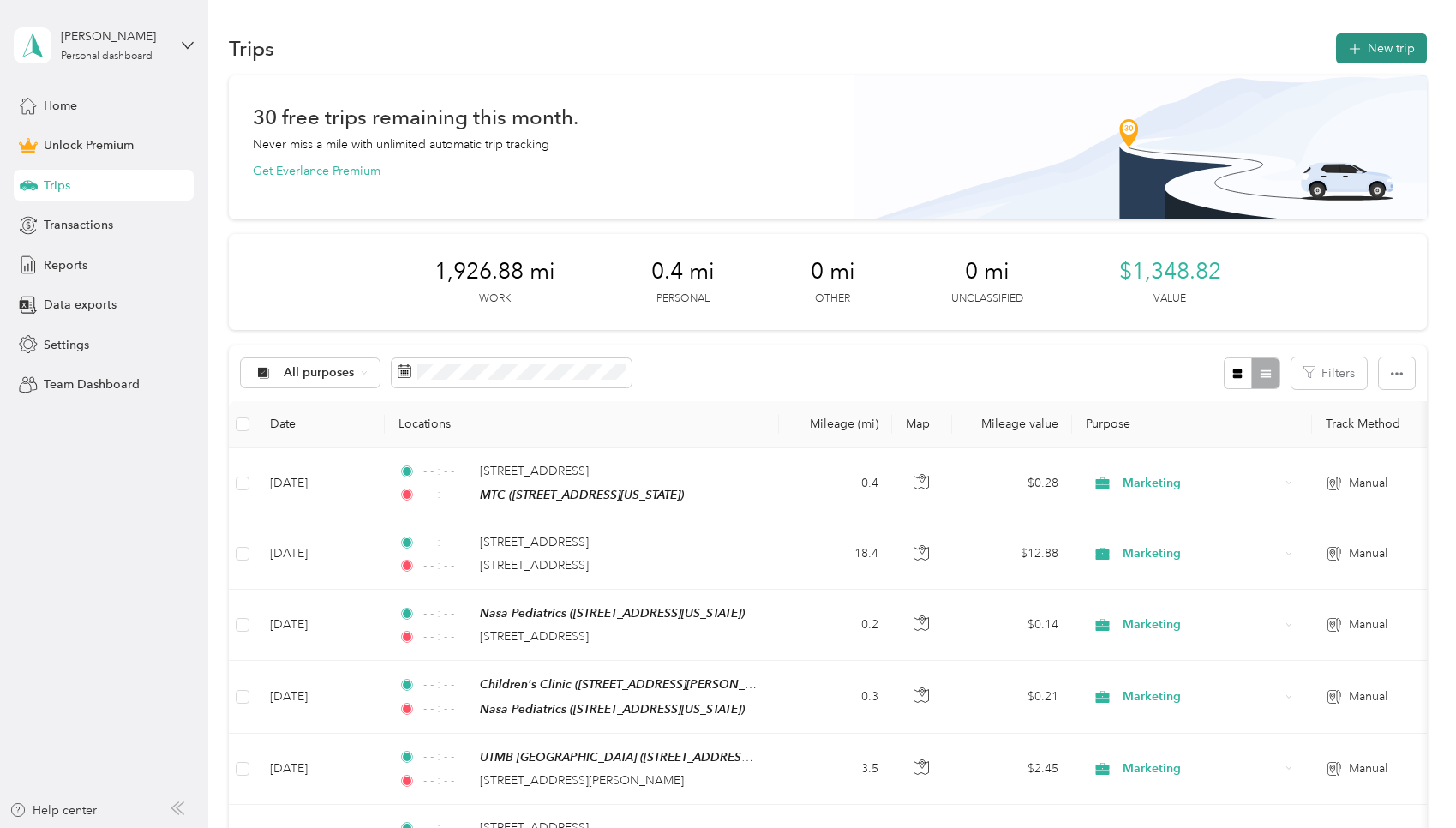
click at [698, 40] on button "New trip" at bounding box center [1381, 48] width 90 height 30
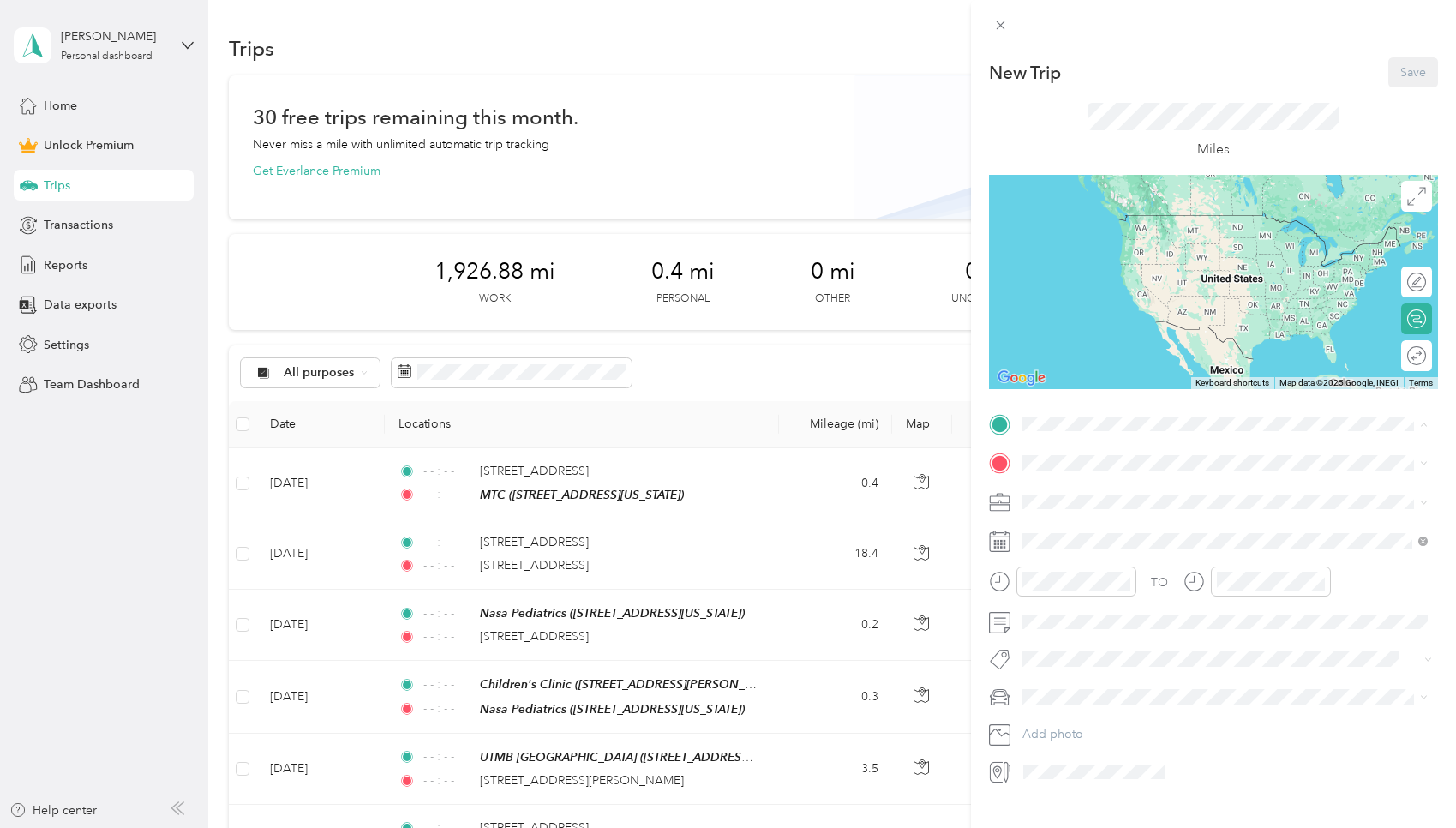
click at [698, 486] on div "MTC" at bounding box center [1140, 491] width 172 height 16
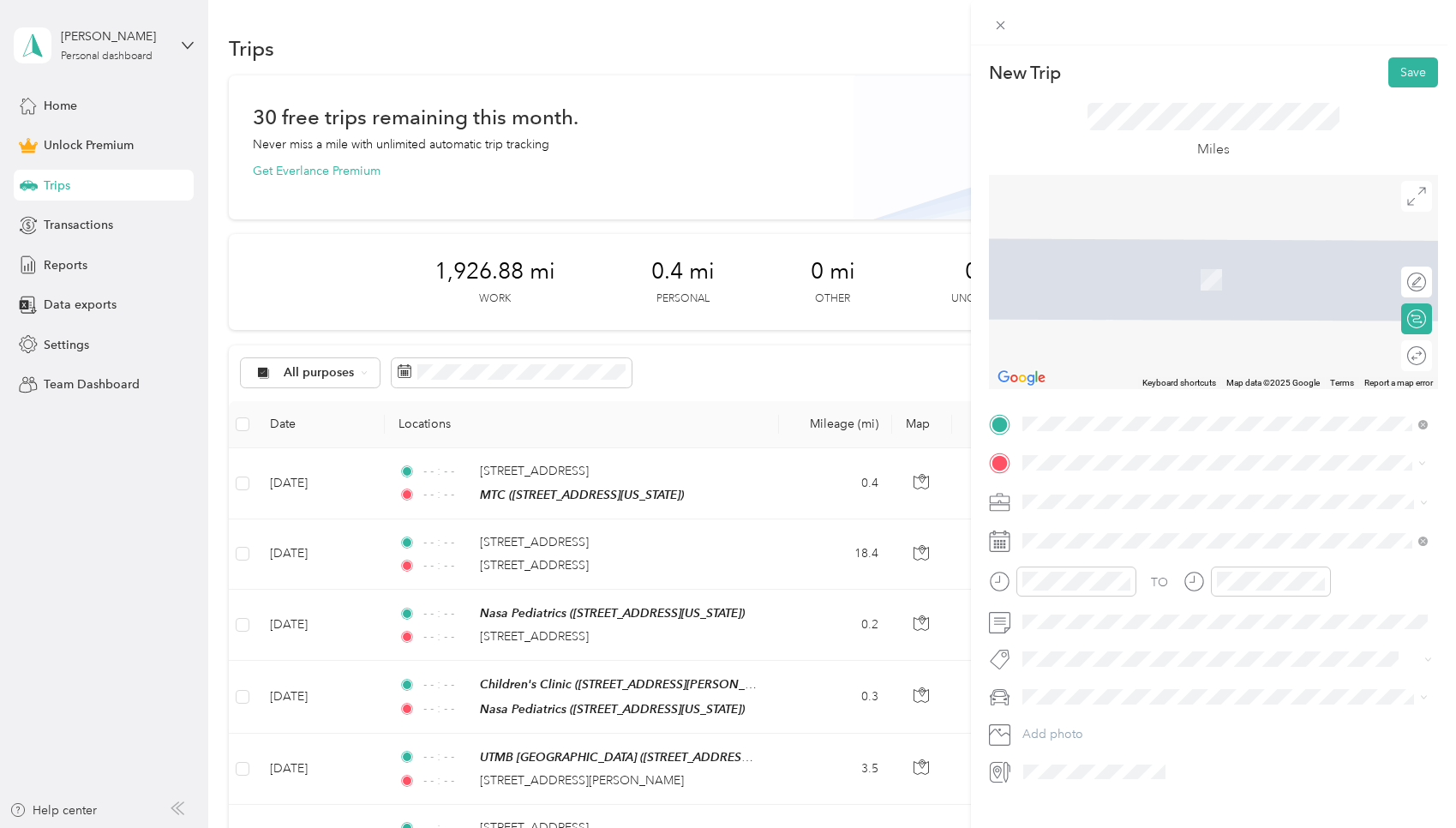
click at [698, 532] on span "5252 Westchester Street Houston, Texas 77005, United States" at bounding box center [1140, 524] width 172 height 16
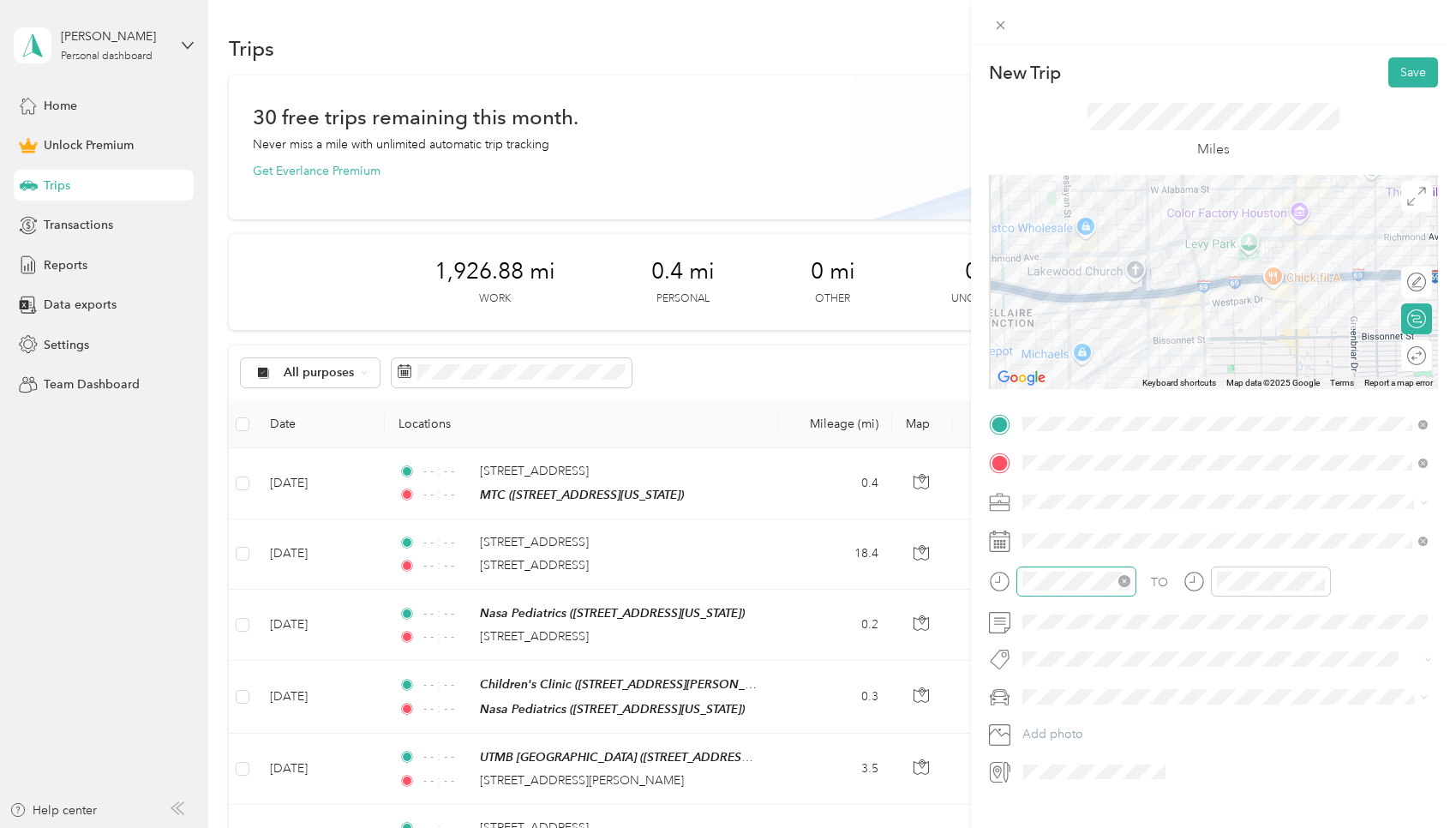
click at [698, 579] on icon "close-circle" at bounding box center [1124, 581] width 12 height 12
click at [698, 582] on icon "close-circle" at bounding box center [1318, 581] width 12 height 12
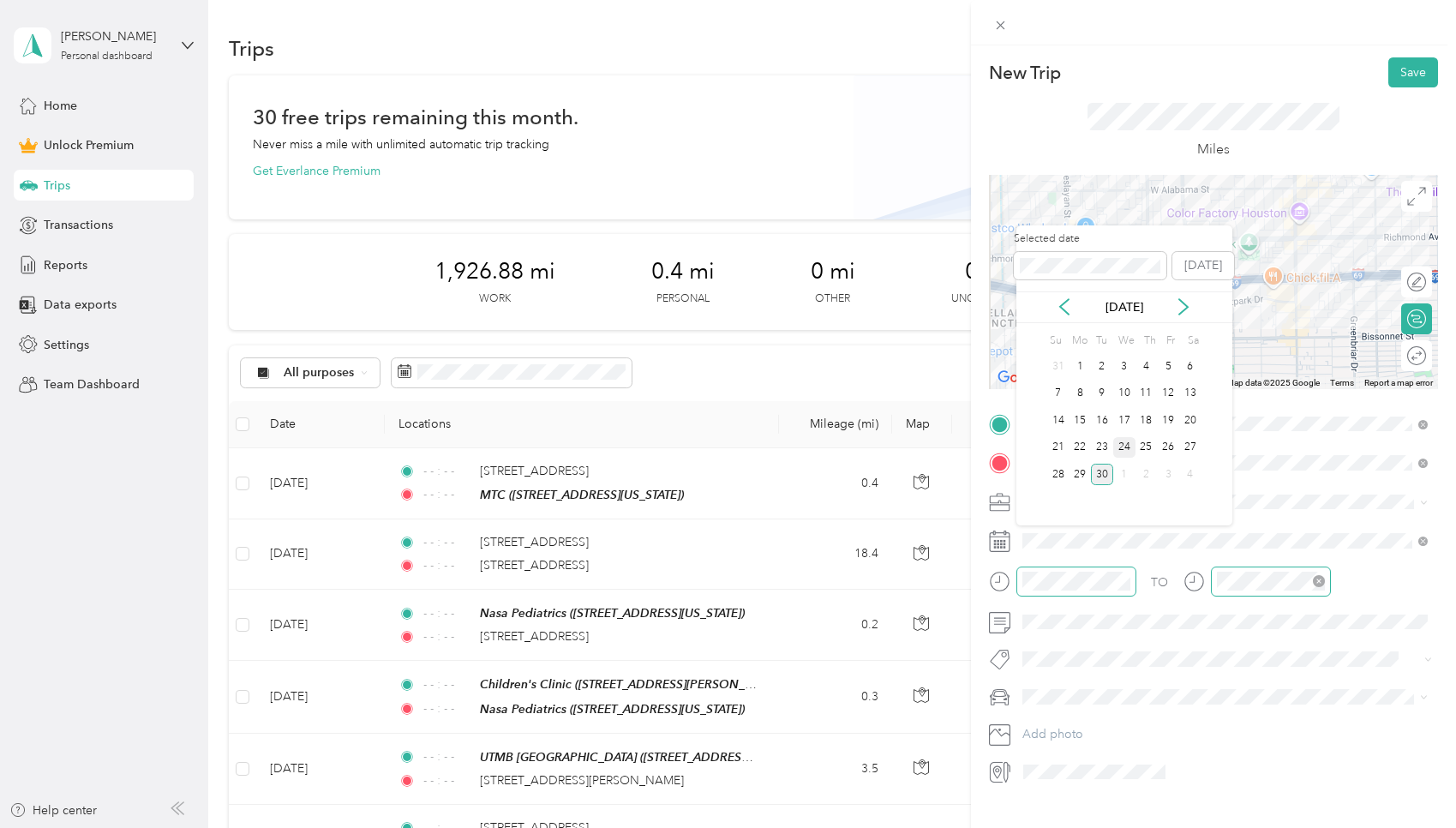
click at [698, 442] on div "24" at bounding box center [1125, 447] width 22 height 21
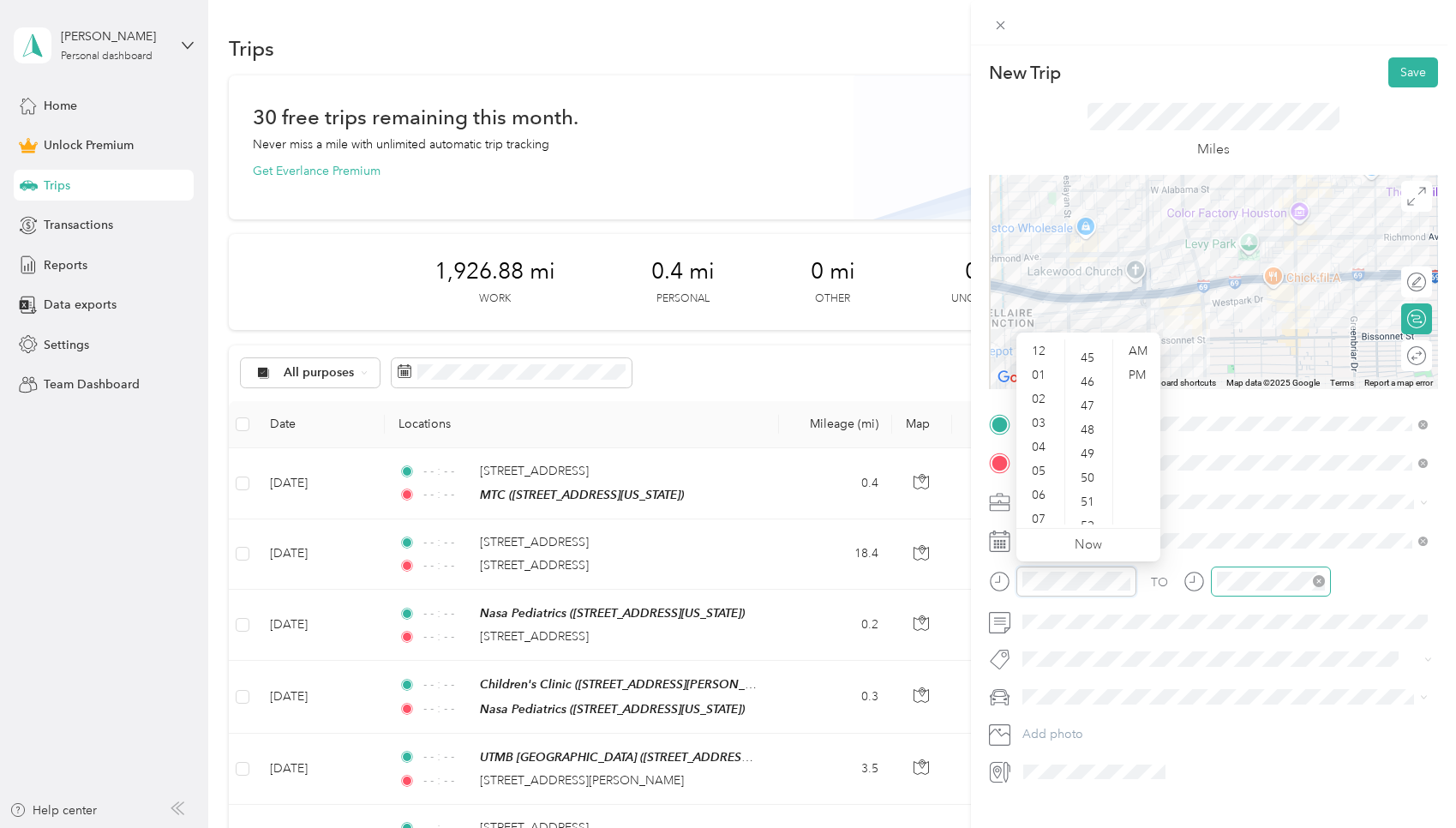
scroll to position [1078, 0]
click at [698, 78] on button "Save" at bounding box center [1414, 72] width 50 height 30
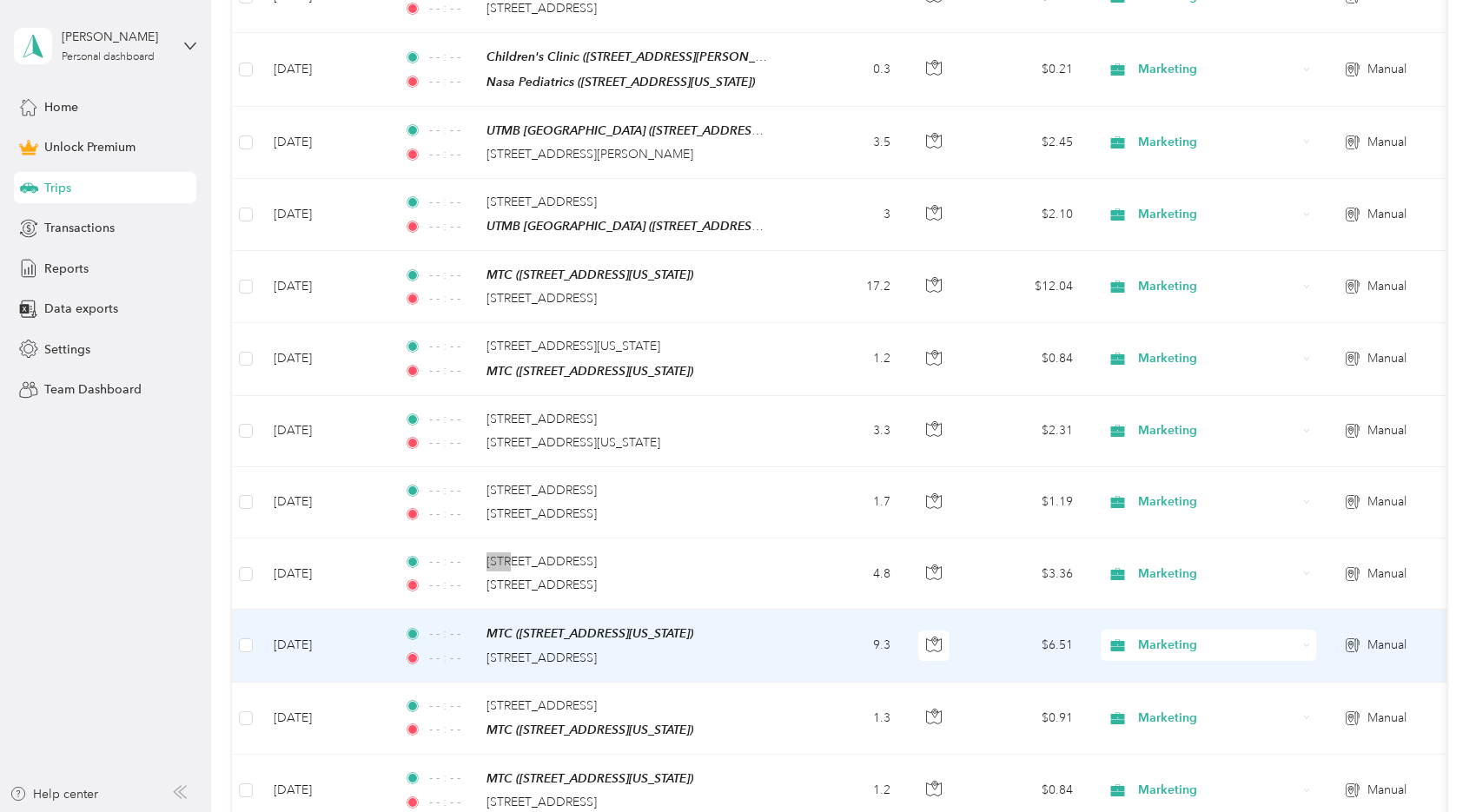
scroll to position [556, 0]
